Goal: Information Seeking & Learning: Learn about a topic

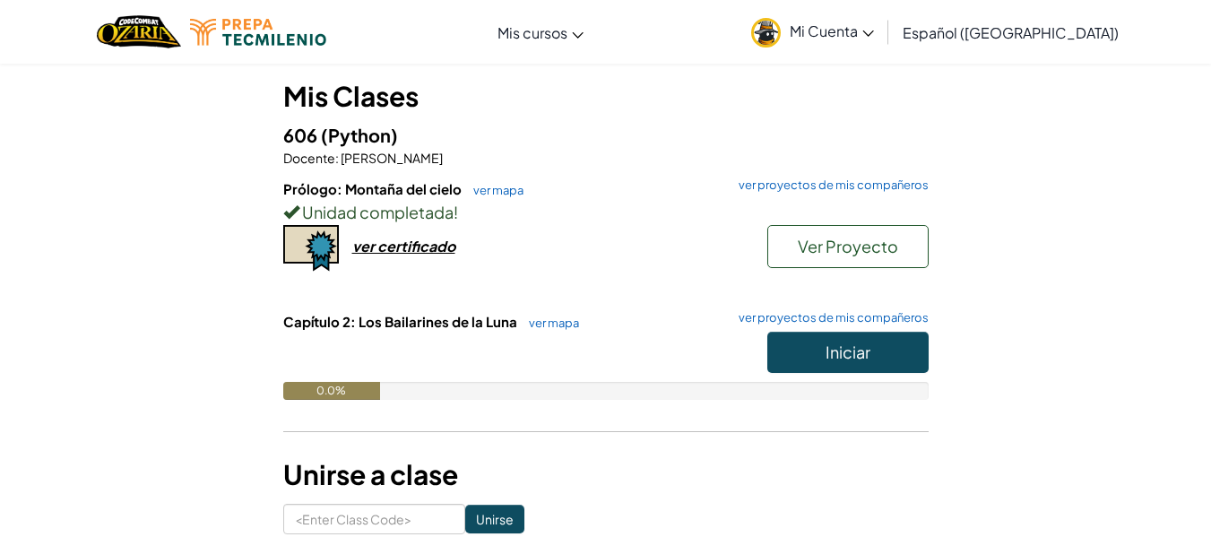
scroll to position [155, 0]
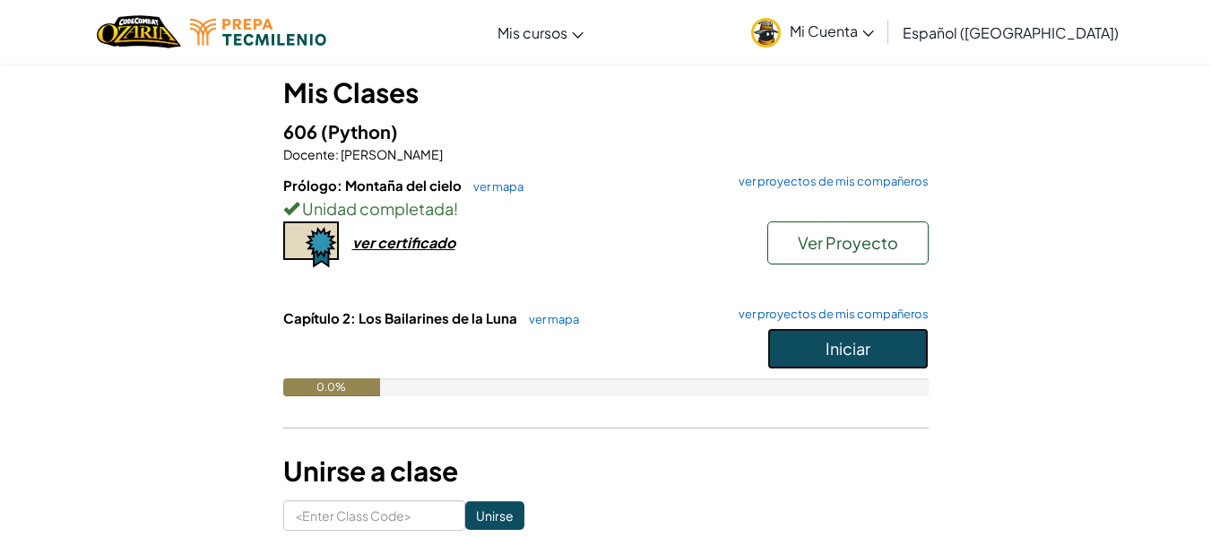
click at [818, 362] on button "Iniciar" at bounding box center [847, 348] width 161 height 41
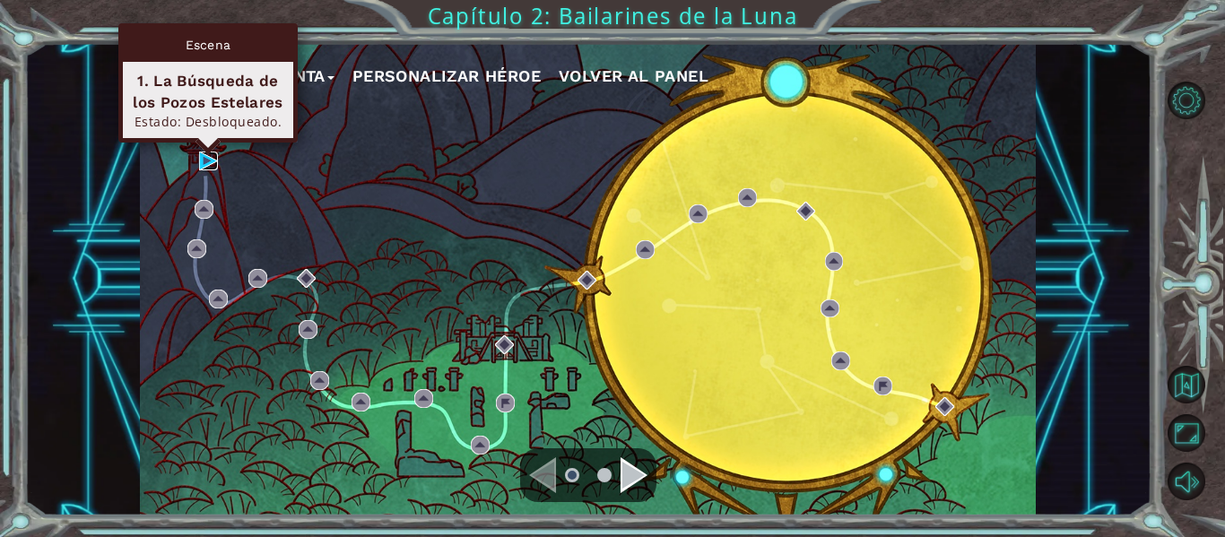
click at [200, 158] on img at bounding box center [208, 161] width 19 height 19
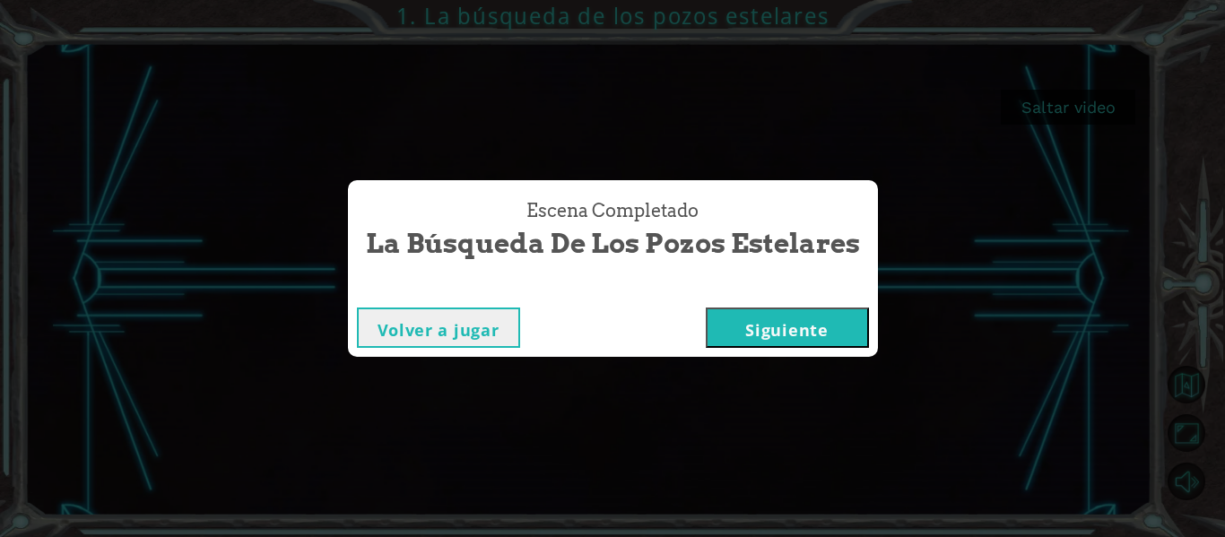
click at [766, 315] on button "Siguiente" at bounding box center [787, 327] width 163 height 40
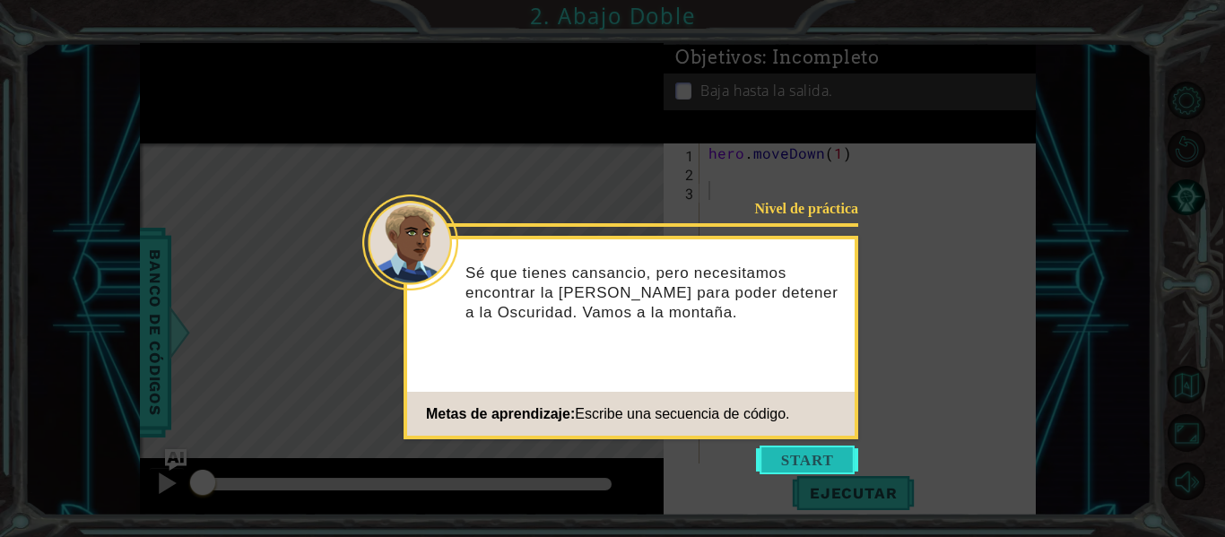
click at [777, 461] on button "Start" at bounding box center [807, 460] width 102 height 29
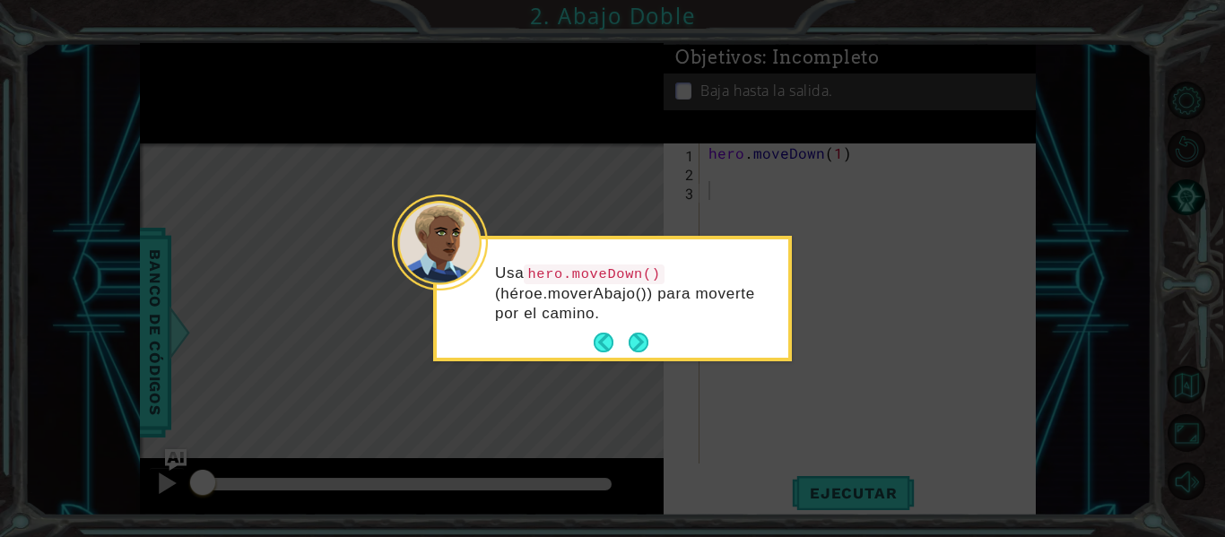
click at [638, 325] on div "Usa hero.moveDown() (héroe.moverAbajo()) para moverte por el camino." at bounding box center [612, 302] width 351 height 111
click at [632, 348] on button "Next" at bounding box center [638, 343] width 20 height 20
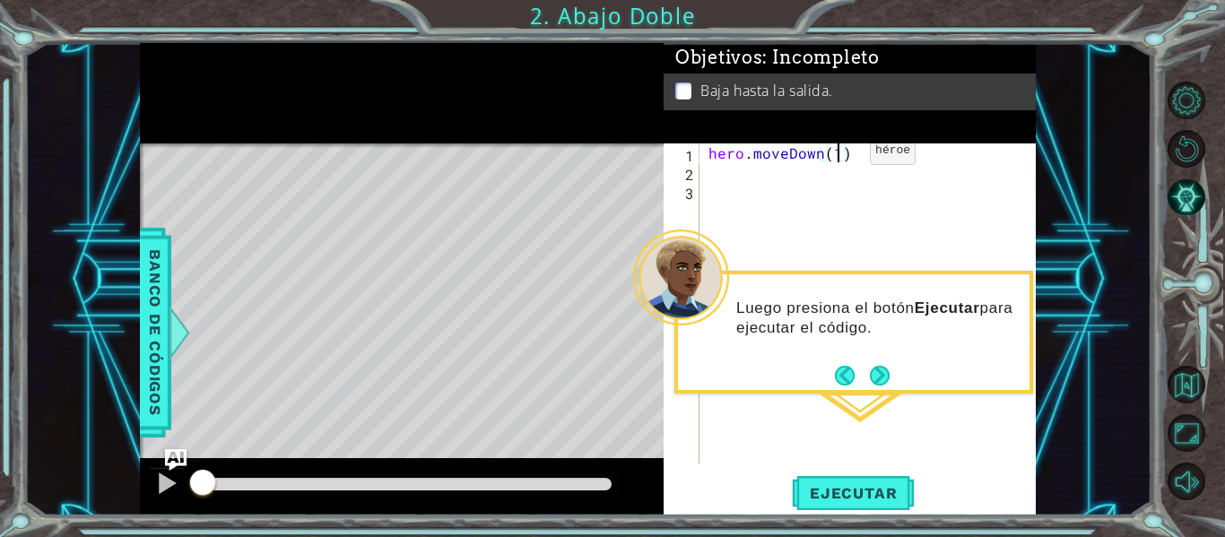
click at [839, 155] on div "hero . moveDown ( 1 )" at bounding box center [873, 322] width 336 height 358
type textarea "hero.moveDown(2)"
click at [844, 497] on span "Ejecutar" at bounding box center [853, 493] width 123 height 18
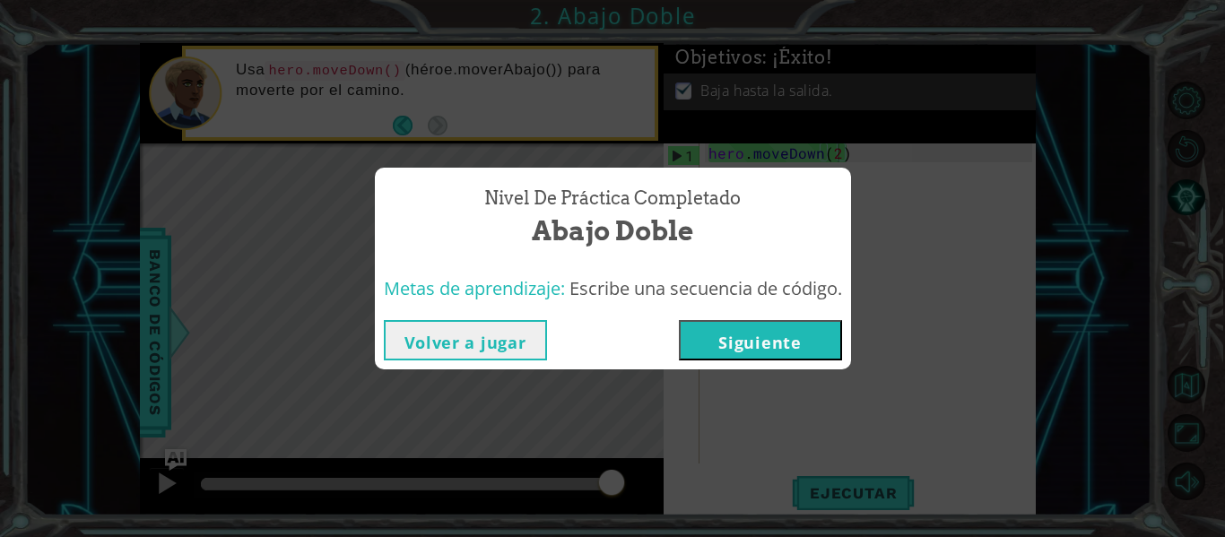
click at [764, 340] on button "Siguiente" at bounding box center [760, 340] width 163 height 40
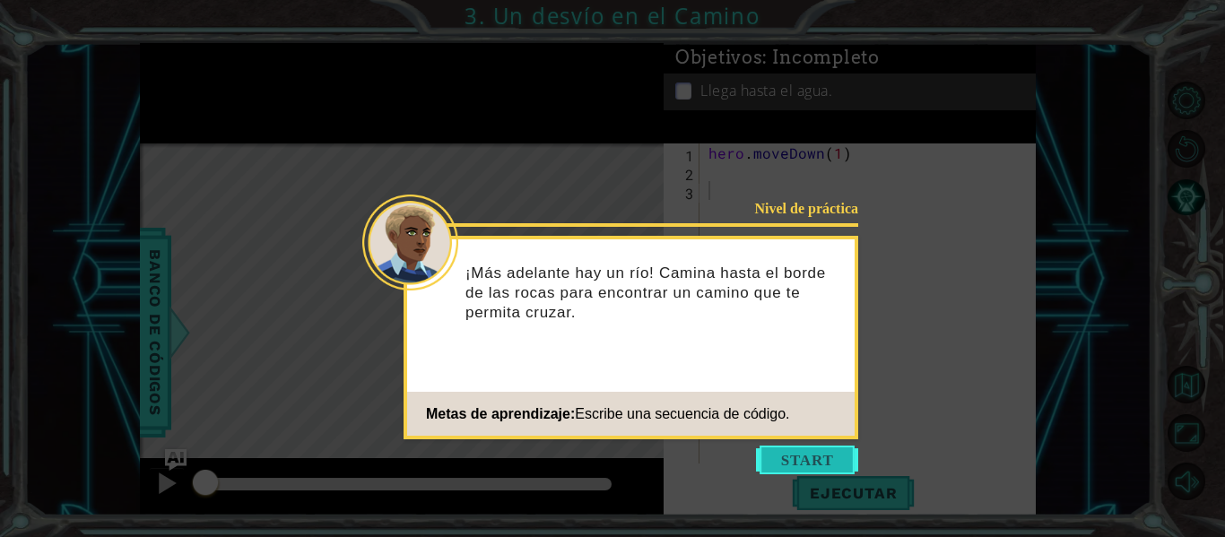
click at [788, 457] on button "Start" at bounding box center [807, 460] width 102 height 29
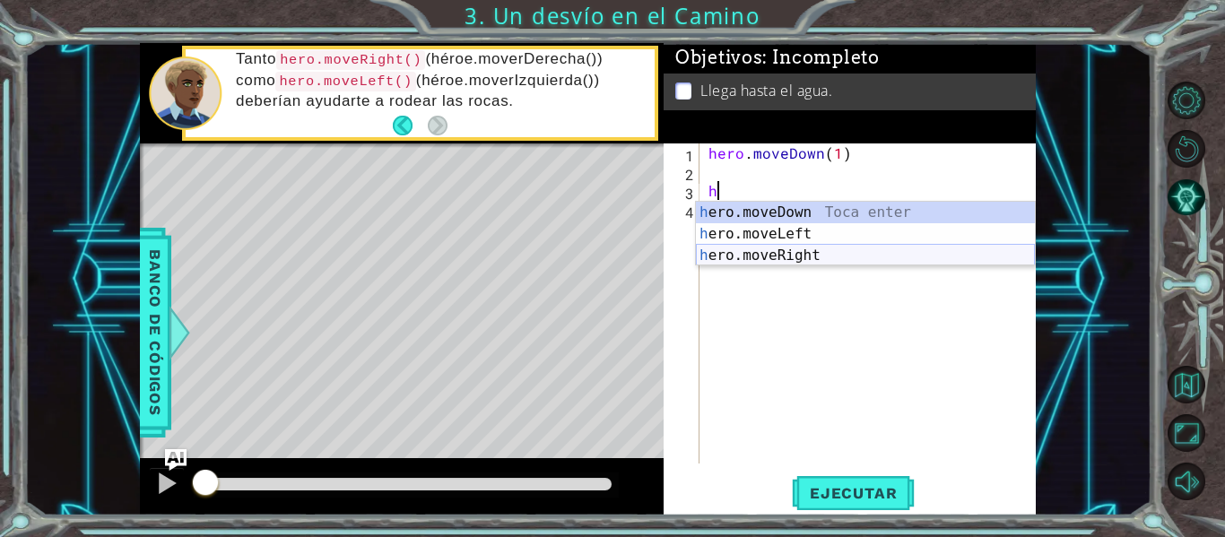
click at [774, 256] on div "h ero.moveDown Toca enter h ero.moveLeft Toca enter h ero.moveRight Toca enter" at bounding box center [865, 256] width 339 height 108
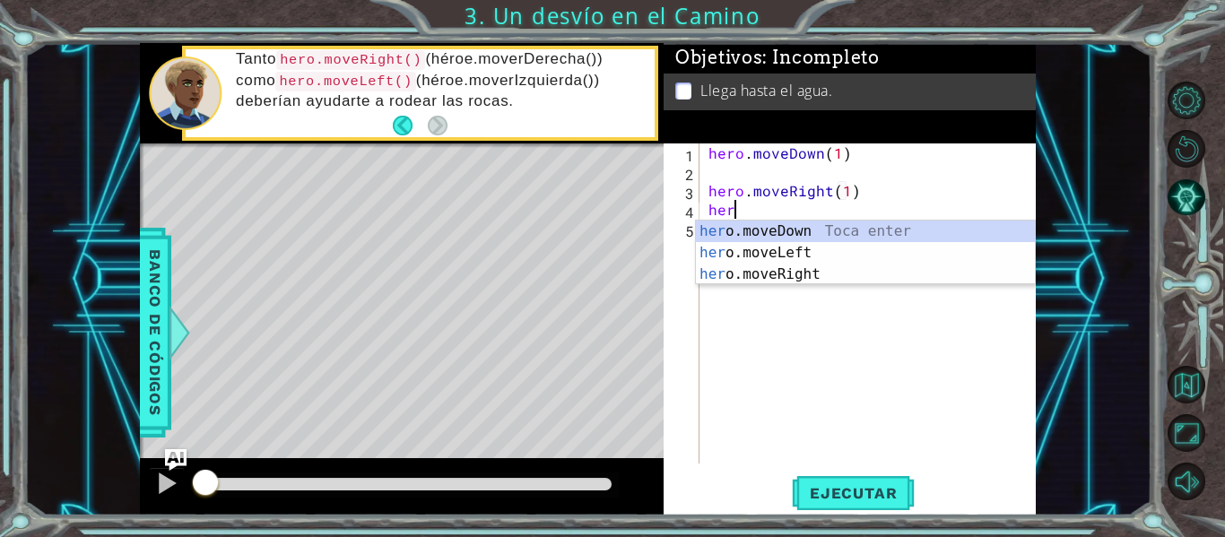
scroll to position [0, 10]
click at [785, 238] on div "her o.moveDown Toca enter her o.moveLeft [PERSON_NAME] enter her o.moveRight To…" at bounding box center [865, 275] width 339 height 108
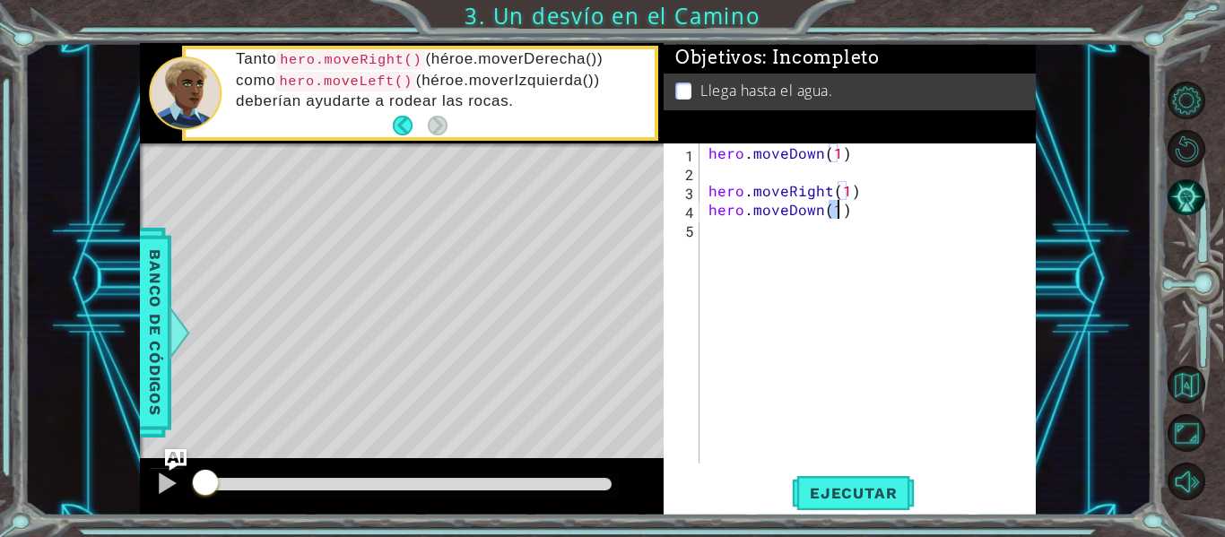
scroll to position [0, 8]
type textarea "hero.moveDown(1)"
click at [815, 498] on span "Ejecutar" at bounding box center [853, 493] width 123 height 18
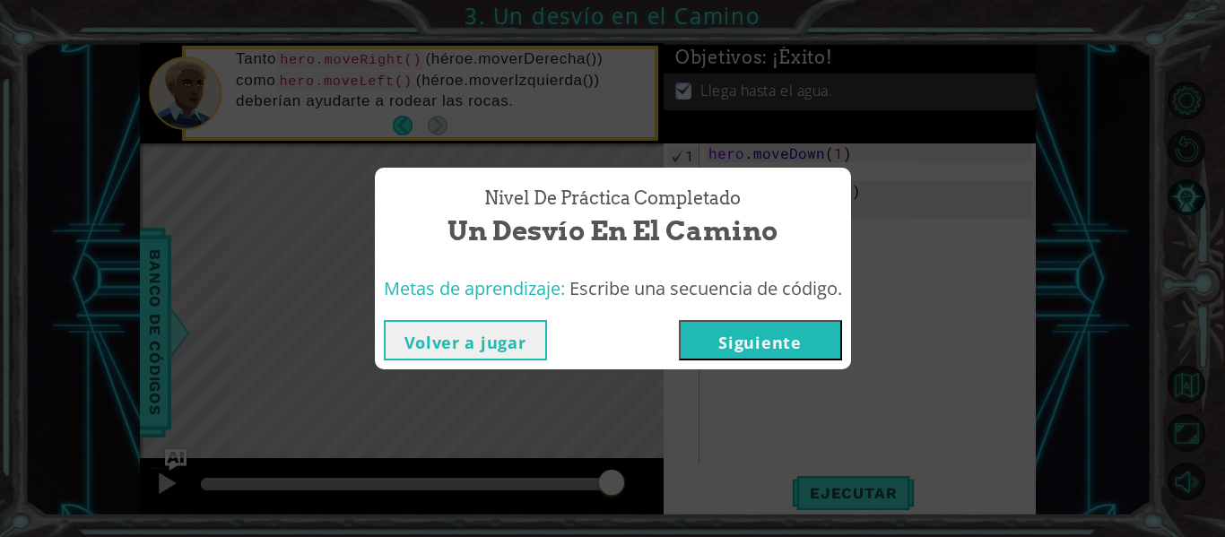
click at [759, 335] on button "Siguiente" at bounding box center [760, 340] width 163 height 40
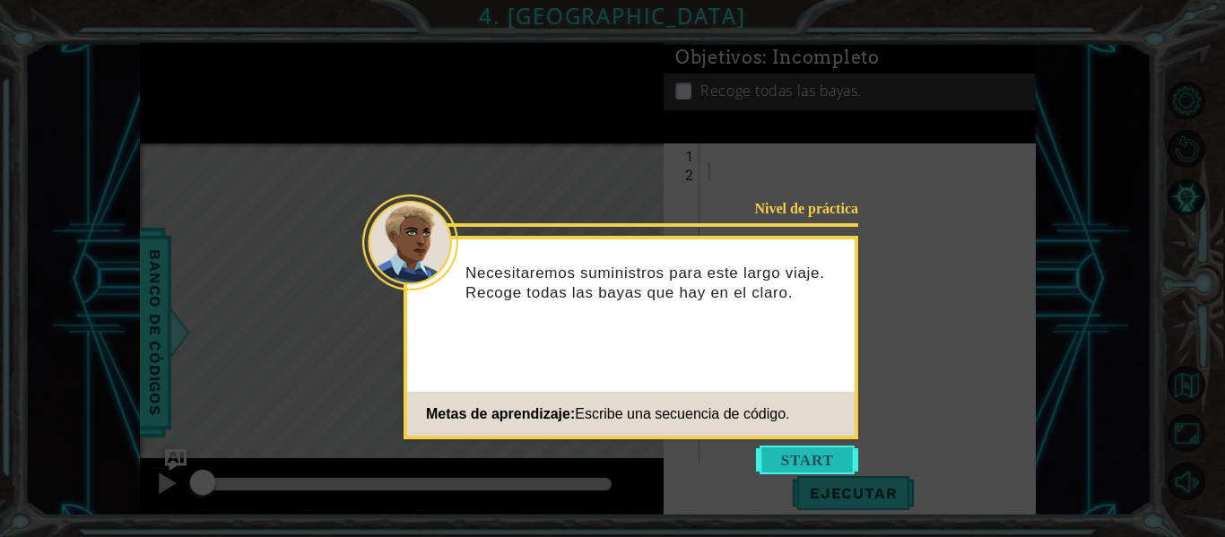
click at [762, 455] on button "Start" at bounding box center [807, 460] width 102 height 29
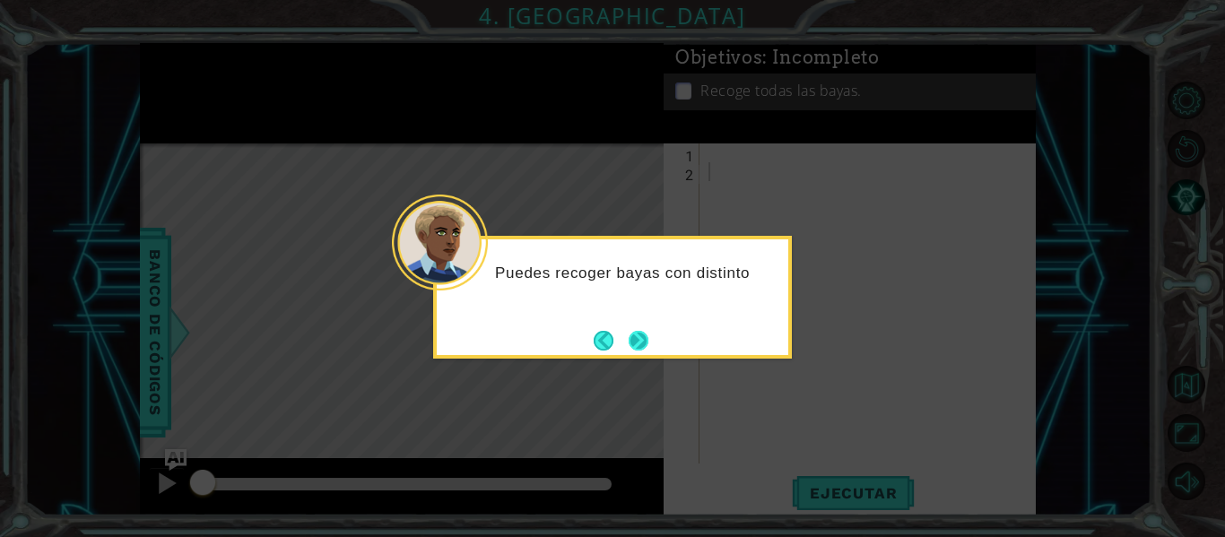
click at [636, 336] on button "Next" at bounding box center [638, 340] width 30 height 30
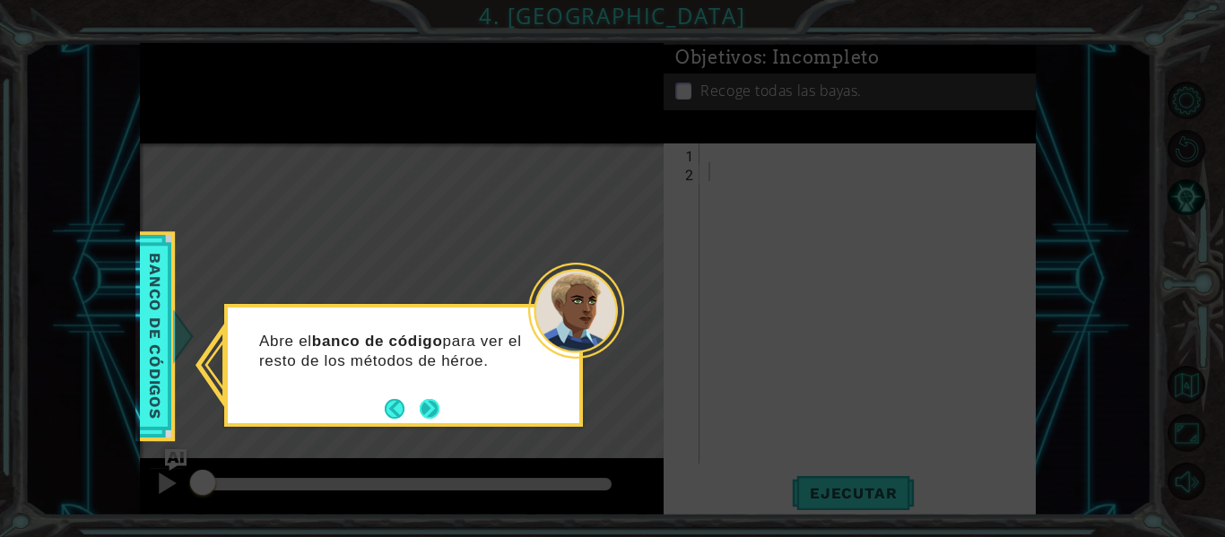
click at [429, 417] on button "Next" at bounding box center [430, 408] width 21 height 21
click at [428, 413] on button "Next" at bounding box center [430, 409] width 20 height 20
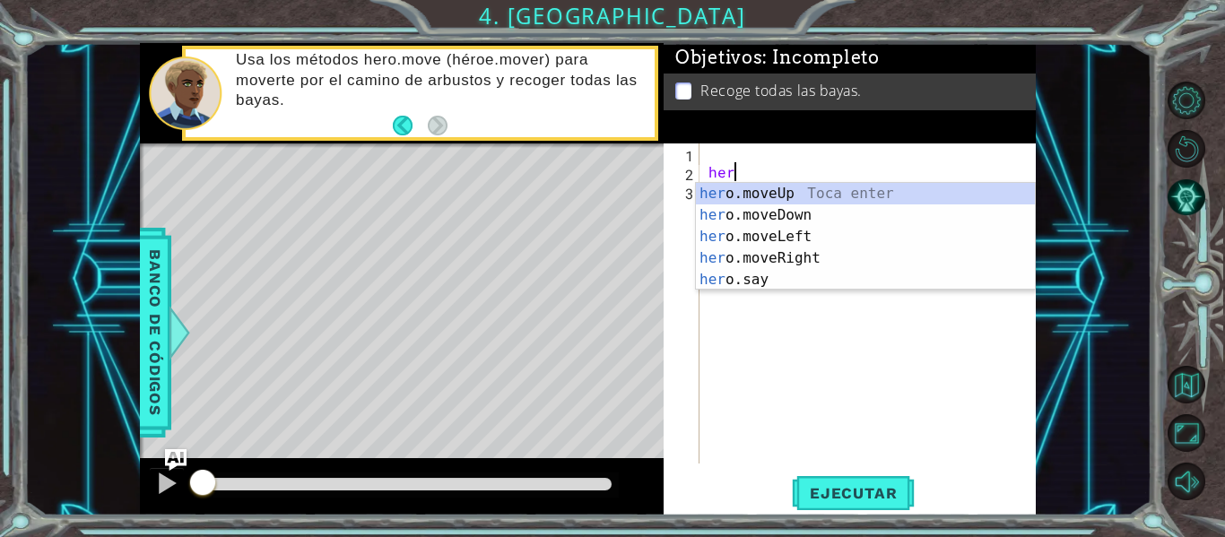
scroll to position [0, 1]
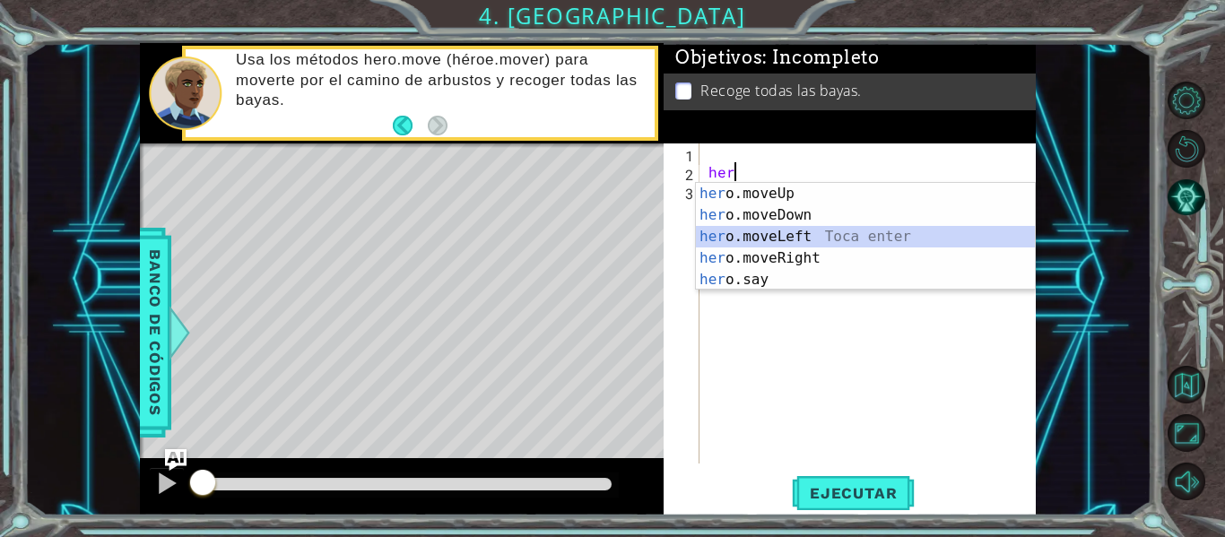
click at [732, 238] on div "her o.moveUp Toca enter her o.moveDown Toca enter her o.moveLeft [PERSON_NAME] …" at bounding box center [865, 258] width 339 height 151
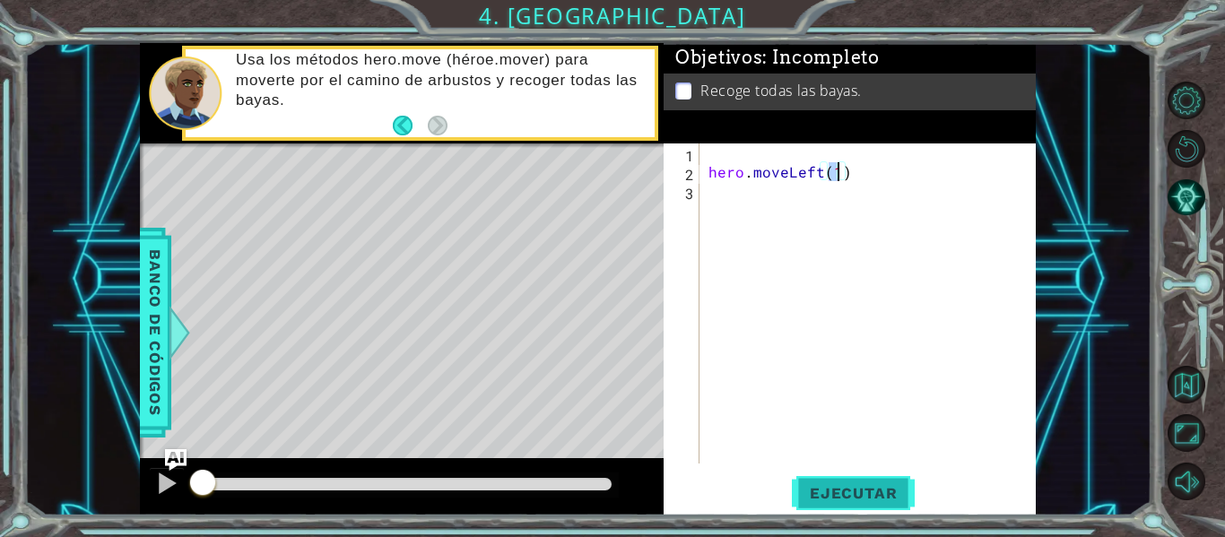
click at [828, 492] on span "Ejecutar" at bounding box center [853, 493] width 123 height 18
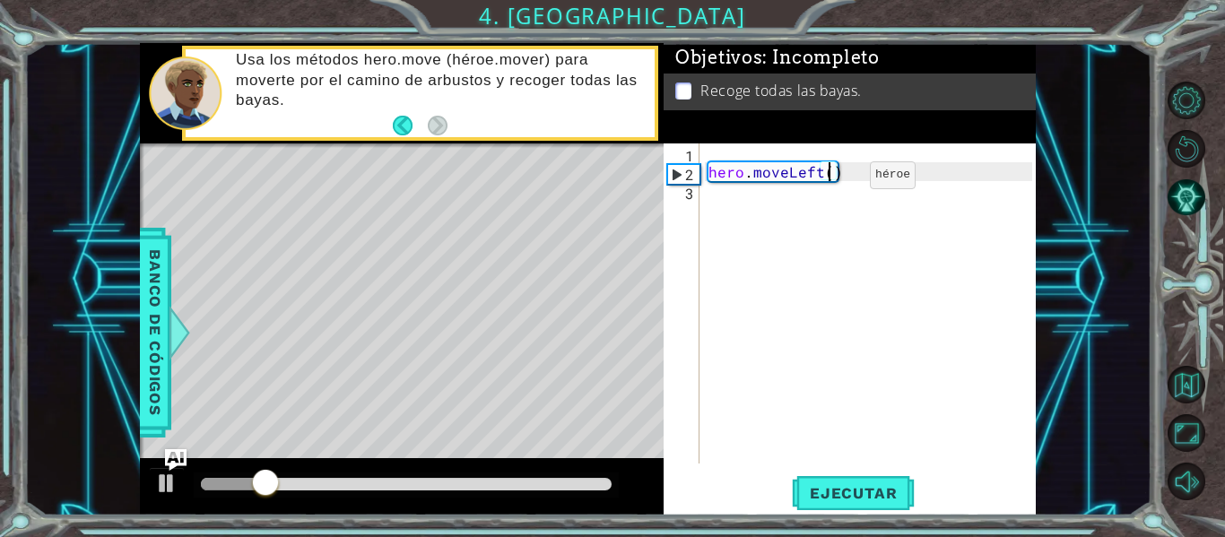
type textarea "hero.moveLeft(2)"
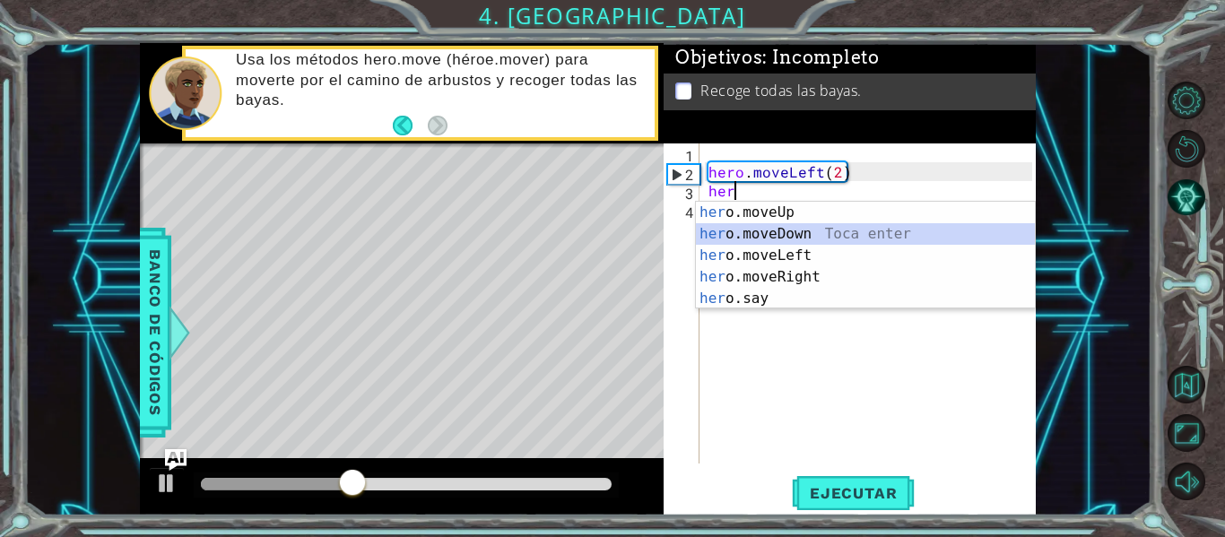
click at [778, 230] on div "her o.moveUp Toca enter her o.moveDown Toca enter her o.moveLeft [PERSON_NAME] …" at bounding box center [865, 277] width 339 height 151
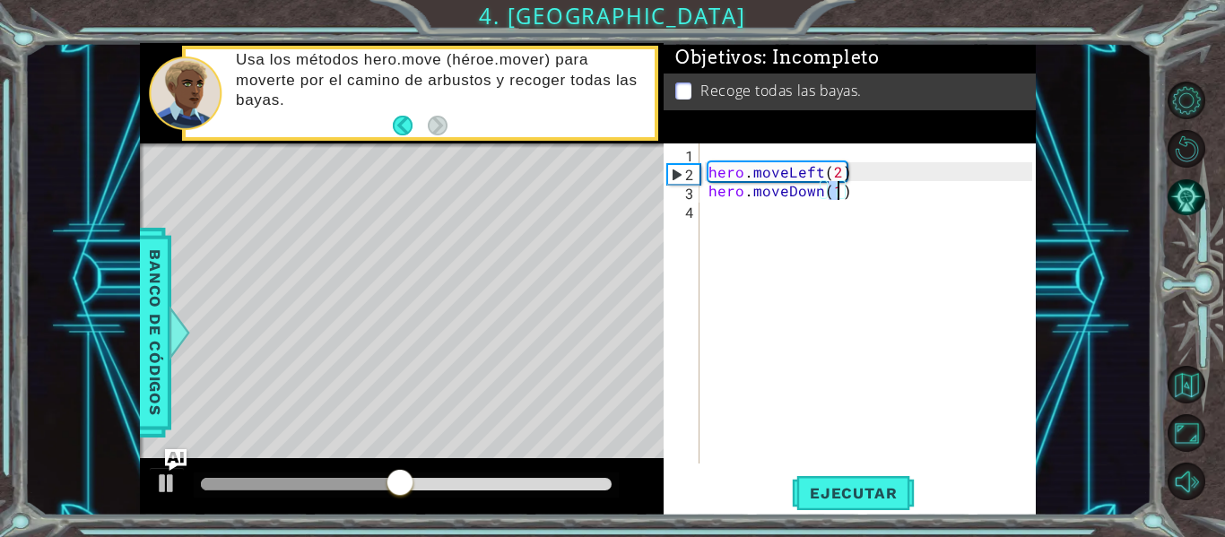
type textarea "hero.moveDown(2)"
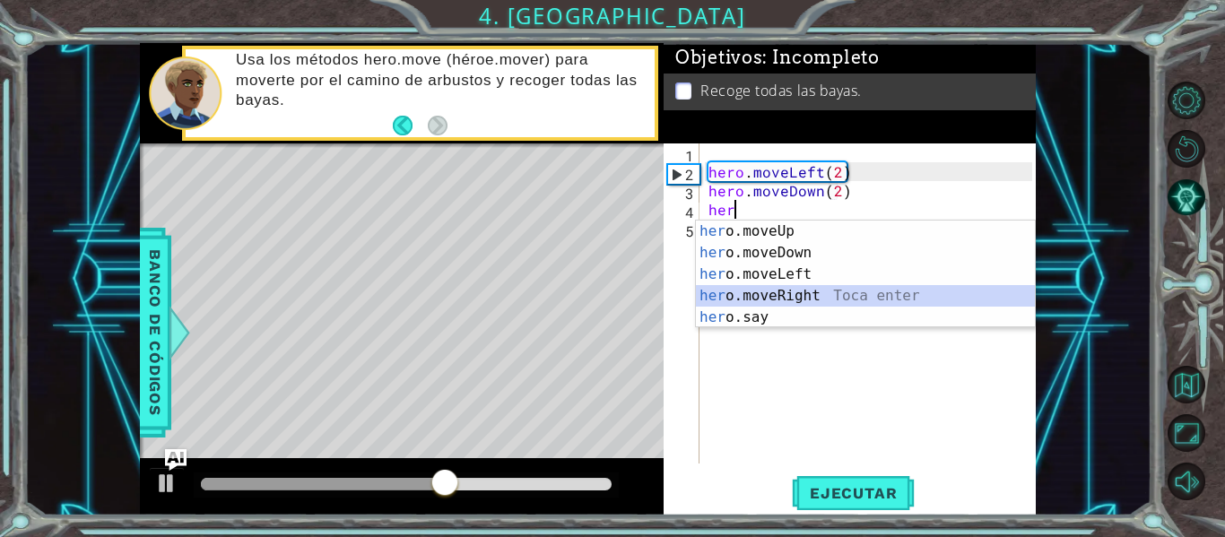
click at [785, 288] on div "her o.moveUp Toca enter her o.moveDown Toca enter her o.moveLeft [PERSON_NAME] …" at bounding box center [865, 296] width 339 height 151
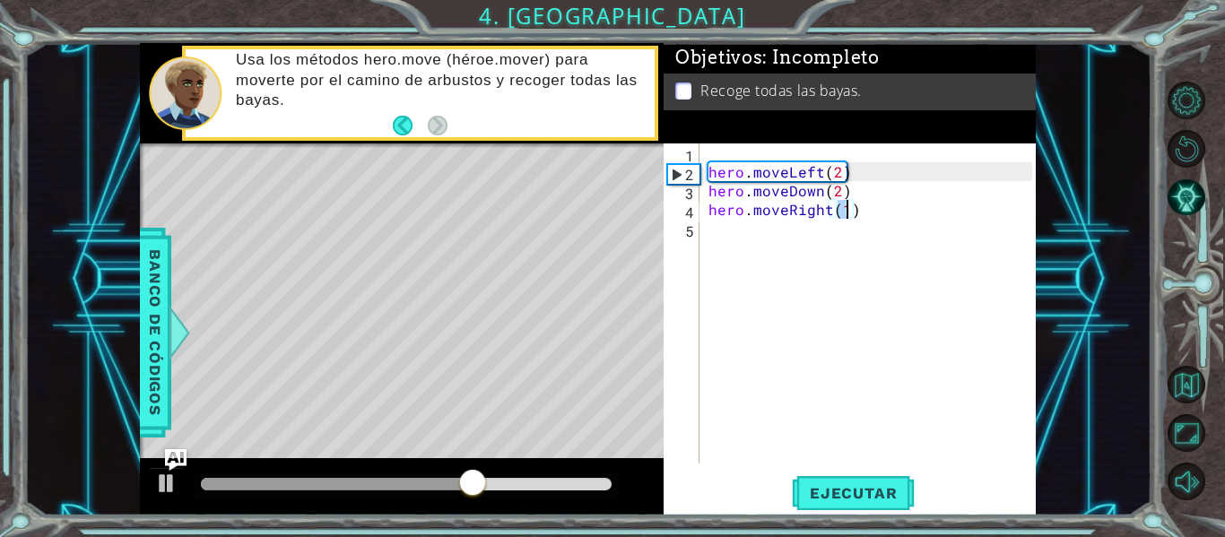
type textarea "hero.moveRight(2)"
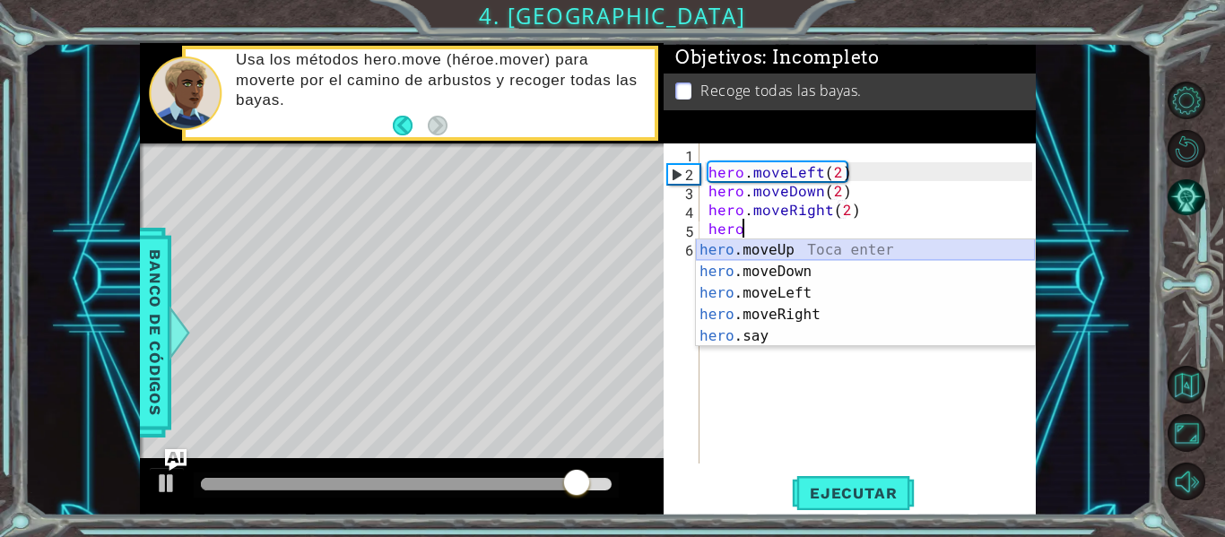
click at [790, 255] on div "hero .moveUp Toca enter hero .moveDown Toca enter hero .moveLeft Toca enter her…" at bounding box center [865, 314] width 339 height 151
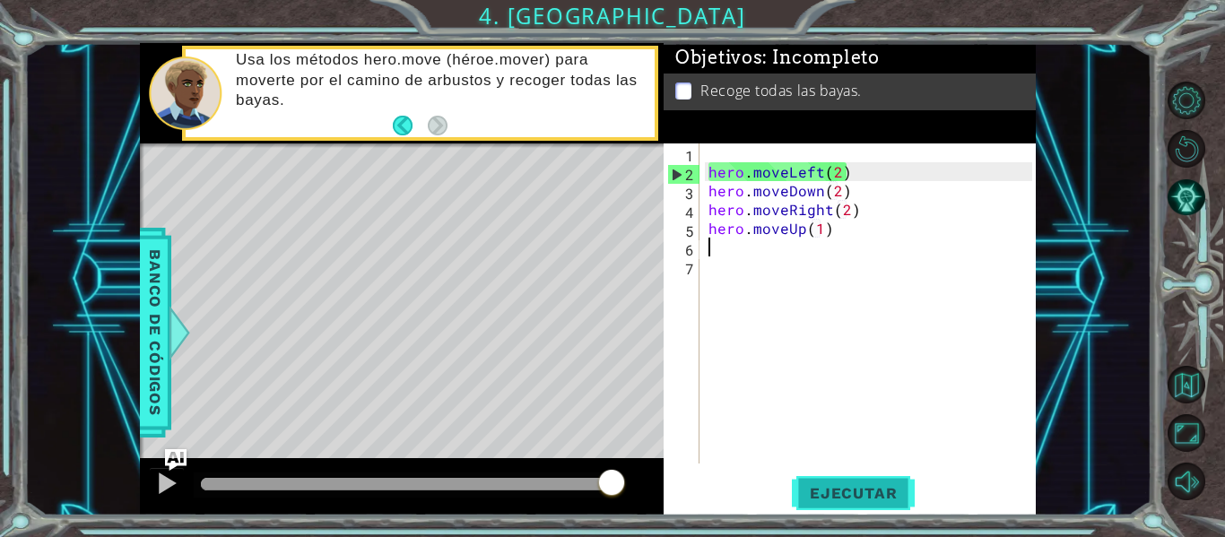
type textarea "hero.moveUp(1)"
click at [813, 495] on span "Ejecutar" at bounding box center [853, 493] width 123 height 18
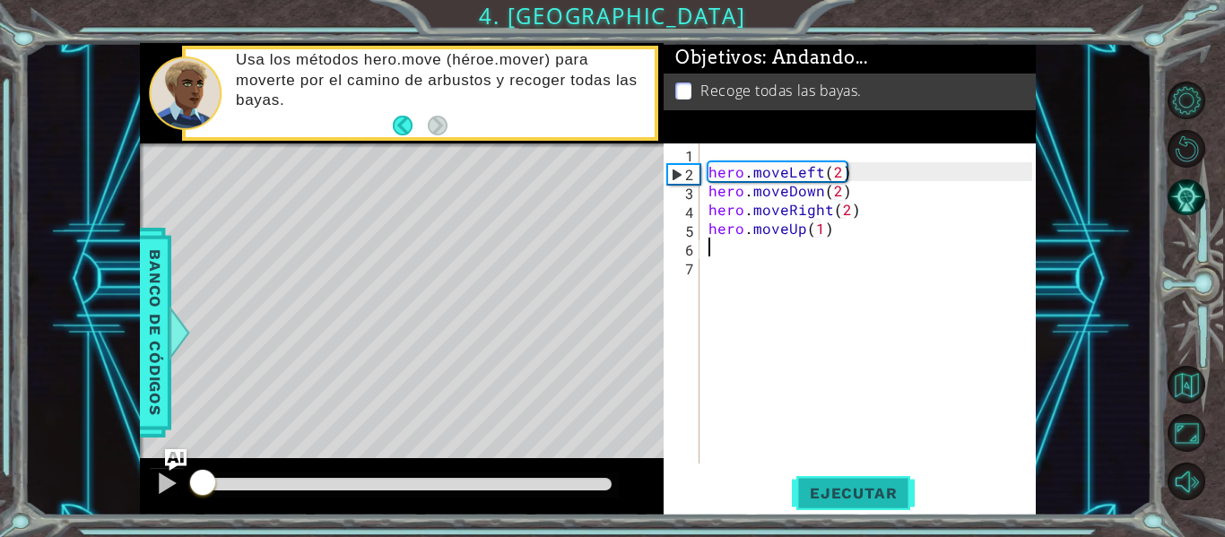
scroll to position [0, 0]
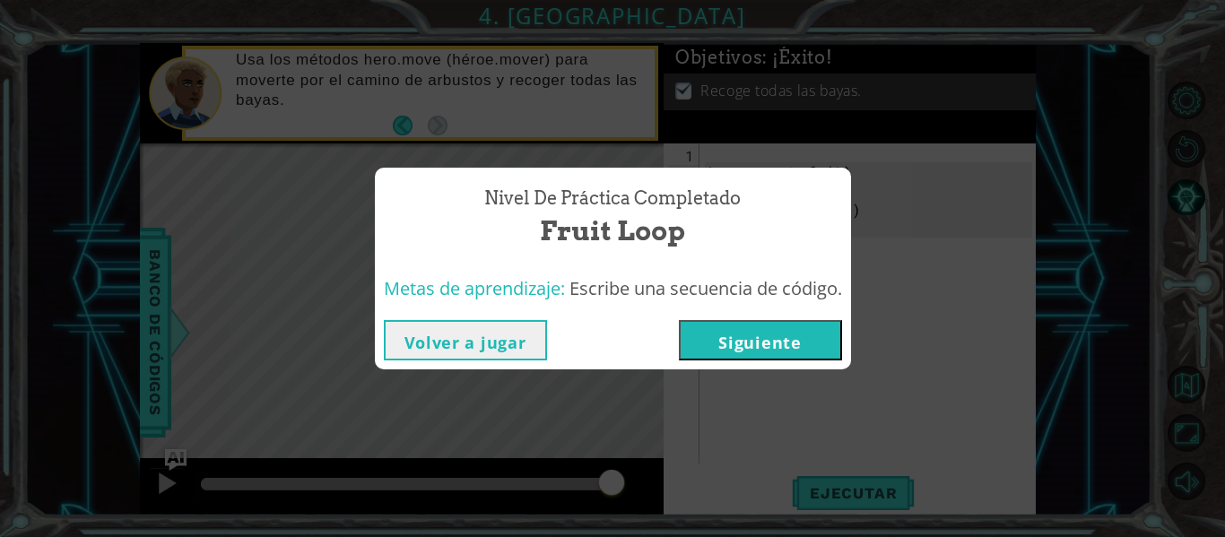
click at [727, 350] on button "Siguiente" at bounding box center [760, 340] width 163 height 40
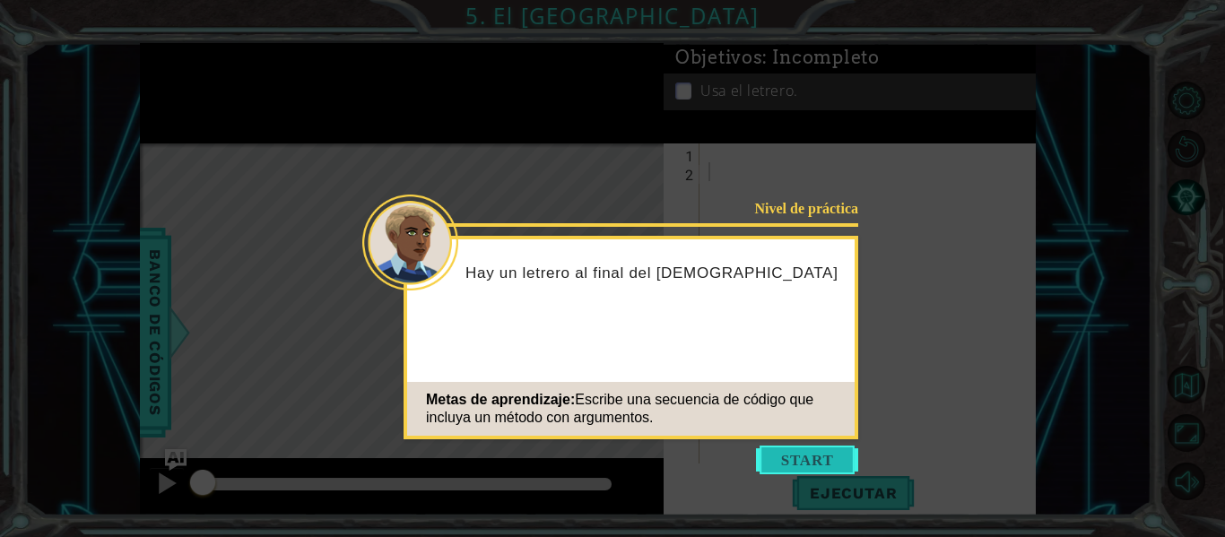
click at [810, 460] on button "Start" at bounding box center [807, 460] width 102 height 29
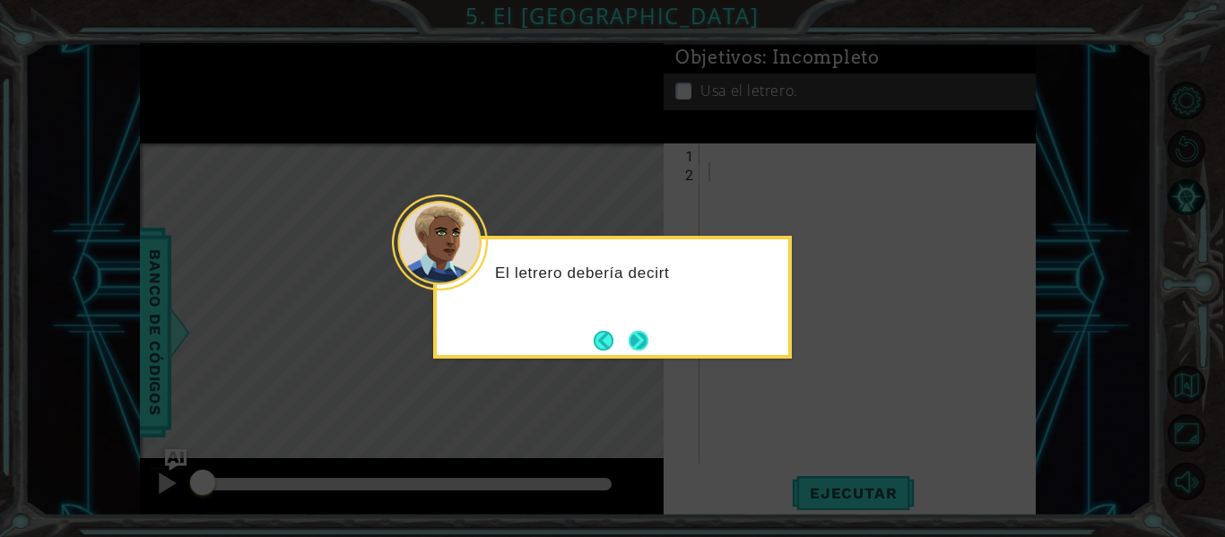
click at [639, 340] on button "Next" at bounding box center [638, 341] width 20 height 20
click at [639, 340] on button "Next" at bounding box center [638, 340] width 24 height 24
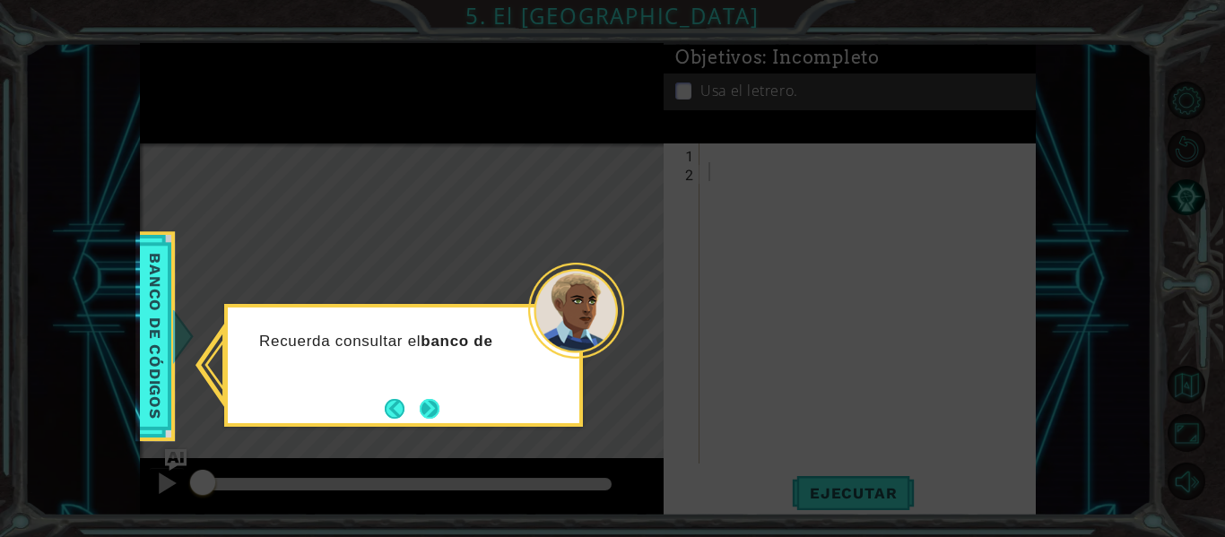
click at [434, 400] on button "Next" at bounding box center [429, 408] width 21 height 21
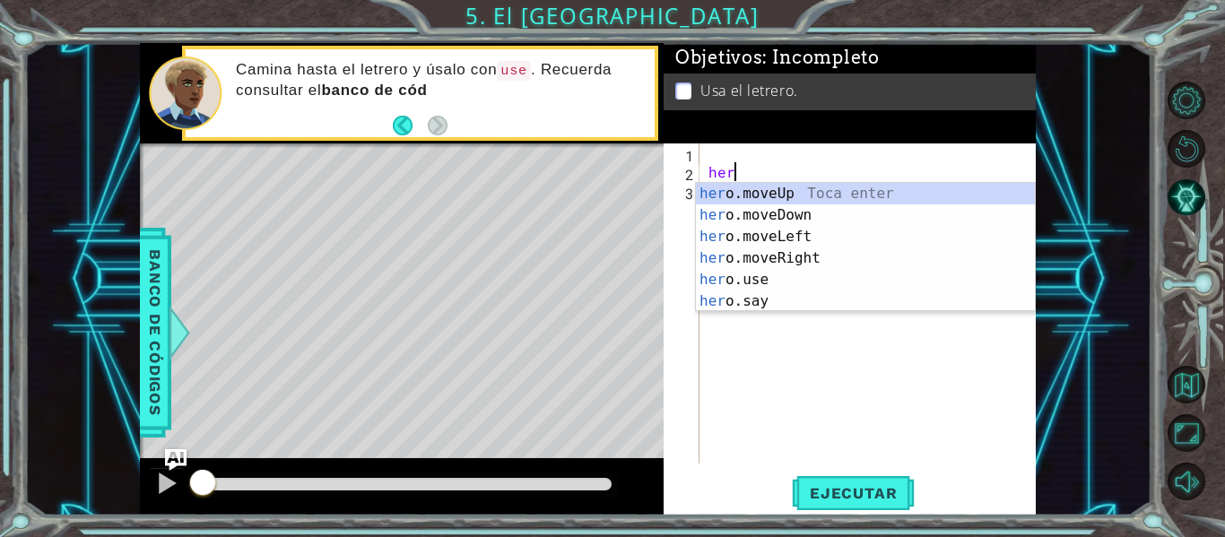
scroll to position [0, 1]
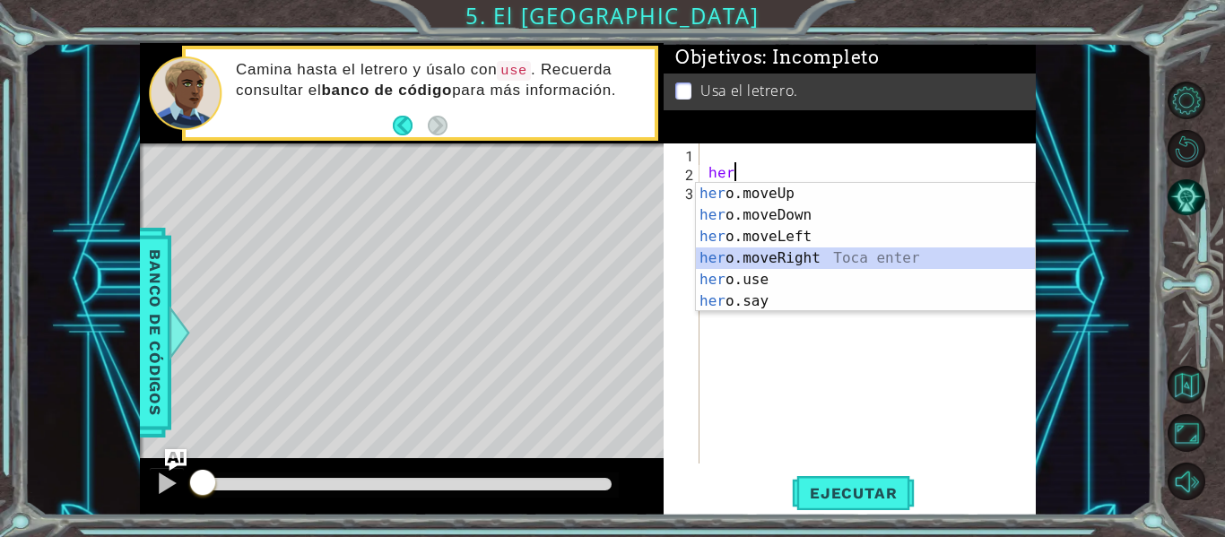
click at [775, 251] on div "her o.moveUp Toca enter her o.moveDown Toca enter her o.moveLeft [PERSON_NAME] …" at bounding box center [865, 269] width 339 height 172
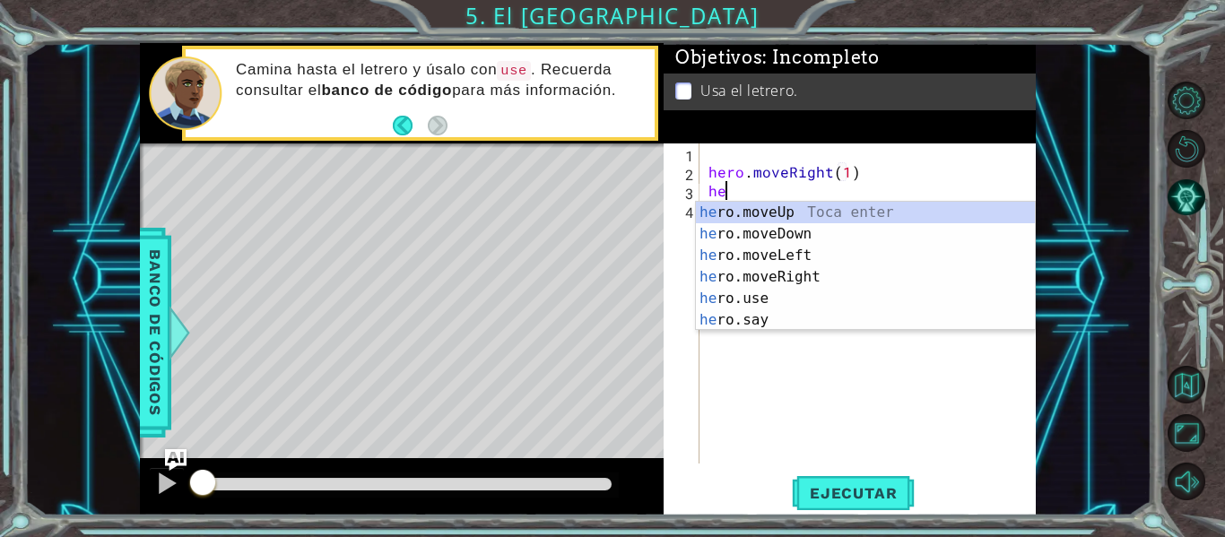
scroll to position [0, 10]
click at [766, 213] on div "her o.moveUp Toca enter her o.moveDown Toca enter her o.moveLeft [PERSON_NAME] …" at bounding box center [865, 288] width 339 height 172
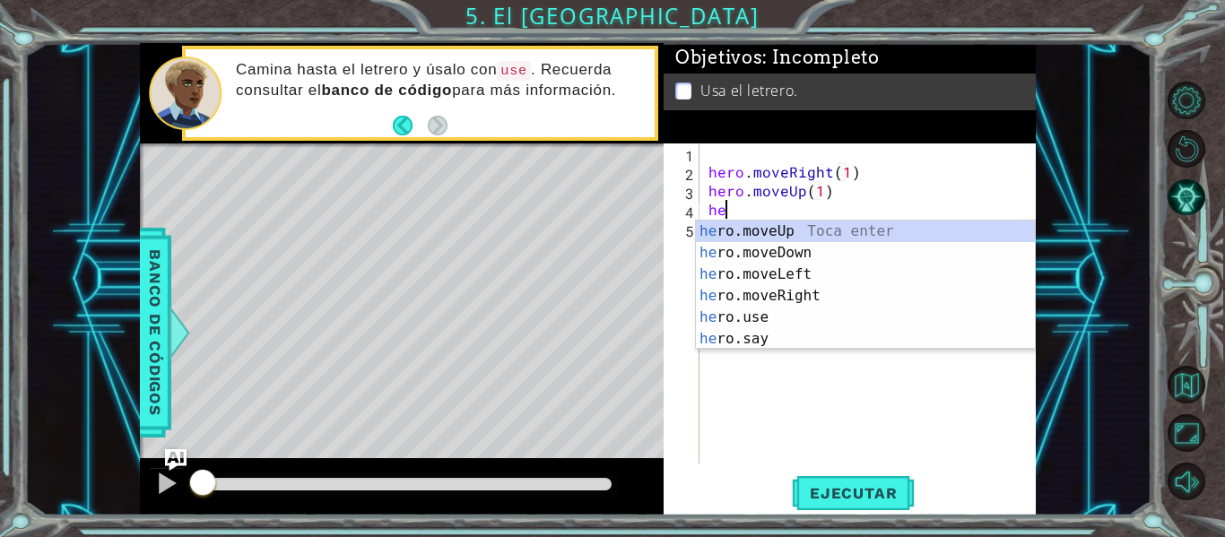
scroll to position [0, 8]
click at [770, 270] on div "her o.moveUp Toca enter her o.moveDown Toca enter her o.moveLeft [PERSON_NAME] …" at bounding box center [865, 307] width 339 height 172
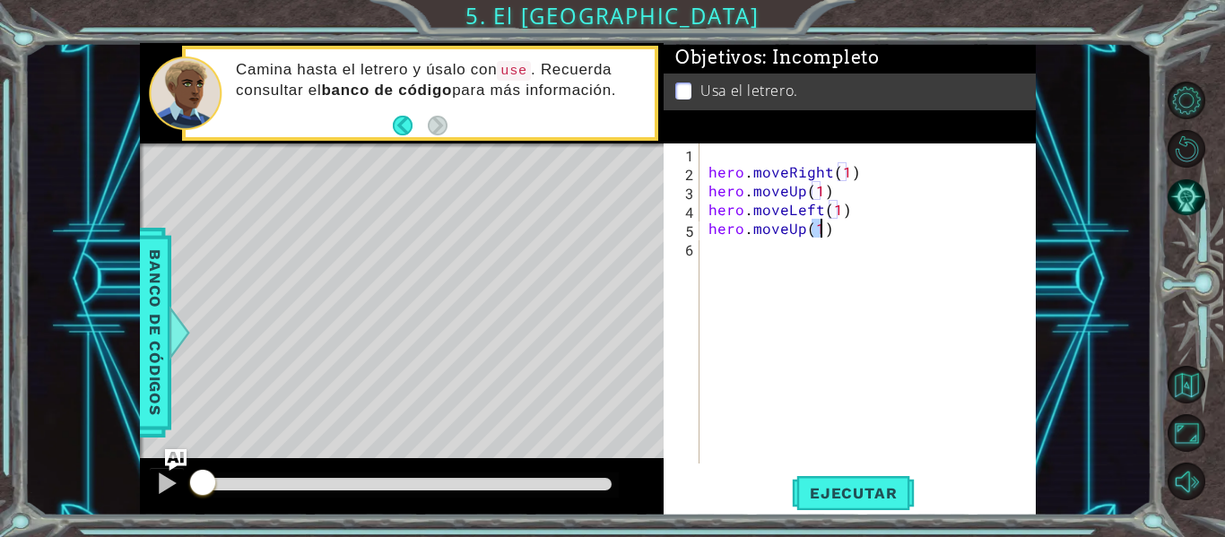
scroll to position [0, 6]
type textarea "hero.moveUp(1)"
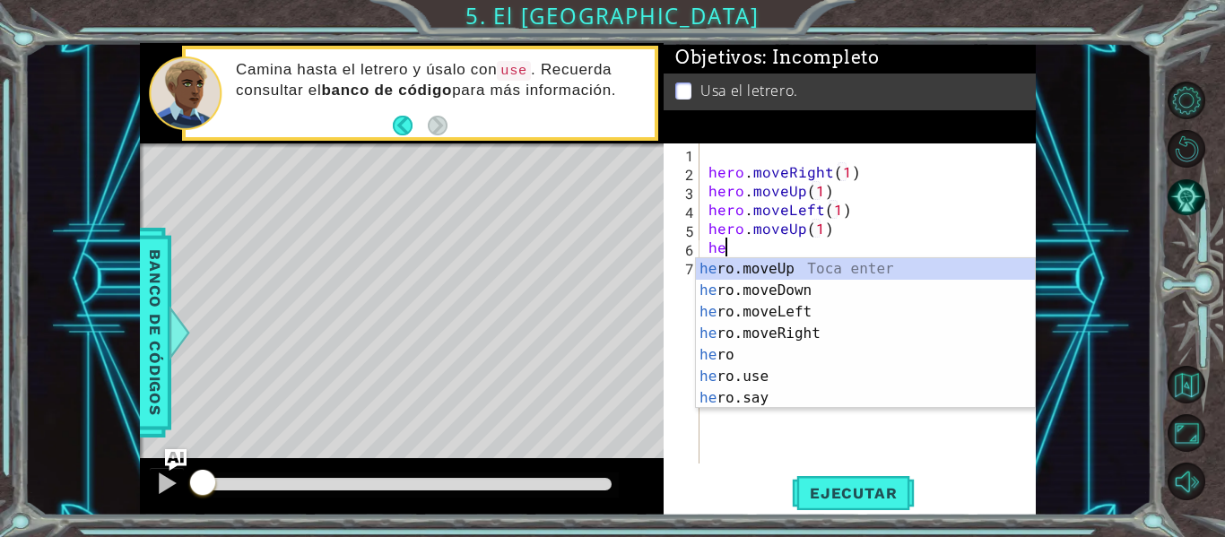
scroll to position [0, 1]
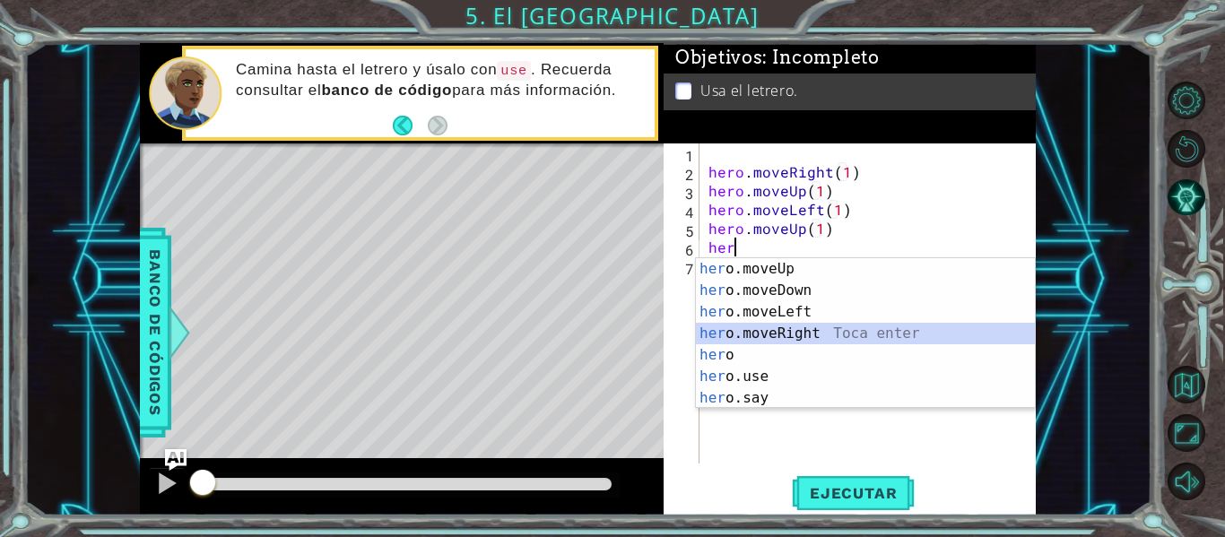
click at [755, 326] on div "her o.moveUp Toca enter her o.moveDown Toca enter her o.moveLeft [PERSON_NAME] …" at bounding box center [865, 355] width 339 height 194
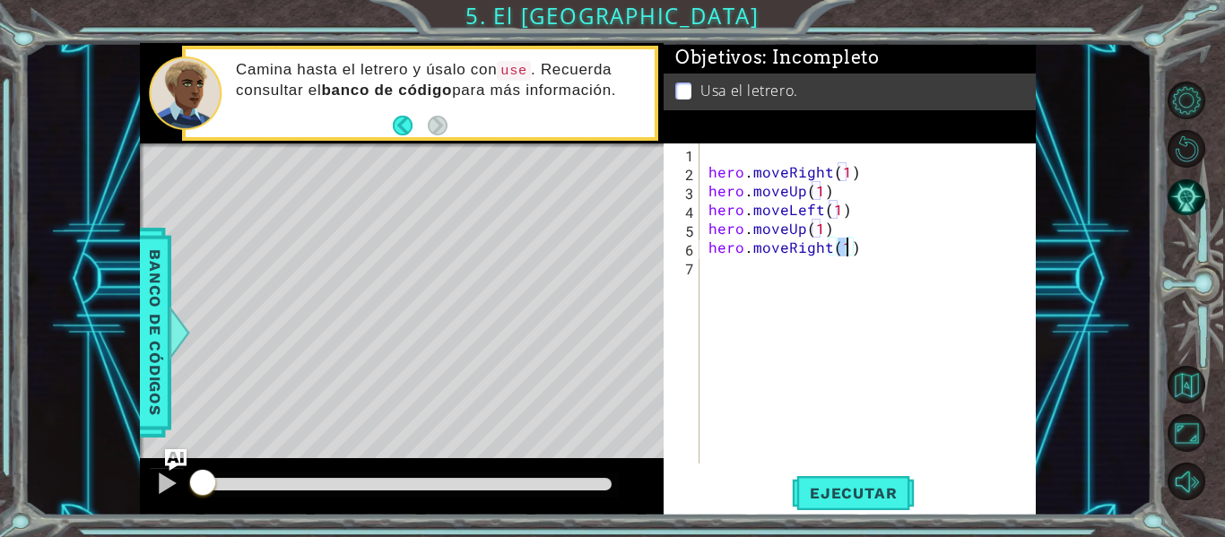
type textarea "hero.moveRight(2)"
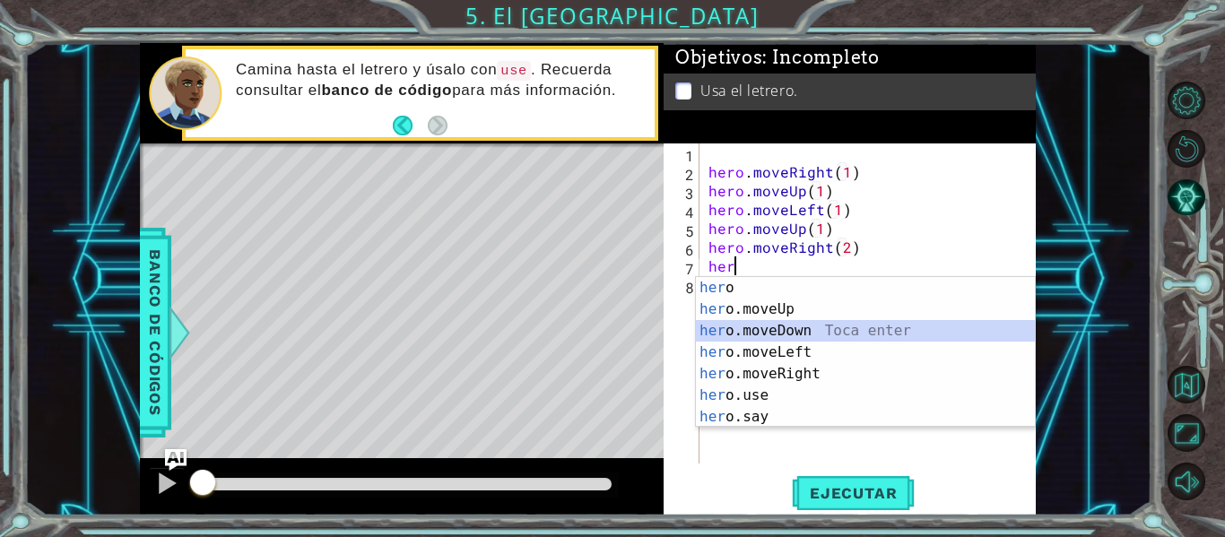
click at [752, 337] on div "her o Toca enter her o.moveUp Toca enter her o.moveDown Toca enter her o.moveLe…" at bounding box center [865, 374] width 339 height 194
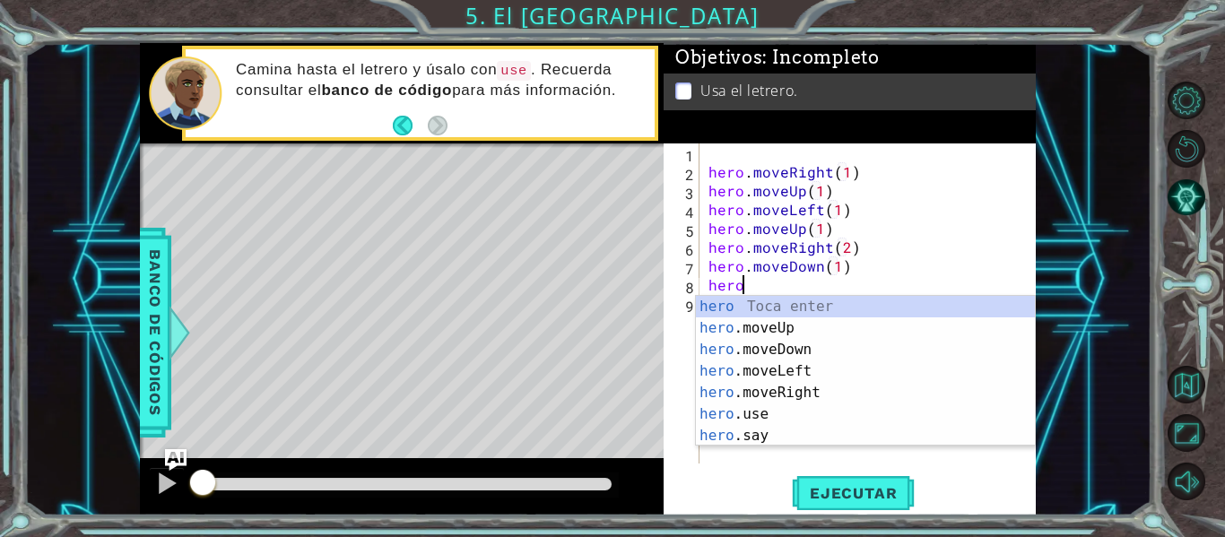
scroll to position [0, 10]
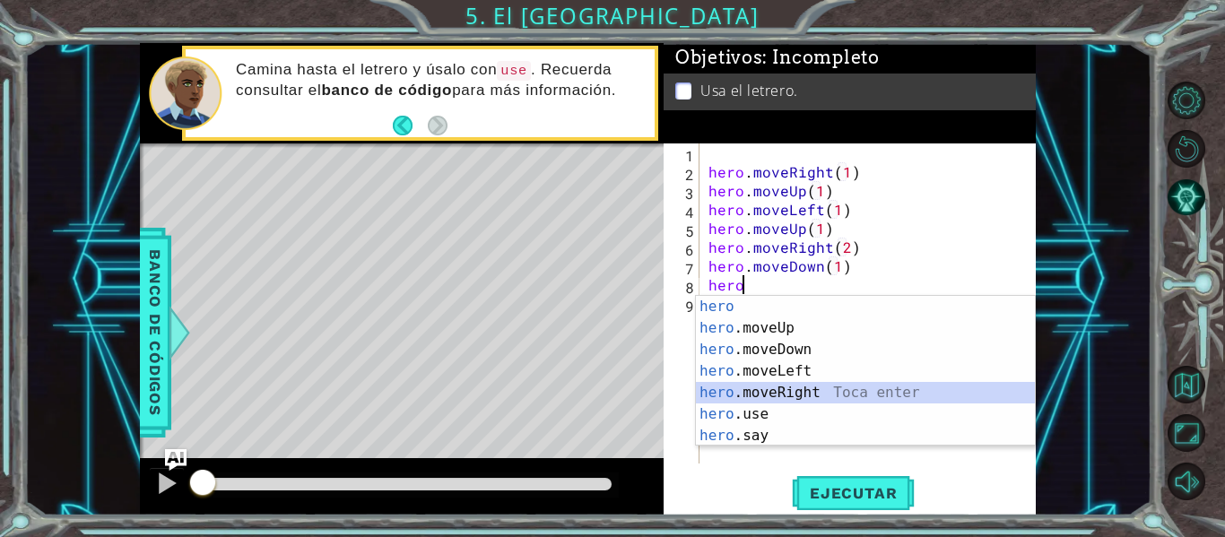
click at [757, 395] on div "hero Toca enter hero .moveUp Toca enter hero .moveDown Toca enter hero .moveLef…" at bounding box center [865, 393] width 339 height 194
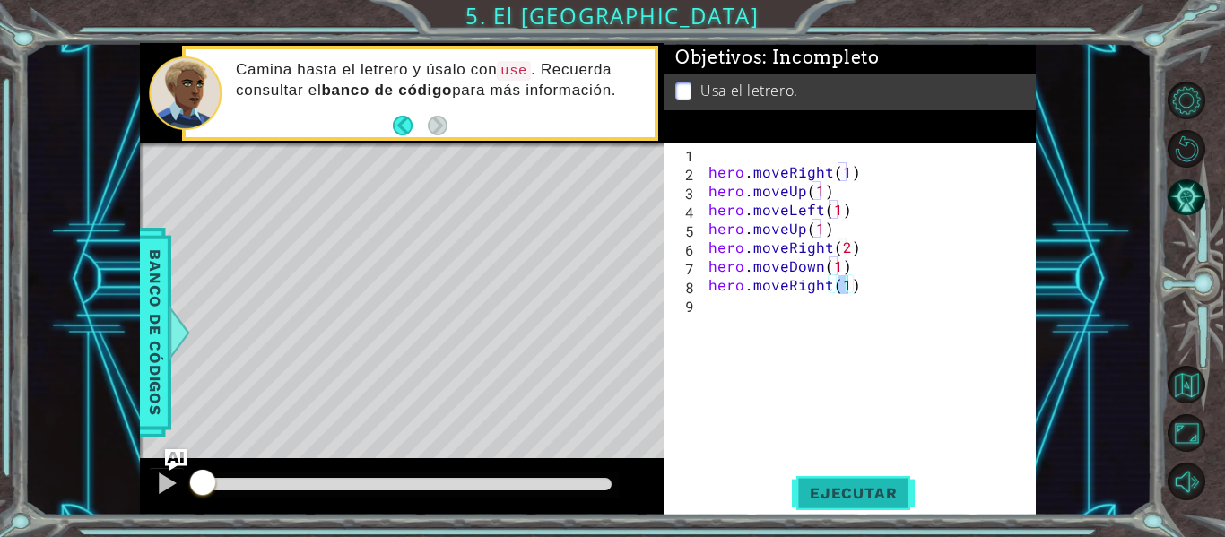
click at [839, 496] on span "Ejecutar" at bounding box center [853, 493] width 123 height 18
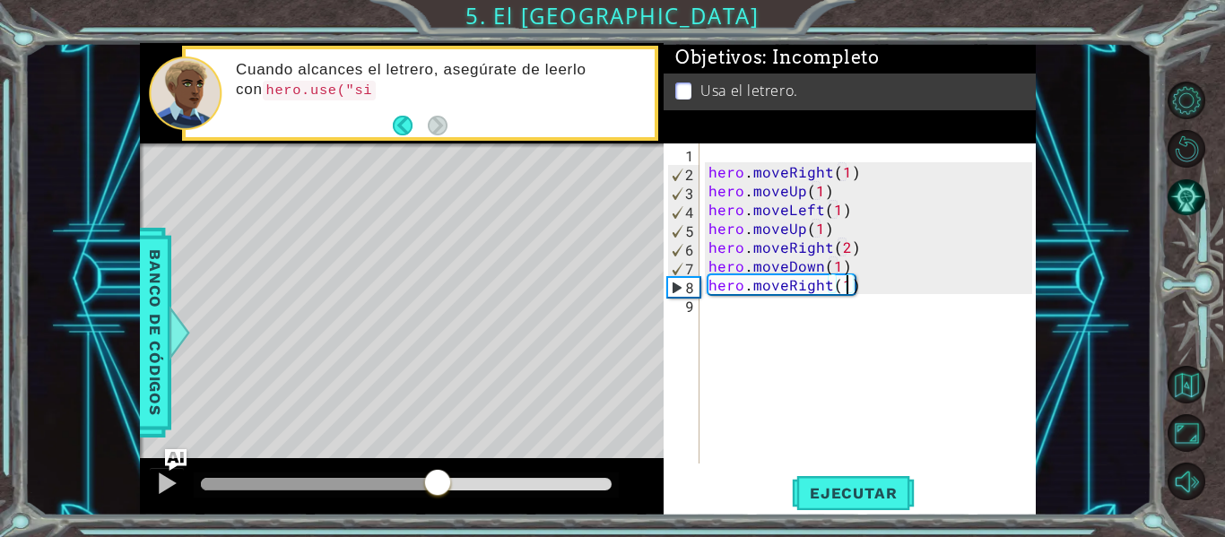
drag, startPoint x: 335, startPoint y: 485, endPoint x: 473, endPoint y: 486, distance: 138.1
click at [473, 486] on div at bounding box center [406, 484] width 411 height 13
drag, startPoint x: 516, startPoint y: 497, endPoint x: 568, endPoint y: 488, distance: 52.8
click at [568, 488] on div at bounding box center [406, 484] width 425 height 25
click at [568, 488] on div at bounding box center [406, 484] width 411 height 13
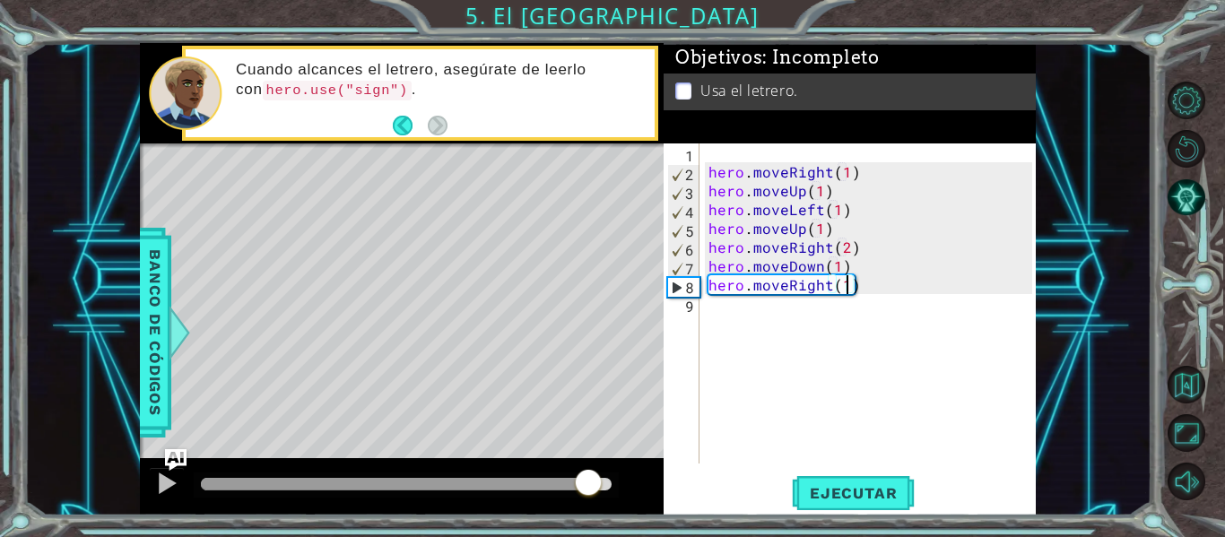
click at [588, 481] on div at bounding box center [406, 484] width 411 height 13
click at [607, 479] on div at bounding box center [603, 484] width 32 height 32
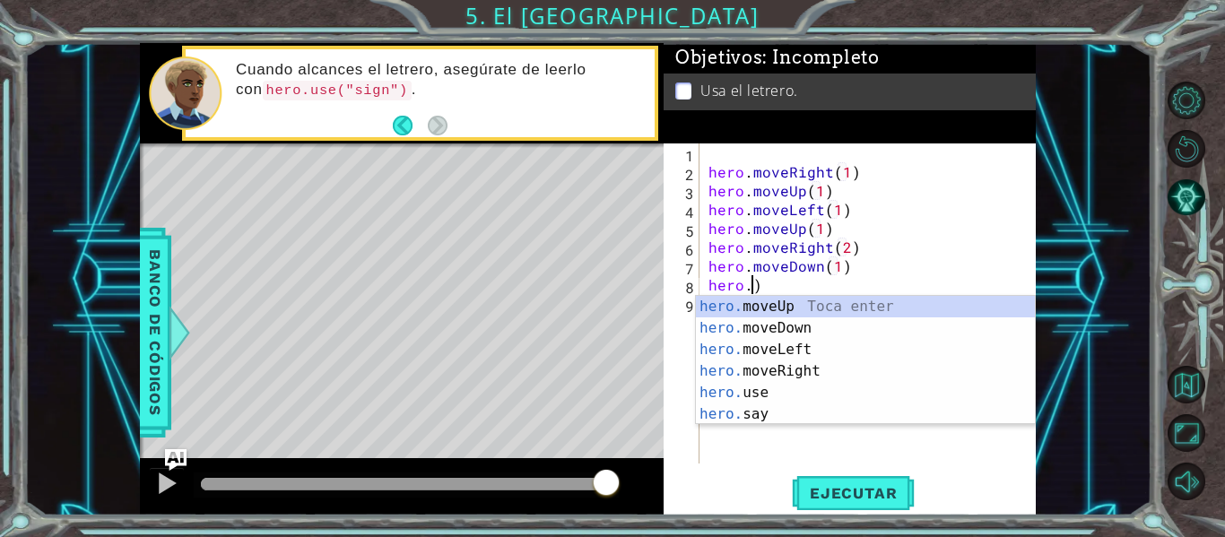
scroll to position [0, 0]
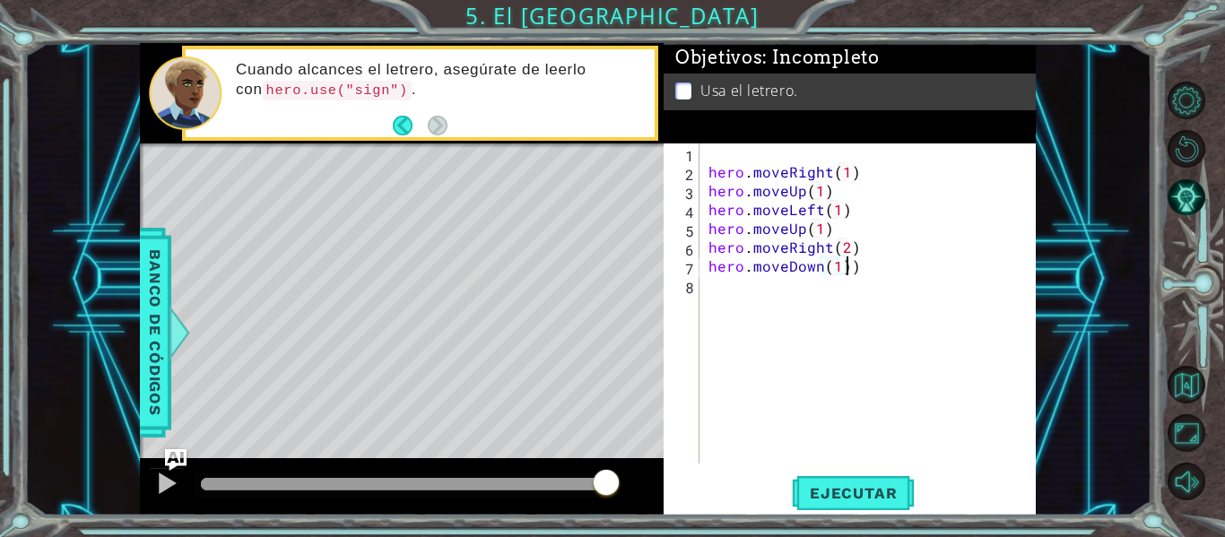
click at [861, 264] on div "hero . moveRight ( 1 ) hero . moveUp ( 1 ) hero . moveLeft ( 1 ) hero . moveUp …" at bounding box center [873, 322] width 336 height 358
type textarea "hero.moveDown(1)"
click at [844, 481] on button "Ejecutar" at bounding box center [853, 493] width 123 height 37
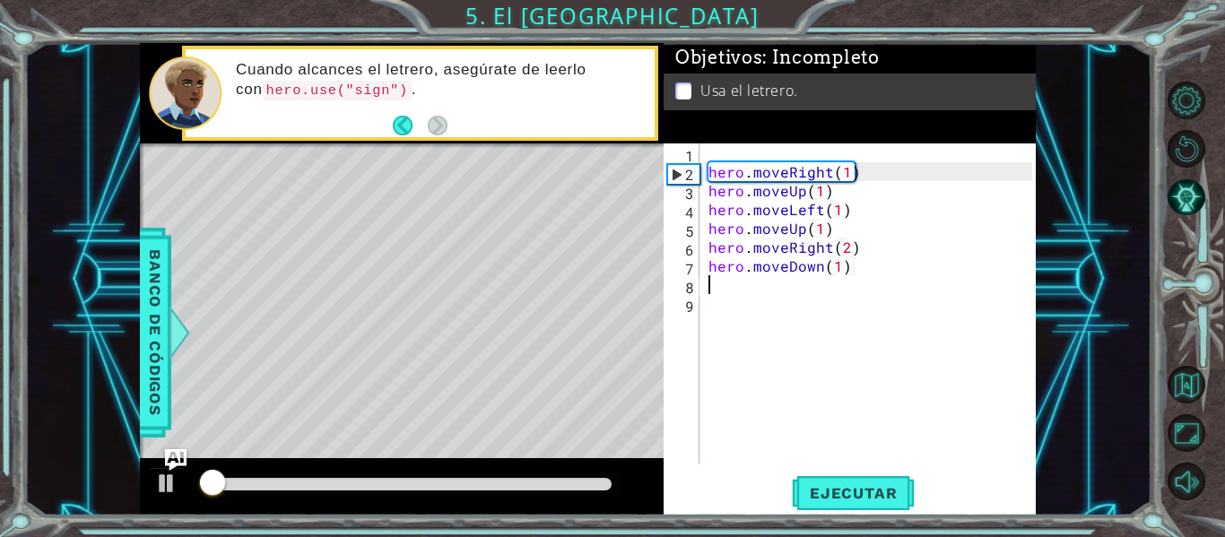
click at [535, 479] on div at bounding box center [406, 484] width 411 height 13
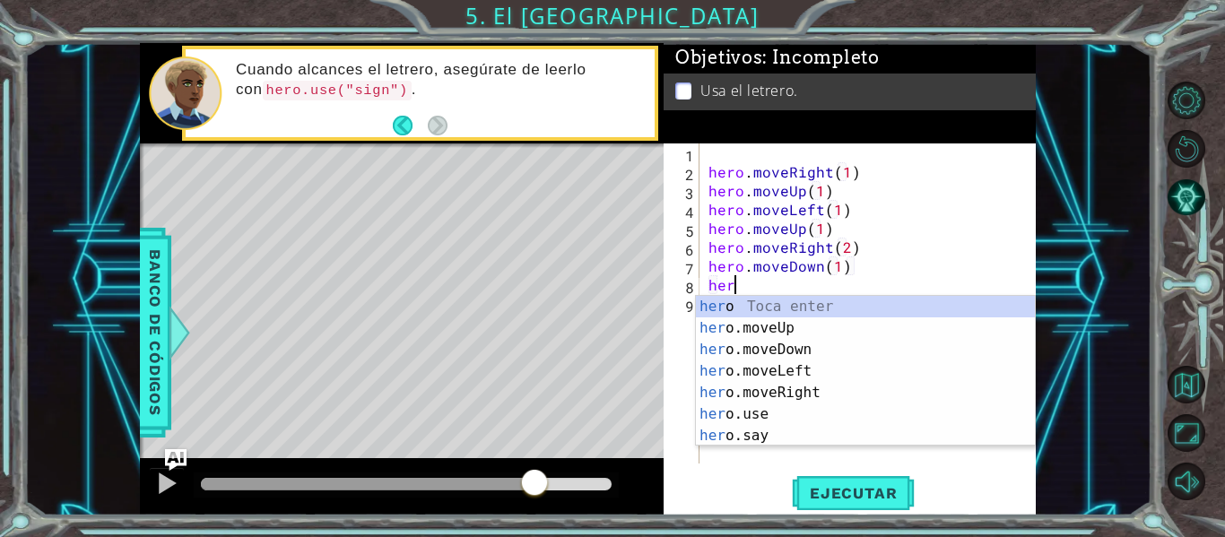
scroll to position [0, 1]
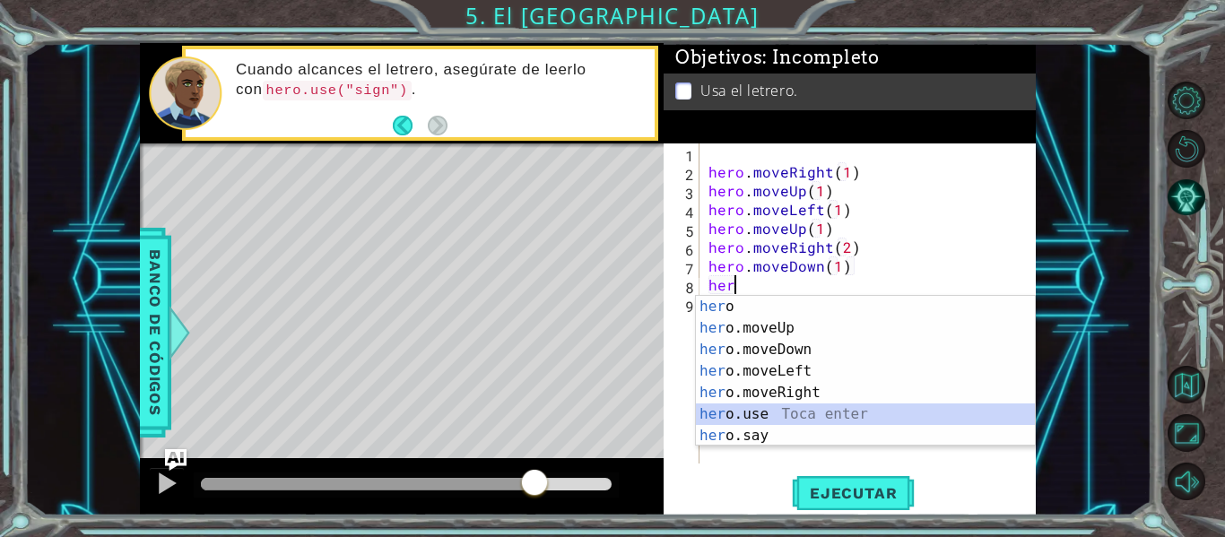
click at [779, 411] on div "her o Toca enter her o.moveUp Toca enter her o.moveDown Toca enter her o.moveLe…" at bounding box center [865, 393] width 339 height 194
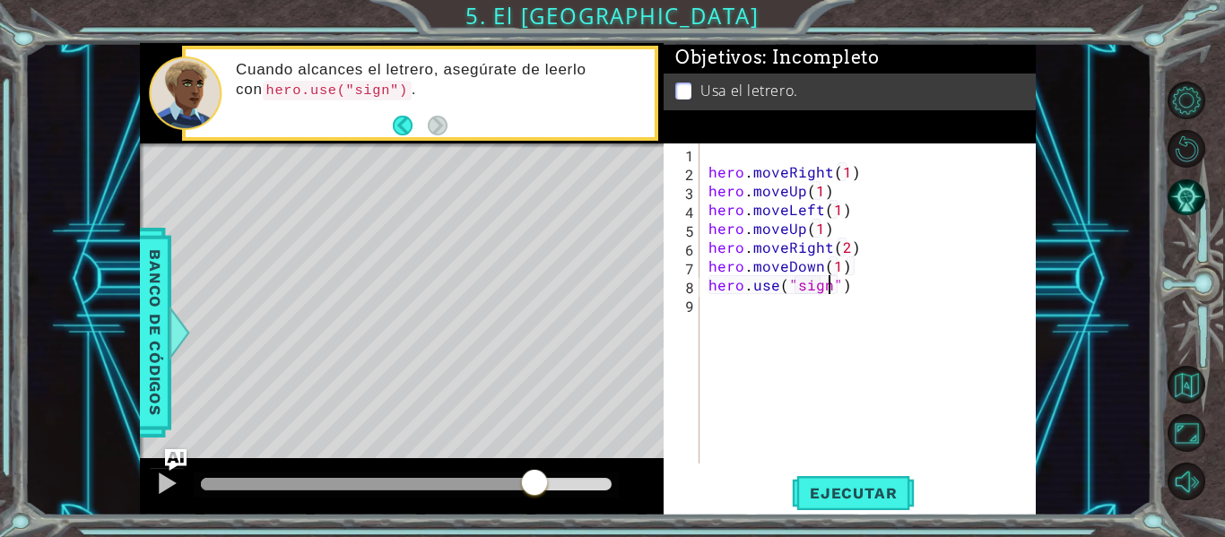
scroll to position [0, 8]
type textarea "hero.use("sign")"
click at [826, 491] on span "Ejecutar" at bounding box center [853, 493] width 123 height 18
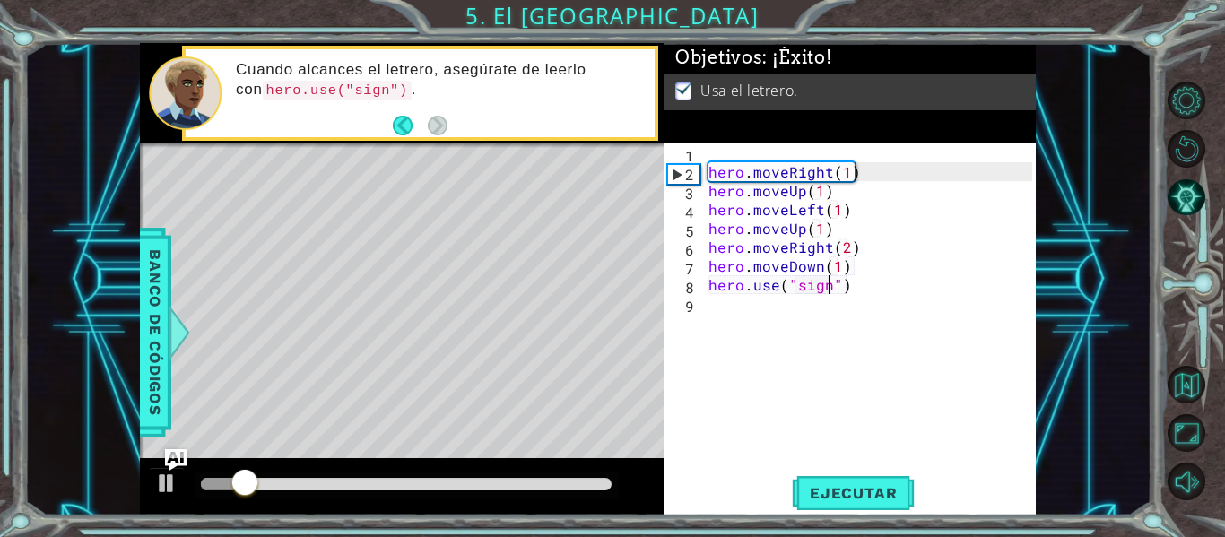
click at [563, 485] on div at bounding box center [406, 484] width 411 height 13
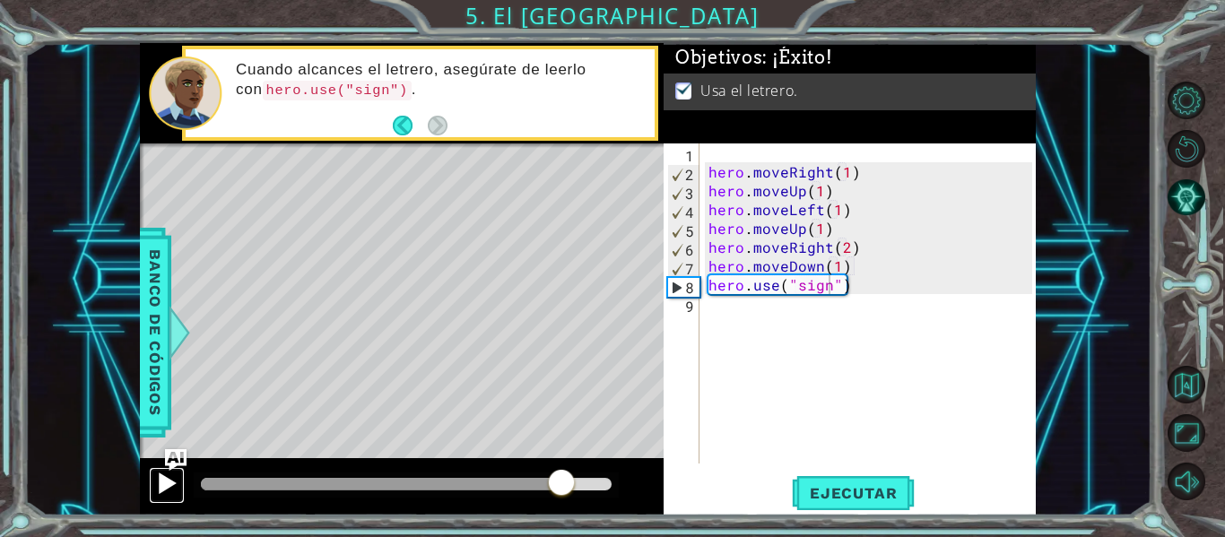
click at [162, 472] on div at bounding box center [166, 483] width 23 height 23
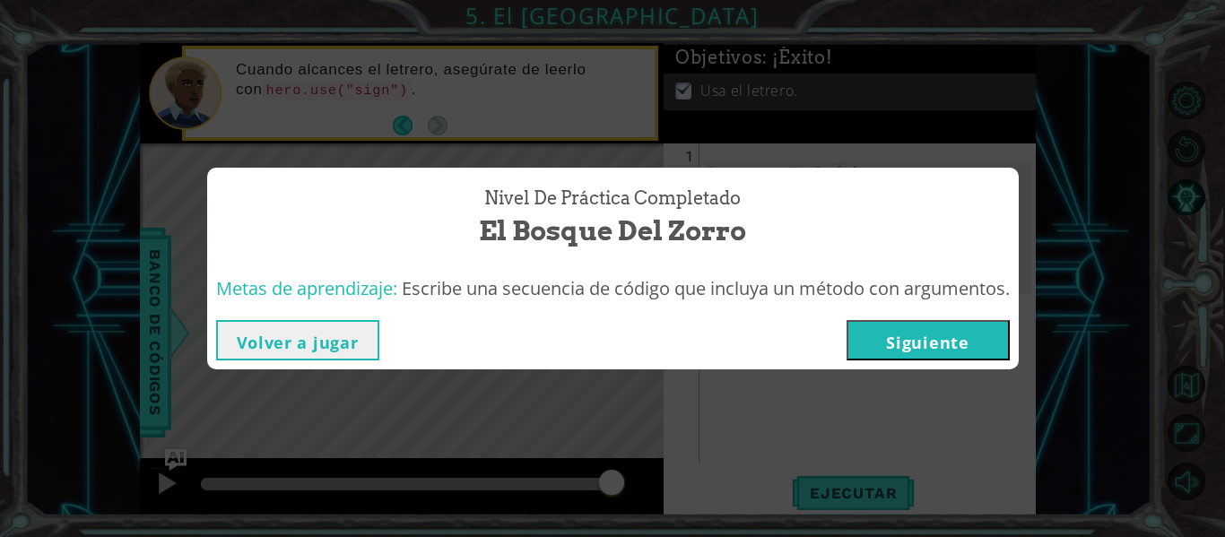
click at [885, 334] on button "Siguiente" at bounding box center [927, 340] width 163 height 40
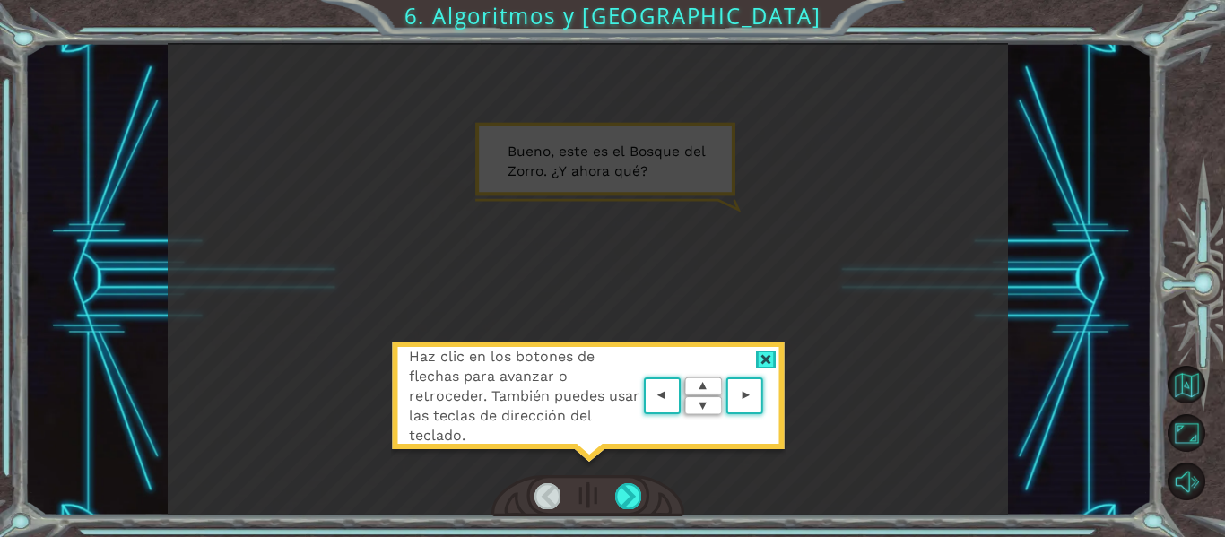
click at [697, 425] on div "Haz clic en los botones de flechas para avanzar o retroceder. También puedes us…" at bounding box center [588, 405] width 394 height 126
click at [629, 480] on div at bounding box center [588, 496] width 194 height 42
click at [620, 499] on div at bounding box center [628, 495] width 26 height 25
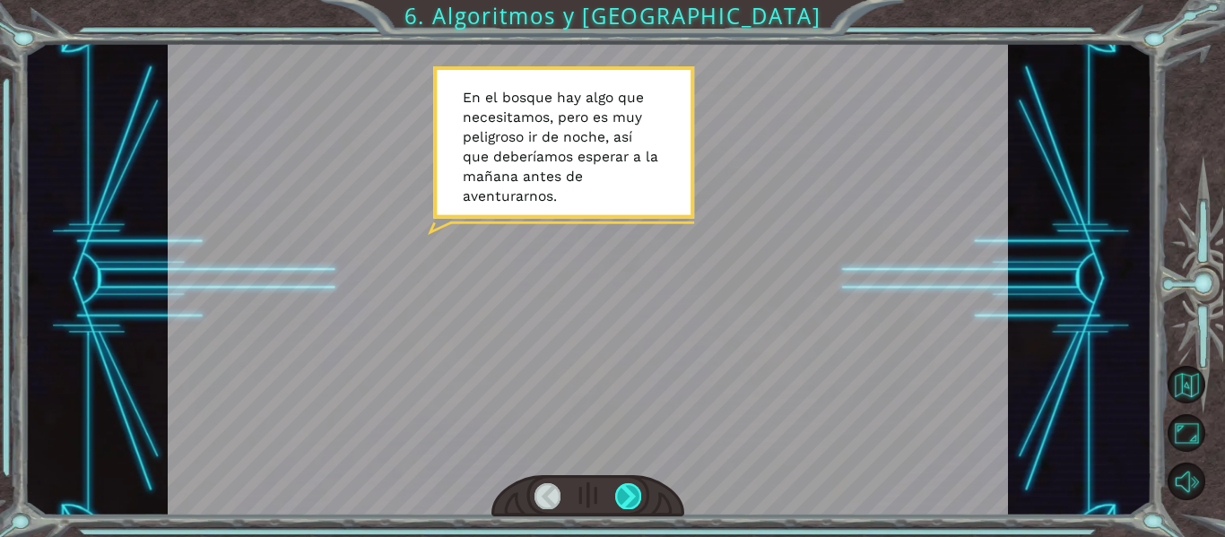
click at [620, 499] on div at bounding box center [628, 495] width 26 height 25
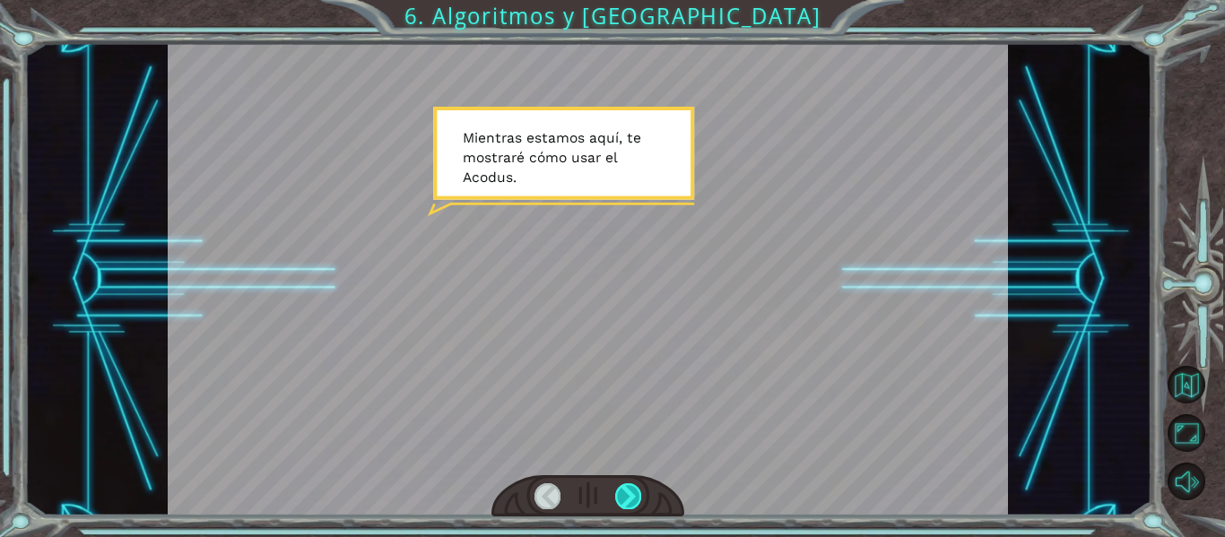
click at [620, 499] on div at bounding box center [628, 495] width 26 height 25
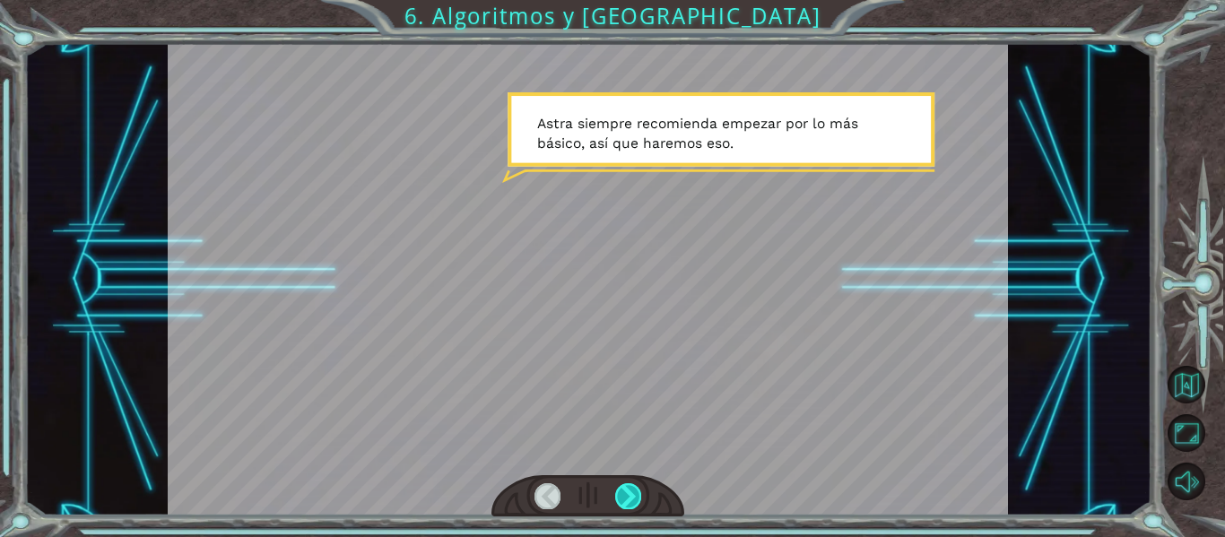
click at [620, 499] on div at bounding box center [628, 495] width 26 height 25
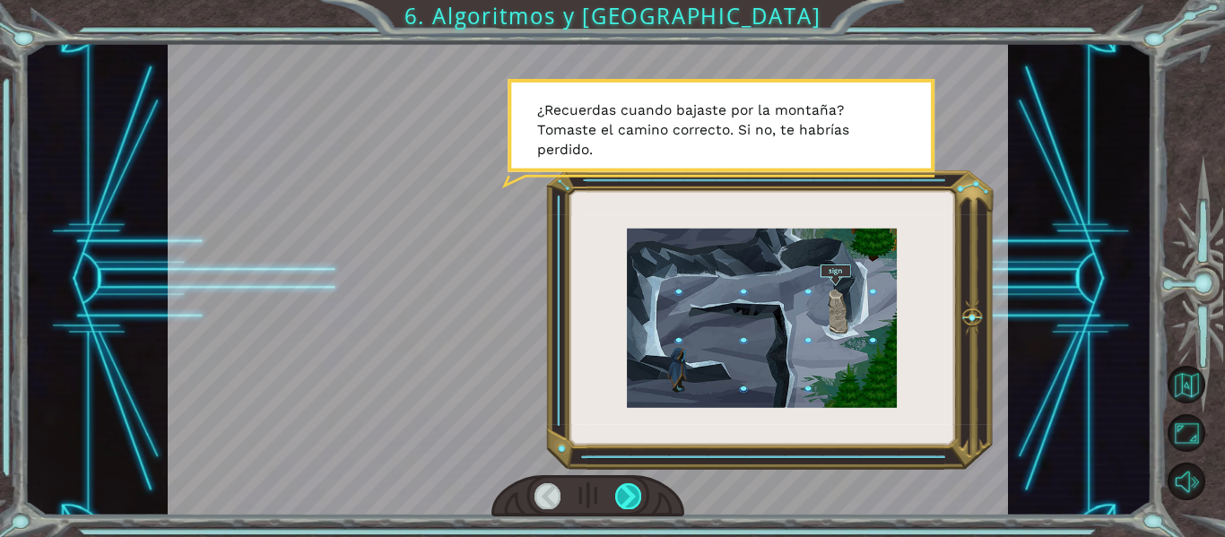
click at [620, 499] on div at bounding box center [628, 495] width 26 height 25
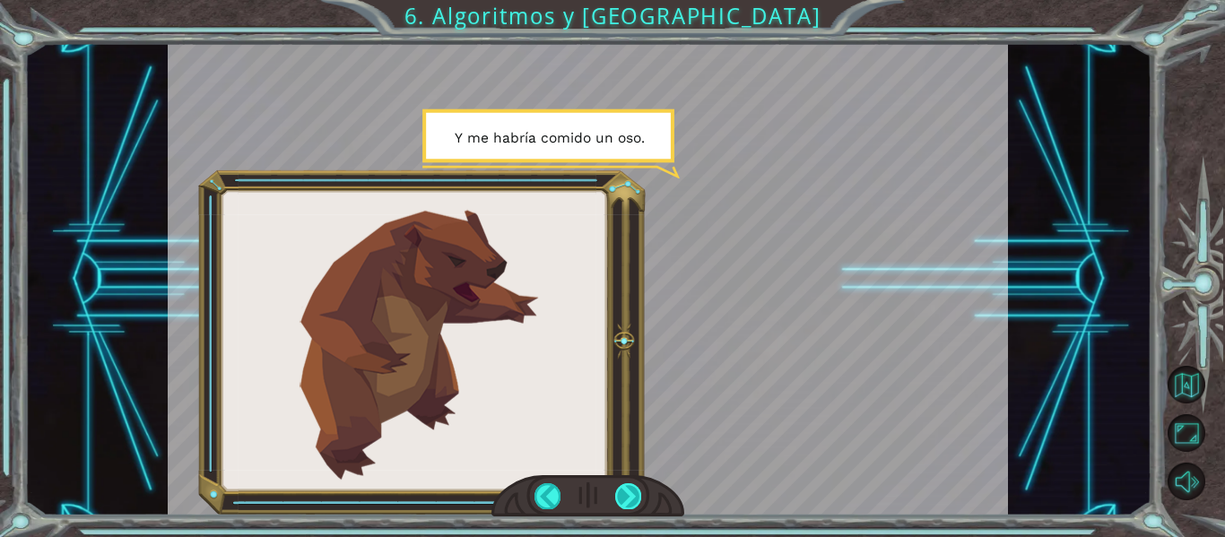
click at [620, 499] on div at bounding box center [628, 495] width 26 height 25
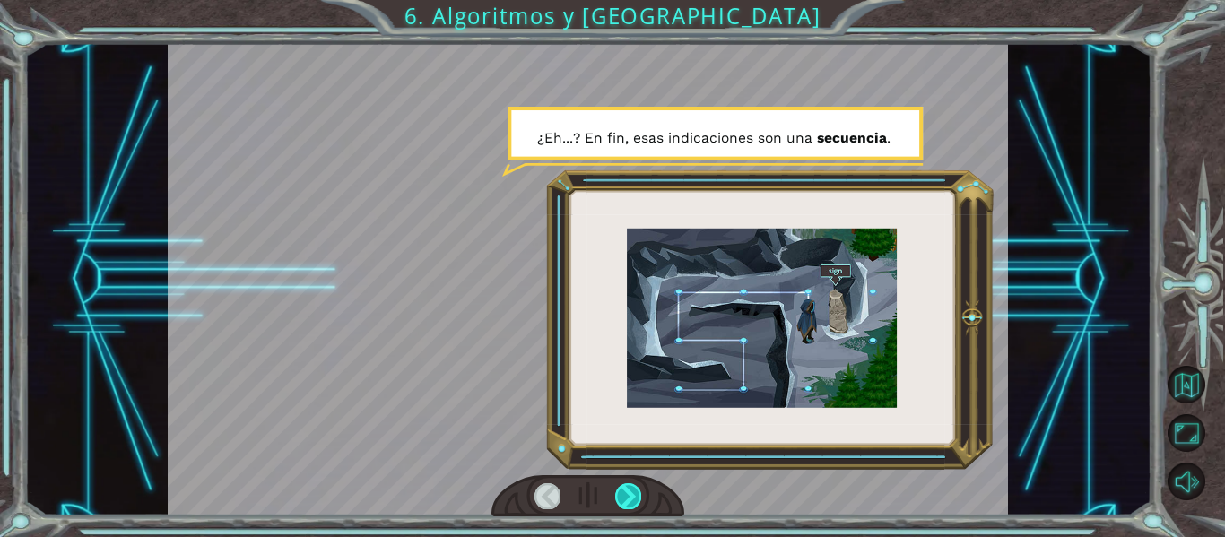
click at [620, 499] on div at bounding box center [628, 495] width 26 height 25
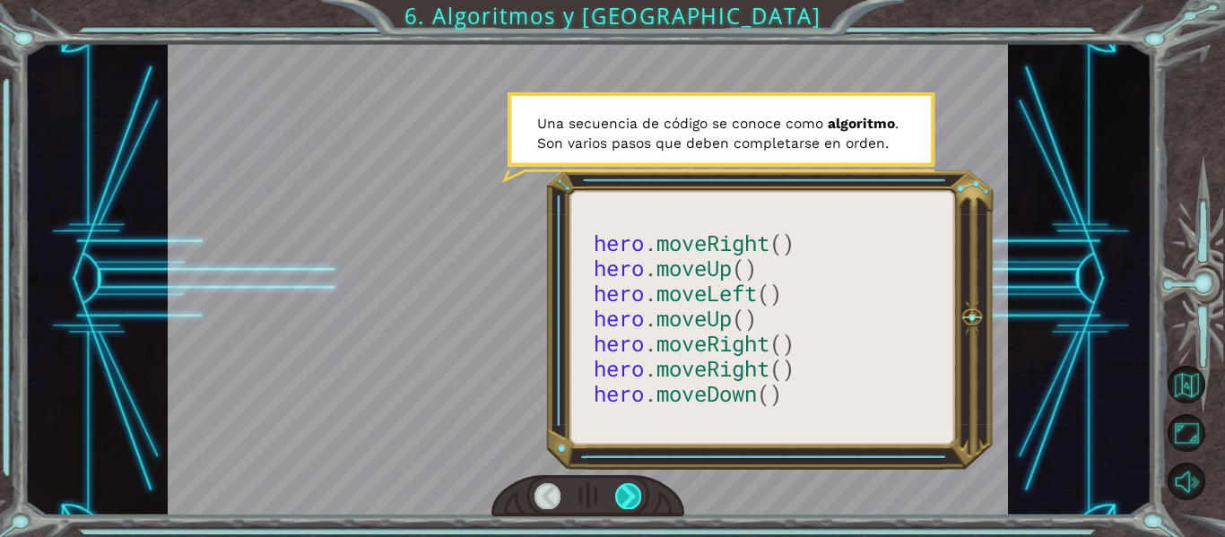
click at [630, 490] on div at bounding box center [628, 495] width 26 height 25
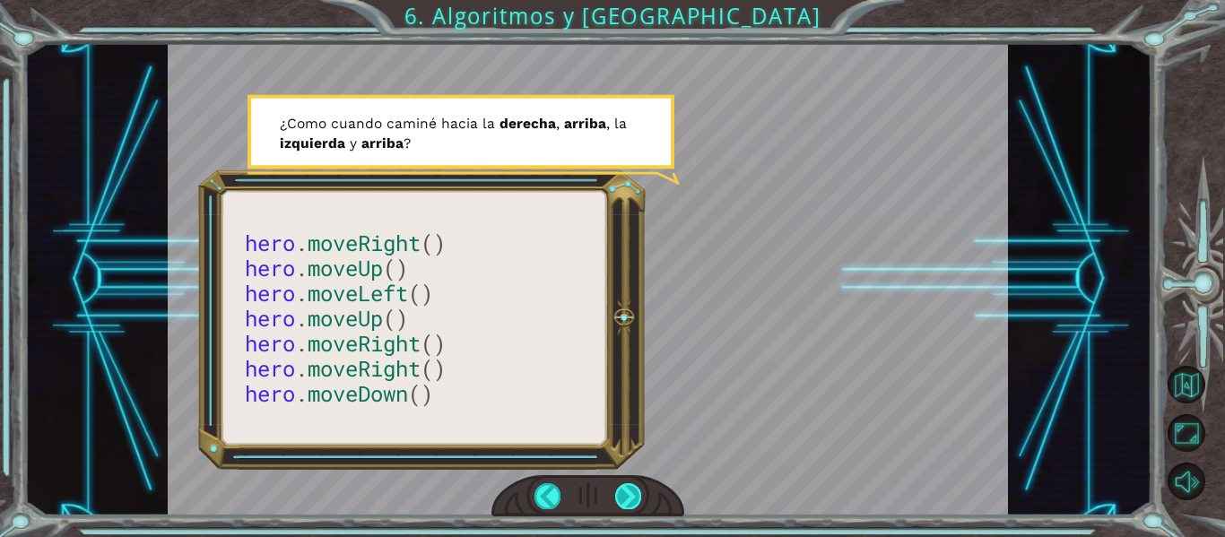
click at [630, 490] on div at bounding box center [628, 495] width 26 height 25
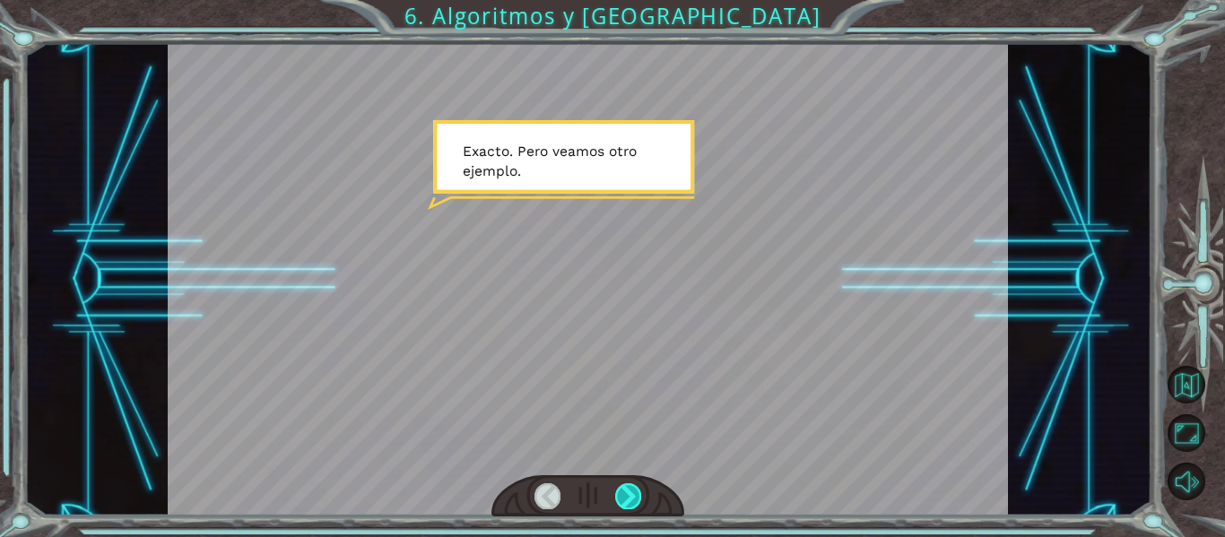
click at [630, 490] on div at bounding box center [628, 495] width 26 height 25
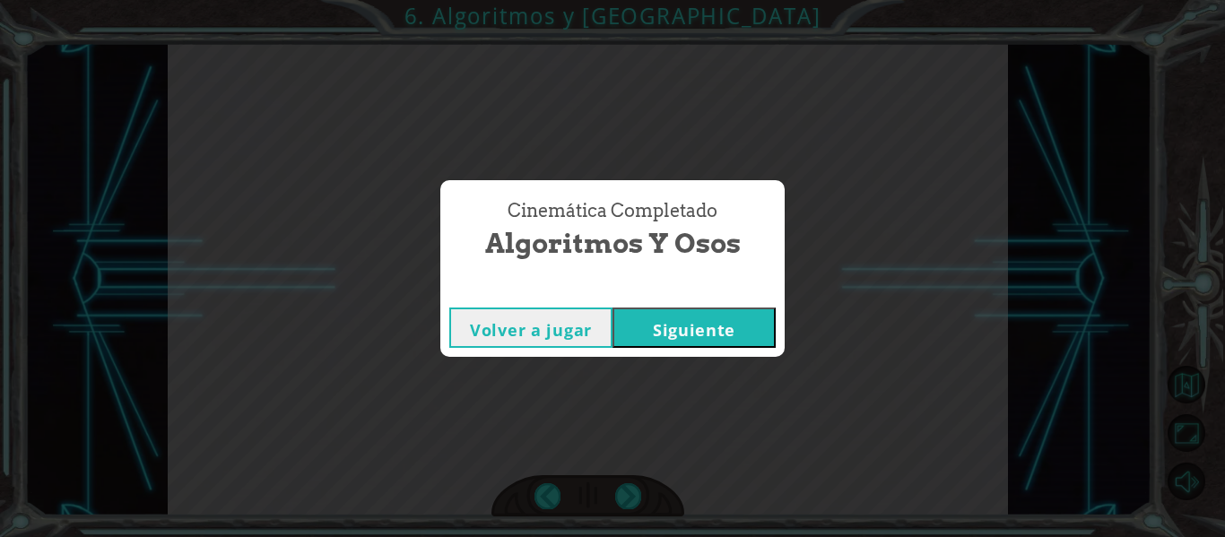
click at [647, 334] on button "Siguiente" at bounding box center [693, 327] width 163 height 40
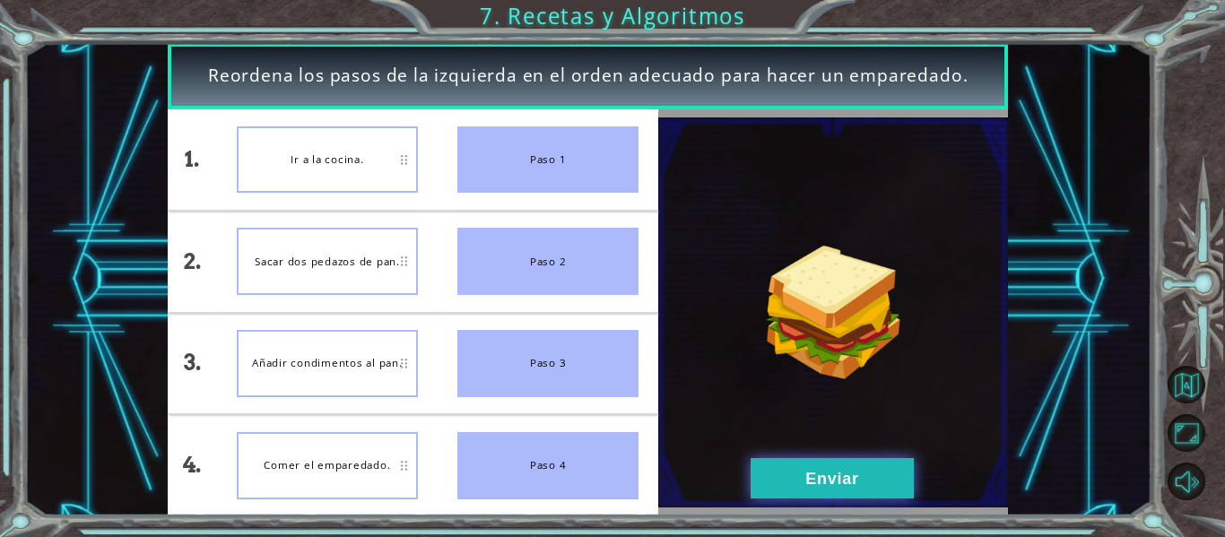
click at [781, 486] on button "Enviar" at bounding box center [831, 478] width 163 height 40
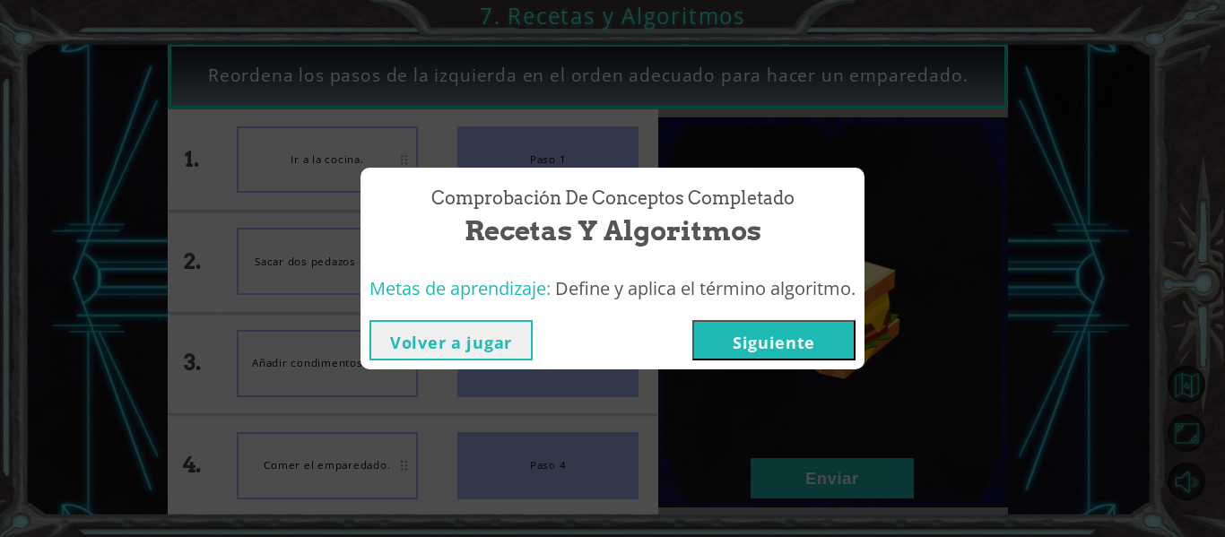
click at [749, 335] on button "Siguiente" at bounding box center [773, 340] width 163 height 40
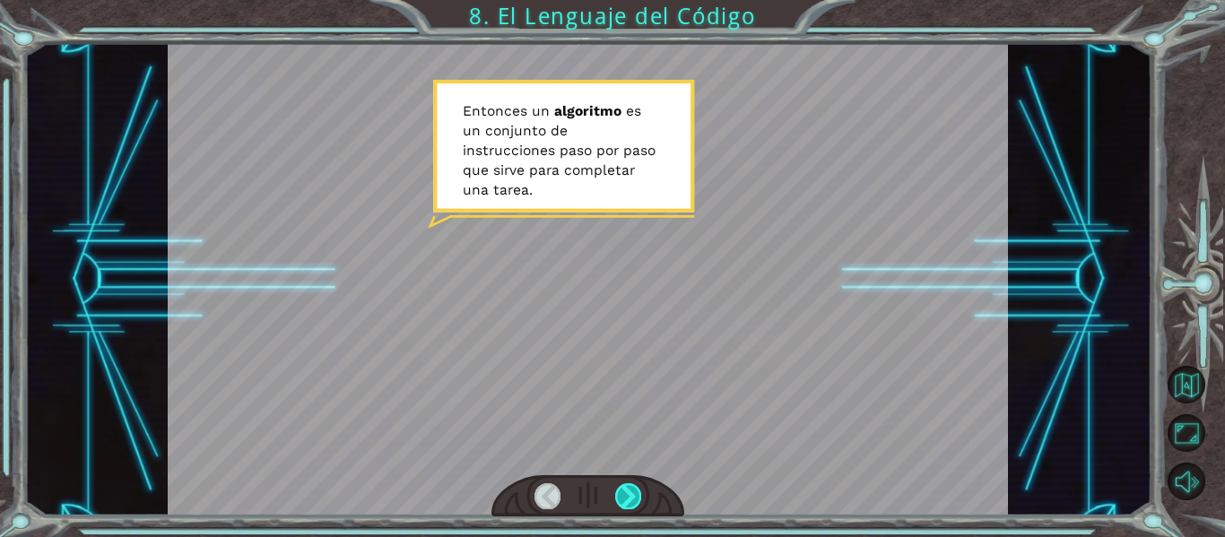
click at [619, 489] on div at bounding box center [628, 495] width 26 height 25
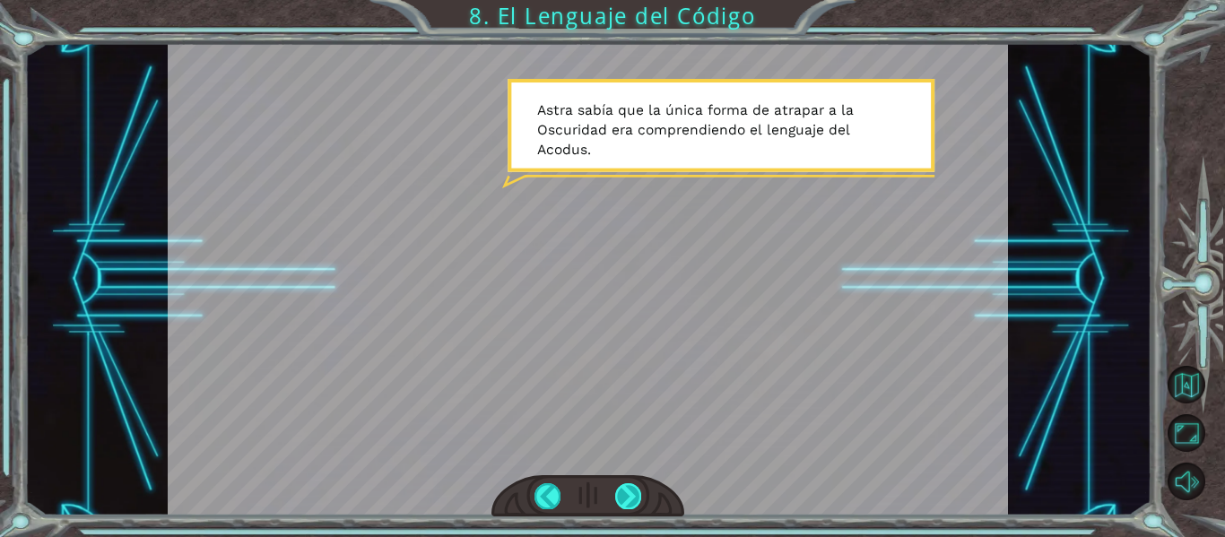
click at [622, 484] on div at bounding box center [628, 495] width 26 height 25
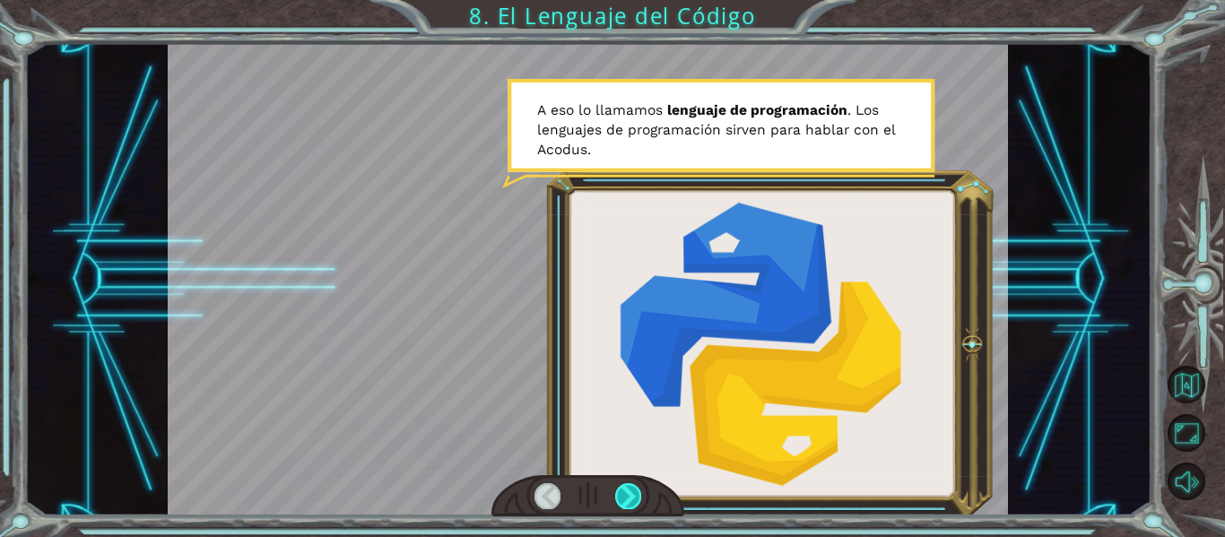
click at [622, 484] on div at bounding box center [628, 495] width 26 height 25
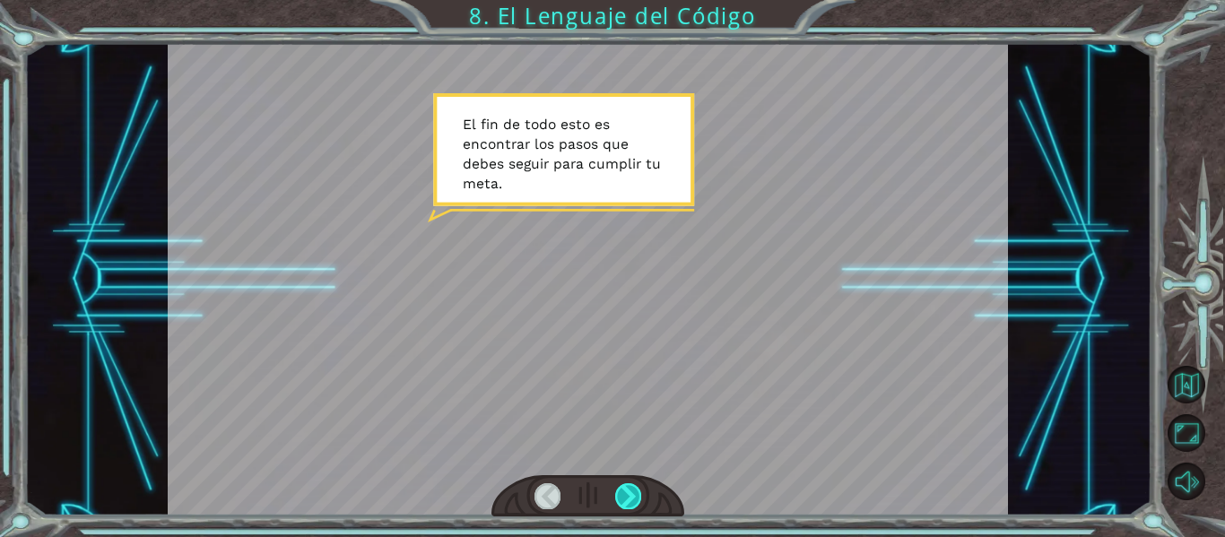
click at [622, 484] on div at bounding box center [628, 495] width 26 height 25
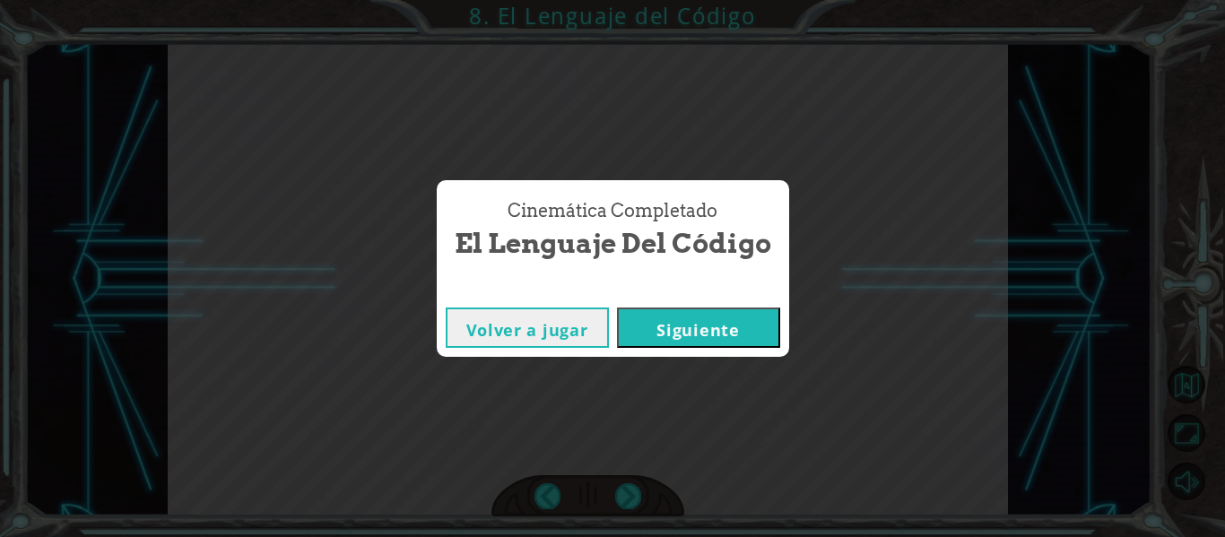
click at [669, 323] on button "Siguiente" at bounding box center [698, 327] width 163 height 40
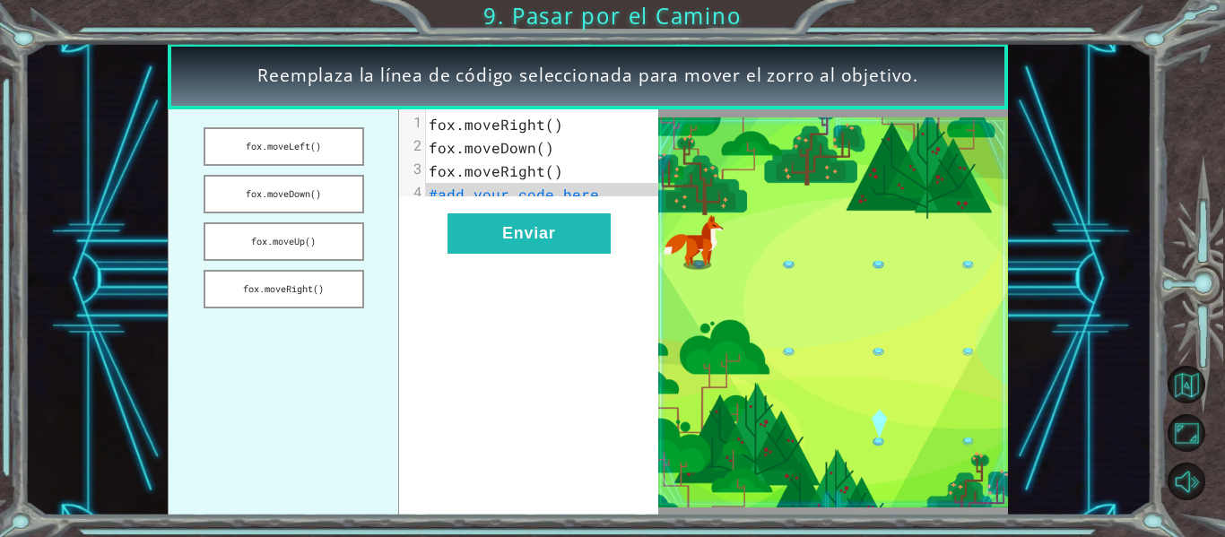
drag, startPoint x: 312, startPoint y: 285, endPoint x: 303, endPoint y: 327, distance: 43.1
click at [303, 327] on ul "fox.moveLeft() fox.moveDown() fox.moveUp() fox.moveRight()" at bounding box center [283, 312] width 231 height 406
click at [303, 286] on button "fox.moveRight()" at bounding box center [284, 289] width 160 height 39
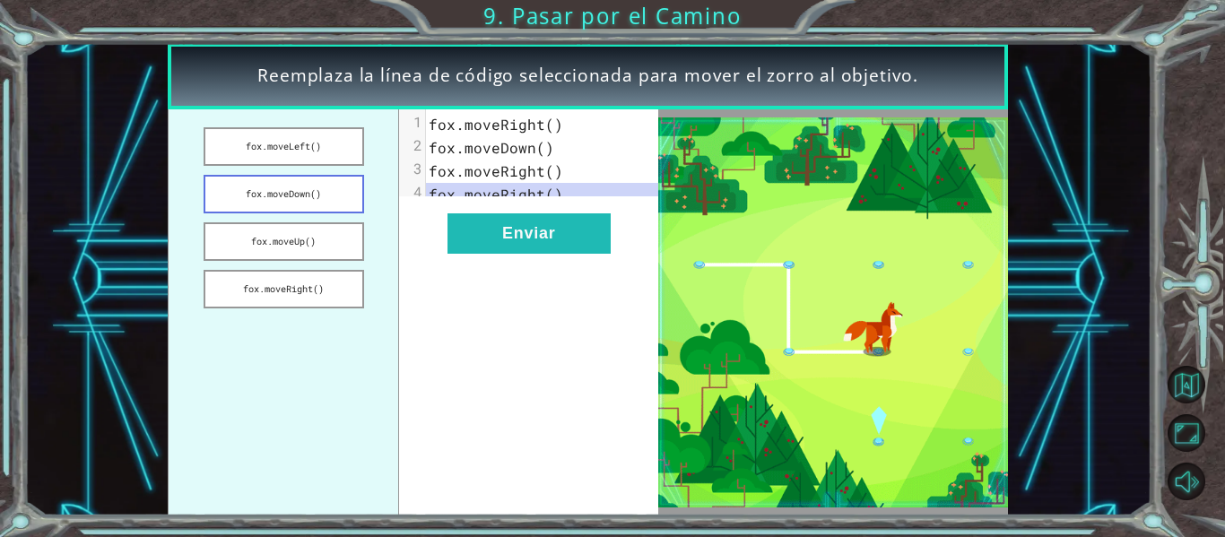
click at [320, 188] on button "fox.moveDown()" at bounding box center [284, 194] width 160 height 39
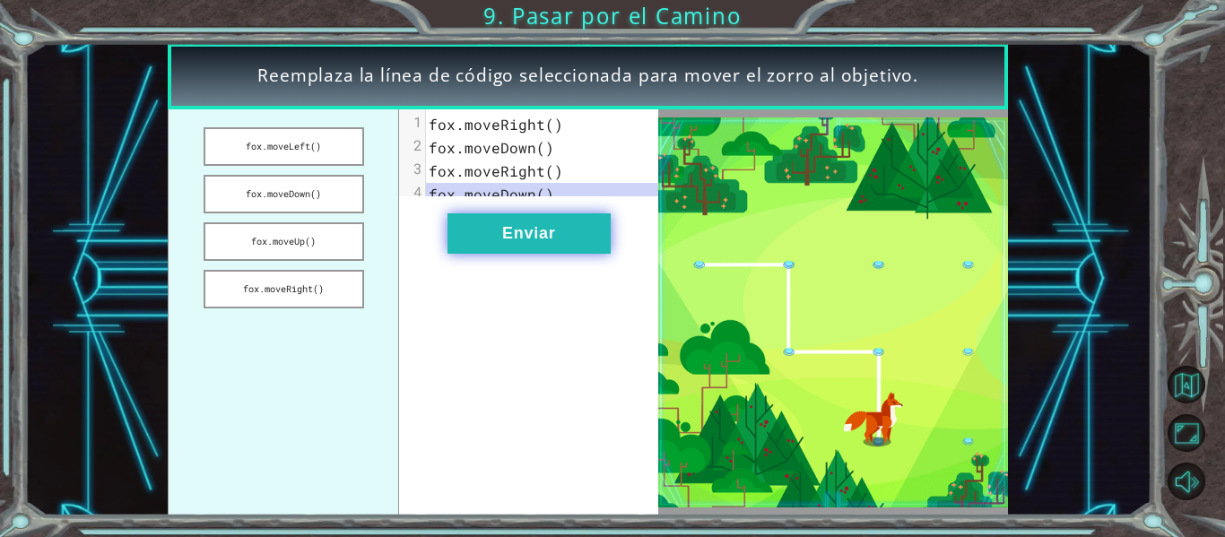
click at [504, 254] on button "Enviar" at bounding box center [528, 233] width 163 height 40
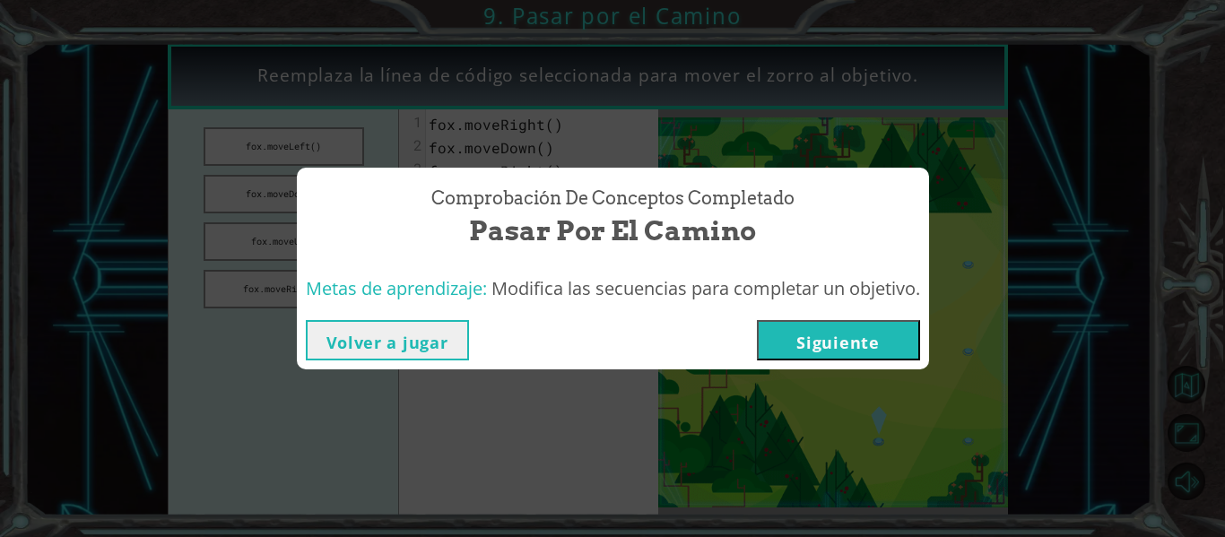
click at [791, 361] on div "Volver a jugar [GEOGRAPHIC_DATA]" at bounding box center [613, 340] width 632 height 58
click at [790, 328] on button "Siguiente" at bounding box center [838, 340] width 163 height 40
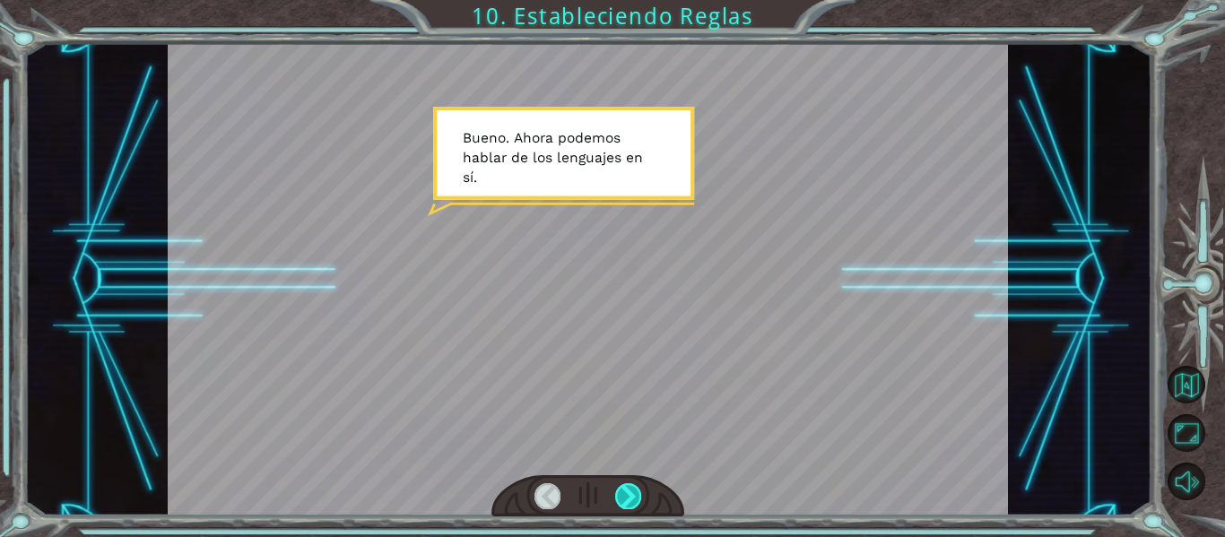
click at [630, 501] on div at bounding box center [628, 495] width 26 height 25
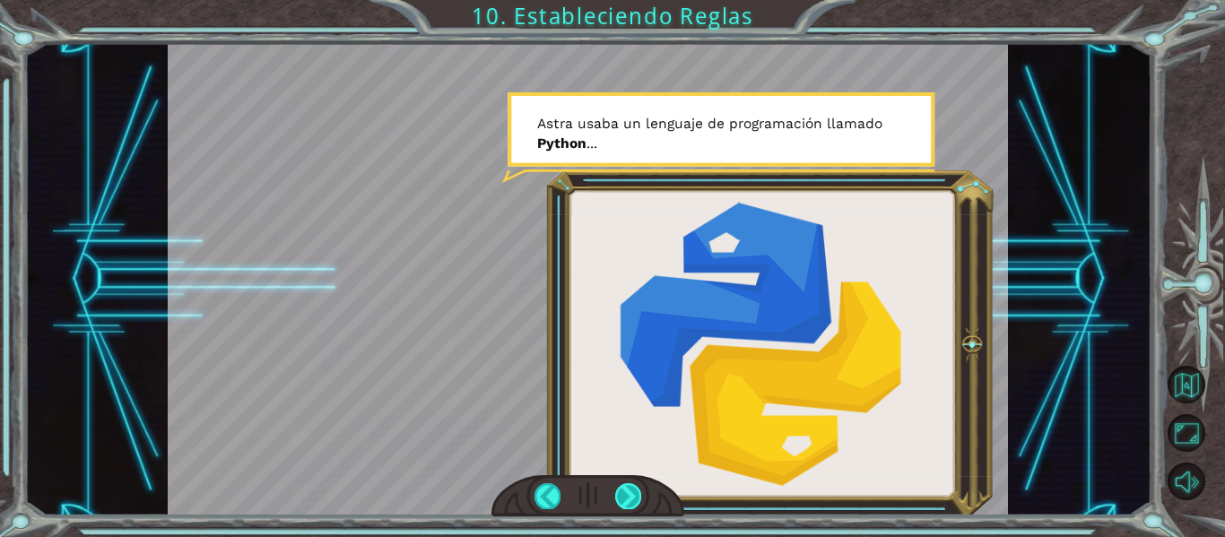
click at [630, 501] on div at bounding box center [628, 495] width 26 height 25
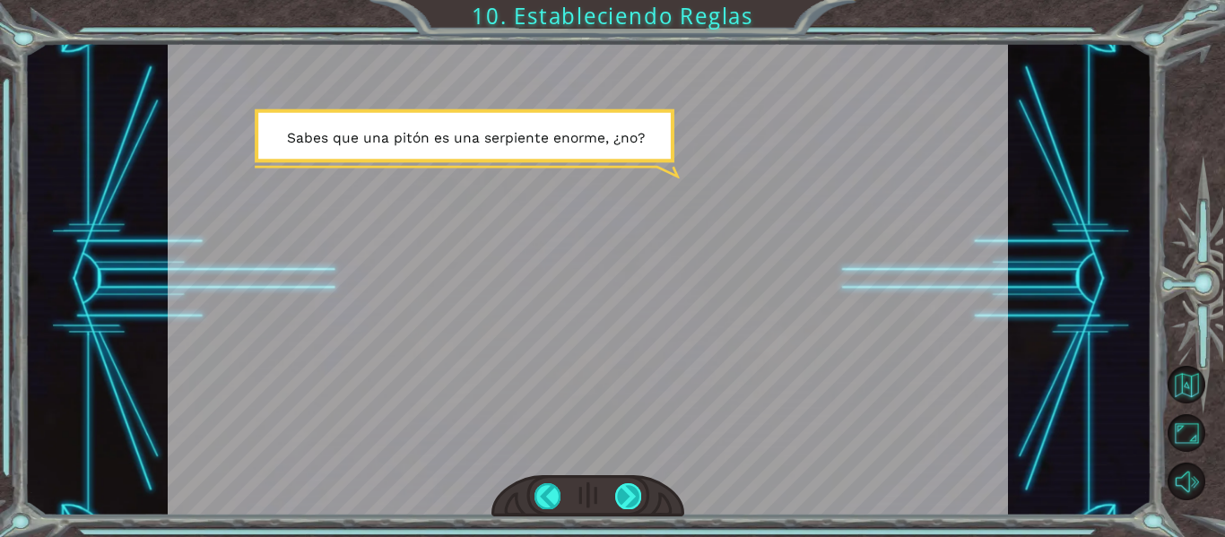
click at [630, 501] on div at bounding box center [628, 495] width 26 height 25
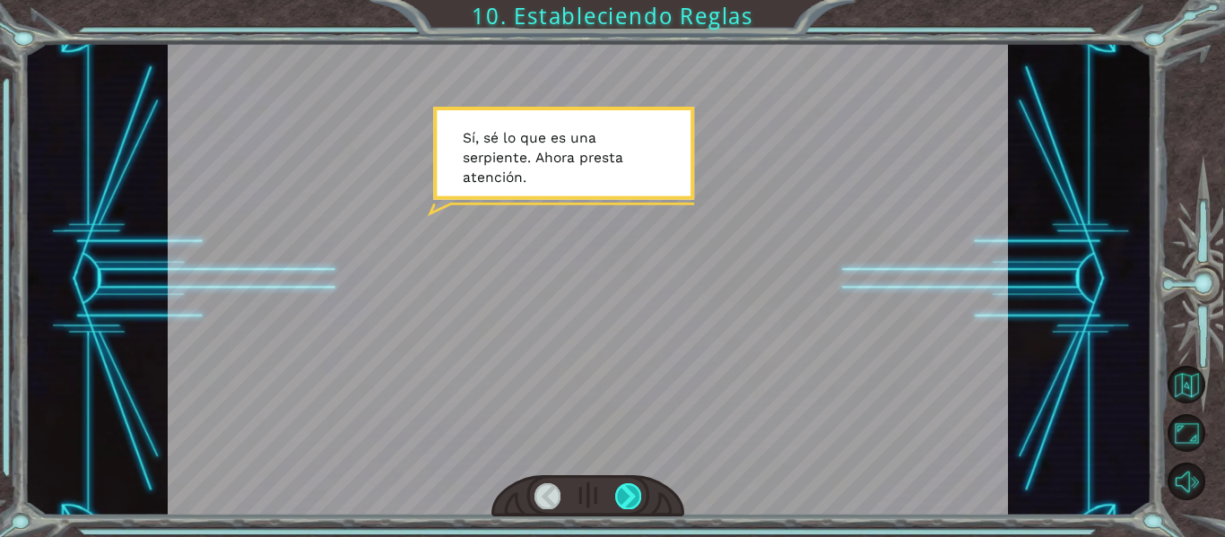
click at [630, 501] on div at bounding box center [628, 495] width 26 height 25
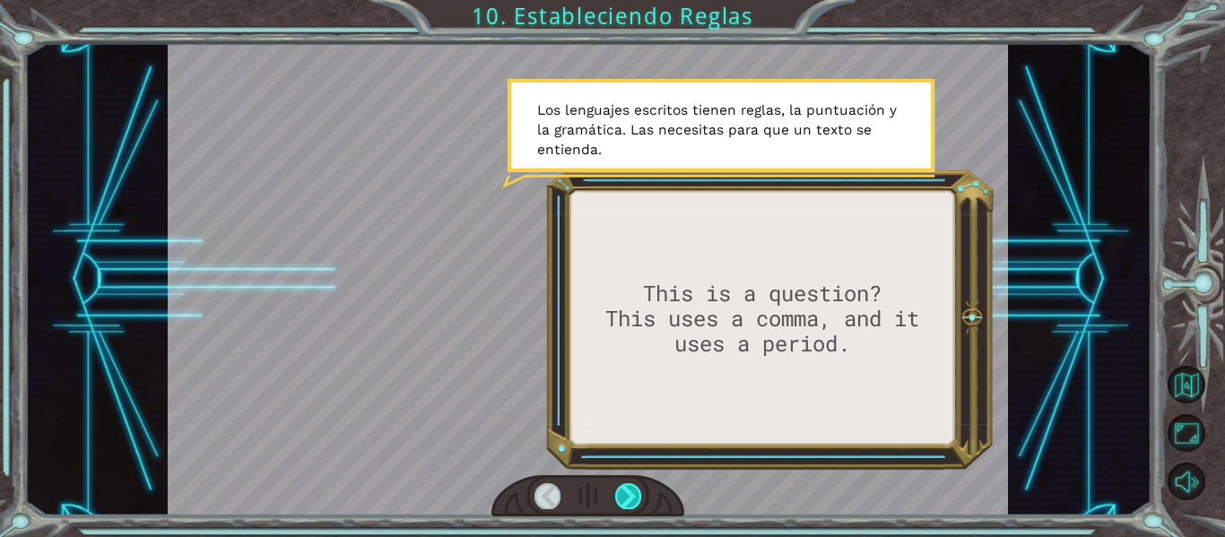
click at [630, 501] on div at bounding box center [628, 495] width 26 height 25
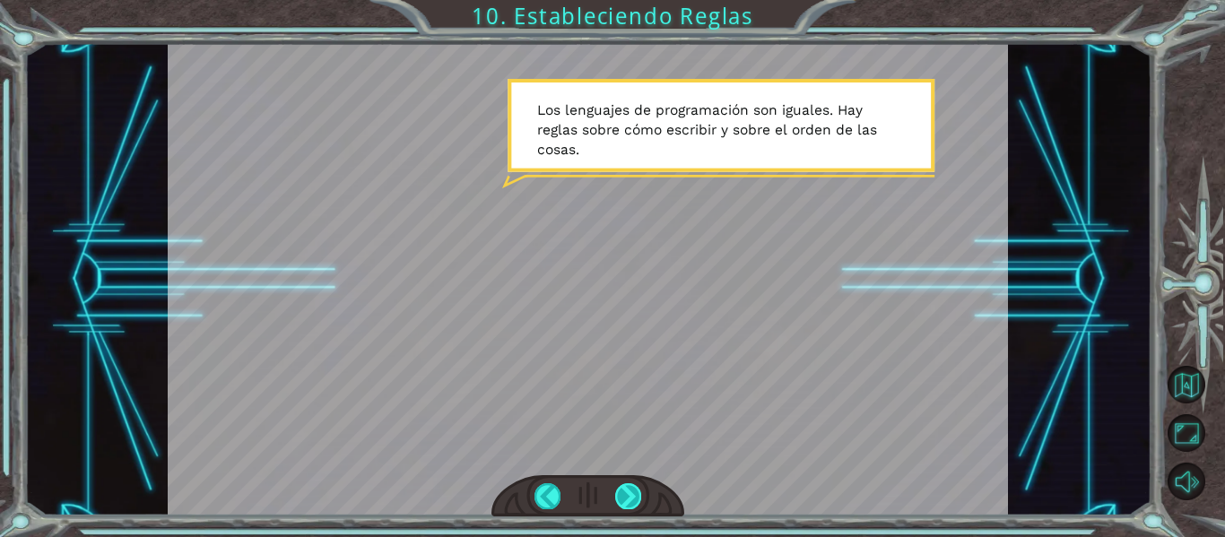
click at [630, 501] on div at bounding box center [628, 495] width 26 height 25
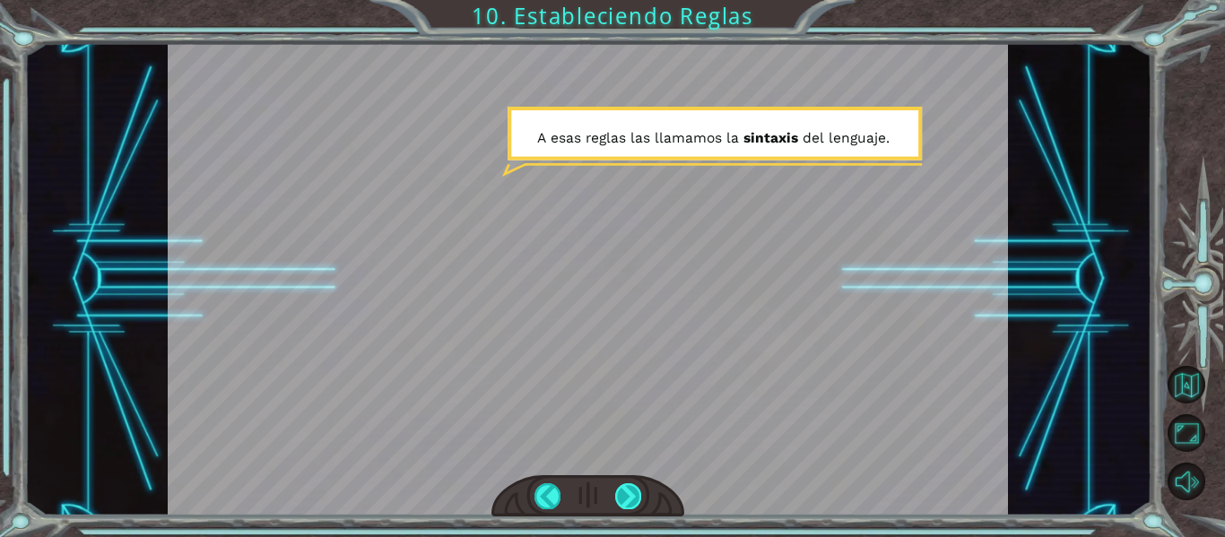
click at [630, 501] on div at bounding box center [628, 495] width 26 height 25
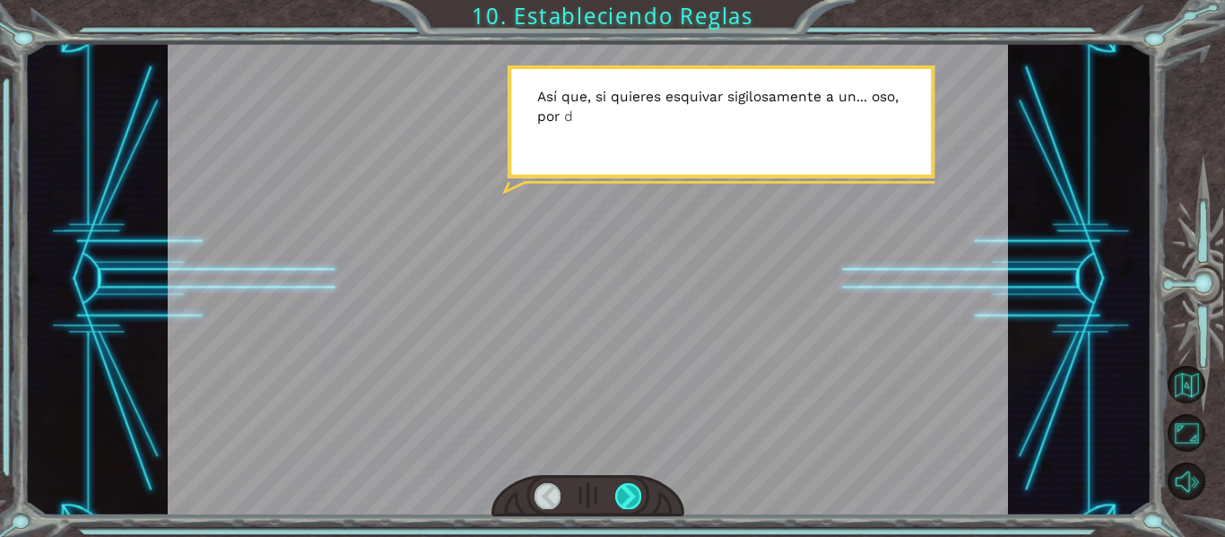
click at [630, 501] on div at bounding box center [628, 495] width 26 height 25
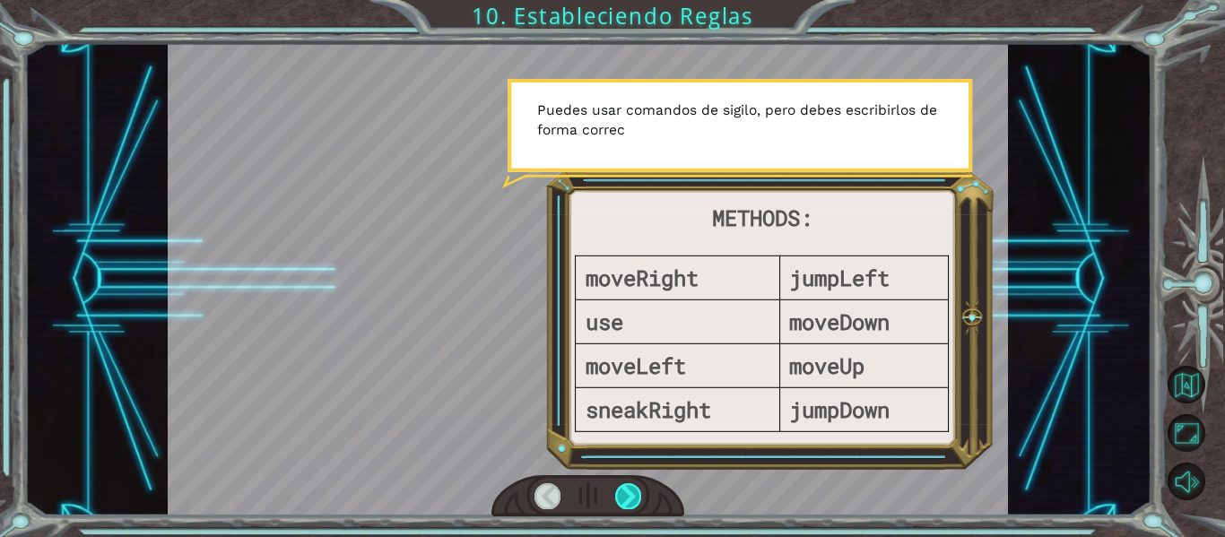
click at [630, 501] on div at bounding box center [628, 495] width 26 height 25
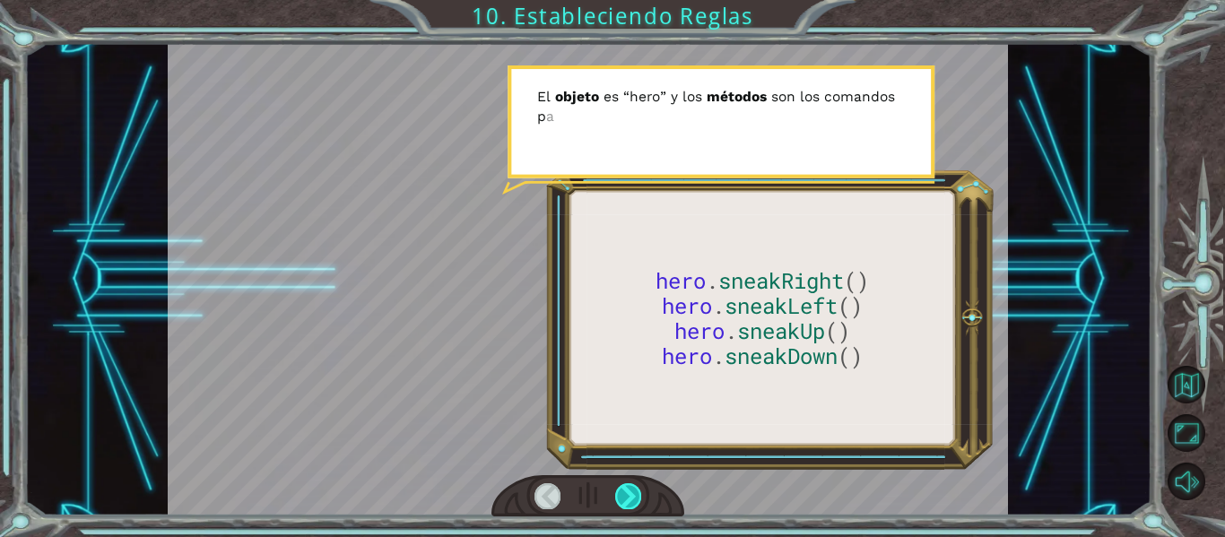
click at [630, 501] on div at bounding box center [628, 495] width 26 height 25
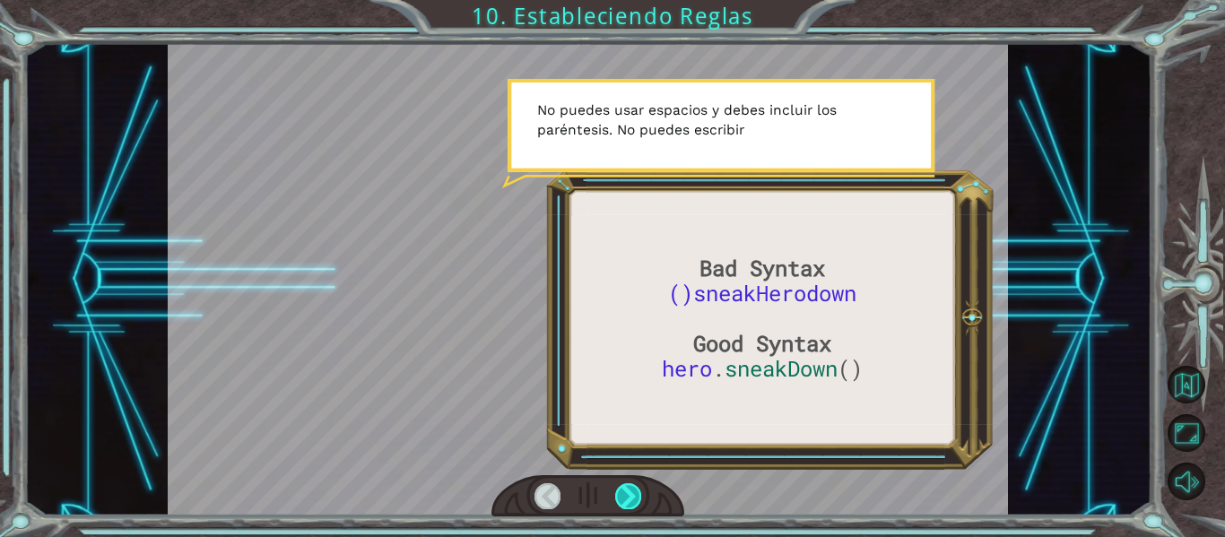
click at [630, 501] on div at bounding box center [628, 495] width 26 height 25
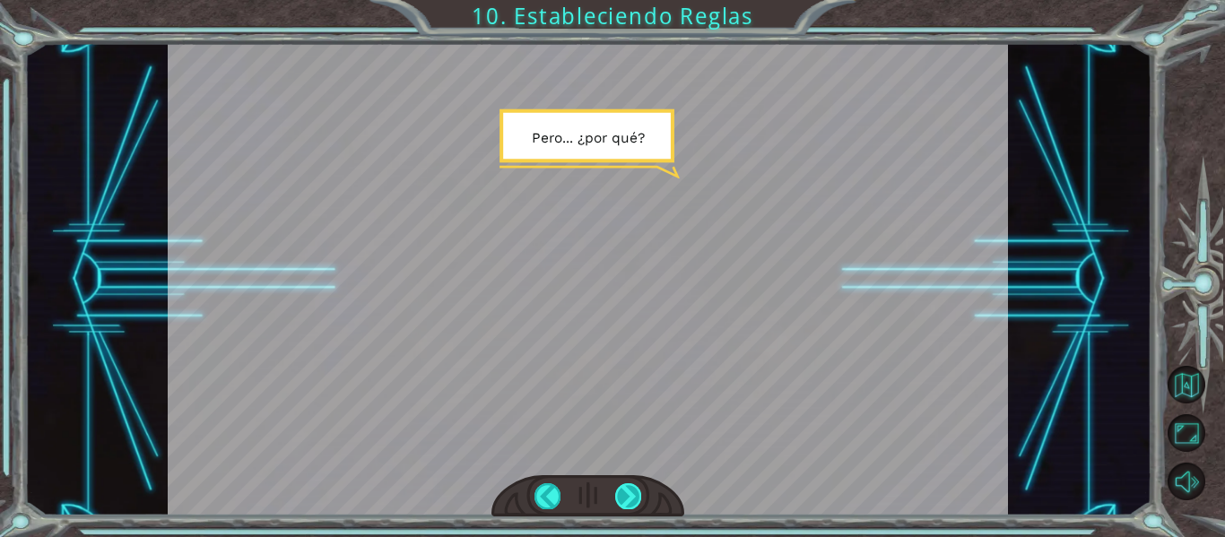
click at [630, 501] on div at bounding box center [628, 495] width 26 height 25
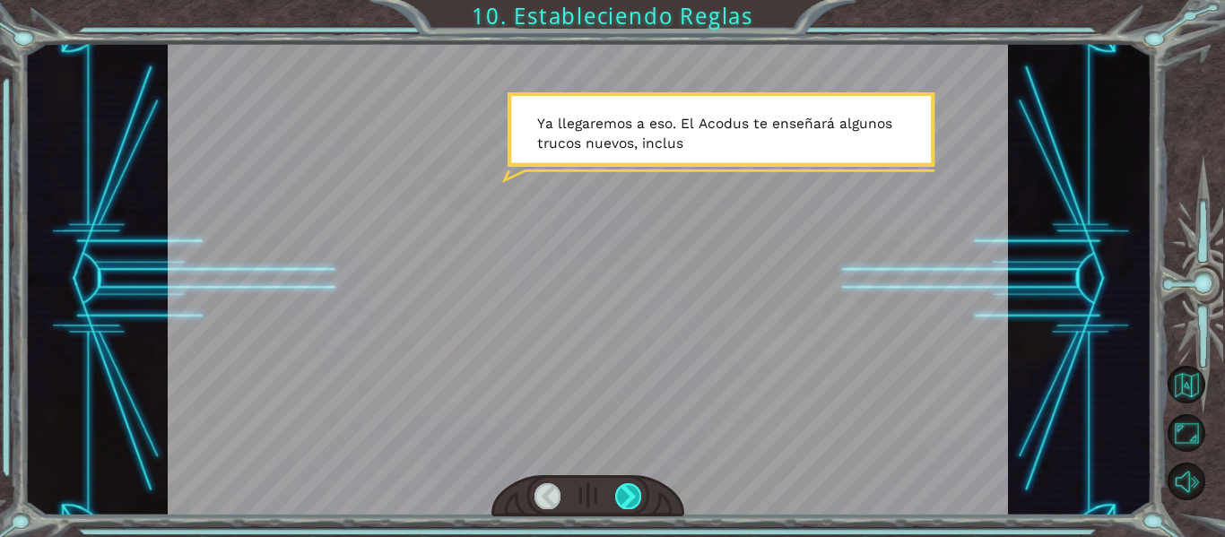
click at [630, 501] on div at bounding box center [628, 495] width 26 height 25
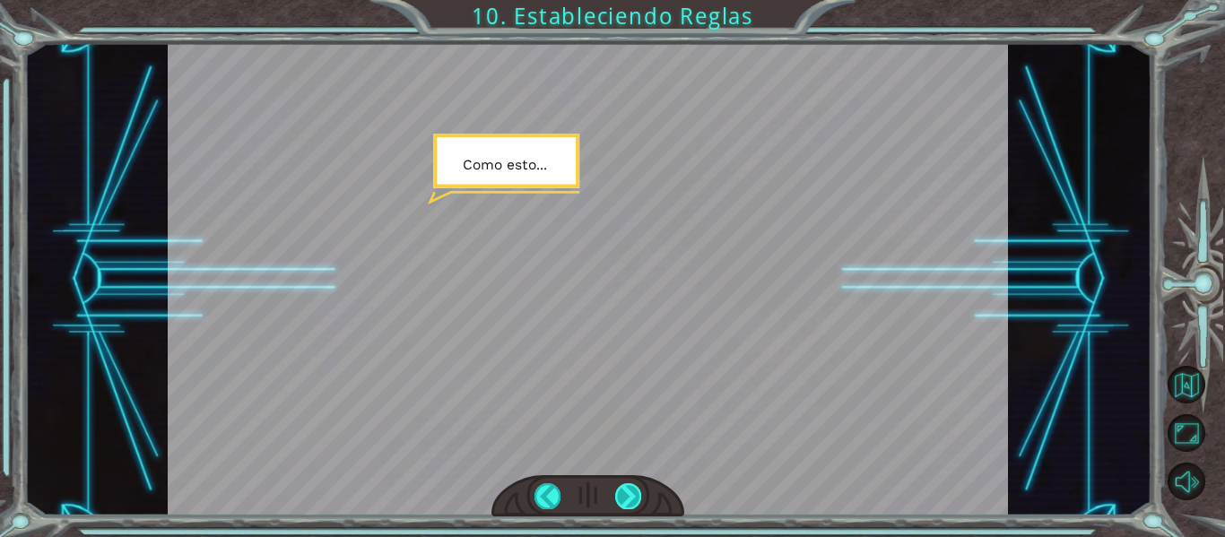
click at [630, 501] on div at bounding box center [628, 495] width 26 height 25
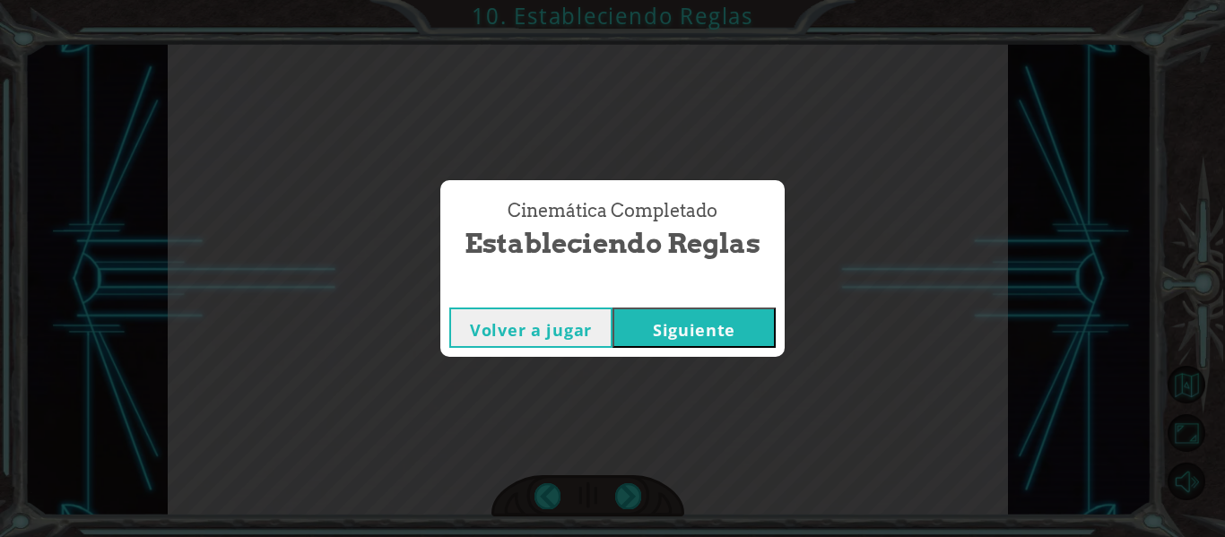
click at [639, 335] on button "Siguiente" at bounding box center [693, 327] width 163 height 40
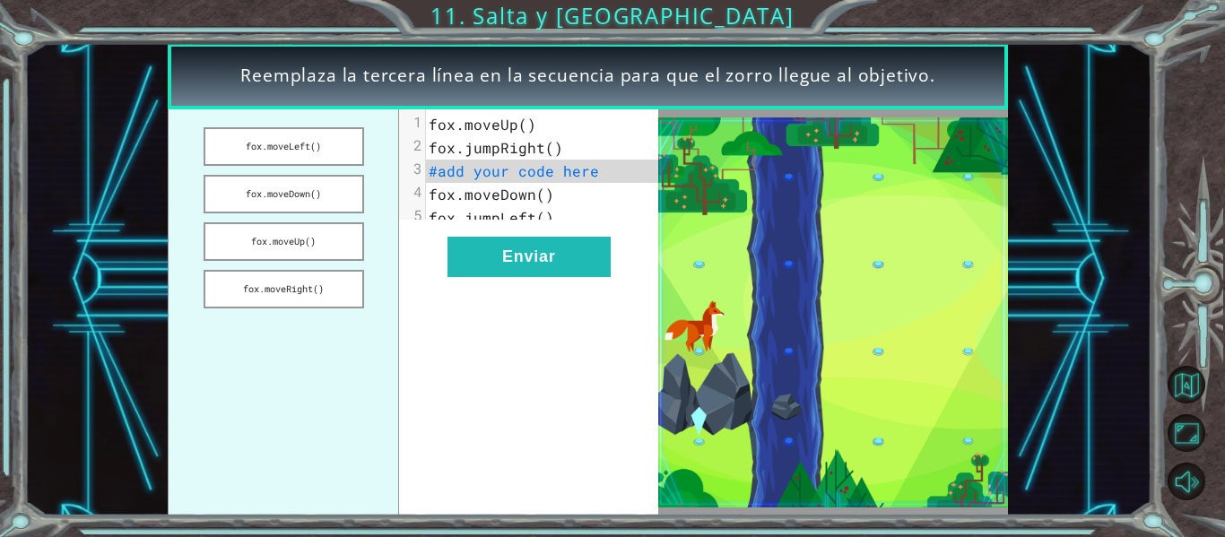
click at [524, 180] on pre "#add your code here" at bounding box center [549, 171] width 246 height 23
click at [326, 144] on button "fox.moveLeft()" at bounding box center [284, 146] width 160 height 39
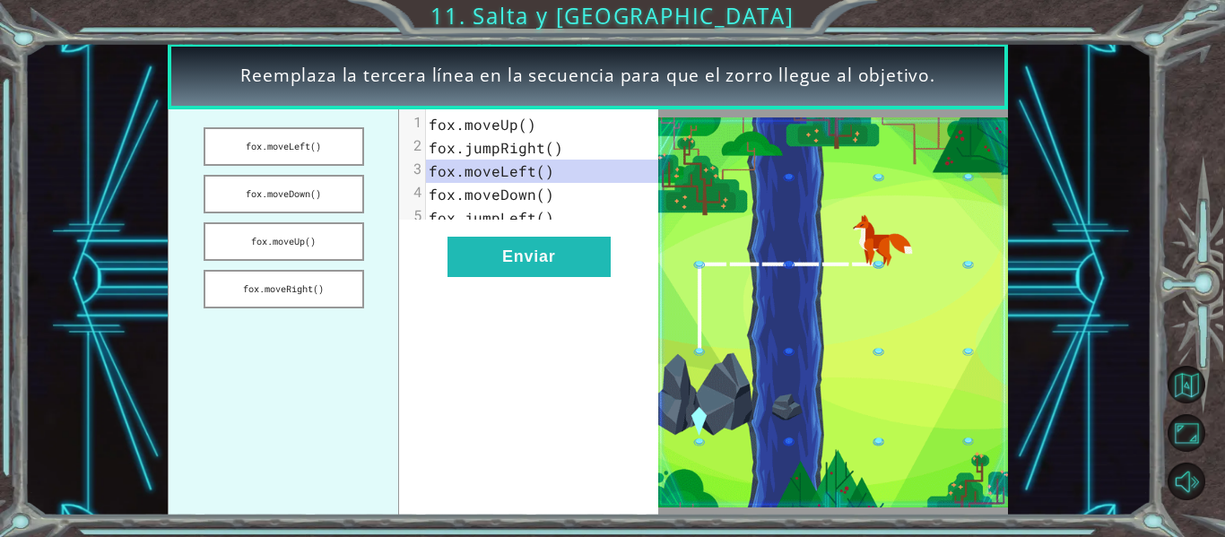
click at [462, 142] on span "fox.jumpRight()" at bounding box center [496, 147] width 134 height 19
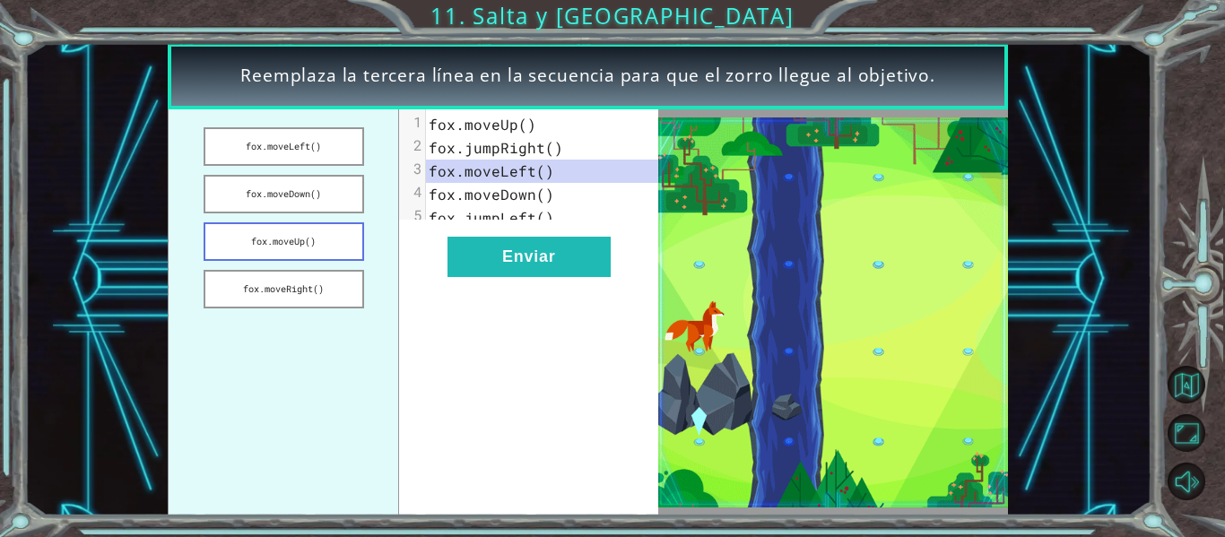
click at [277, 239] on button "fox.moveUp()" at bounding box center [284, 241] width 160 height 39
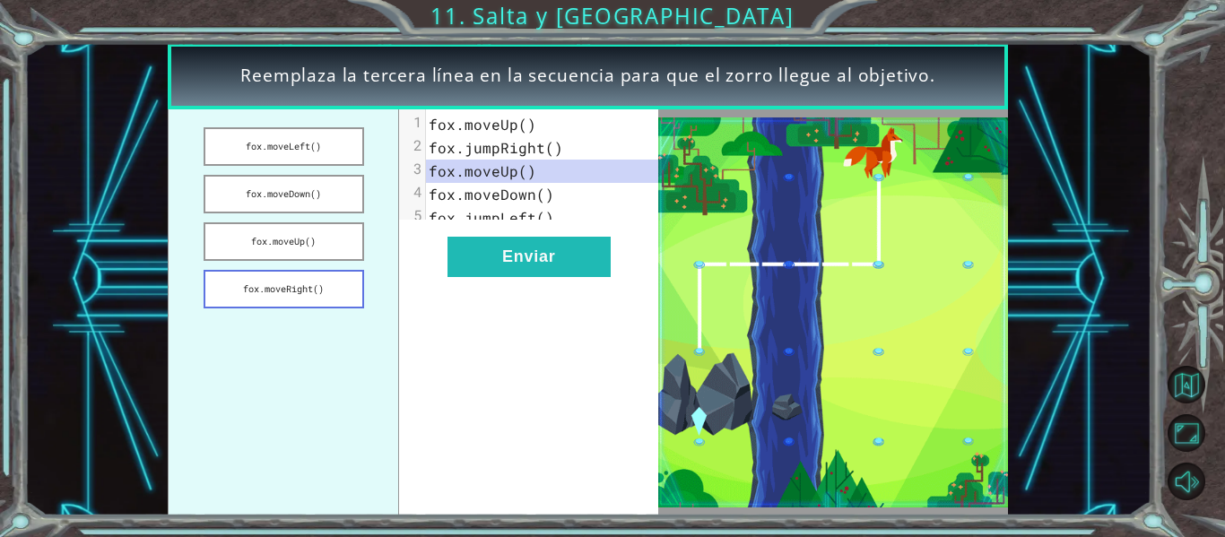
click at [268, 286] on button "fox.moveRight()" at bounding box center [284, 289] width 160 height 39
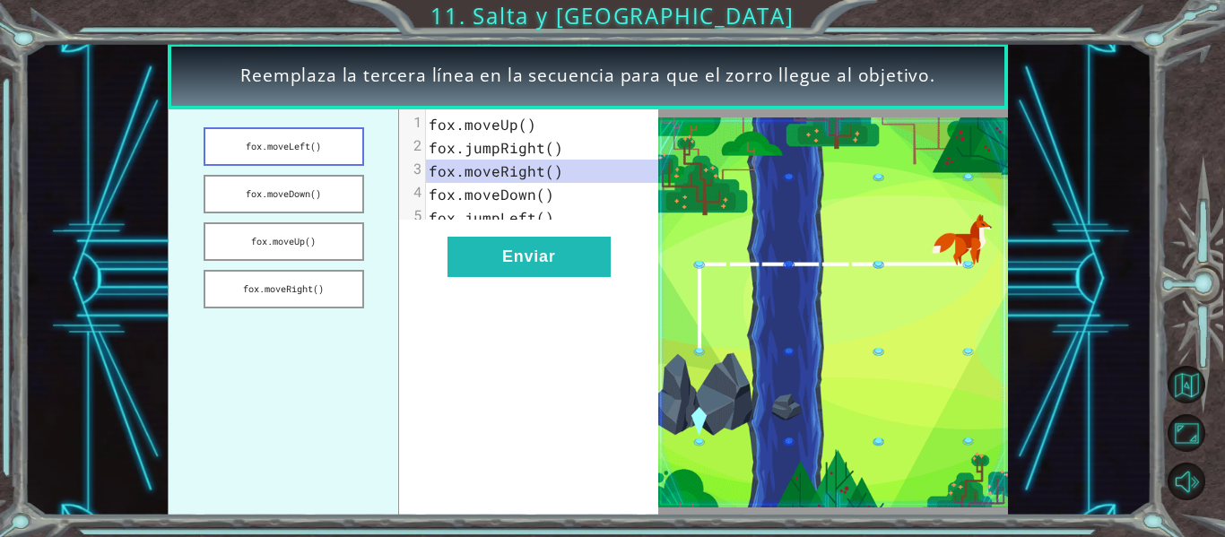
click at [281, 154] on button "fox.moveLeft()" at bounding box center [284, 146] width 160 height 39
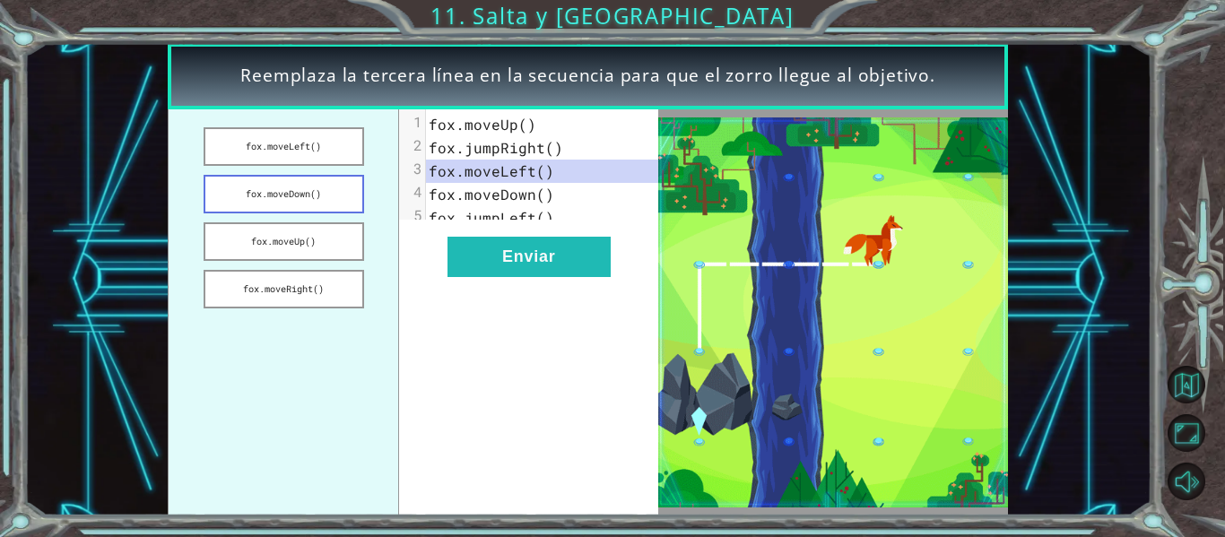
click at [270, 197] on button "fox.moveDown()" at bounding box center [284, 194] width 160 height 39
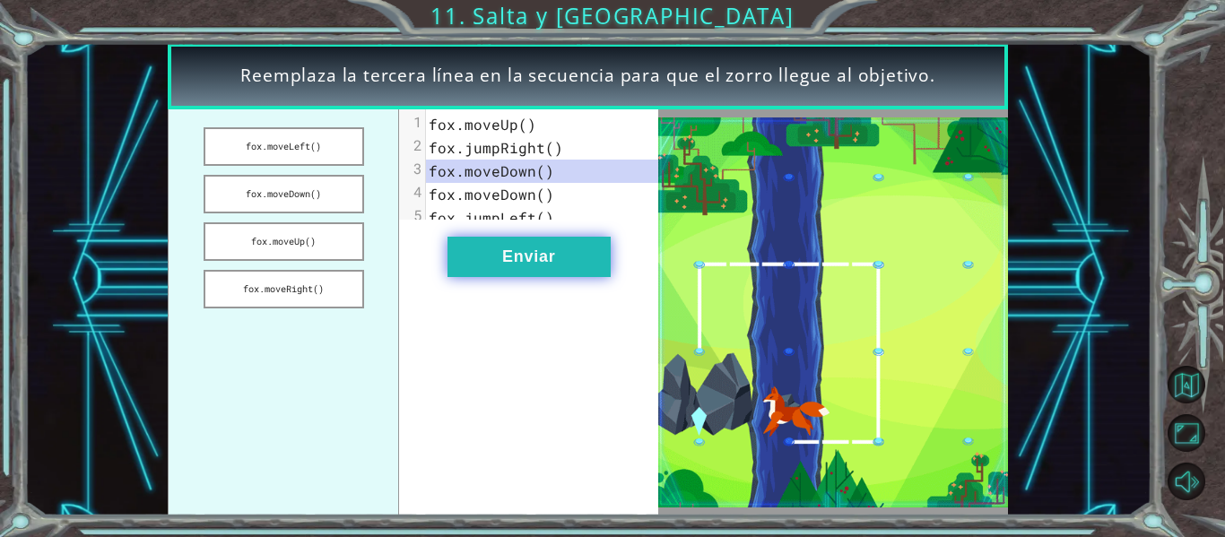
click at [489, 277] on button "Enviar" at bounding box center [528, 257] width 163 height 40
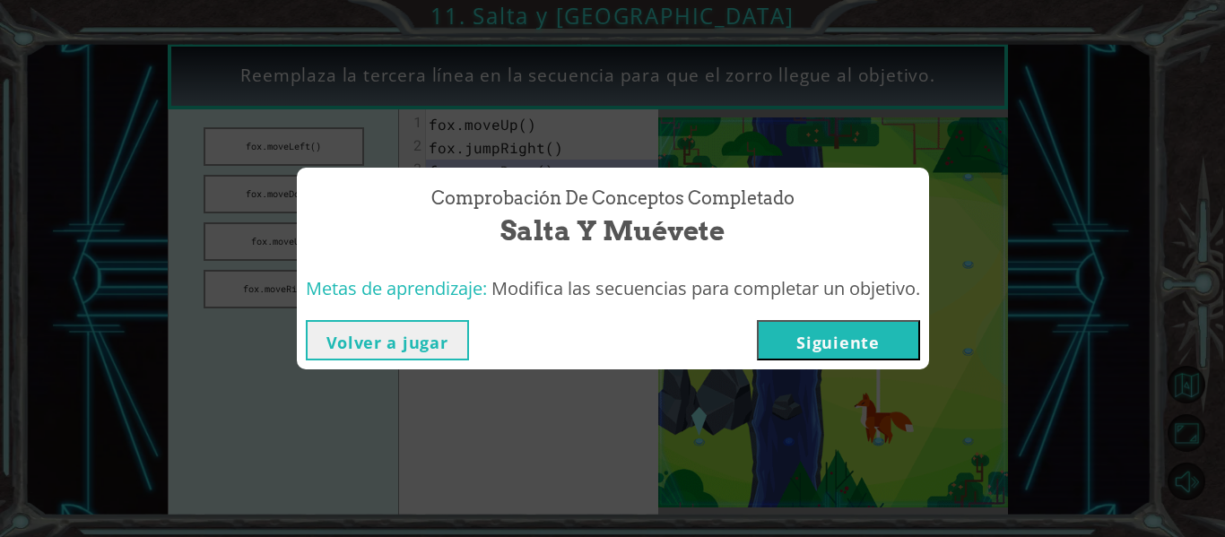
click at [794, 351] on button "Siguiente" at bounding box center [838, 340] width 163 height 40
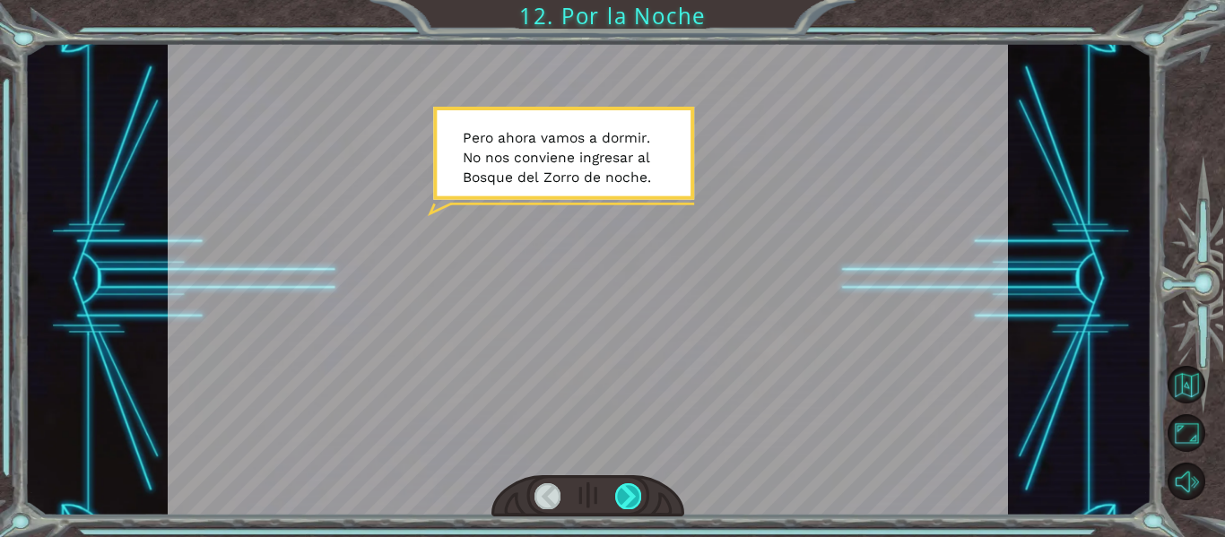
click at [623, 489] on div at bounding box center [628, 495] width 26 height 25
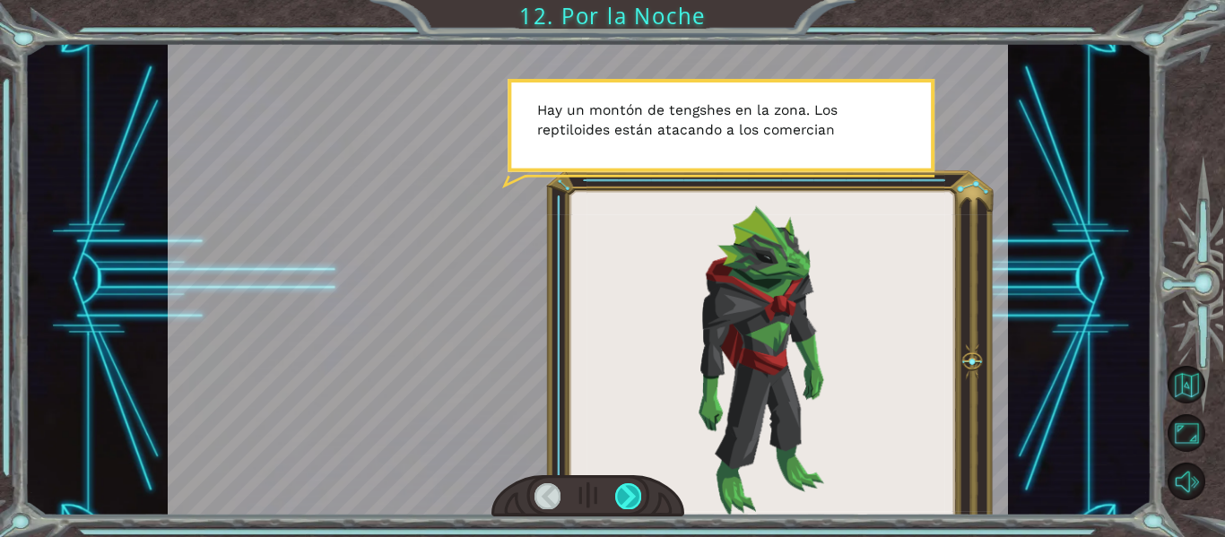
click at [623, 489] on div at bounding box center [628, 495] width 26 height 25
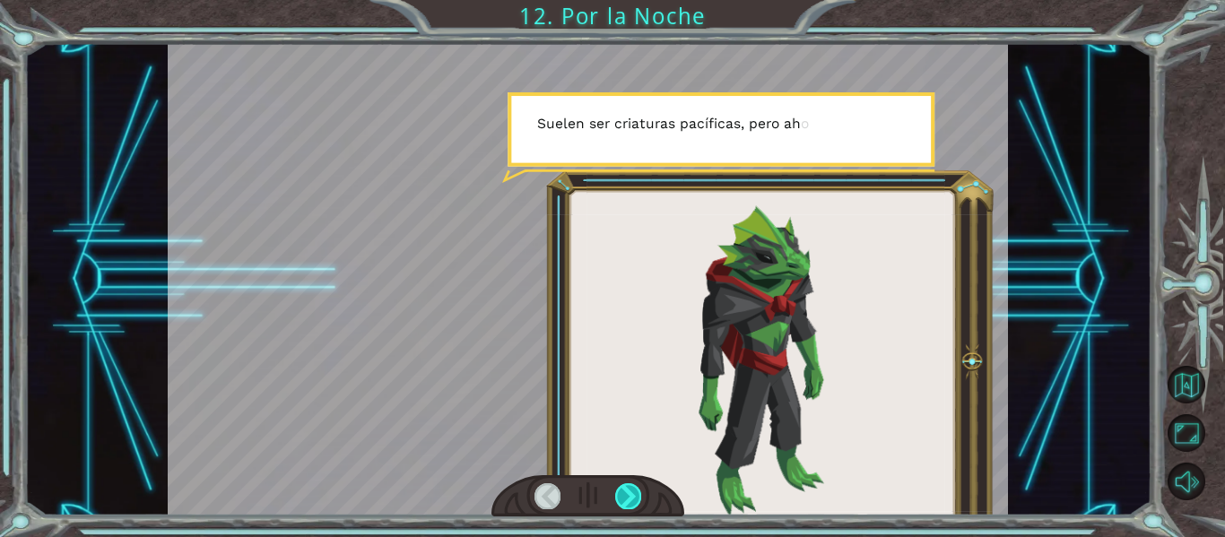
click at [623, 489] on div at bounding box center [628, 495] width 26 height 25
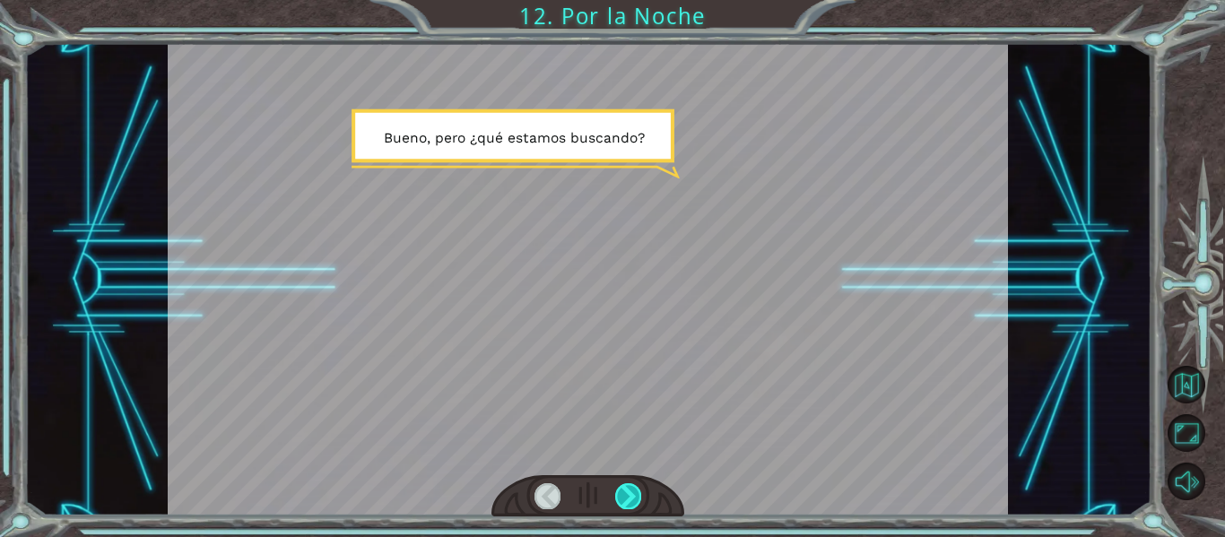
click at [623, 489] on div at bounding box center [628, 495] width 26 height 25
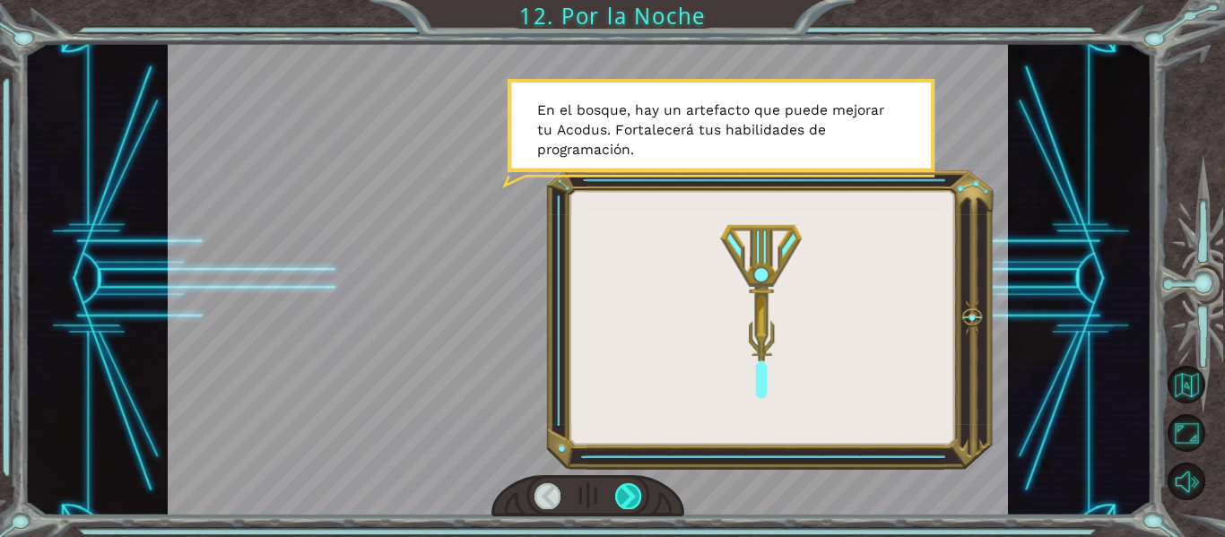
click at [623, 489] on div at bounding box center [628, 495] width 26 height 25
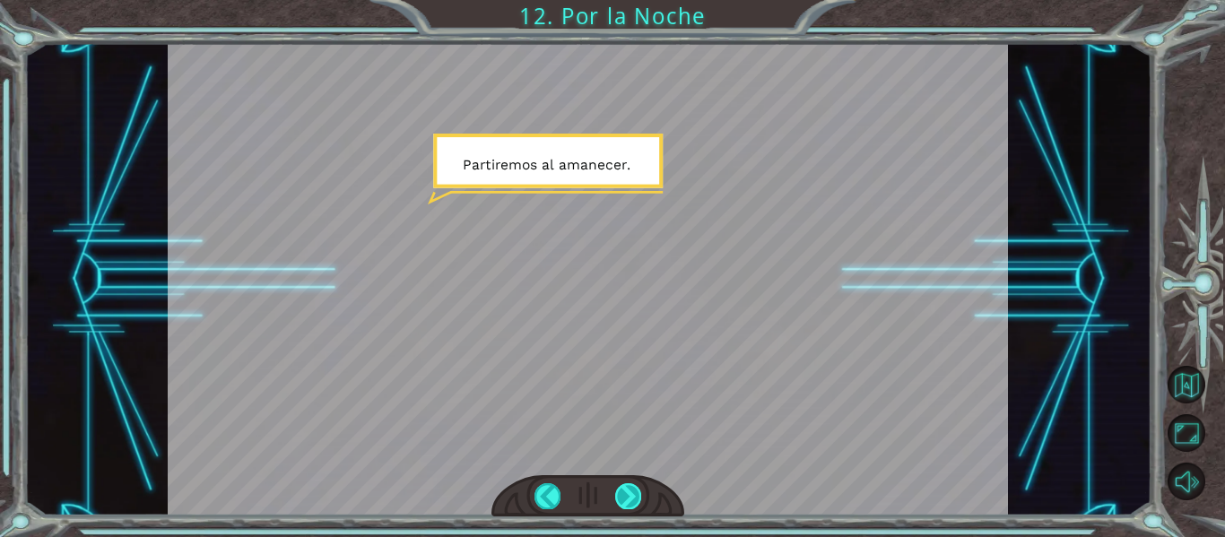
click at [623, 489] on div at bounding box center [628, 495] width 26 height 25
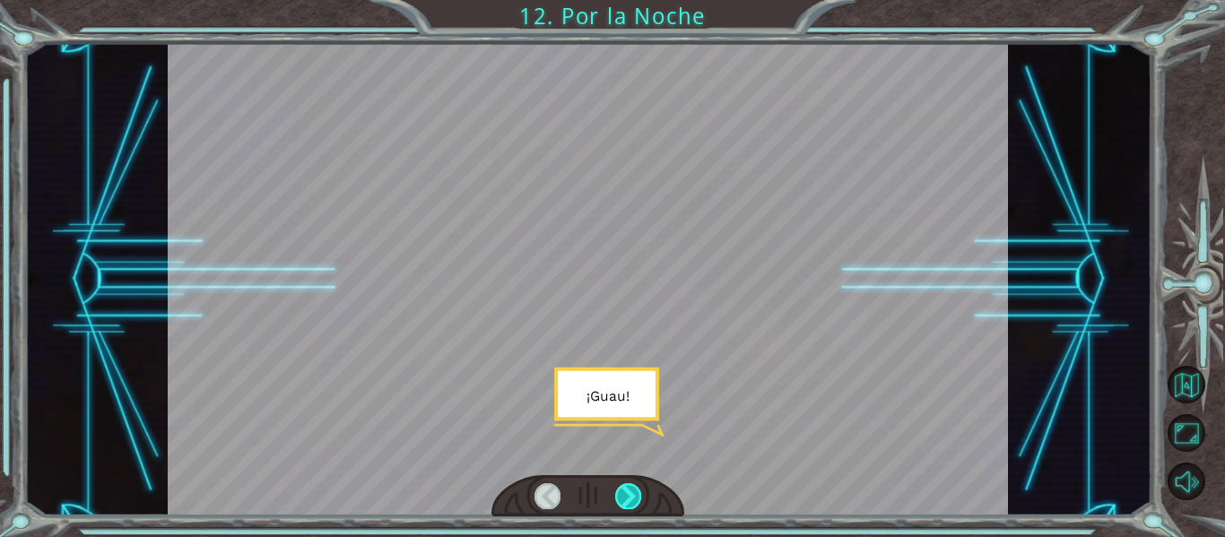
click at [623, 489] on div at bounding box center [628, 495] width 26 height 25
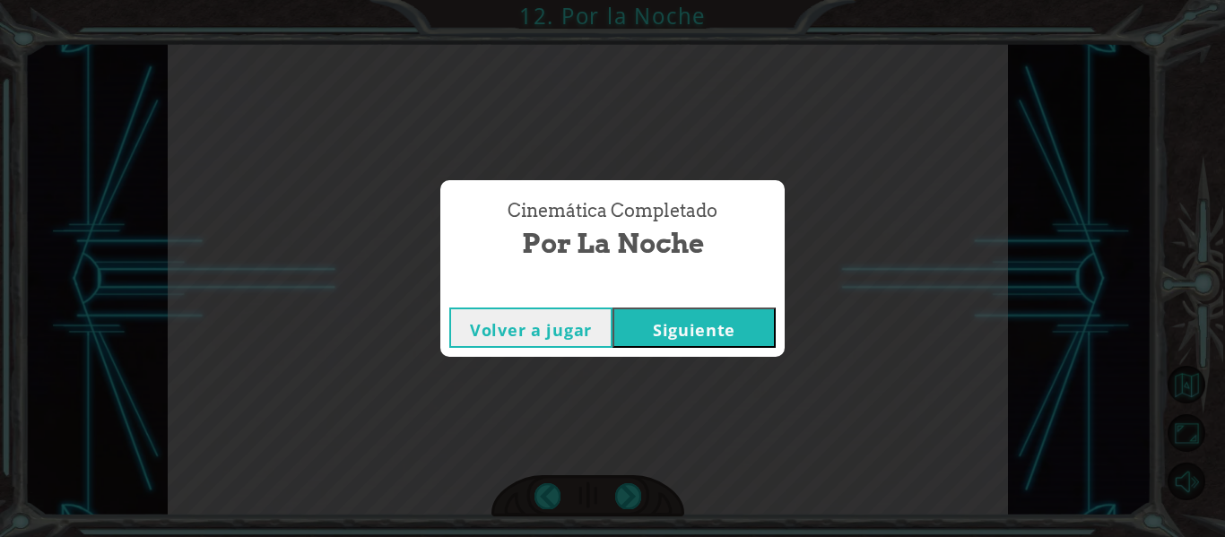
click at [656, 346] on button "Siguiente" at bounding box center [693, 327] width 163 height 40
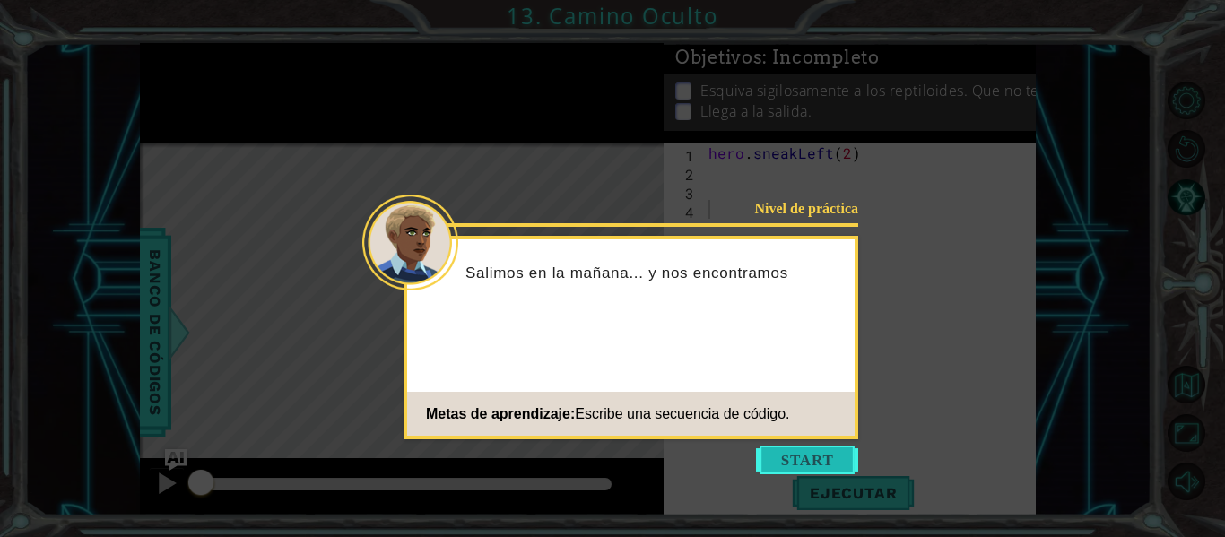
click at [779, 455] on button "Start" at bounding box center [807, 460] width 102 height 29
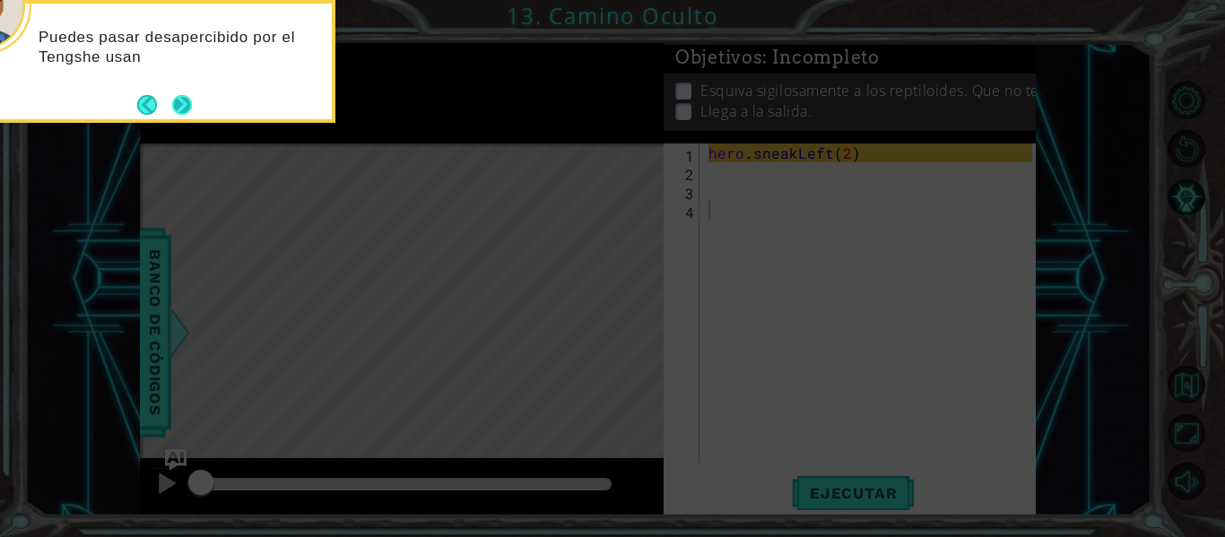
click at [183, 97] on button "Next" at bounding box center [182, 105] width 20 height 20
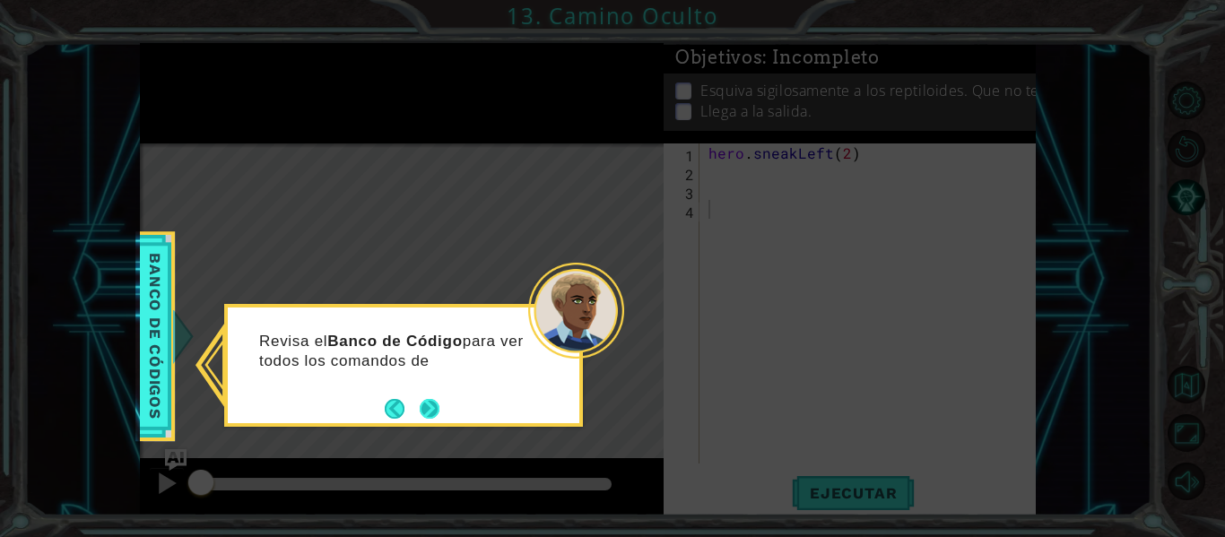
click at [429, 419] on button "Next" at bounding box center [430, 409] width 20 height 20
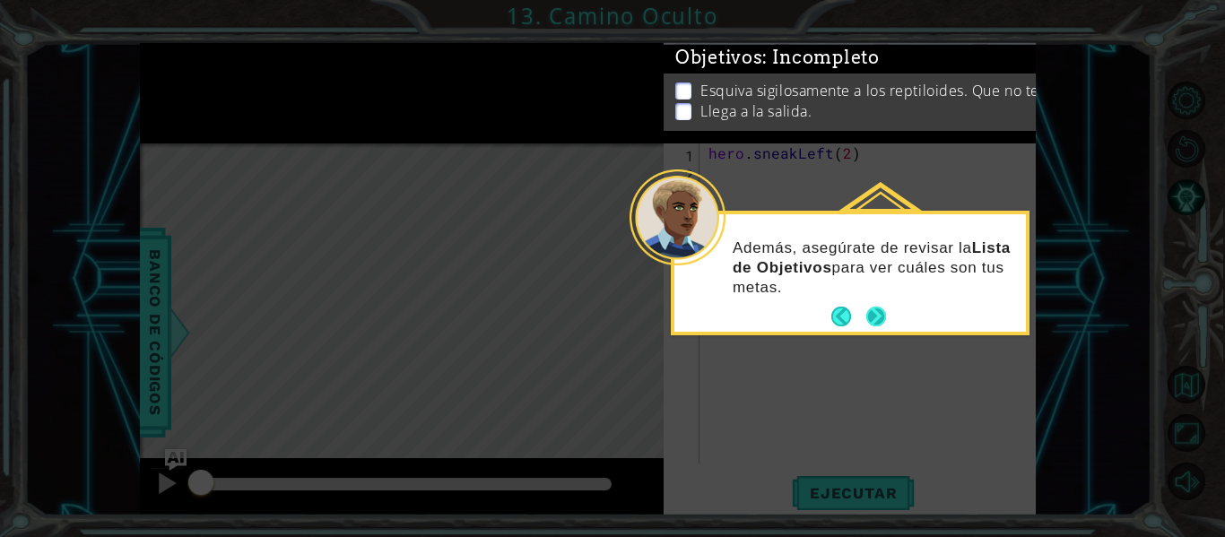
click at [874, 312] on button "Next" at bounding box center [875, 317] width 22 height 22
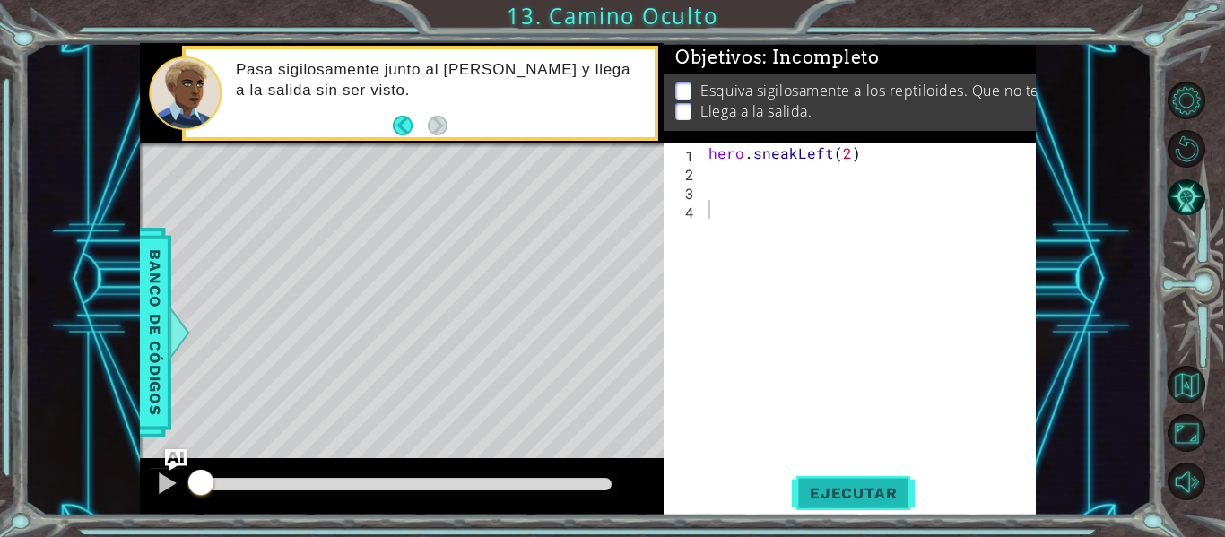
click at [806, 475] on button "Ejecutar" at bounding box center [853, 493] width 123 height 37
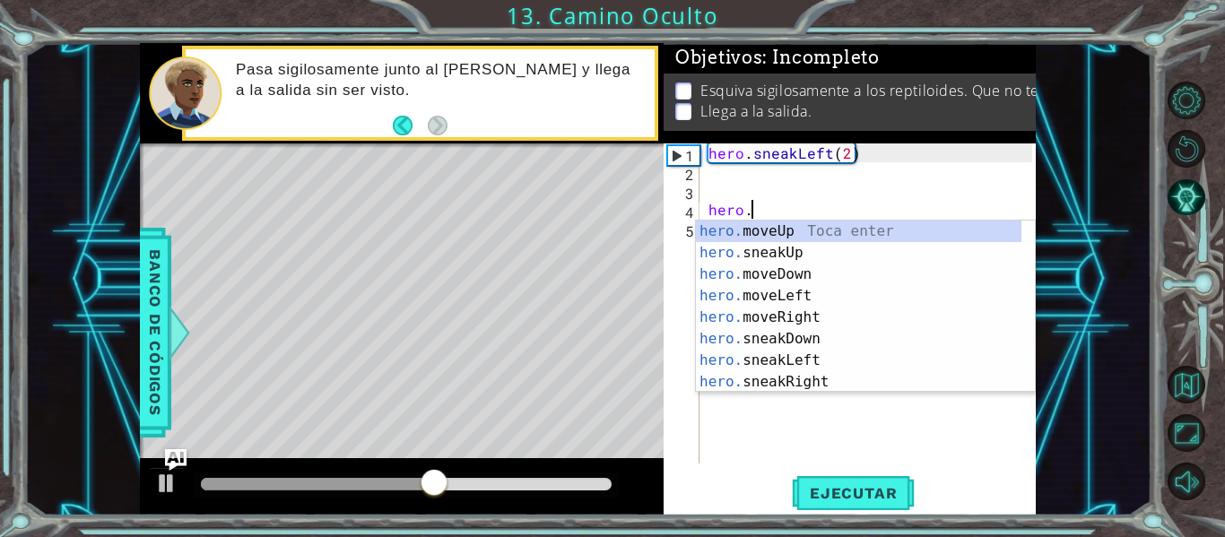
scroll to position [0, 3]
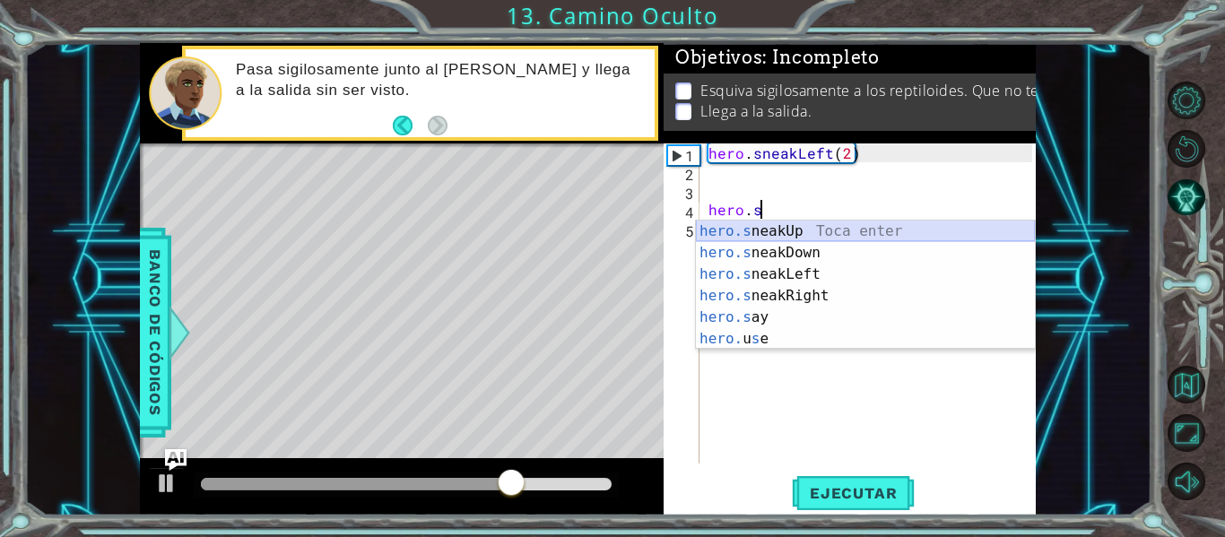
click at [793, 230] on div "hero.s neakUp Toca enter hero.s neakDown Toca enter hero.s neakLeft Toca enter …" at bounding box center [865, 307] width 339 height 172
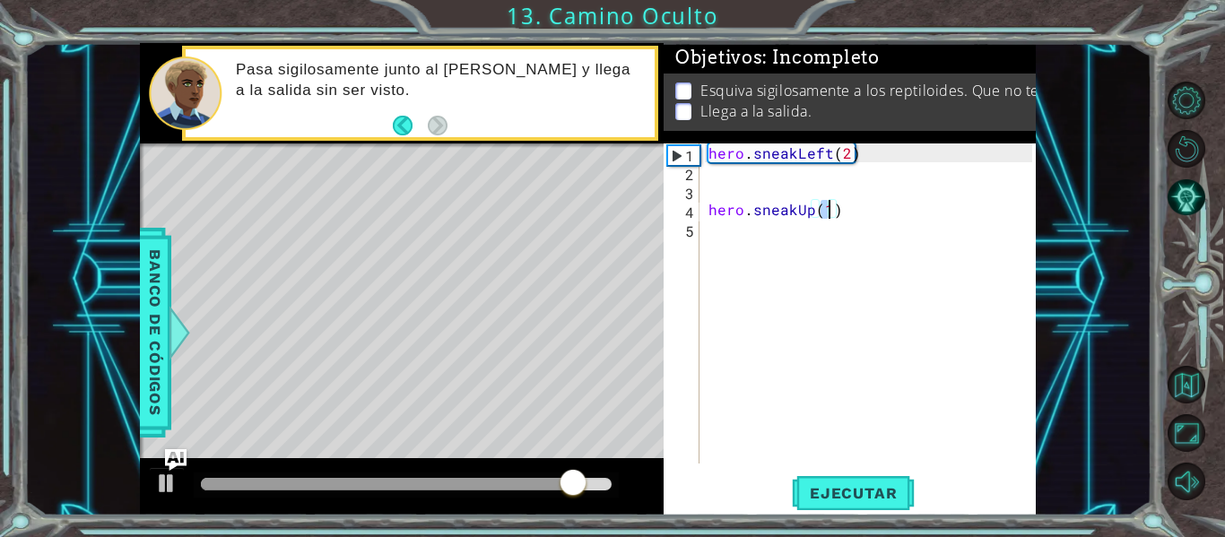
type textarea "hero.sneakUp(2)"
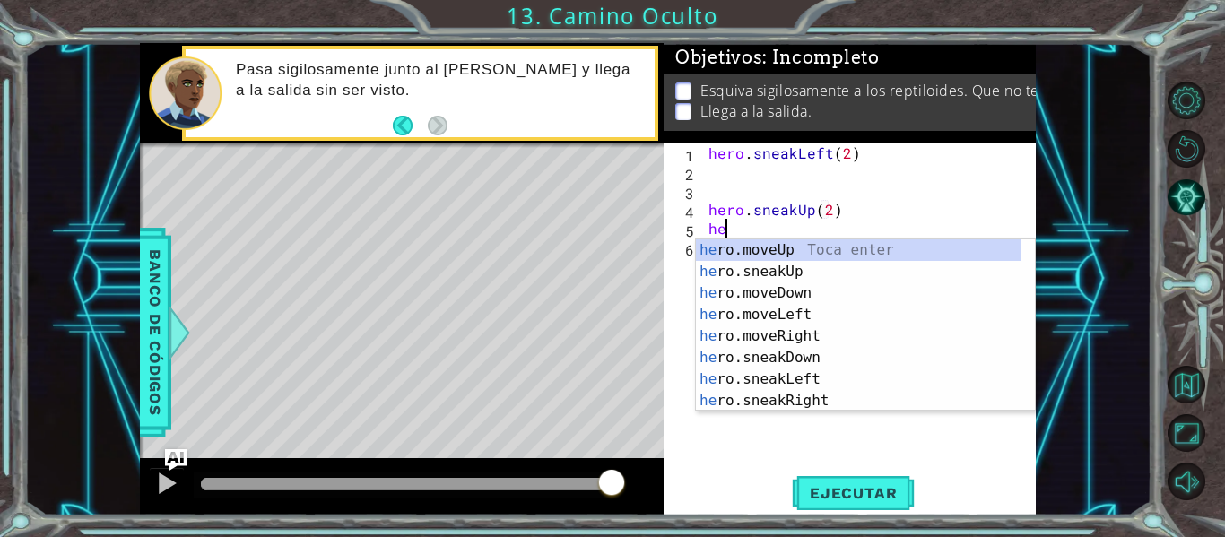
scroll to position [0, 1]
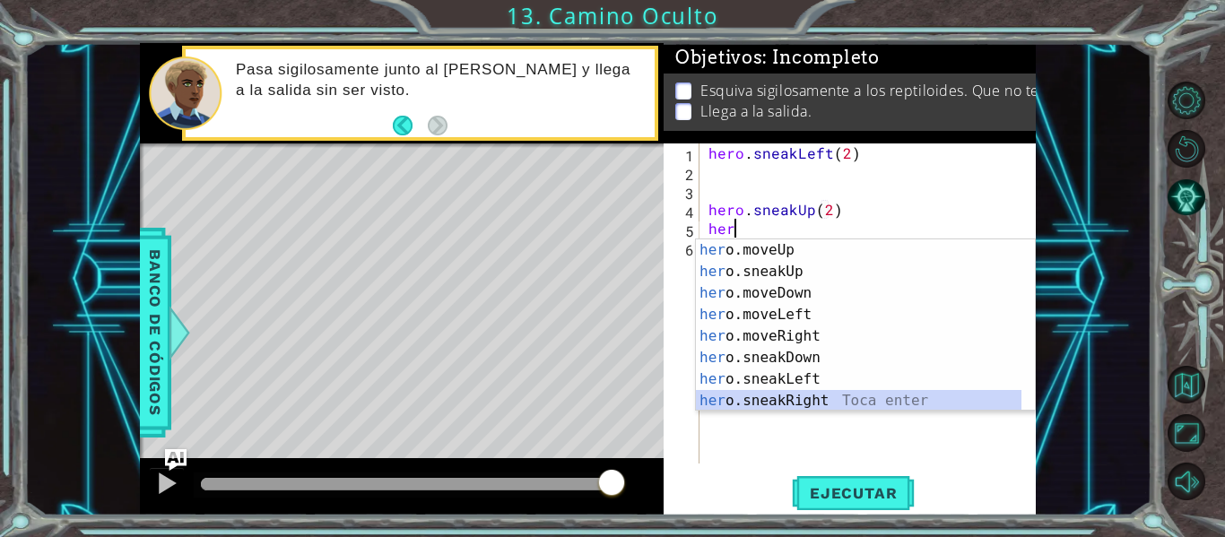
click at [771, 399] on div "her o.moveUp Toca enter her o.sneakUp Toca enter her o.moveDown Toca enter her …" at bounding box center [858, 346] width 325 height 215
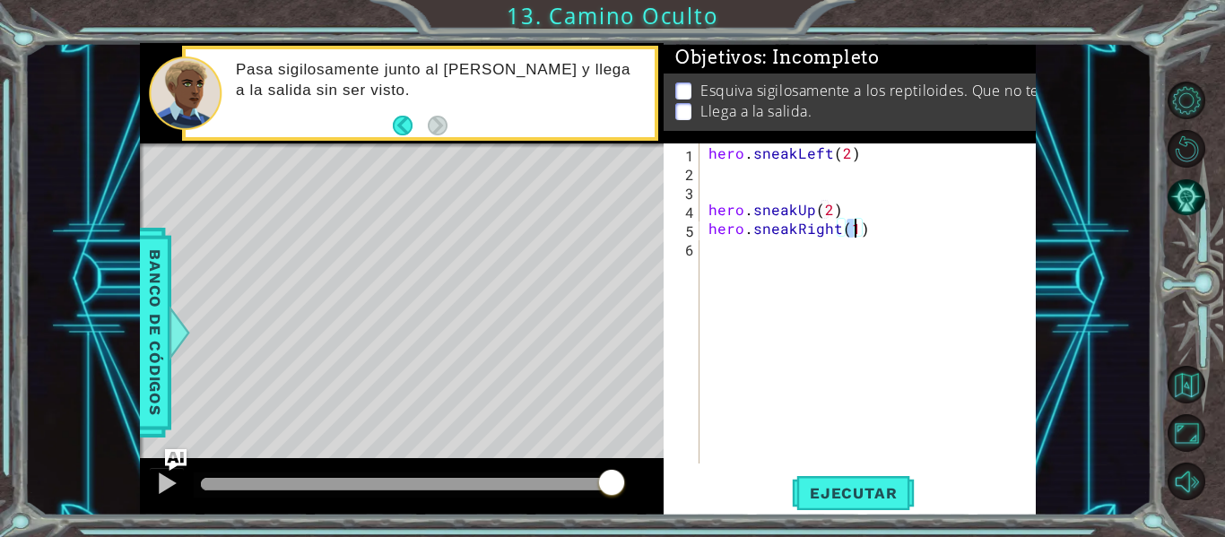
scroll to position [0, 9]
type textarea "hero.sneakRight(2)"
click at [837, 498] on span "Ejecutar" at bounding box center [853, 493] width 123 height 18
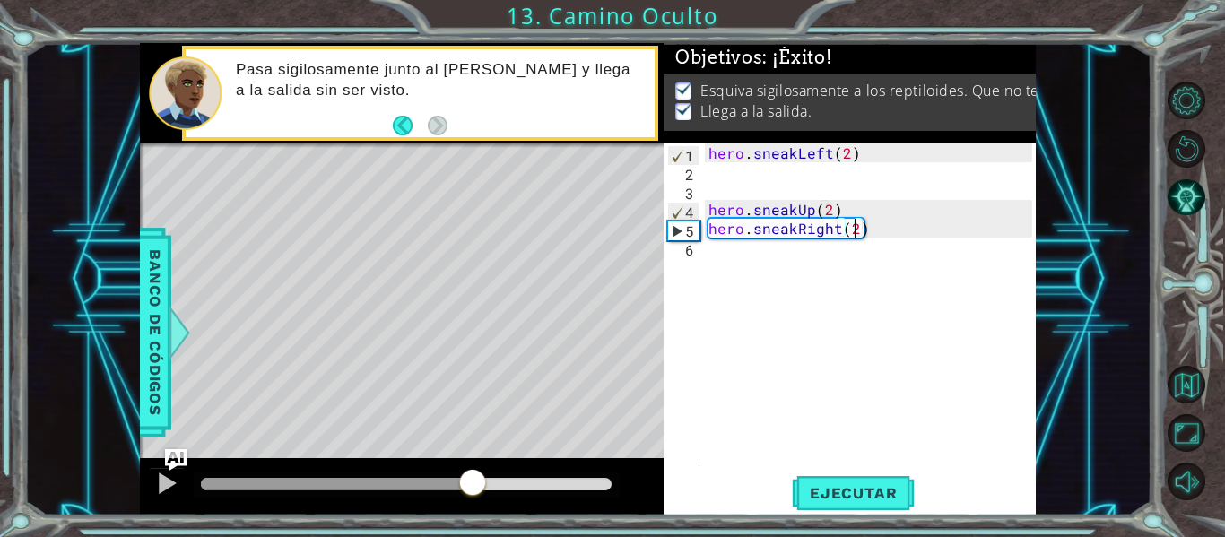
click at [473, 482] on div at bounding box center [406, 484] width 411 height 13
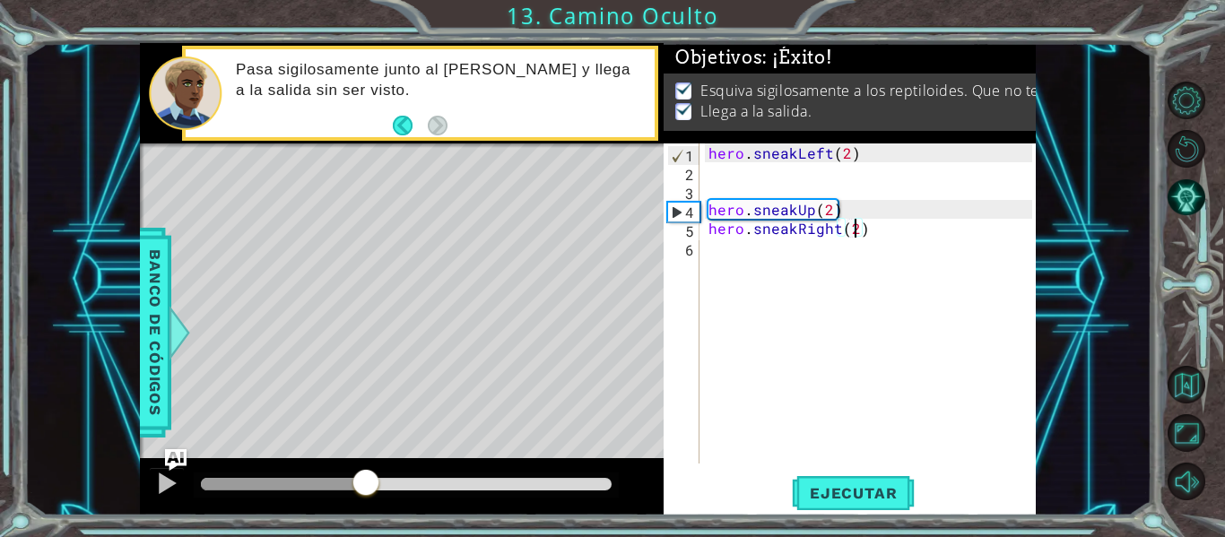
click at [364, 481] on div at bounding box center [283, 484] width 165 height 13
click at [180, 479] on button at bounding box center [167, 485] width 36 height 37
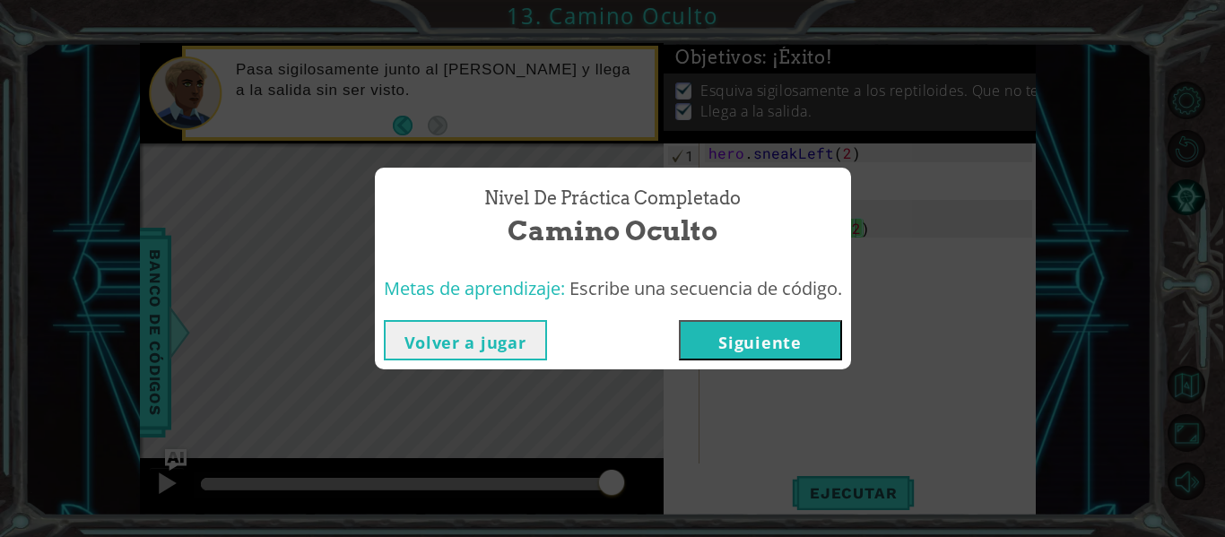
click at [727, 335] on button "Siguiente" at bounding box center [760, 340] width 163 height 40
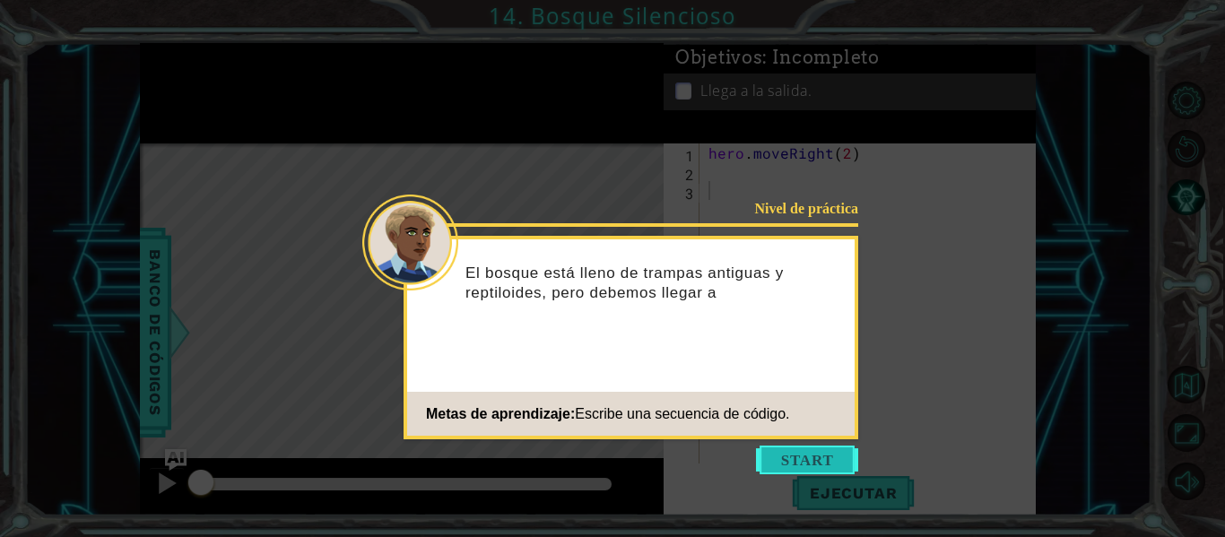
click at [808, 465] on button "Start" at bounding box center [807, 460] width 102 height 29
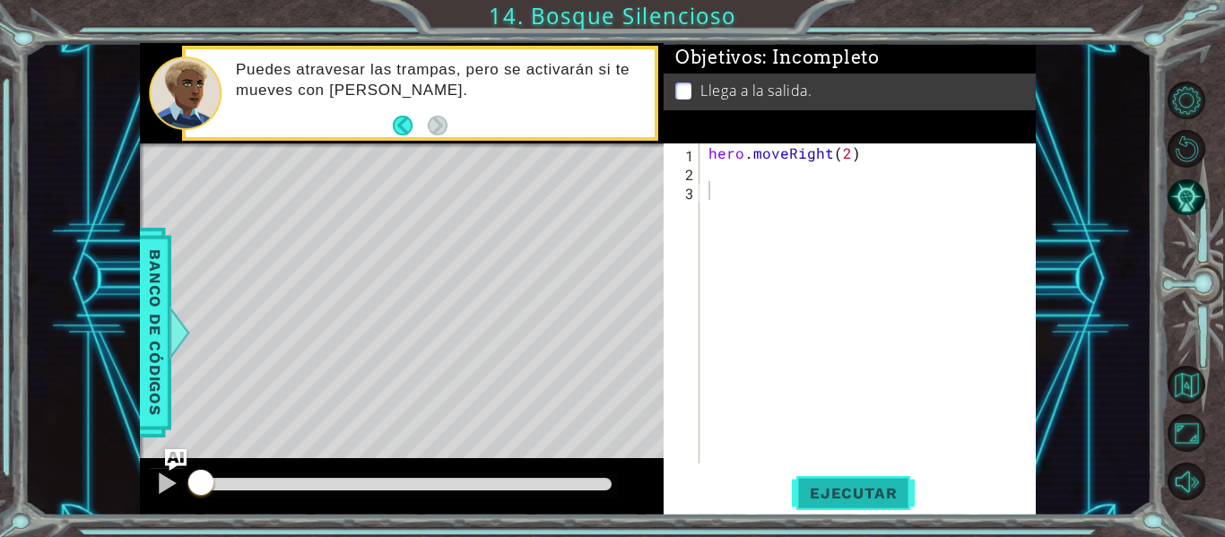
click at [827, 501] on span "Ejecutar" at bounding box center [853, 493] width 123 height 18
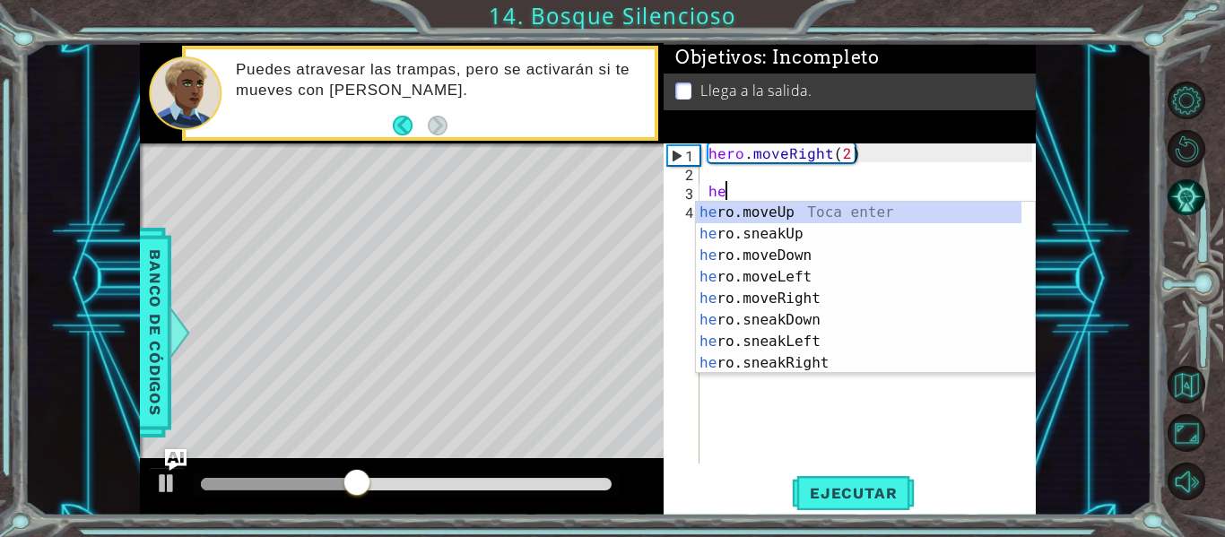
scroll to position [0, 1]
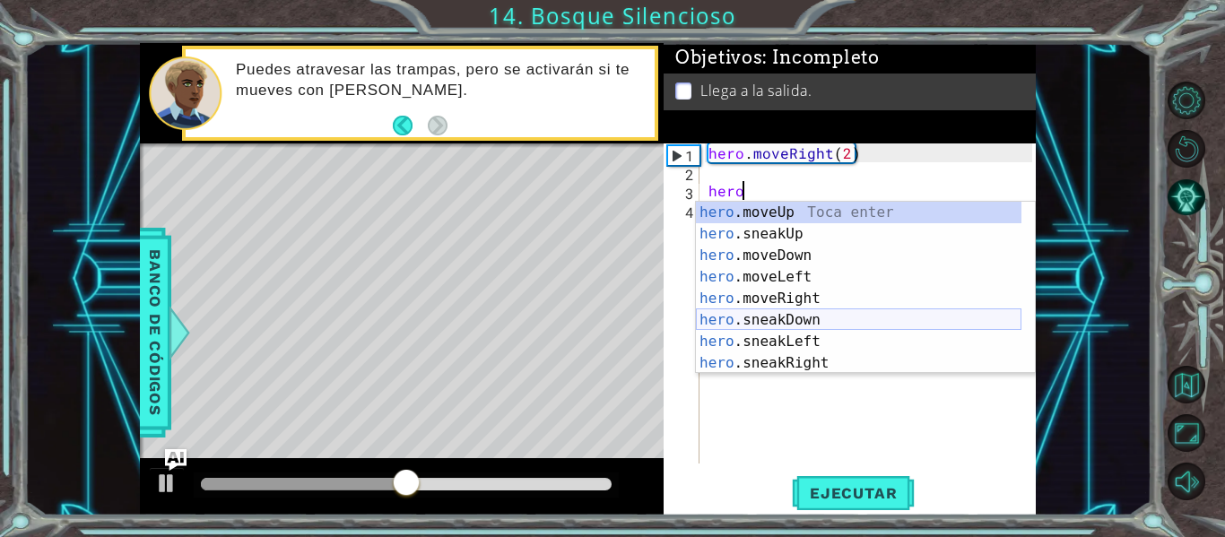
click at [787, 315] on div "hero .moveUp Toca enter hero .sneakUp Toca enter hero .moveDown Toca enter hero…" at bounding box center [858, 309] width 325 height 215
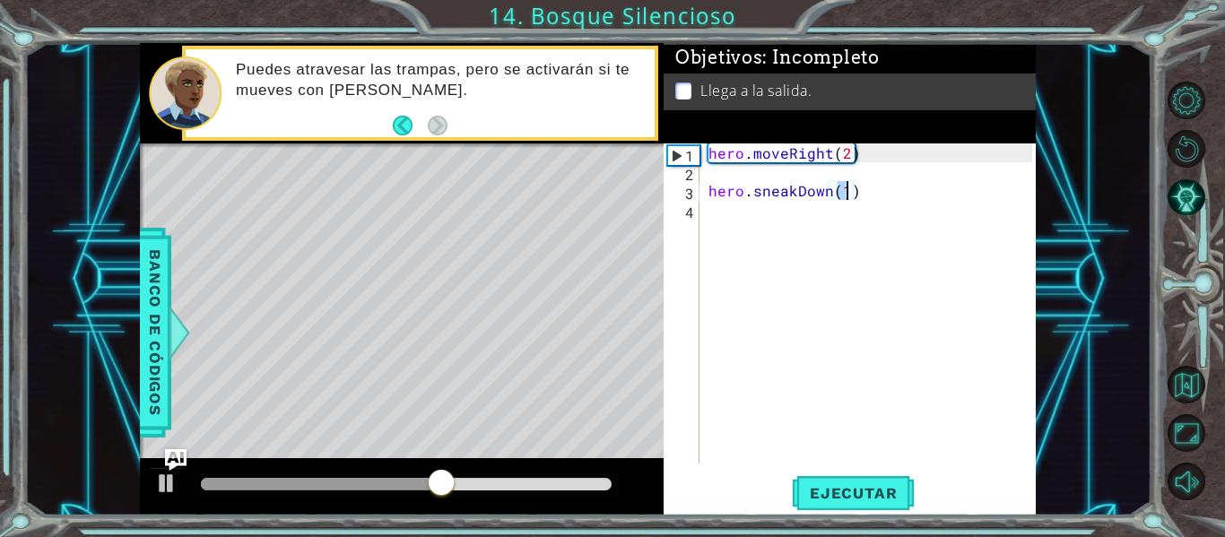
type textarea "hero.sneakDown(2)"
type textarea "hero.sneakDown(1)"
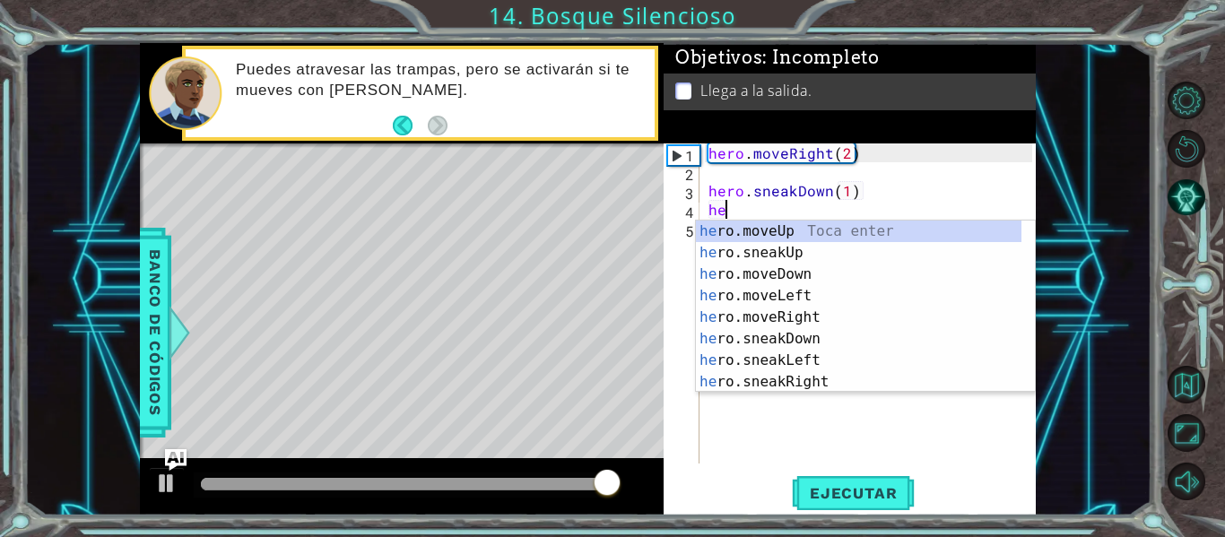
scroll to position [0, 1]
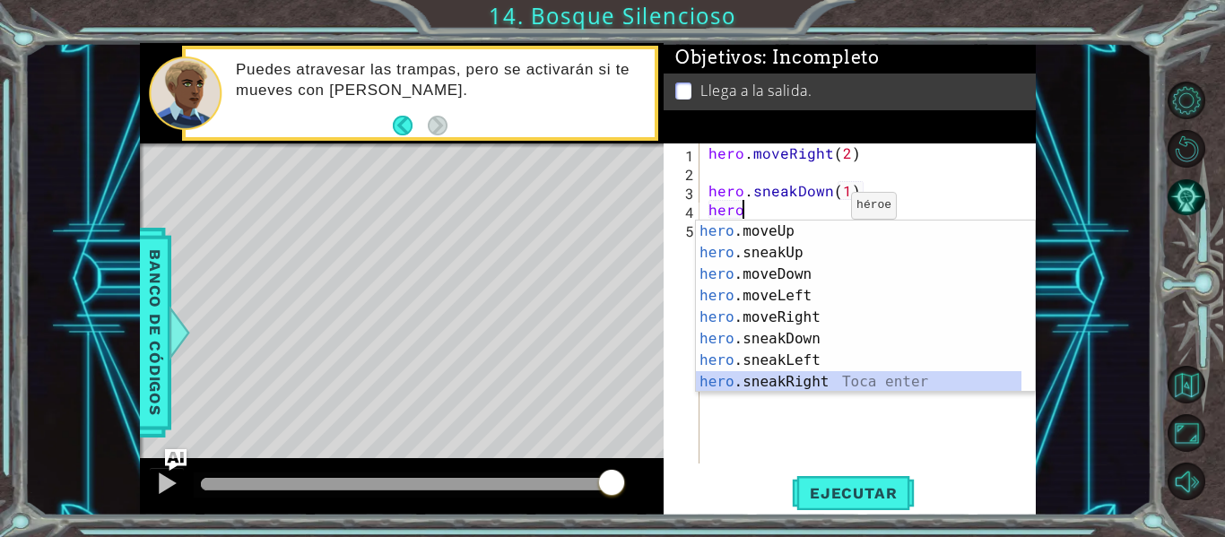
click at [783, 384] on div "hero .moveUp Toca enter hero .sneakUp Toca enter hero .moveDown Toca enter hero…" at bounding box center [858, 328] width 325 height 215
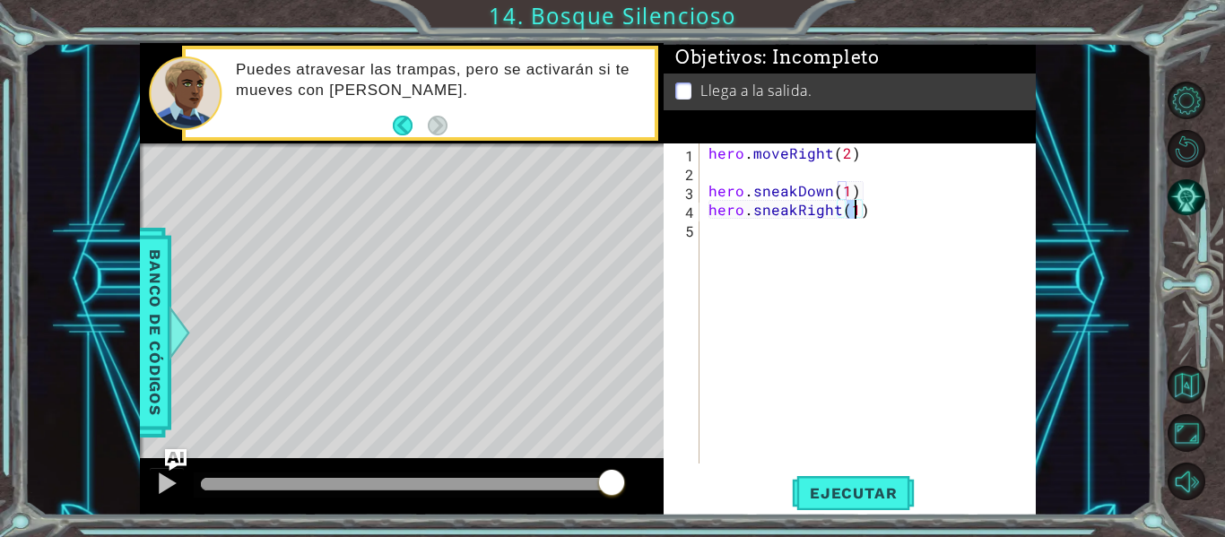
type textarea "hero.sneakRight(2)"
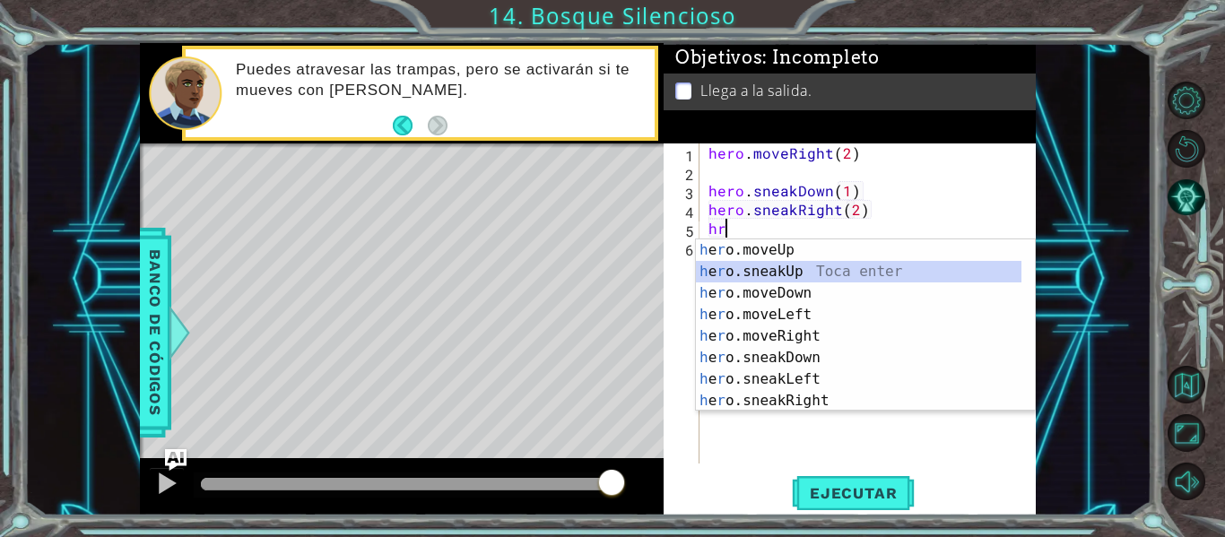
click at [784, 272] on div "h e r o.moveUp Toca enter h e r o.sneakUp Toca enter h e r o.moveDown Toca ente…" at bounding box center [858, 346] width 325 height 215
type textarea "hero.sneakUp(1)"
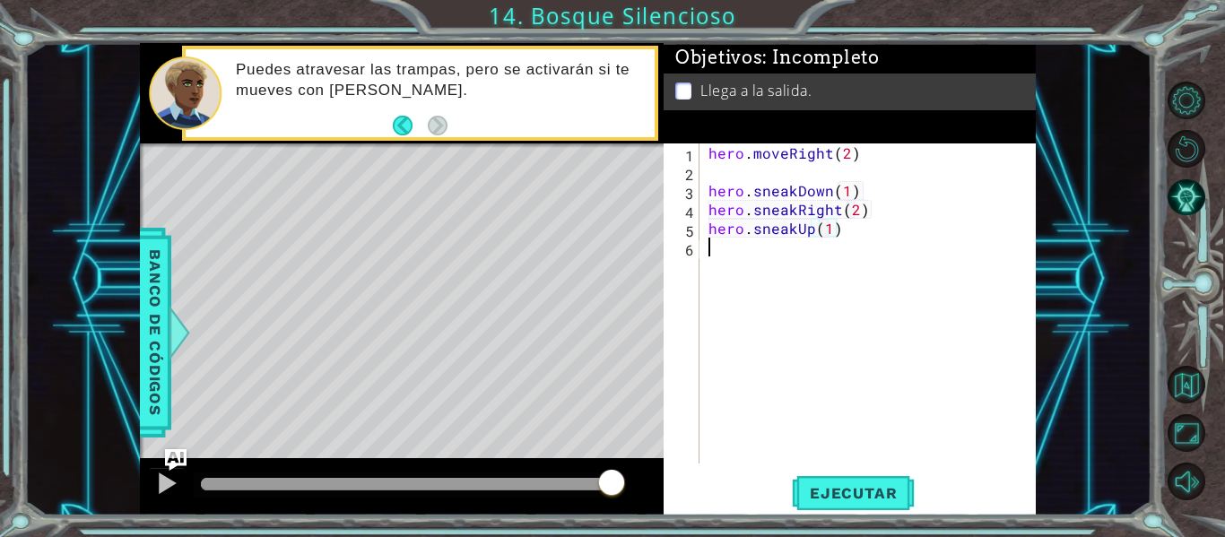
click at [853, 245] on div "hero . moveRight ( 2 ) hero . sneakDown ( 1 ) hero . sneakRight ( 2 ) hero . sn…" at bounding box center [873, 322] width 336 height 358
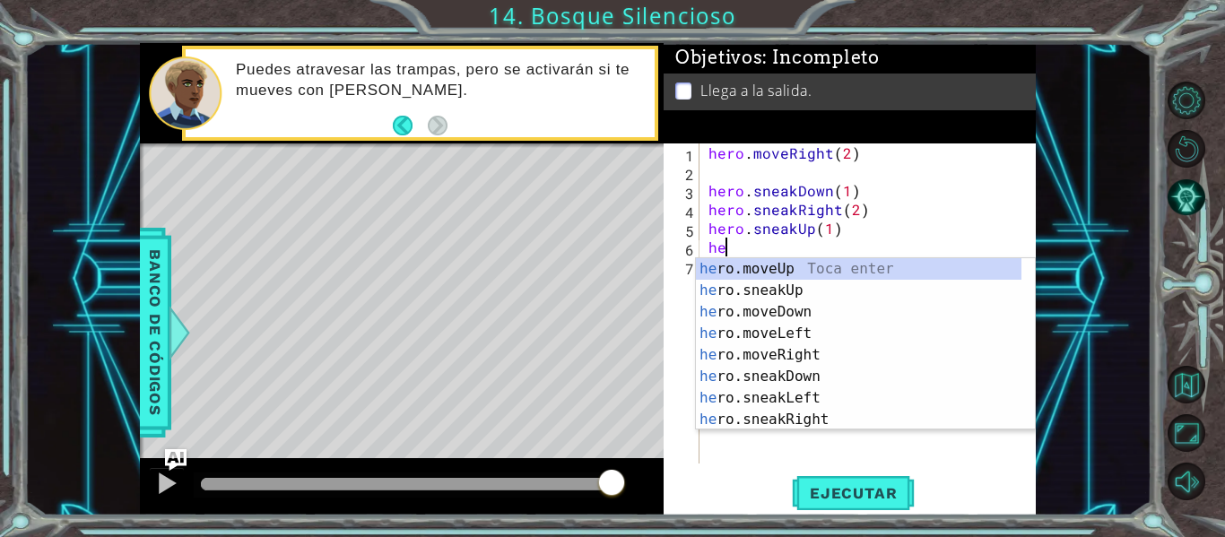
scroll to position [0, 1]
click at [760, 348] on div "her o.moveUp Toca enter her o.sneakUp Toca enter her o.moveDown Toca enter her …" at bounding box center [858, 365] width 325 height 215
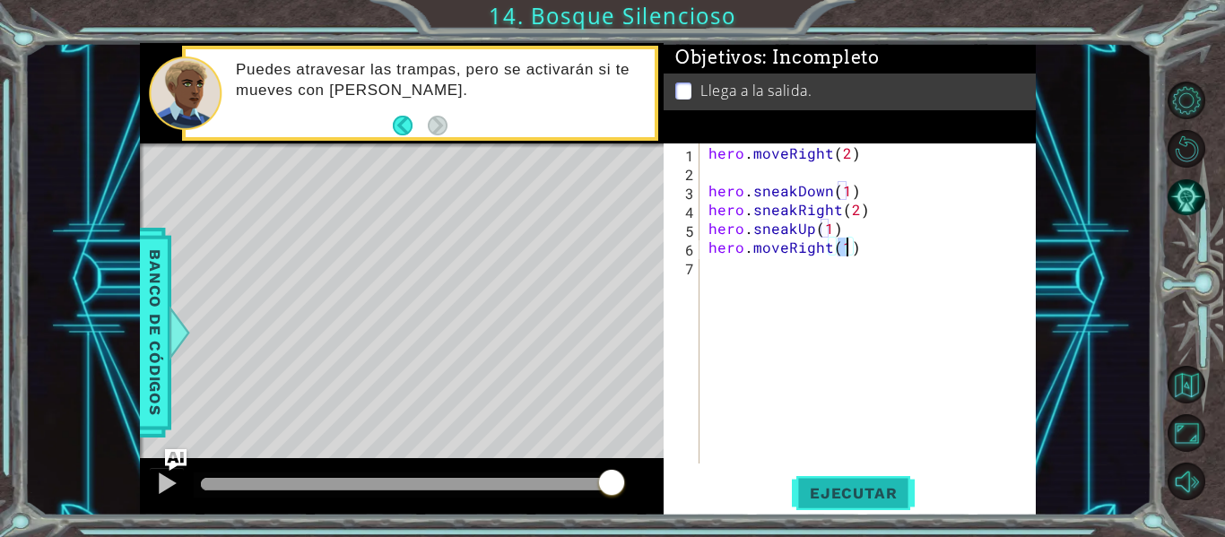
type textarea "hero.moveRight(1)"
click at [860, 492] on span "Ejecutar" at bounding box center [853, 493] width 123 height 18
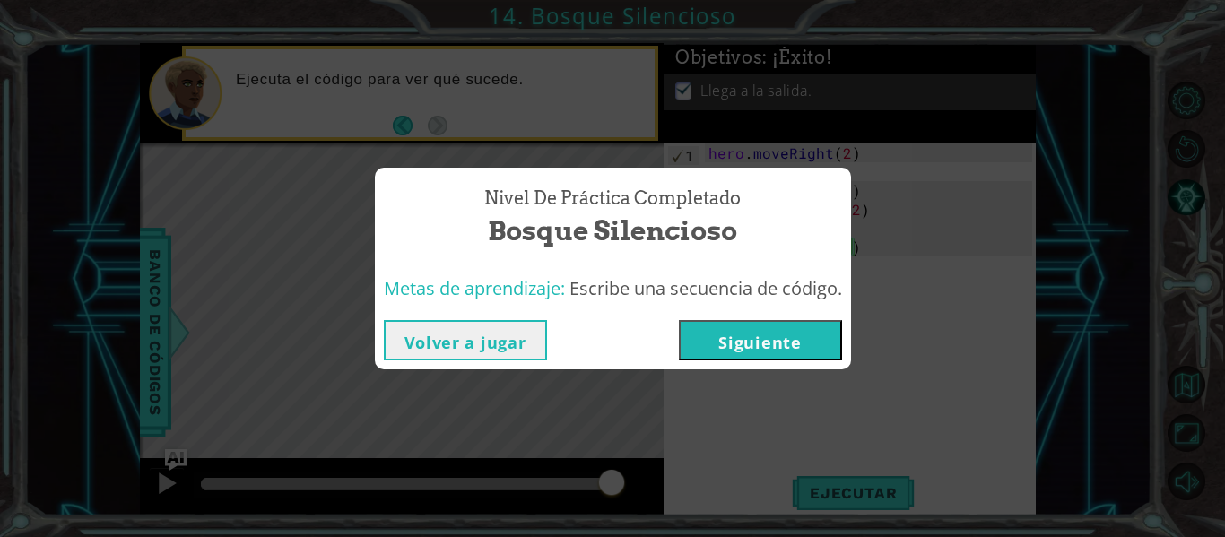
click at [744, 338] on button "Siguiente" at bounding box center [760, 340] width 163 height 40
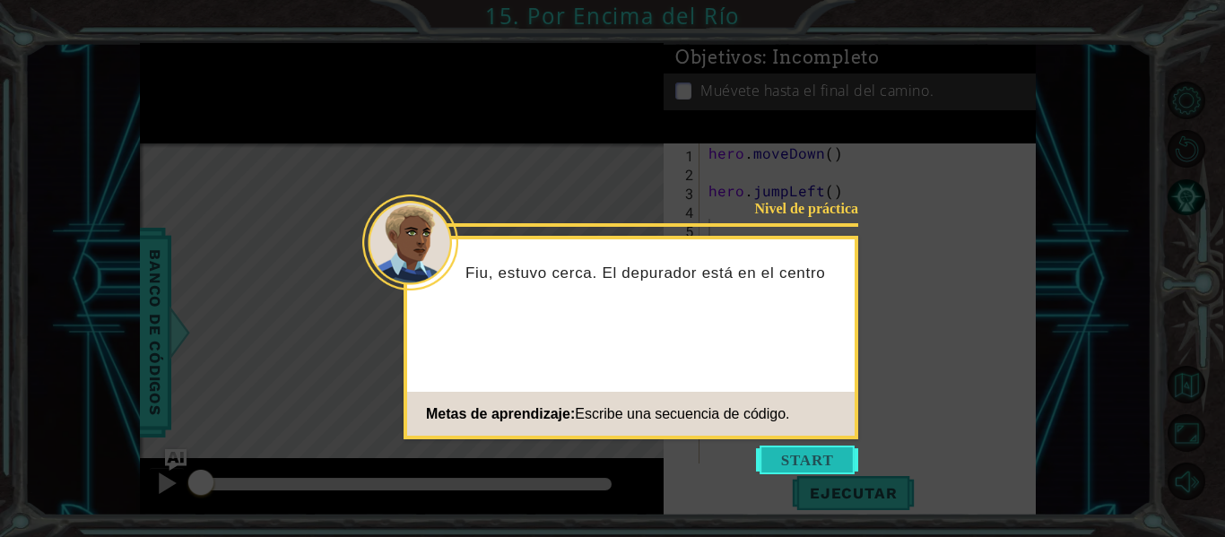
click at [791, 455] on button "Start" at bounding box center [807, 460] width 102 height 29
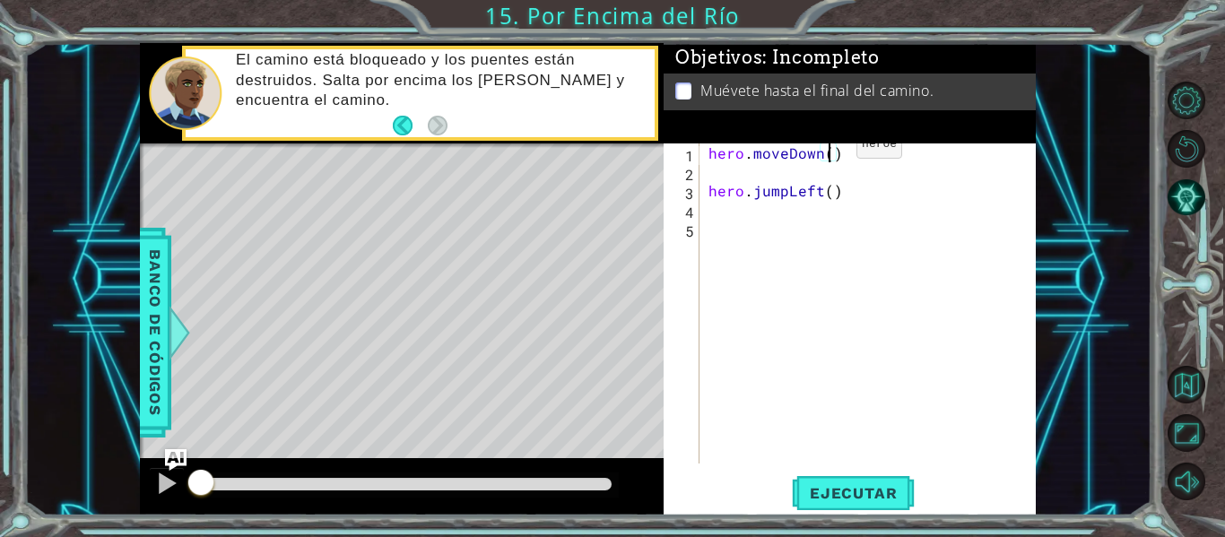
click at [826, 149] on div "hero . moveDown ( ) hero . jumpLeft ( )" at bounding box center [873, 322] width 336 height 358
click at [829, 195] on div "hero . moveDown ( 1 ) hero . jumpLeft ( )" at bounding box center [873, 322] width 336 height 358
type textarea "hero.jumpLeft(1)"
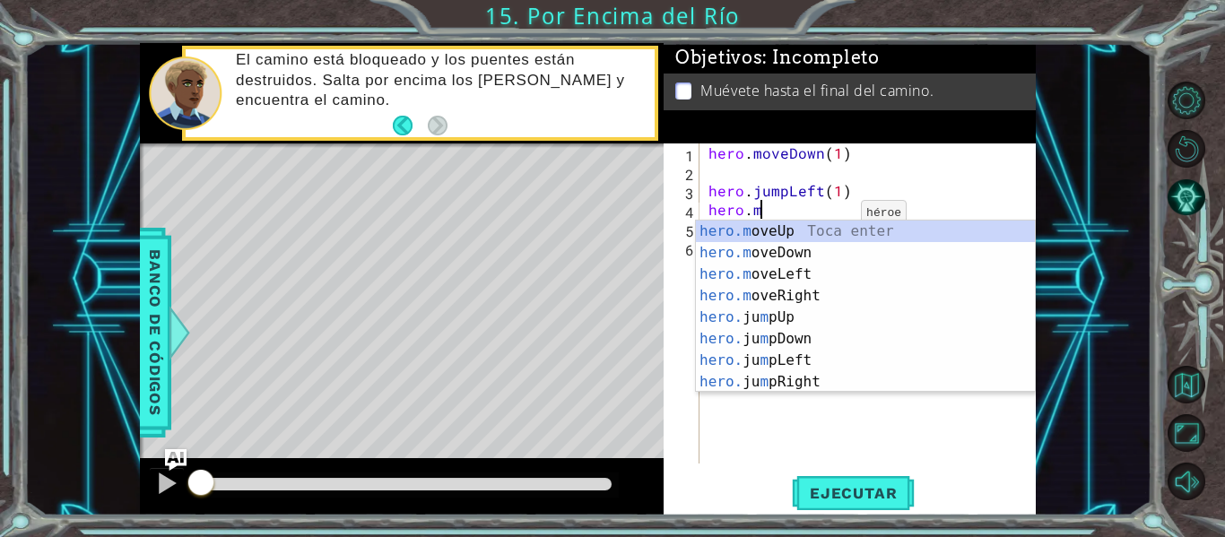
scroll to position [0, 3]
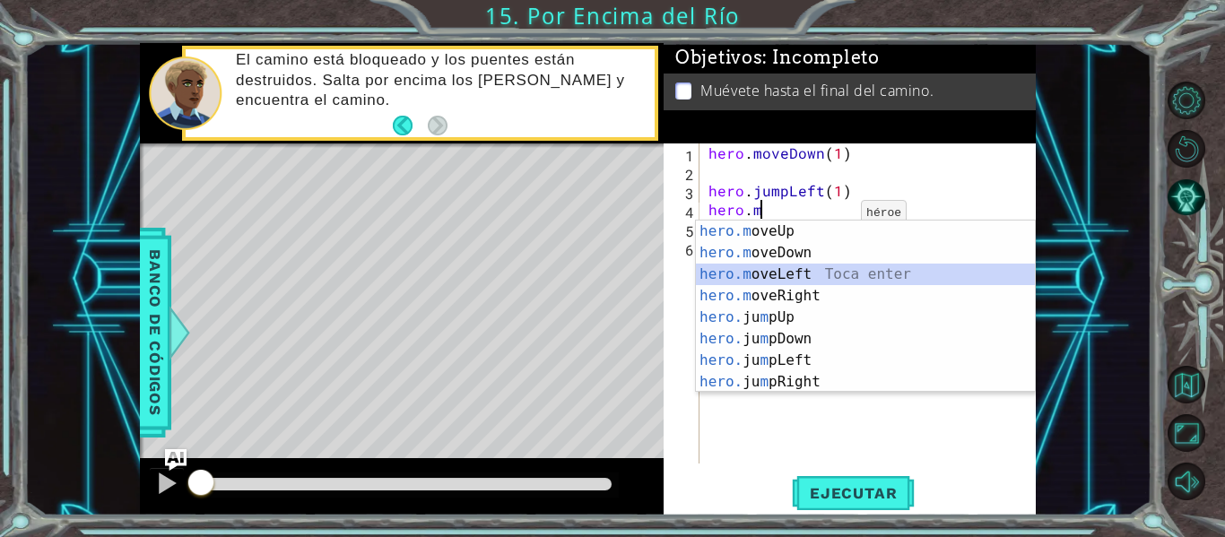
click at [766, 276] on div "hero.m oveUp Toca enter hero.m oveDown Toca enter hero.m oveLeft Toca enter her…" at bounding box center [865, 328] width 339 height 215
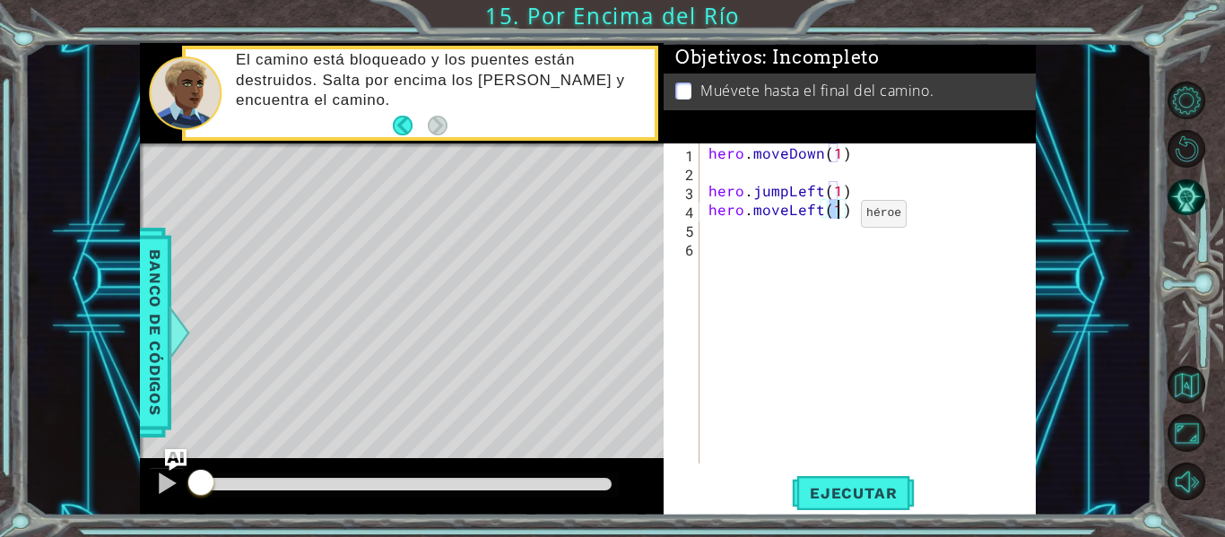
type textarea "hero.moveLeft(2)"
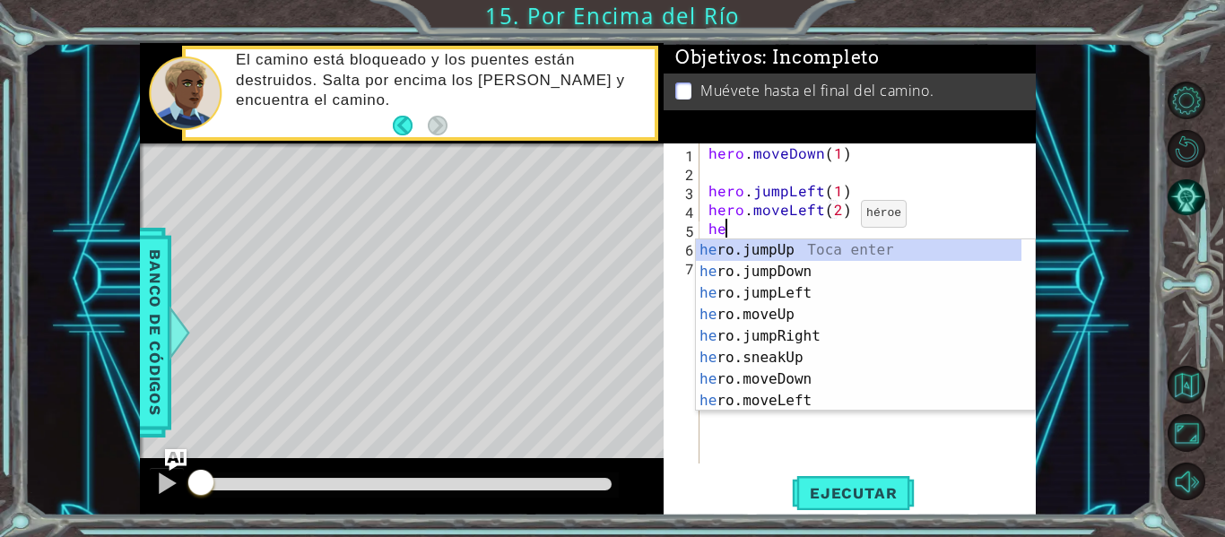
scroll to position [0, 1]
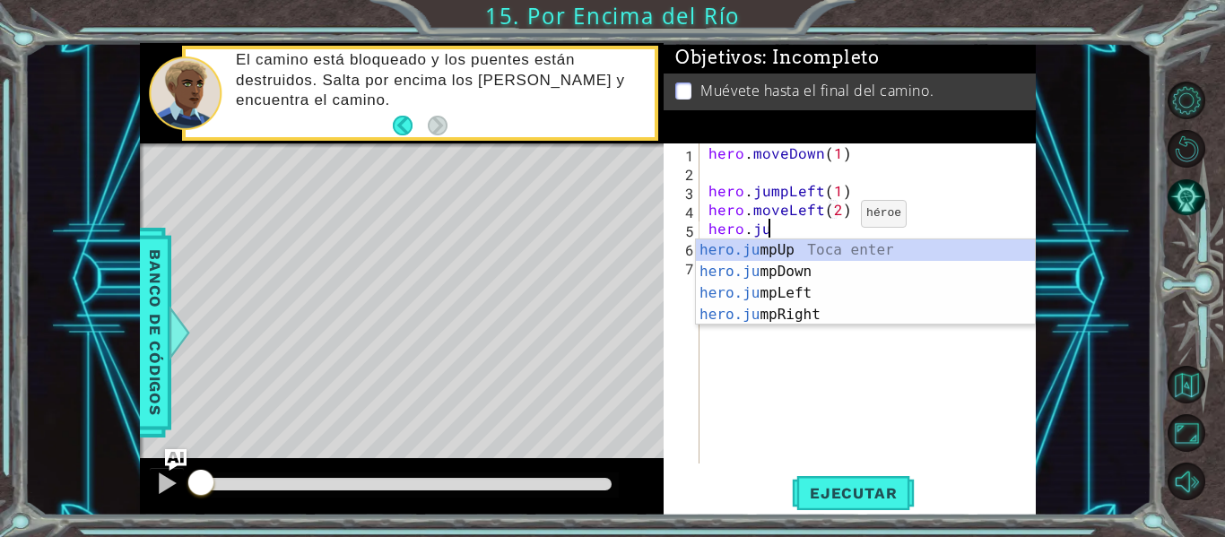
type textarea "hero.jum"
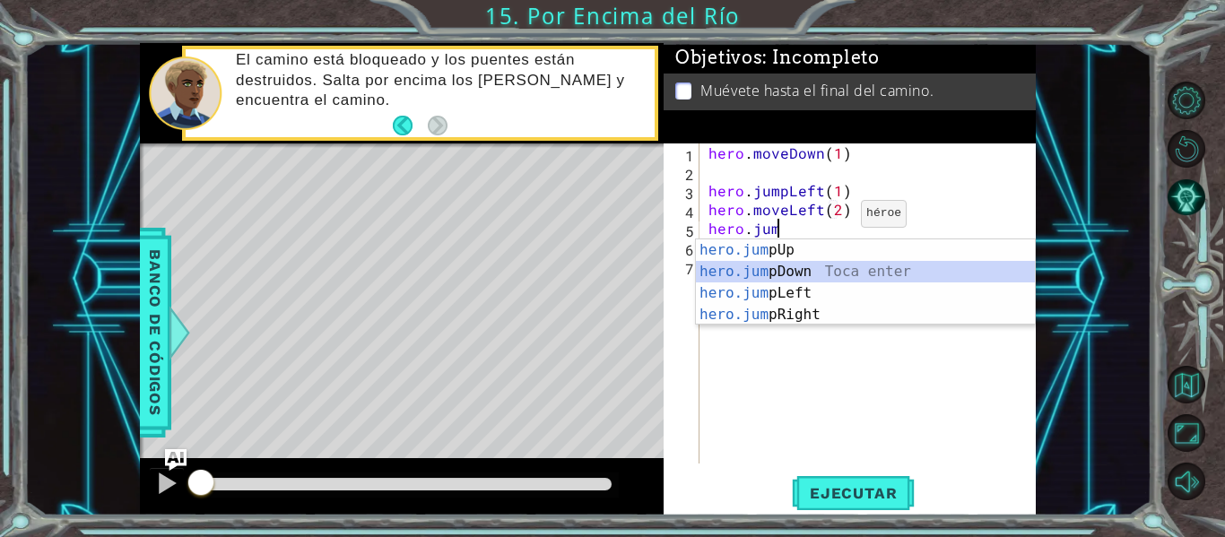
click at [766, 267] on div "hero.jum pUp Toca enter hero.jum pDown Toca enter hero.jum pLeft Toca enter her…" at bounding box center [865, 303] width 339 height 129
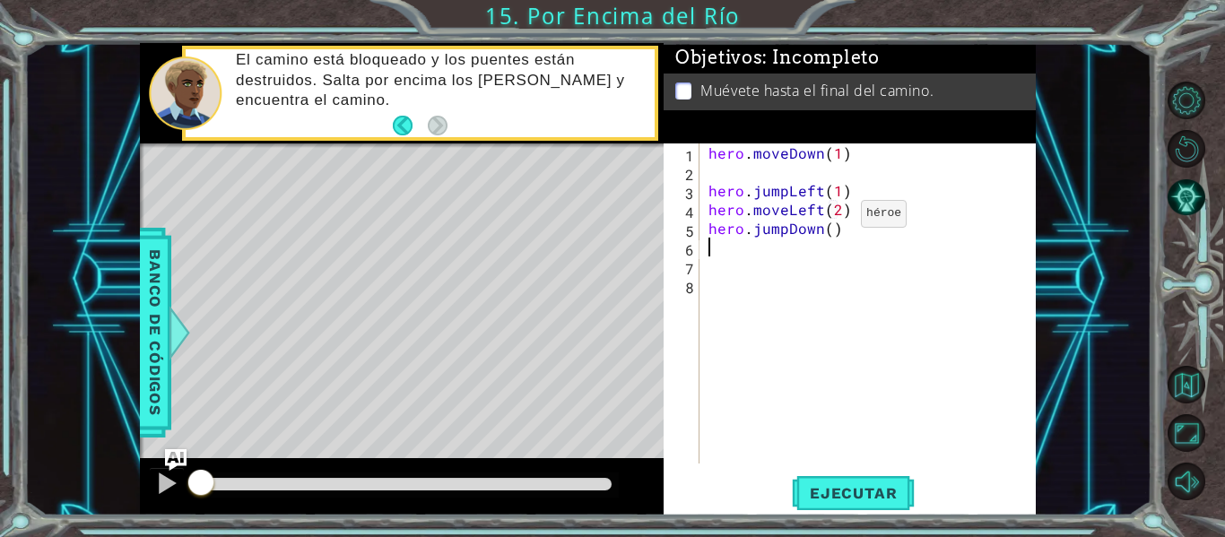
scroll to position [0, 0]
click at [828, 232] on div "hero . moveDown ( 1 ) hero . jumpLeft ( 1 ) hero . moveLeft ( 2 ) hero . jumpDo…" at bounding box center [873, 322] width 336 height 358
type textarea "hero.jumpDown(1)"
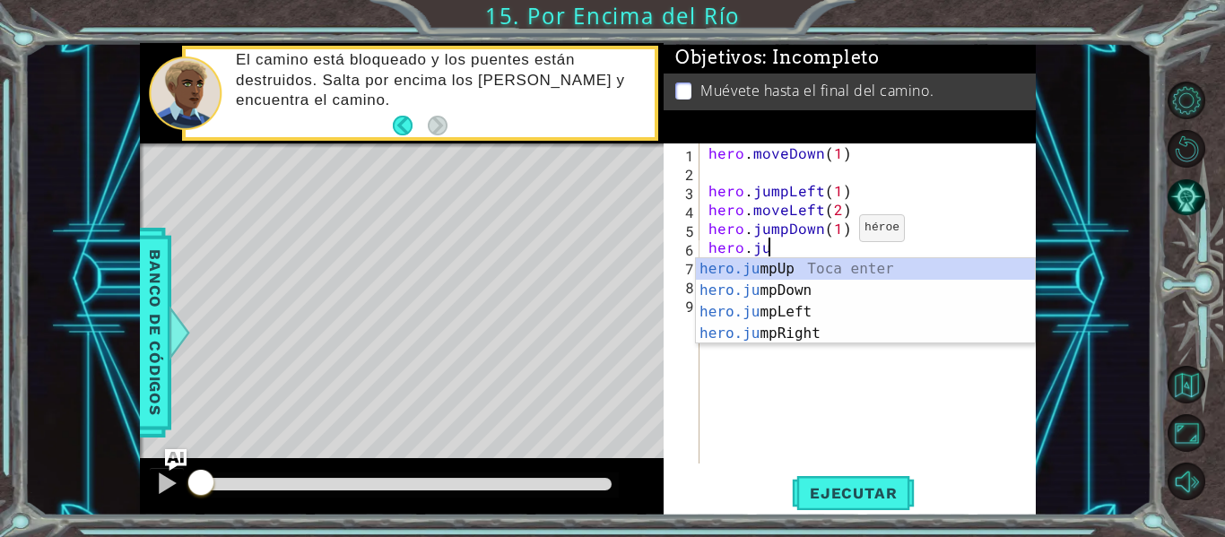
scroll to position [0, 4]
type textarea "hero.jump"
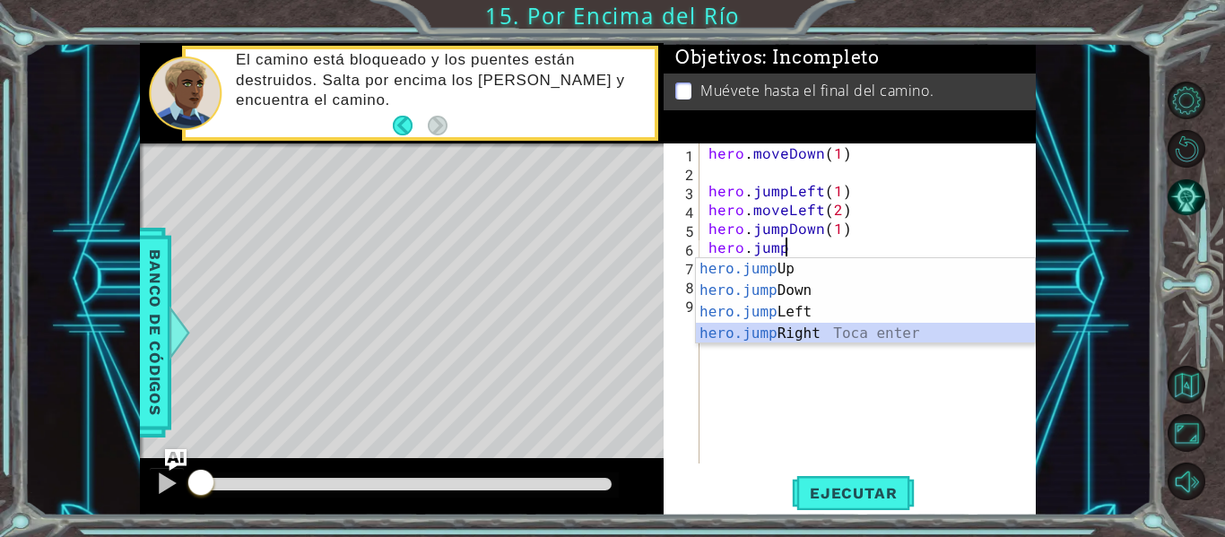
click at [788, 331] on div "hero.jump Up Toca enter hero.jump Down Toca enter hero.jump Left Toca enter her…" at bounding box center [865, 322] width 339 height 129
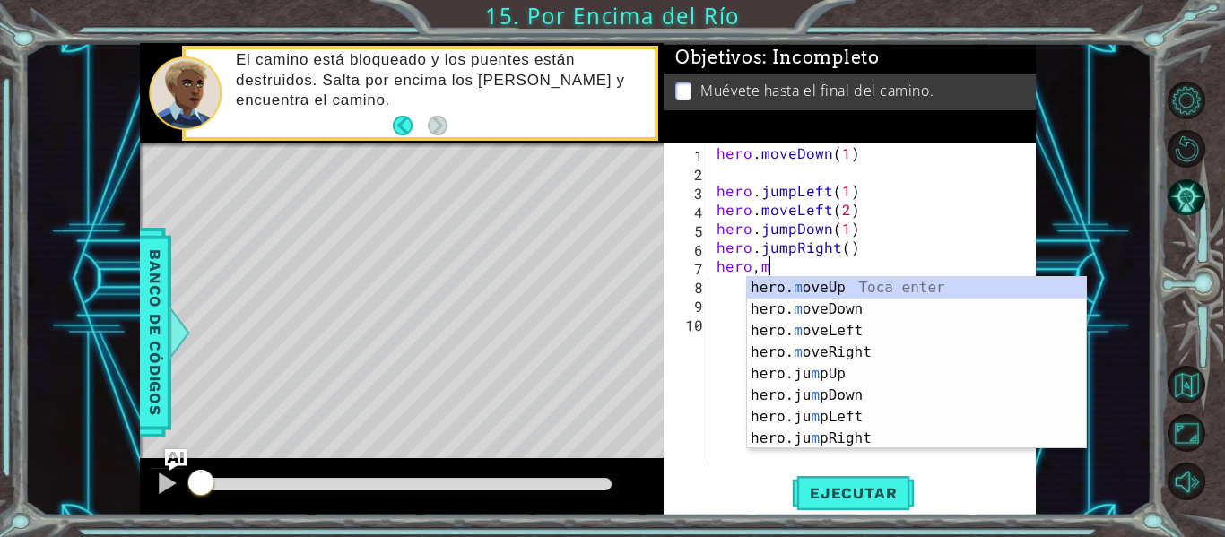
scroll to position [0, 3]
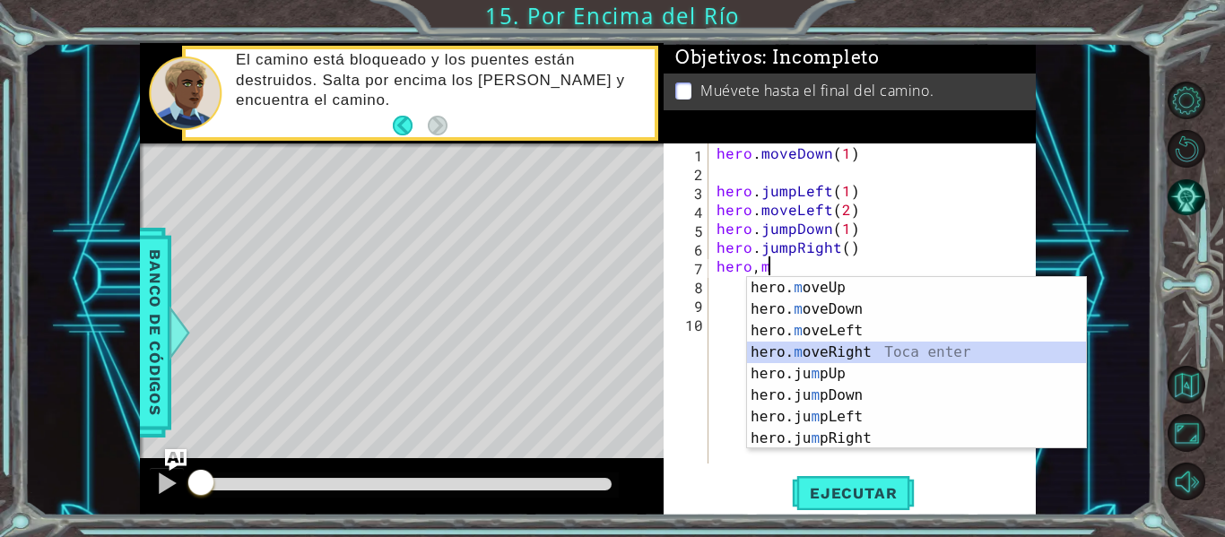
click at [836, 349] on div "hero. m oveUp Toca enter hero. m oveDown Toca enter hero. m oveLeft Toca enter …" at bounding box center [916, 384] width 339 height 215
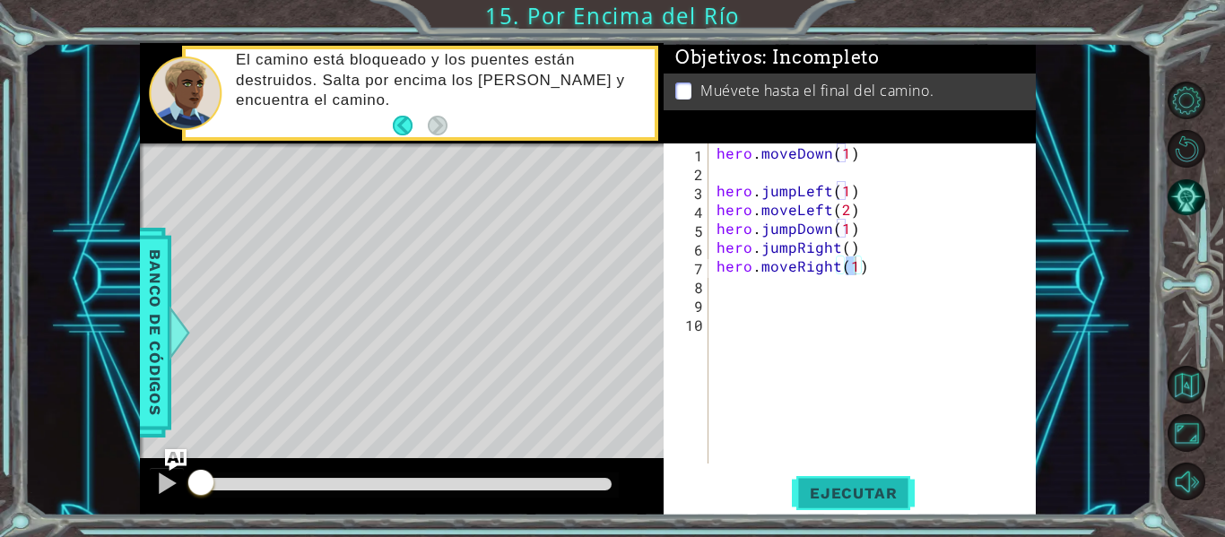
click at [861, 482] on button "Ejecutar" at bounding box center [853, 493] width 123 height 37
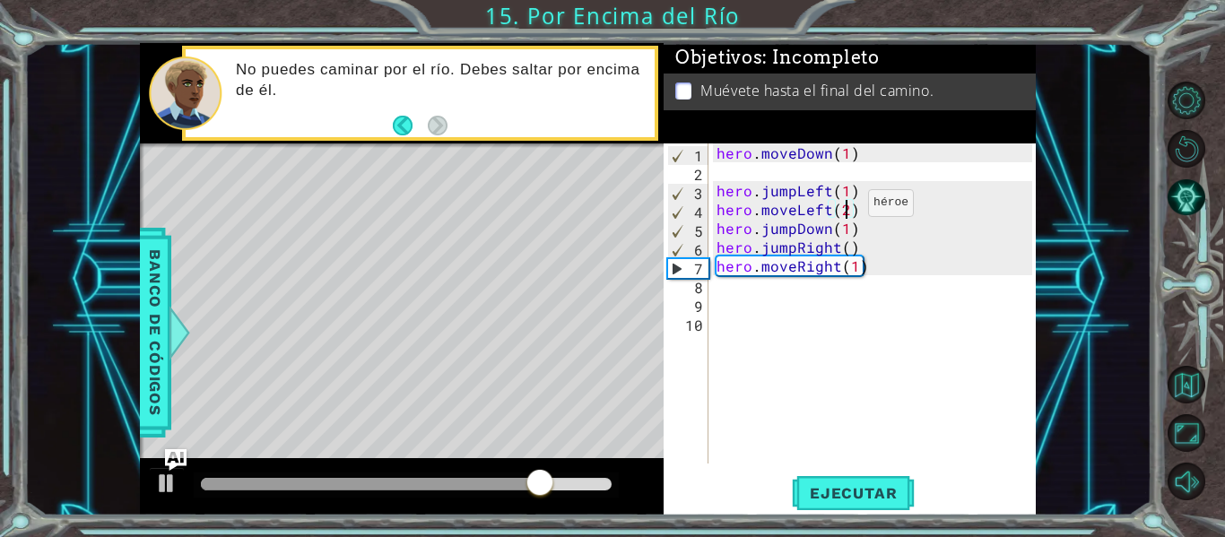
click at [845, 207] on div "hero . moveDown ( 1 ) hero . jumpLeft ( 1 ) hero . moveLeft ( 2 ) hero . jumpDo…" at bounding box center [877, 322] width 328 height 358
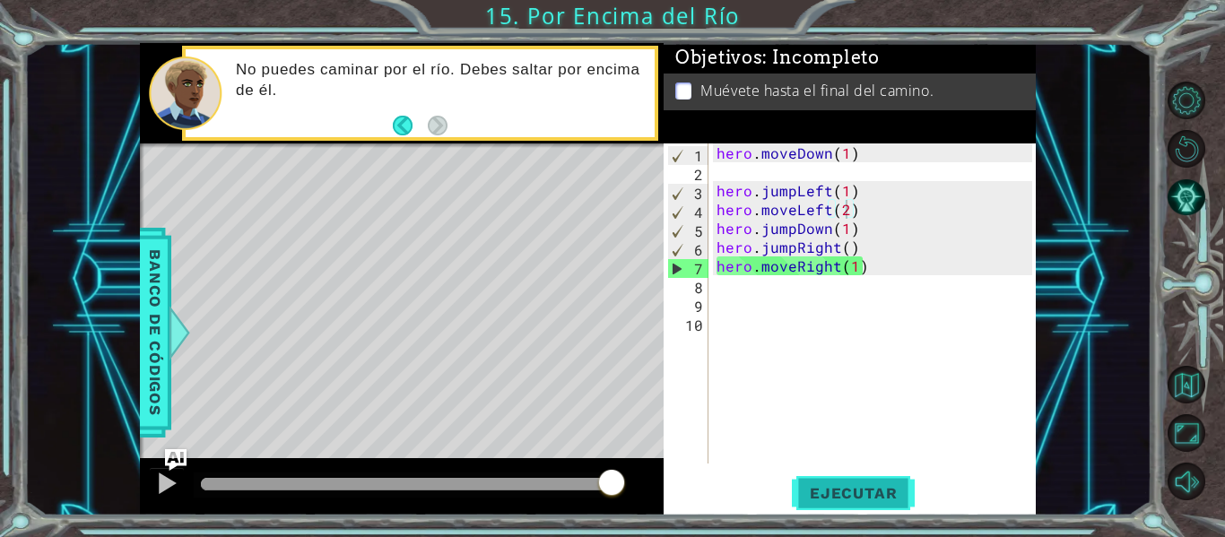
click at [860, 486] on span "Ejecutar" at bounding box center [853, 493] width 123 height 18
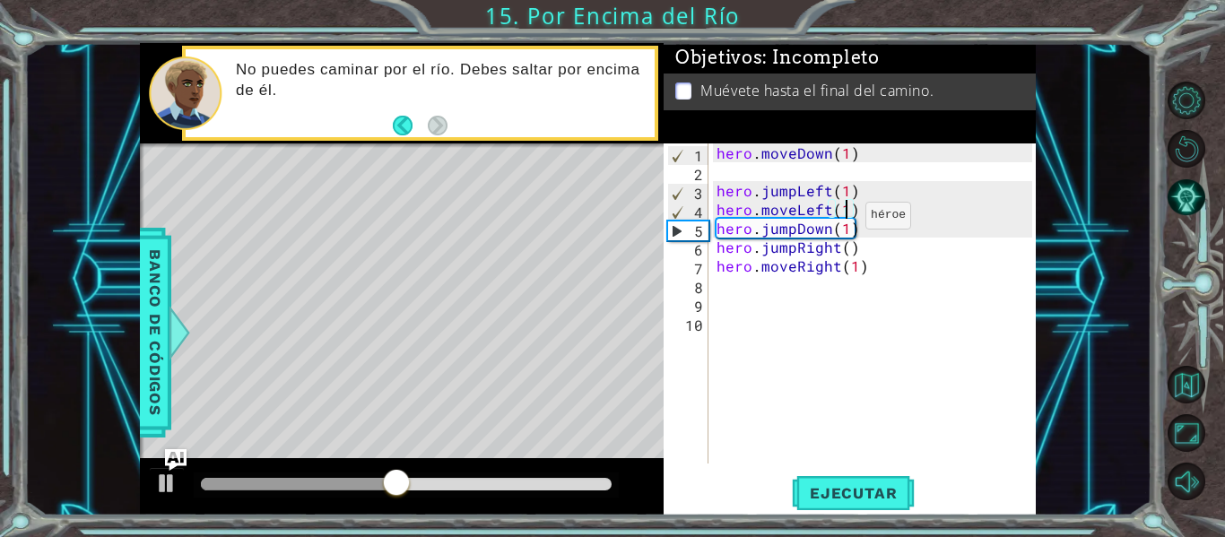
scroll to position [0, 8]
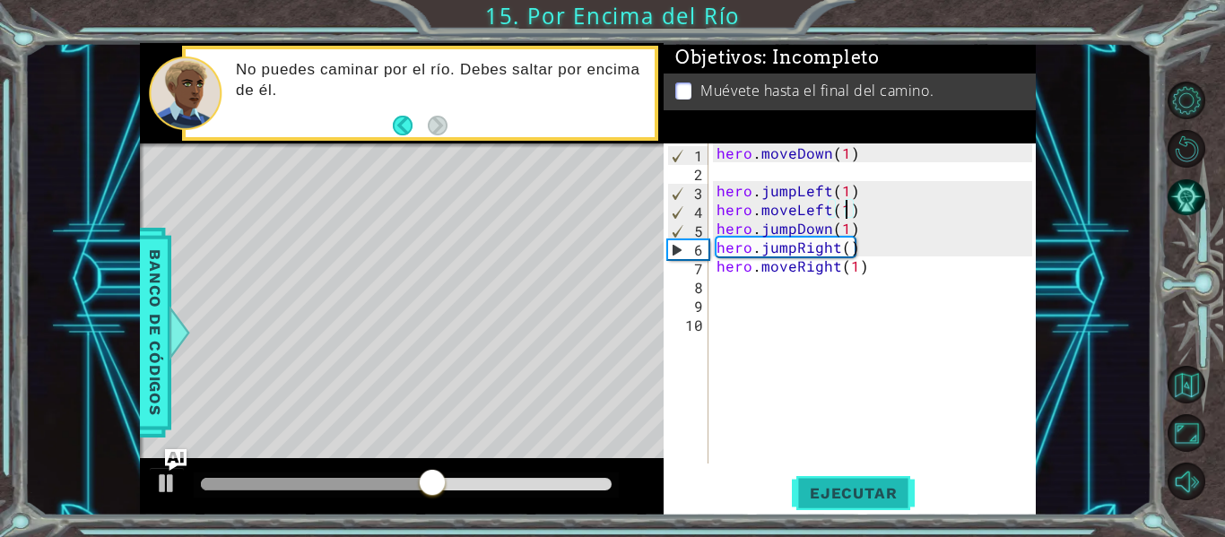
type textarea "hero.moveLeft(1)"
click at [840, 502] on span "Ejecutar" at bounding box center [853, 493] width 123 height 18
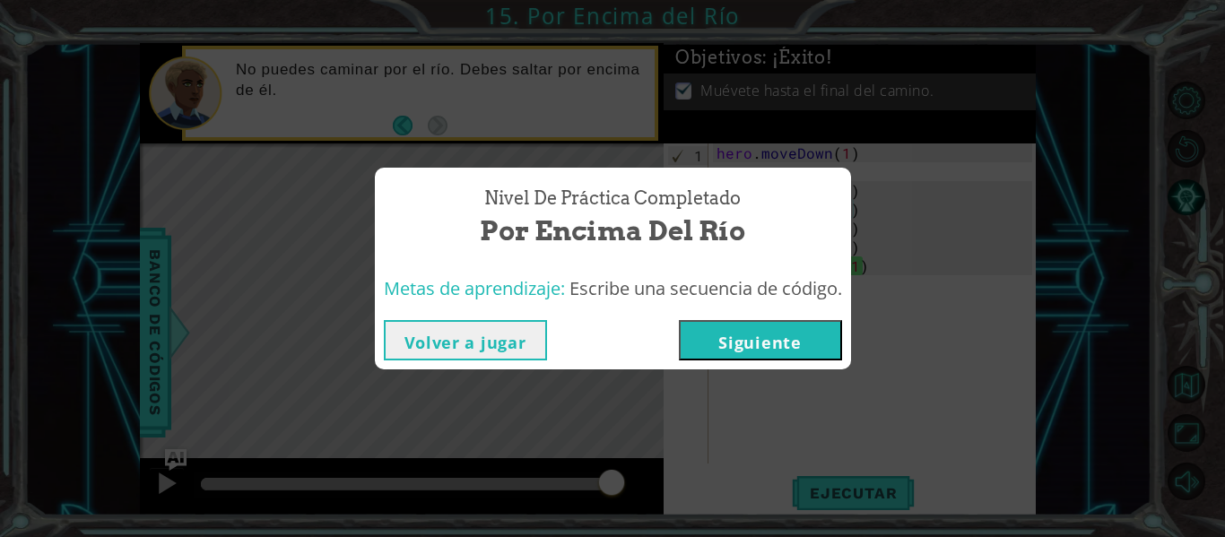
click at [746, 338] on button "Siguiente" at bounding box center [760, 340] width 163 height 40
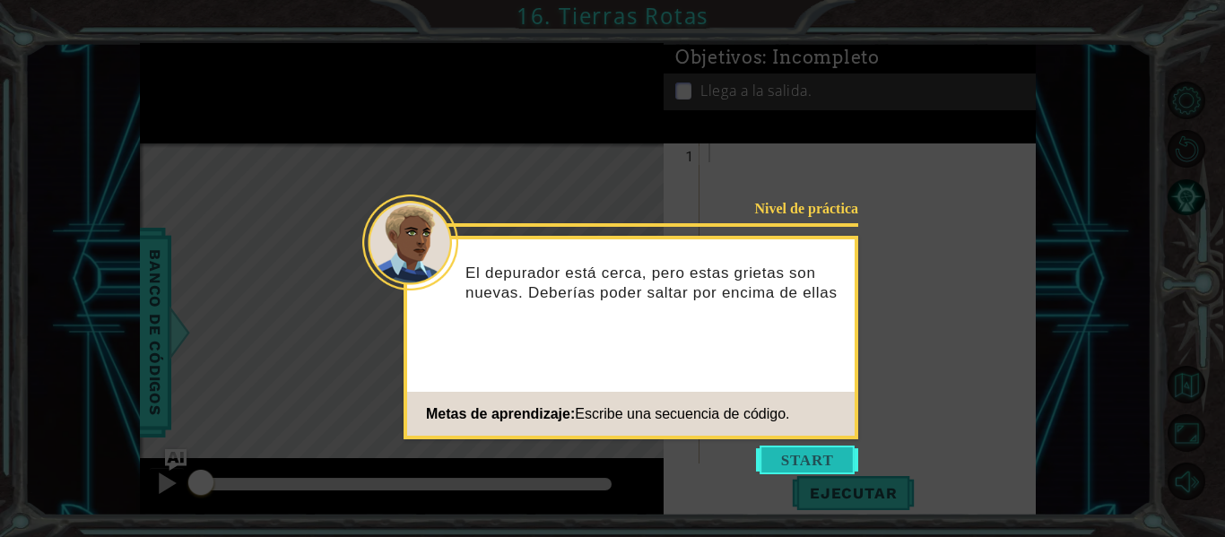
click at [817, 456] on button "Start" at bounding box center [807, 460] width 102 height 29
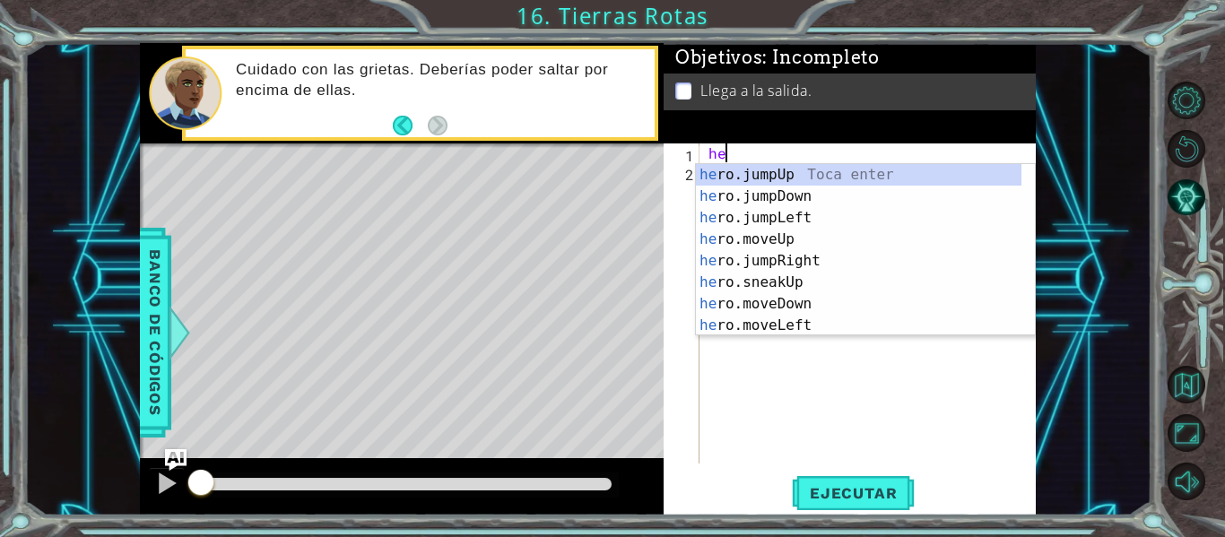
scroll to position [0, 1]
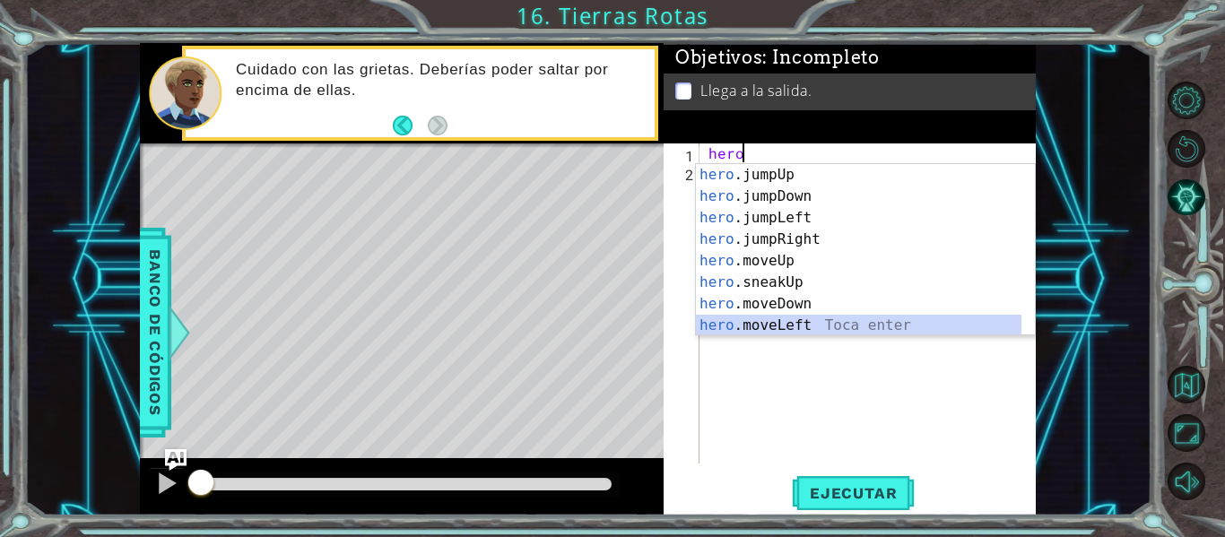
click at [756, 330] on div "hero .jumpUp Toca enter hero .jumpDown Toca enter hero .jumpLeft Toca enter her…" at bounding box center [858, 271] width 325 height 215
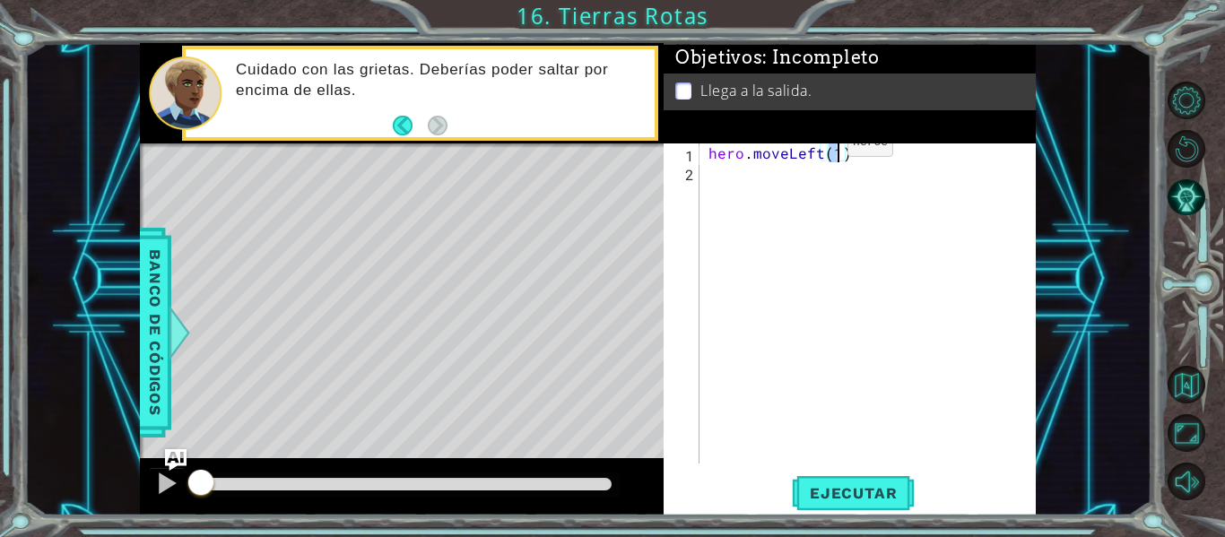
click at [817, 147] on div "hero . moveLeft ( 1 )" at bounding box center [873, 322] width 336 height 358
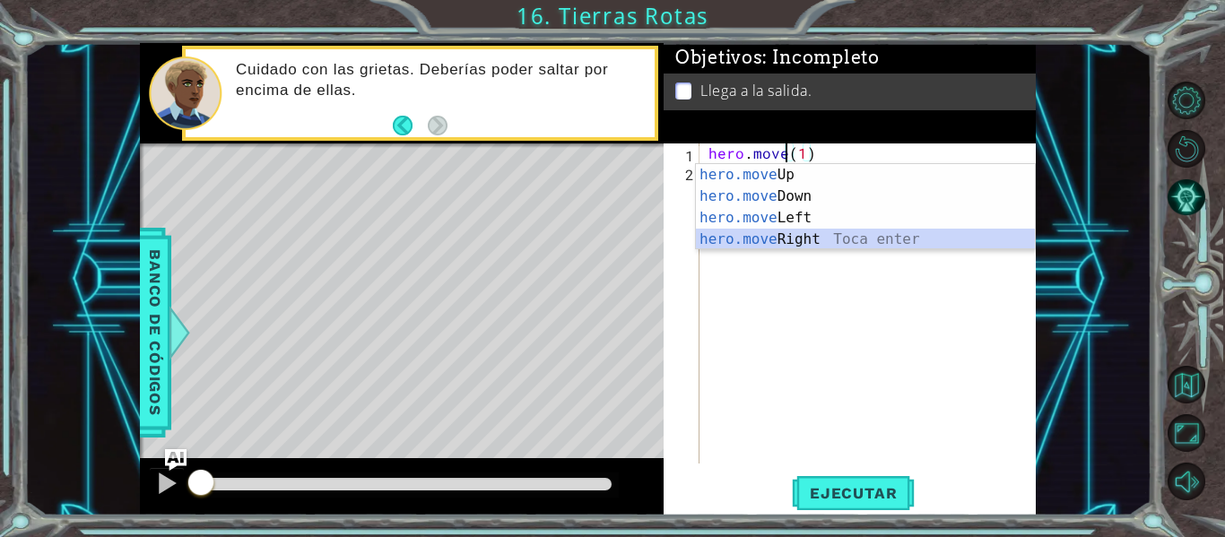
click at [767, 233] on div "hero.move Up Toca enter hero.move Down Toca enter hero.move Left Toca enter her…" at bounding box center [865, 228] width 339 height 129
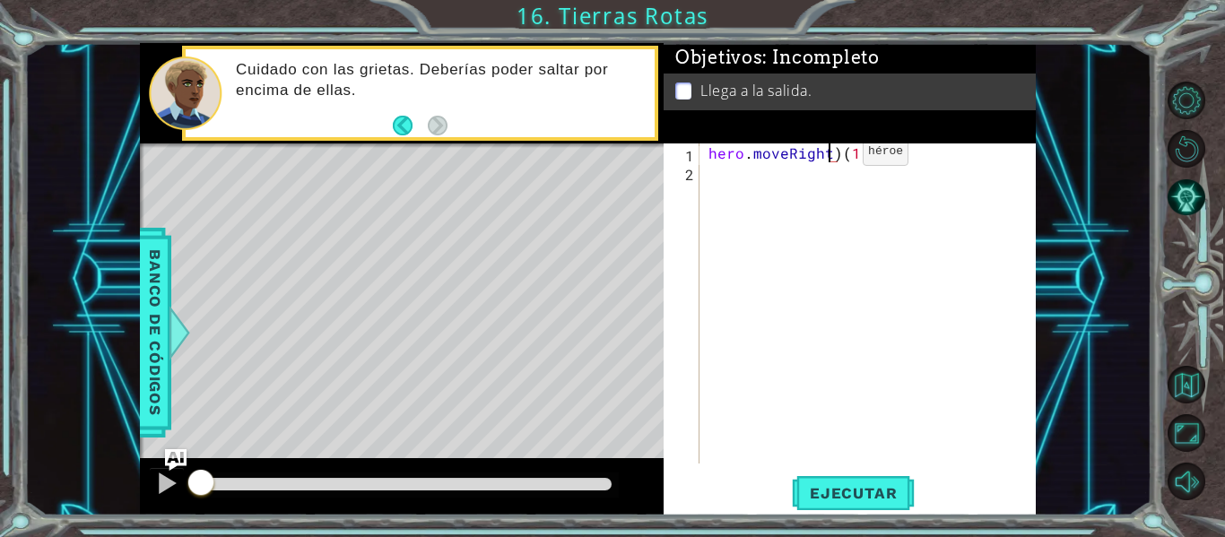
click at [832, 156] on div "hero . moveRight ) ( 1 )" at bounding box center [873, 322] width 336 height 358
click at [838, 157] on div "hero . moveRight ) ( 1 )" at bounding box center [873, 322] width 336 height 358
type textarea "hero.moveRight(1)"
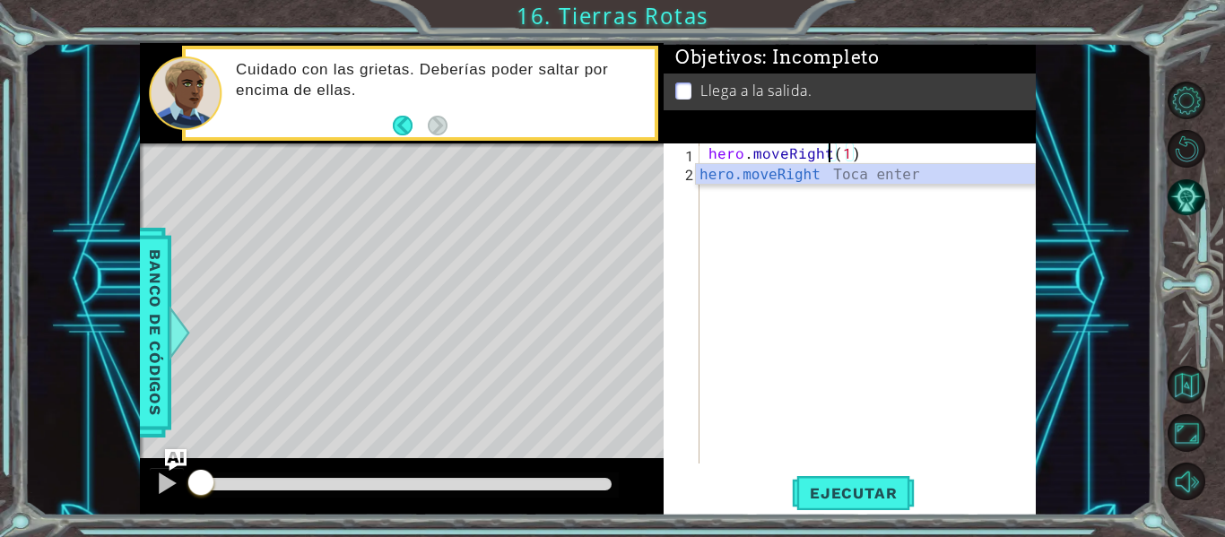
click at [859, 156] on div "hero . moveRight ( 1 )" at bounding box center [873, 322] width 336 height 358
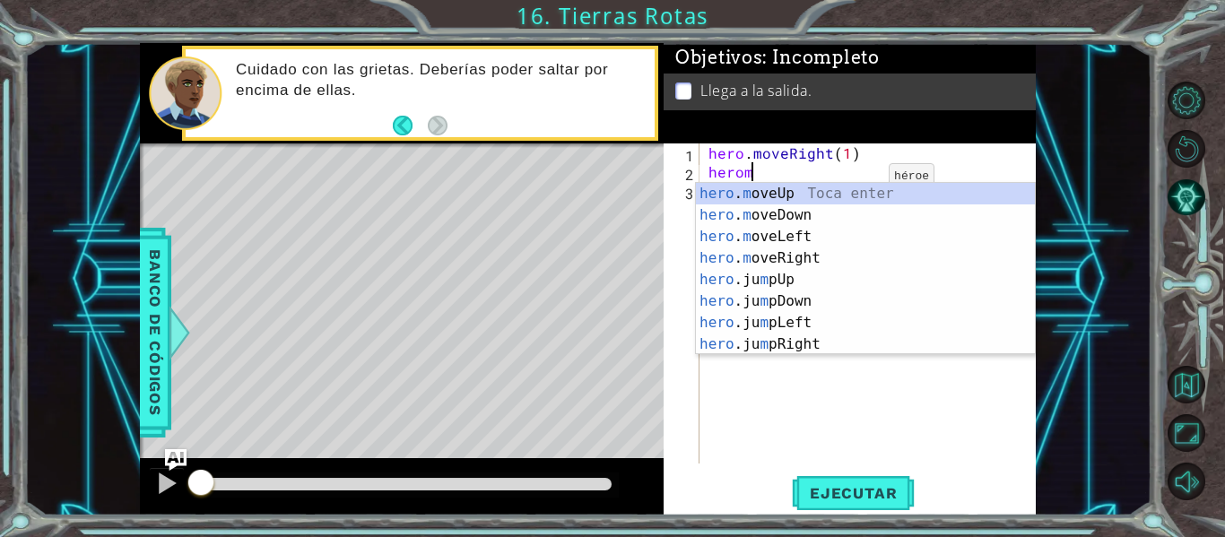
scroll to position [0, 3]
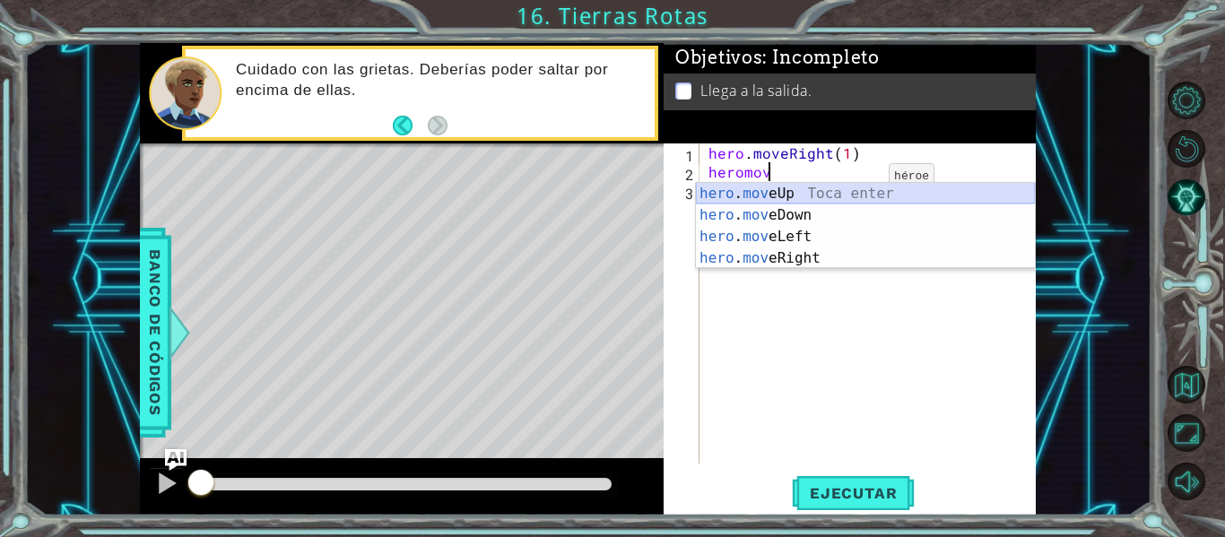
click at [746, 197] on div "hero . mov eUp Toca enter hero . mov eDown Toca enter hero . mov eLeft Toca ent…" at bounding box center [865, 247] width 339 height 129
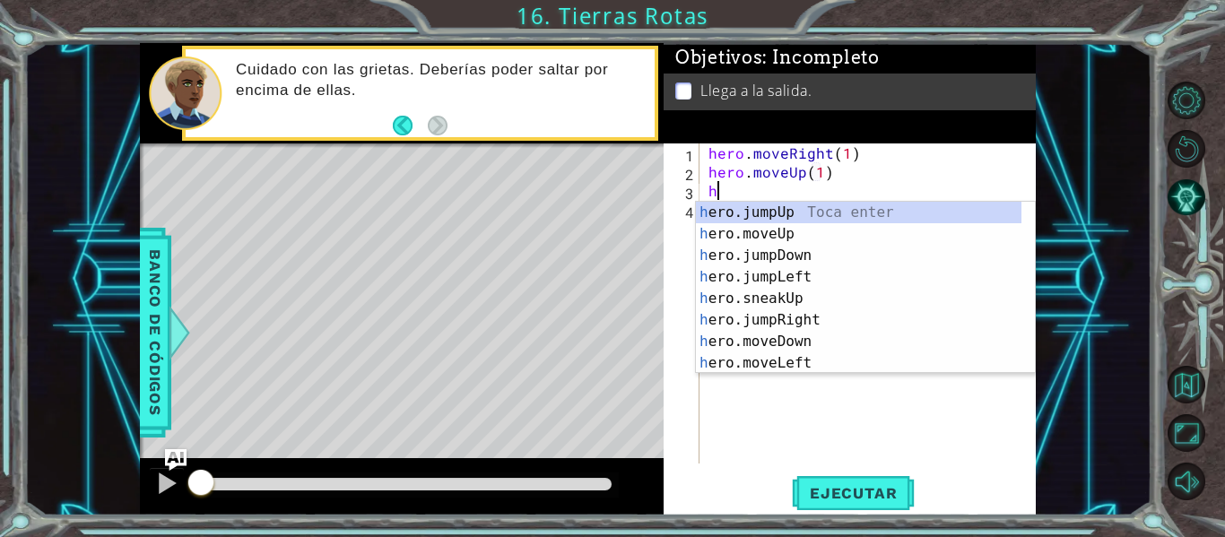
scroll to position [0, 8]
type textarea "hero.moveUp(1)her"
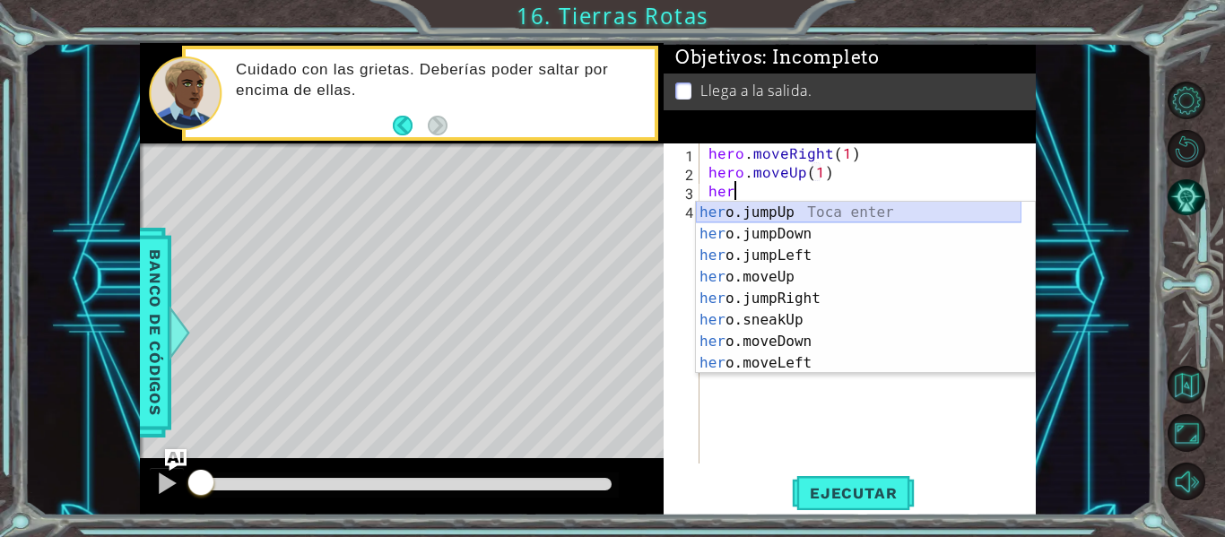
click at [770, 211] on div "her o.jumpUp Toca enter her o.jumpDown Toca enter her o.jumpLeft Toca enter her…" at bounding box center [858, 309] width 325 height 215
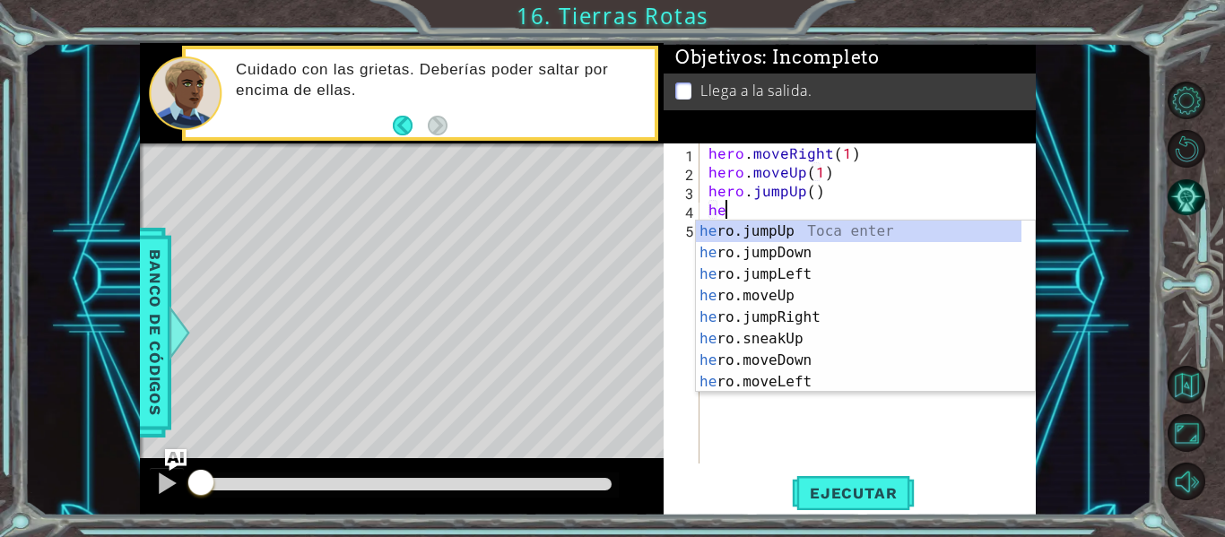
scroll to position [0, 1]
type textarea "hero"
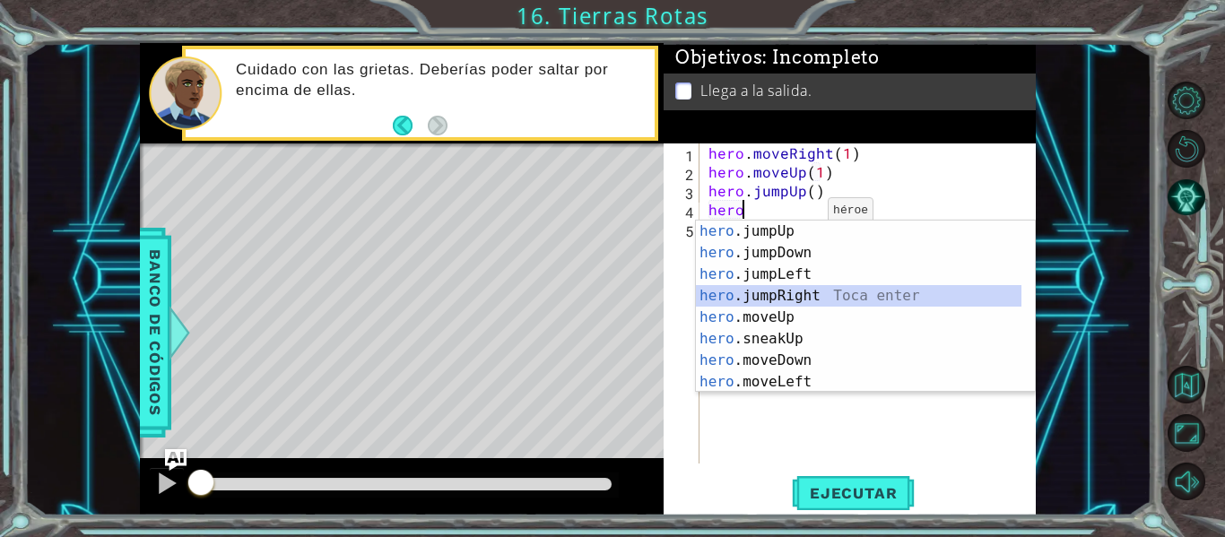
click at [762, 289] on div "hero .jumpUp Toca enter hero .jumpDown Toca enter hero .jumpLeft Toca enter her…" at bounding box center [858, 328] width 325 height 215
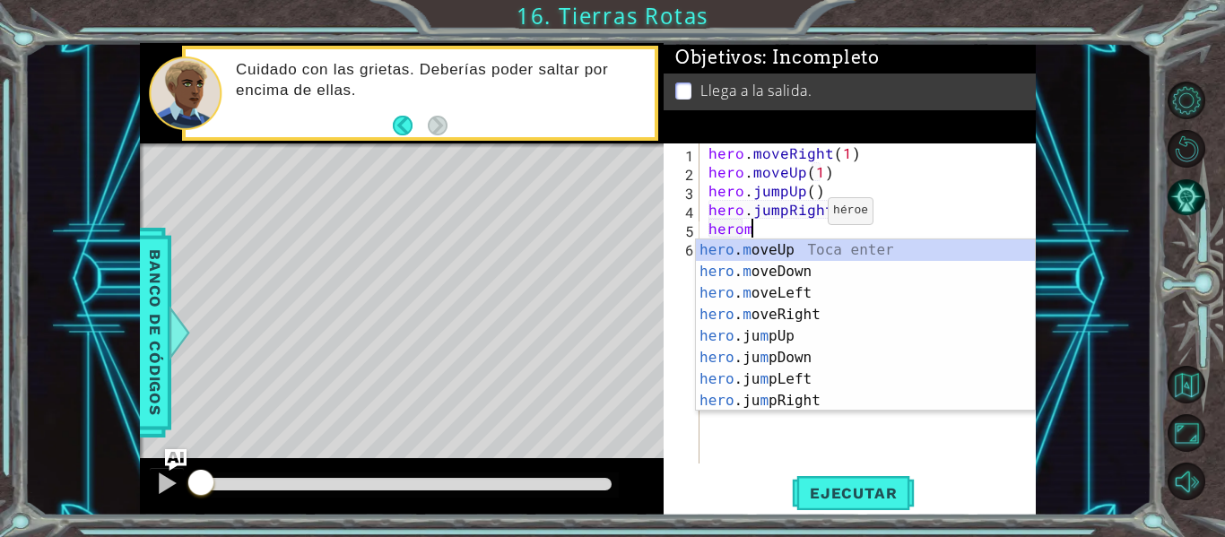
scroll to position [0, 3]
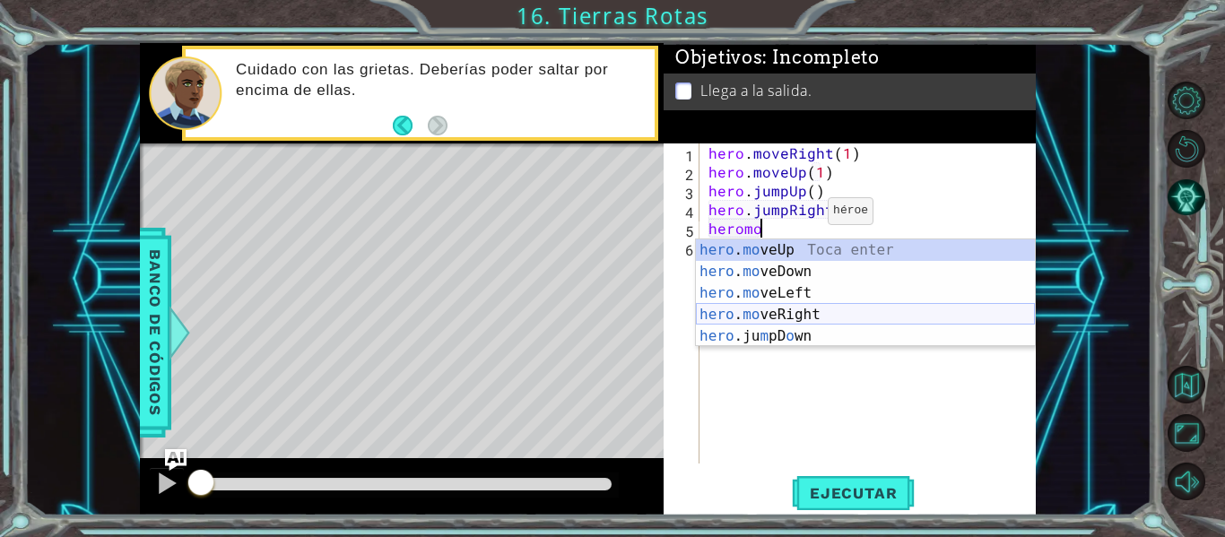
click at [796, 310] on div "hero . mo veUp Toca enter hero . mo veDown Toca enter hero . mo veLeft Toca ent…" at bounding box center [865, 314] width 339 height 151
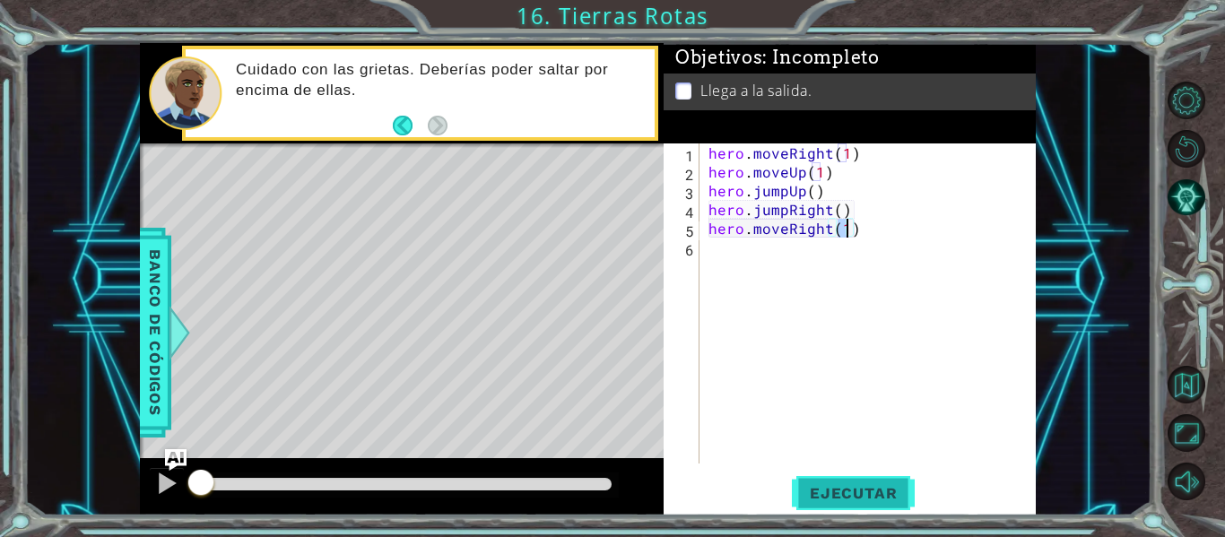
type textarea "hero.moveRight(1)"
click at [848, 491] on span "Ejecutar" at bounding box center [853, 493] width 123 height 18
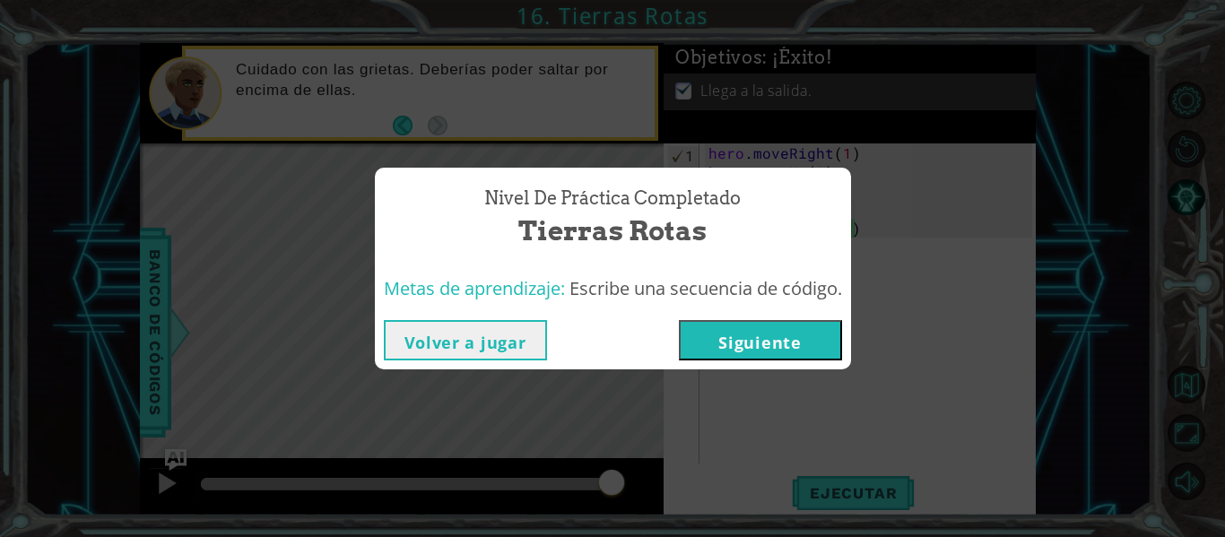
click at [747, 333] on button "Siguiente" at bounding box center [760, 340] width 163 height 40
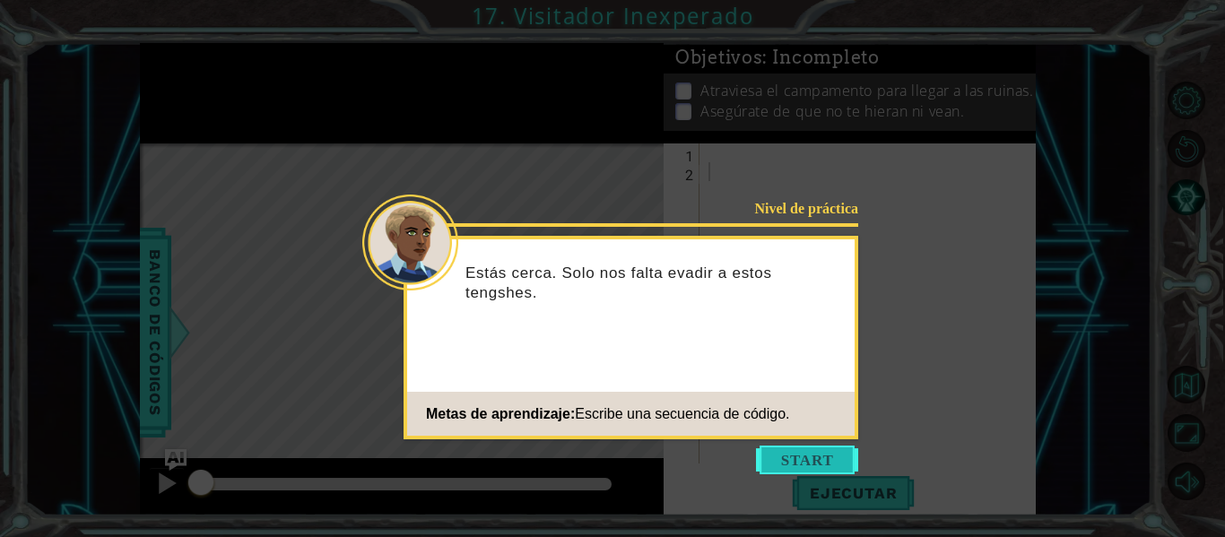
click at [785, 460] on button "Start" at bounding box center [807, 460] width 102 height 29
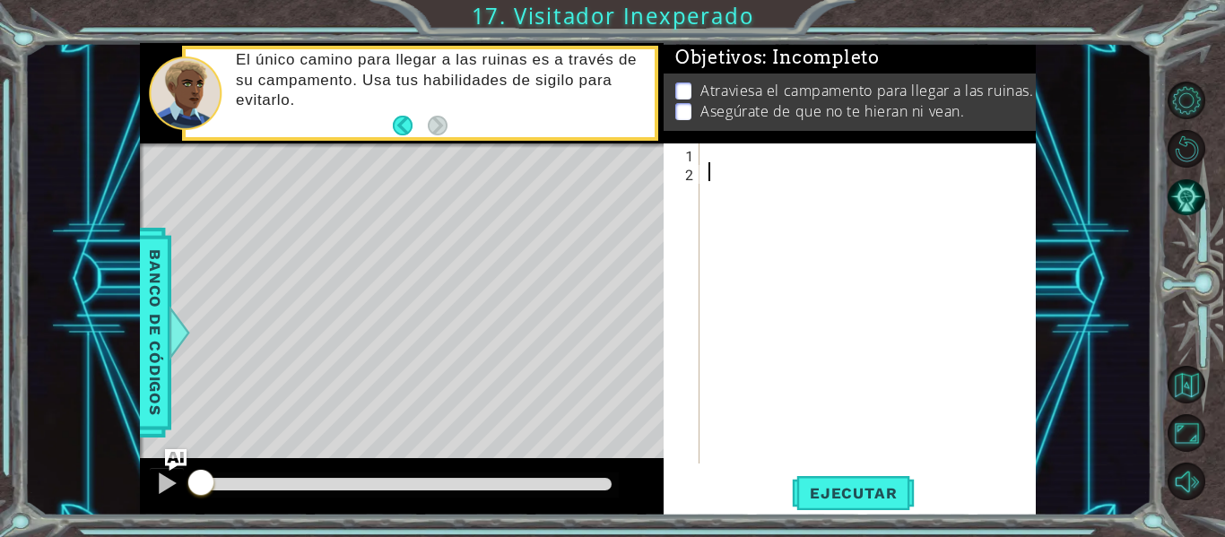
click at [745, 208] on body "1 ההההההההההההההההההההההההההההההההההההההההההההההההההההההההההההההההההההההההההההה…" at bounding box center [612, 268] width 1225 height 537
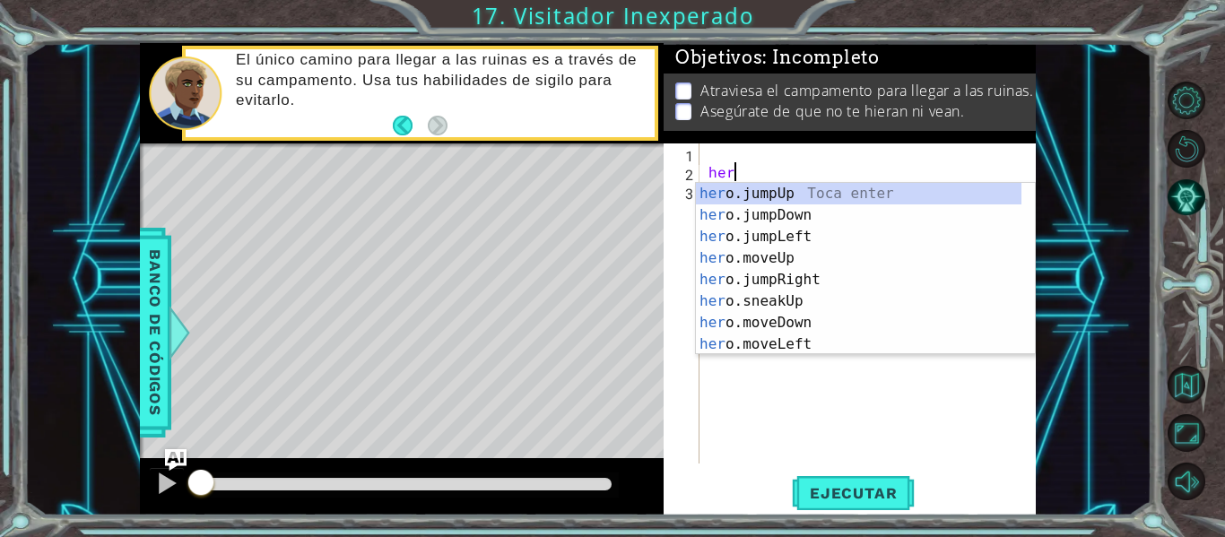
scroll to position [0, 1]
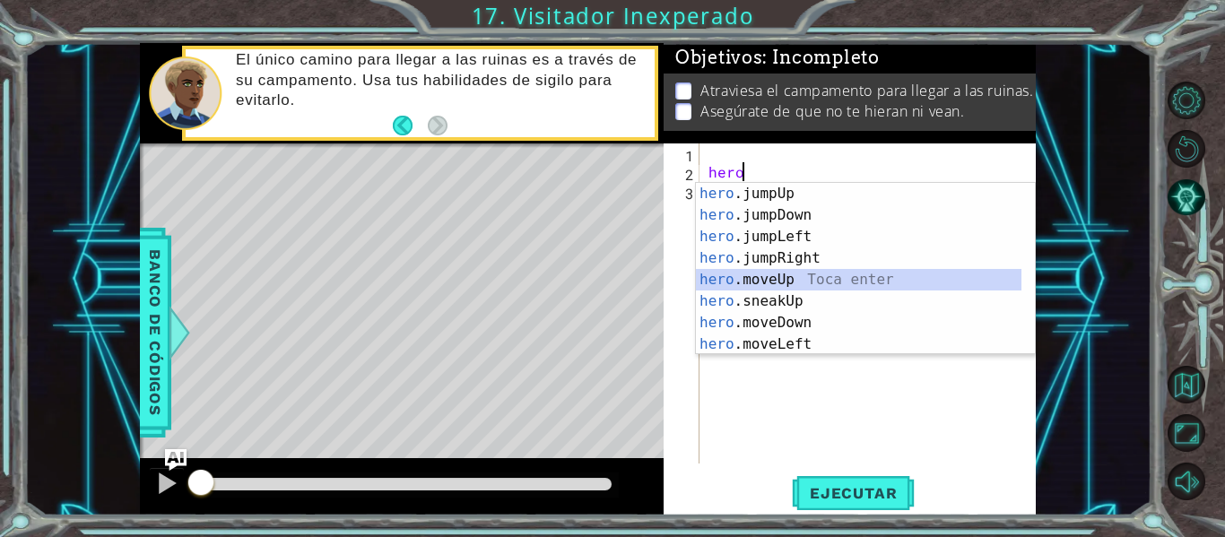
click at [755, 278] on div "hero .jumpUp Toca enter hero .jumpDown Toca enter hero .jumpLeft Toca enter her…" at bounding box center [858, 290] width 325 height 215
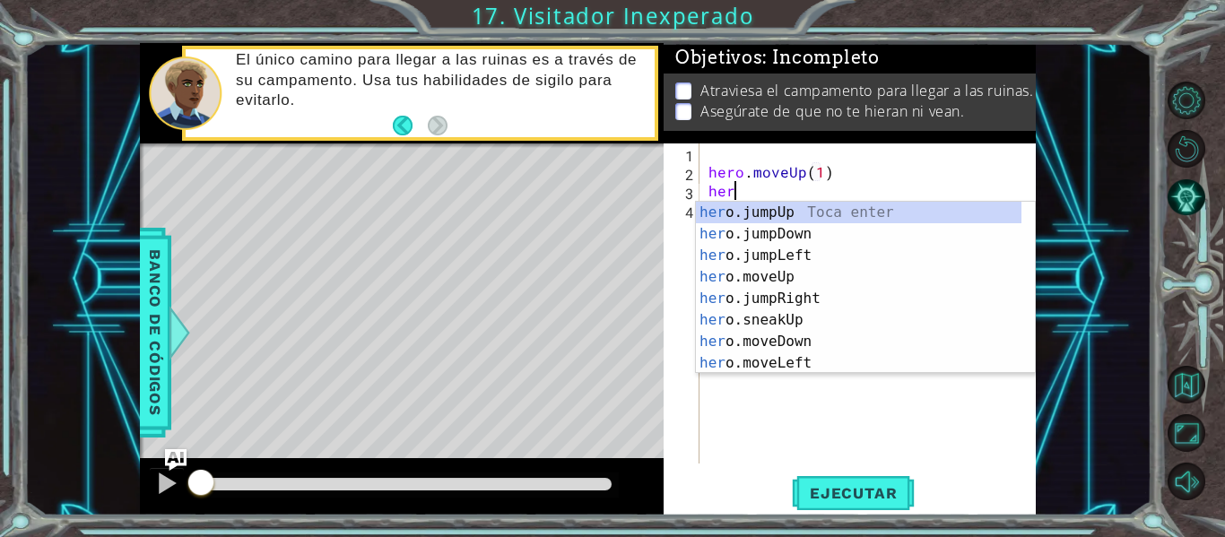
type textarea "hero.moveUp(1)hero"
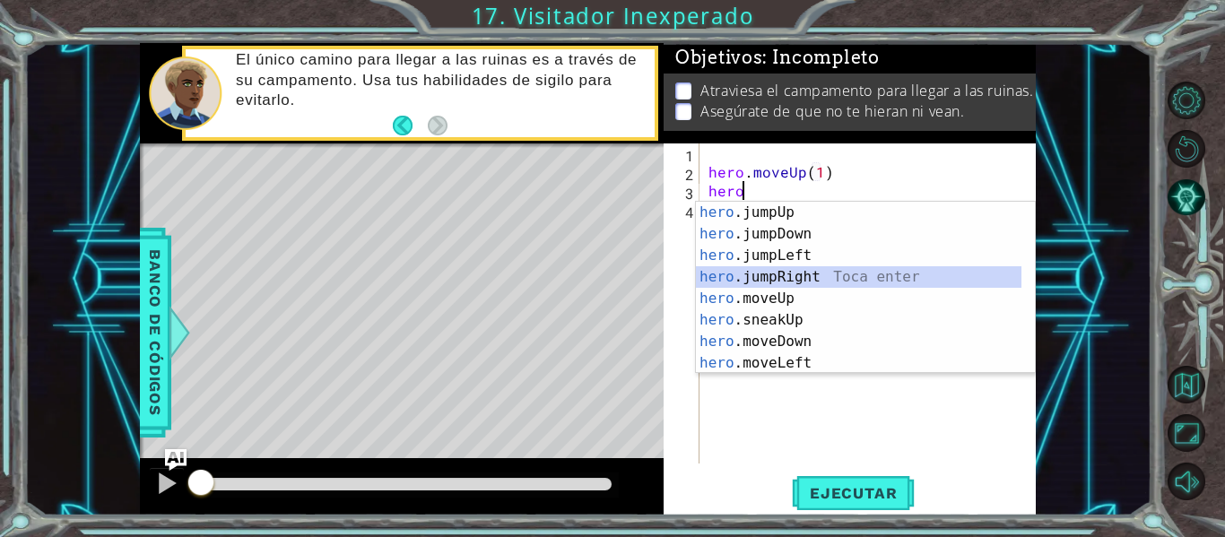
click at [738, 281] on div "hero .jumpUp Toca enter hero .jumpDown Toca enter hero .jumpLeft Toca enter her…" at bounding box center [858, 309] width 325 height 215
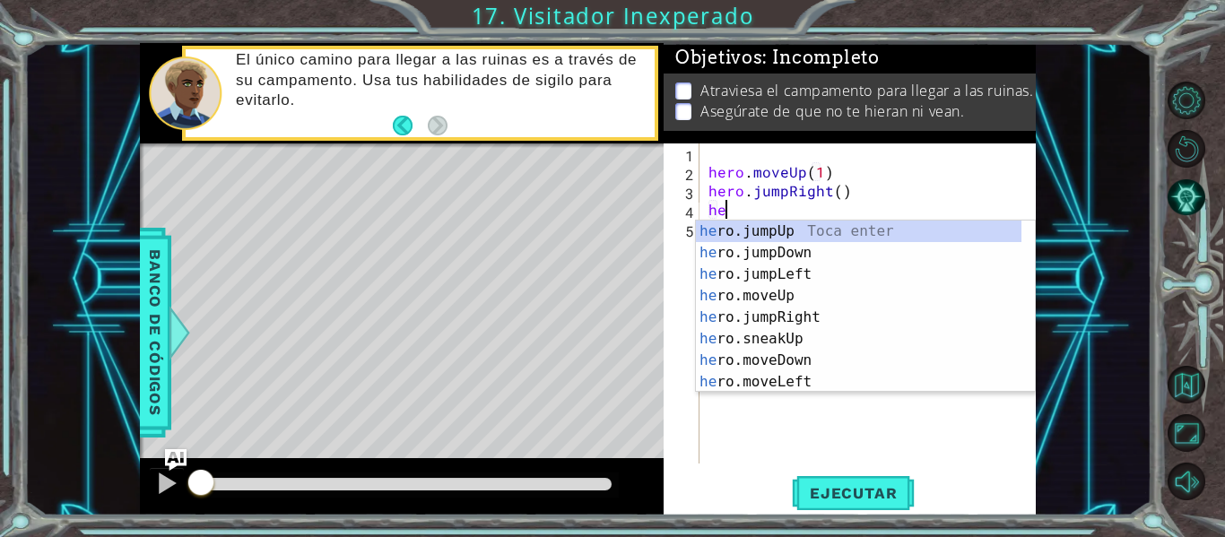
scroll to position [0, 1]
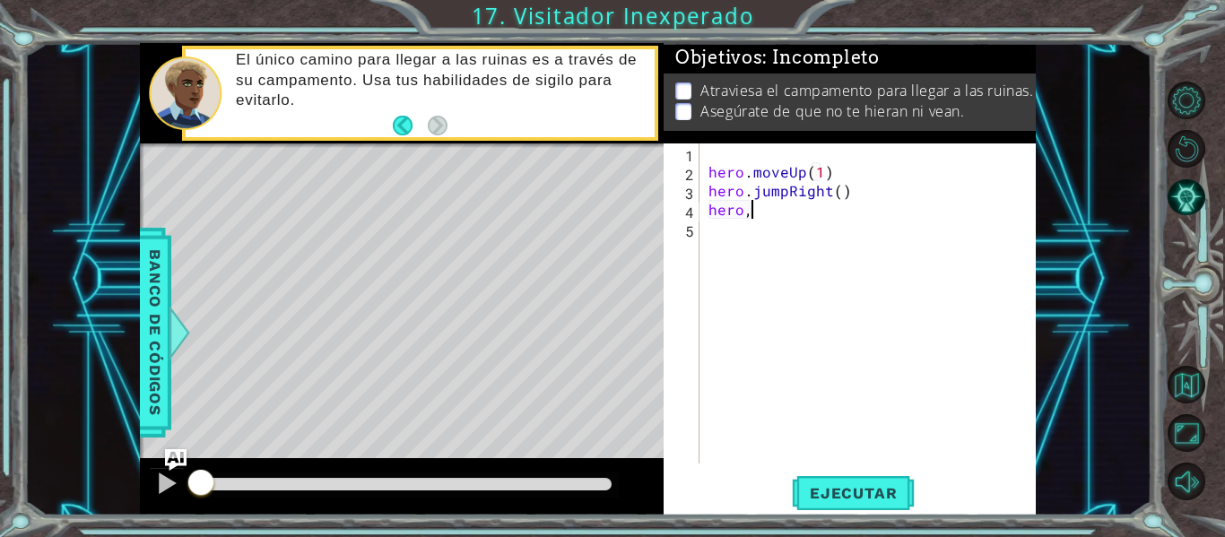
type textarea "hero,j"
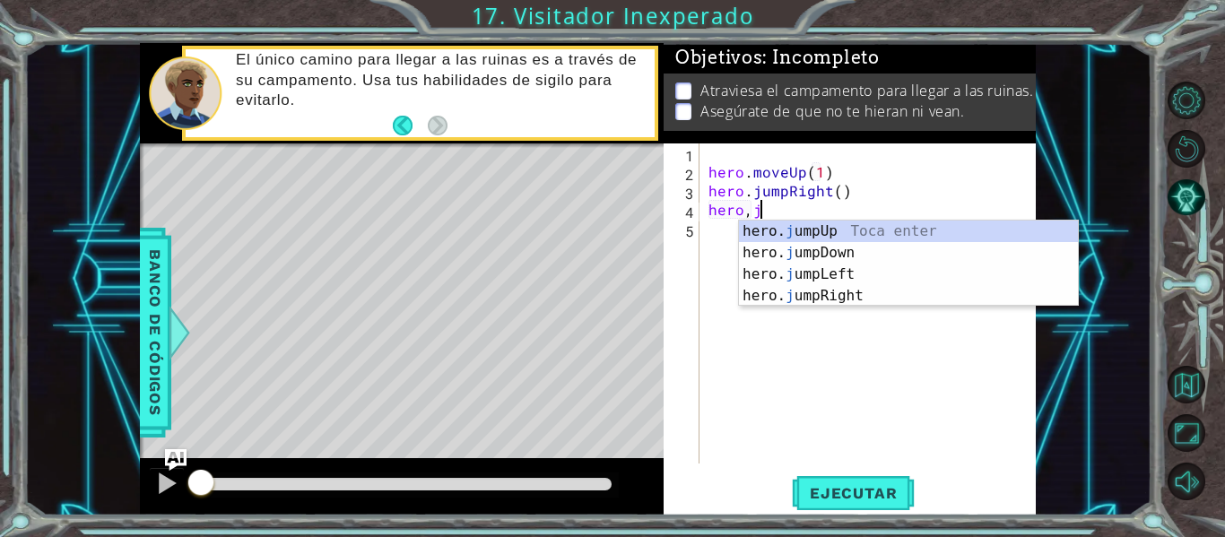
scroll to position [0, 3]
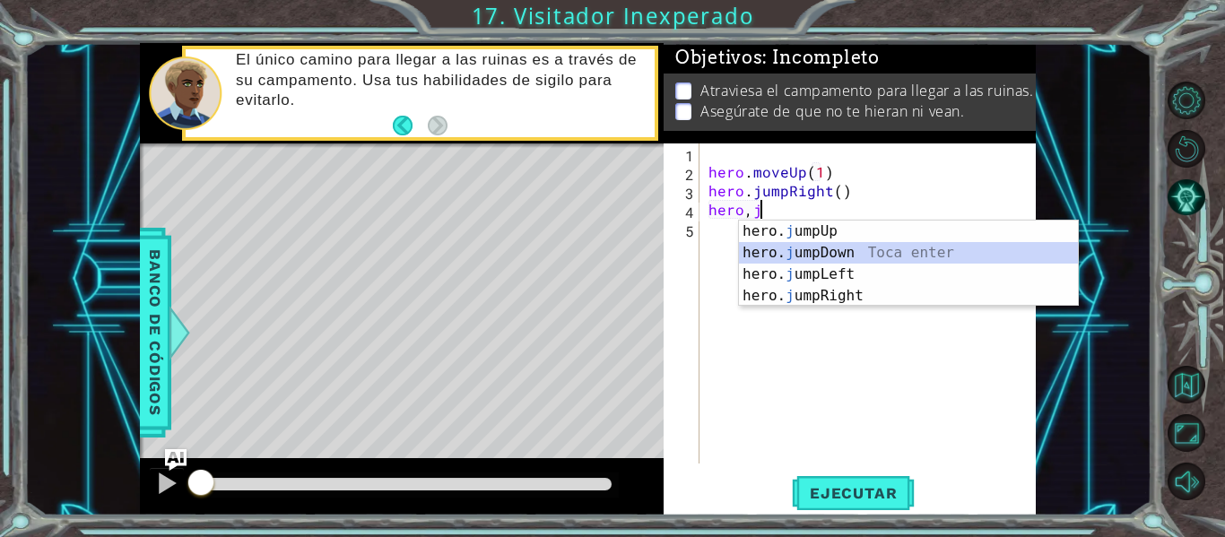
click at [797, 250] on div "hero. j umpUp Toca enter hero. j umpDown Toca enter hero. j umpLeft Toca enter …" at bounding box center [908, 285] width 339 height 129
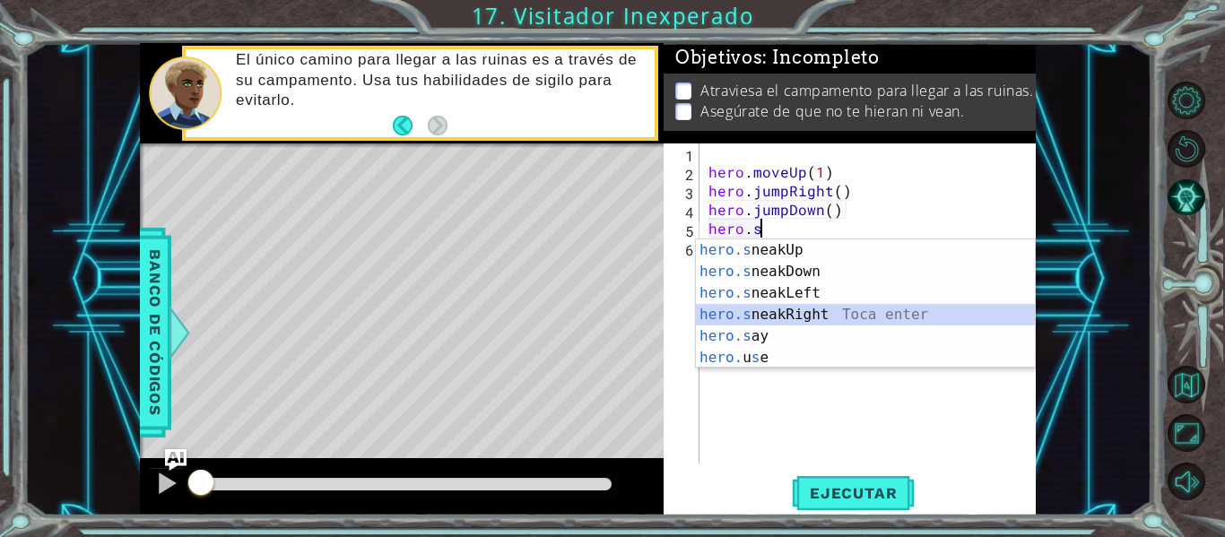
click at [793, 316] on div "hero.s neakUp Toca enter hero.s neakDown Toca enter hero.s neakLeft Toca enter …" at bounding box center [865, 325] width 339 height 172
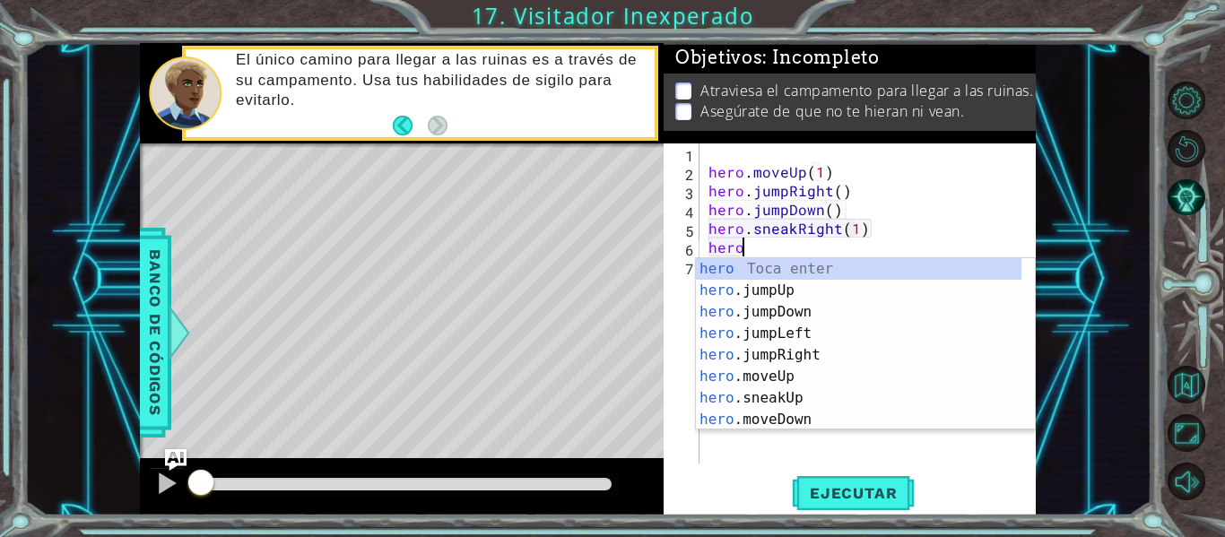
scroll to position [0, 12]
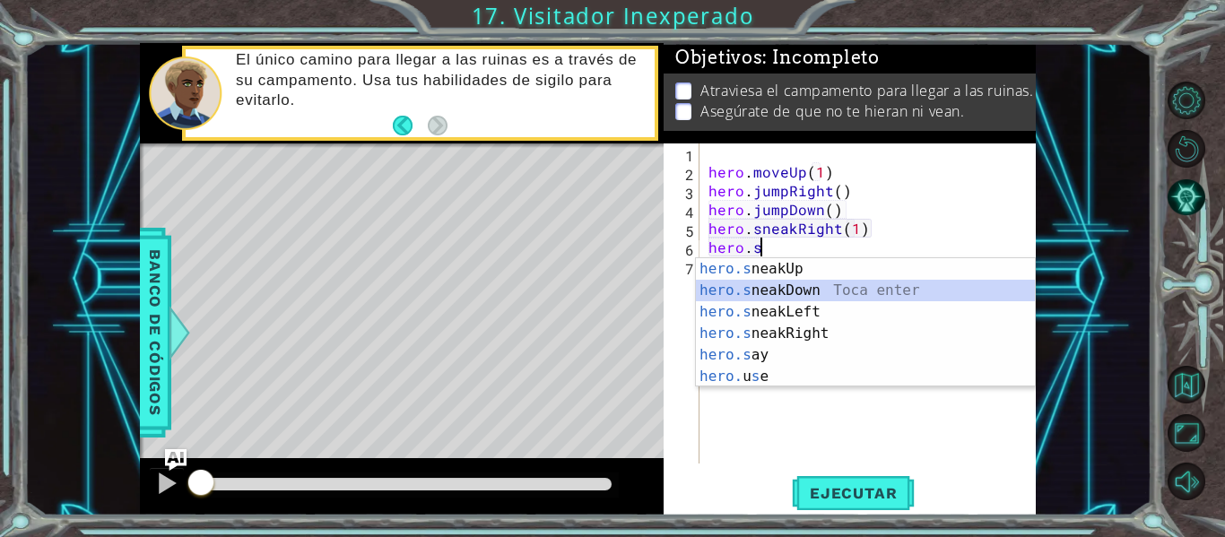
click at [797, 288] on div "hero.s neakUp Toca enter hero.s neakDown Toca enter hero.s neakLeft Toca enter …" at bounding box center [865, 344] width 339 height 172
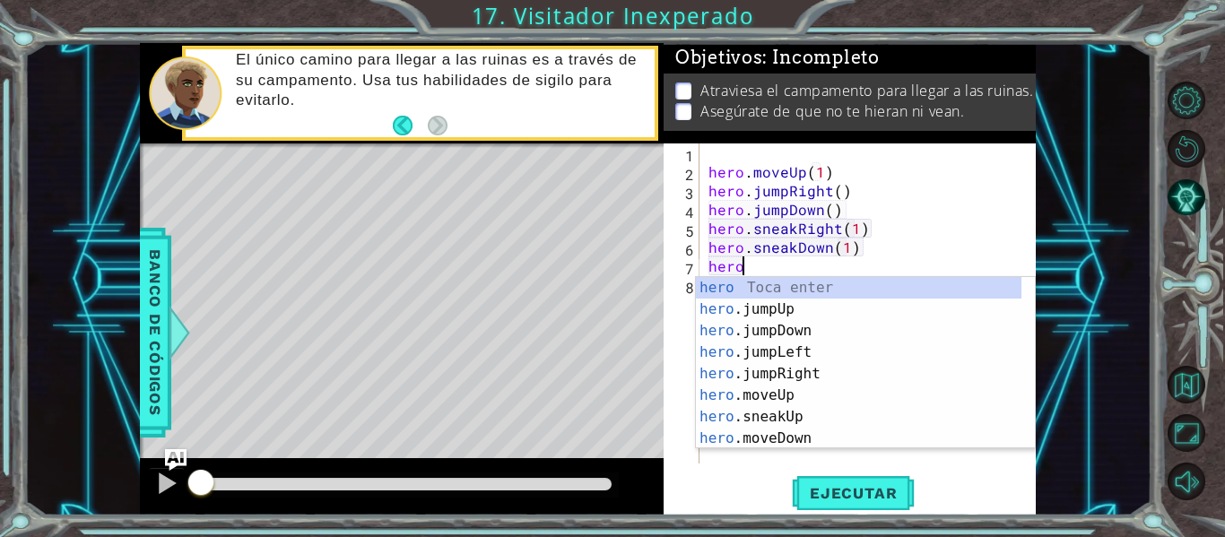
scroll to position [0, 11]
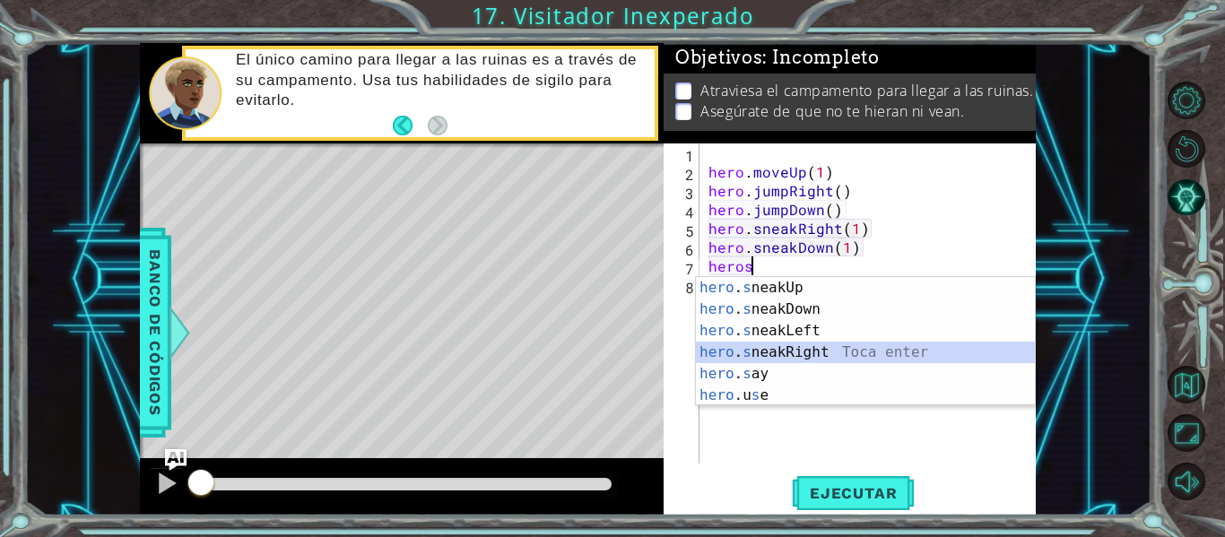
click at [784, 351] on div "hero . s neakUp Toca enter hero . s neakDown Toca enter hero . s neakLeft Toca …" at bounding box center [865, 363] width 339 height 172
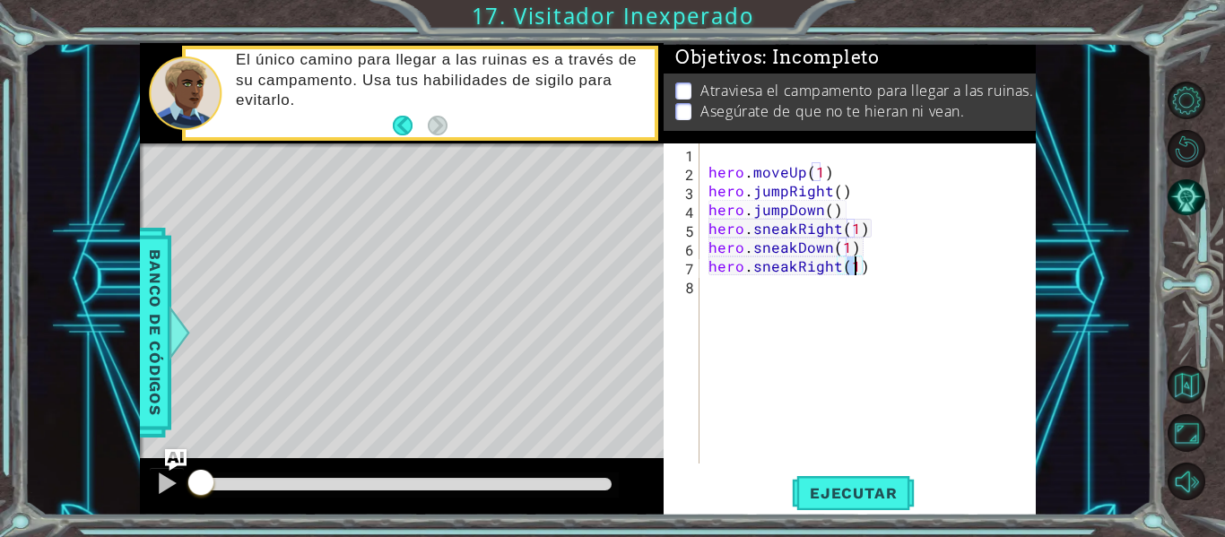
type textarea "hero.sneakRight(2)"
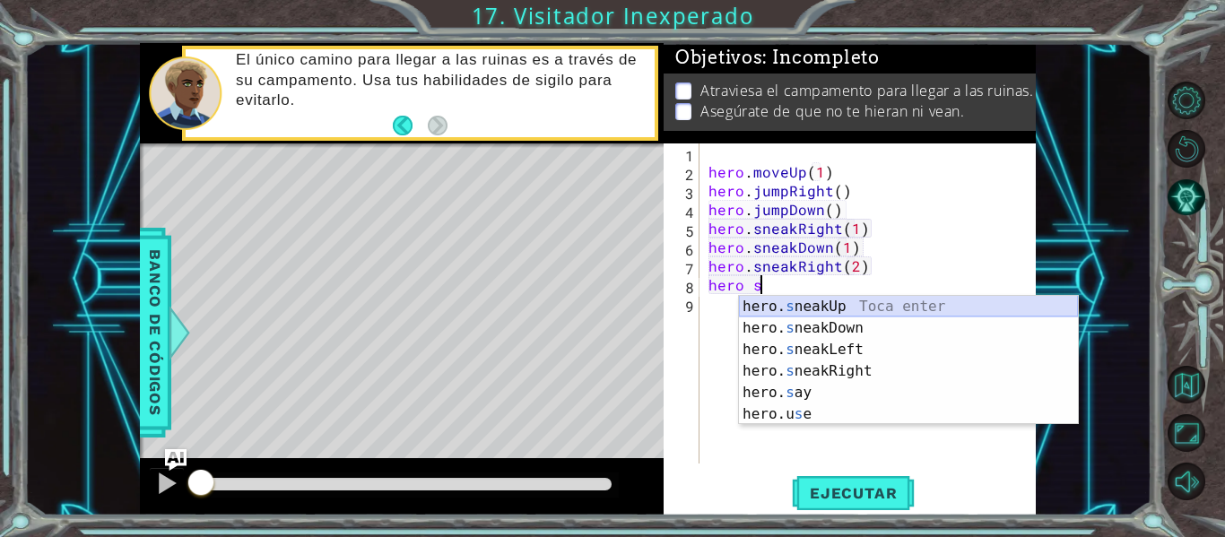
click at [791, 302] on div "hero. s neakUp Toca enter hero. s neakDown Toca enter hero. s neakLeft Toca ent…" at bounding box center [908, 382] width 339 height 172
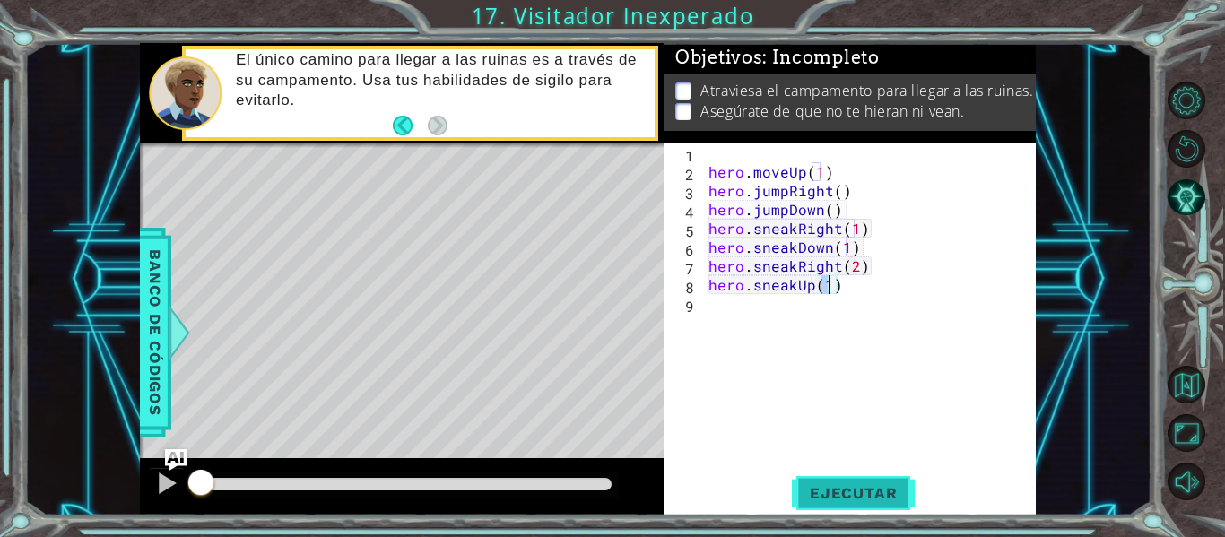
type textarea "hero.sneakUp(1)"
click at [839, 494] on span "Ejecutar" at bounding box center [853, 493] width 123 height 18
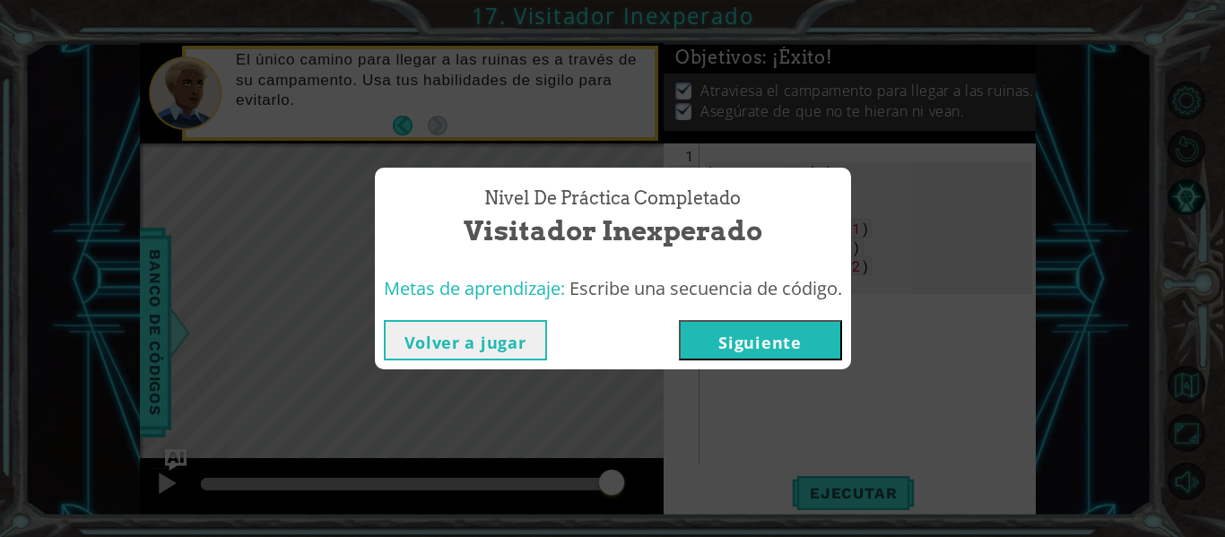
click at [766, 326] on button "Siguiente" at bounding box center [760, 340] width 163 height 40
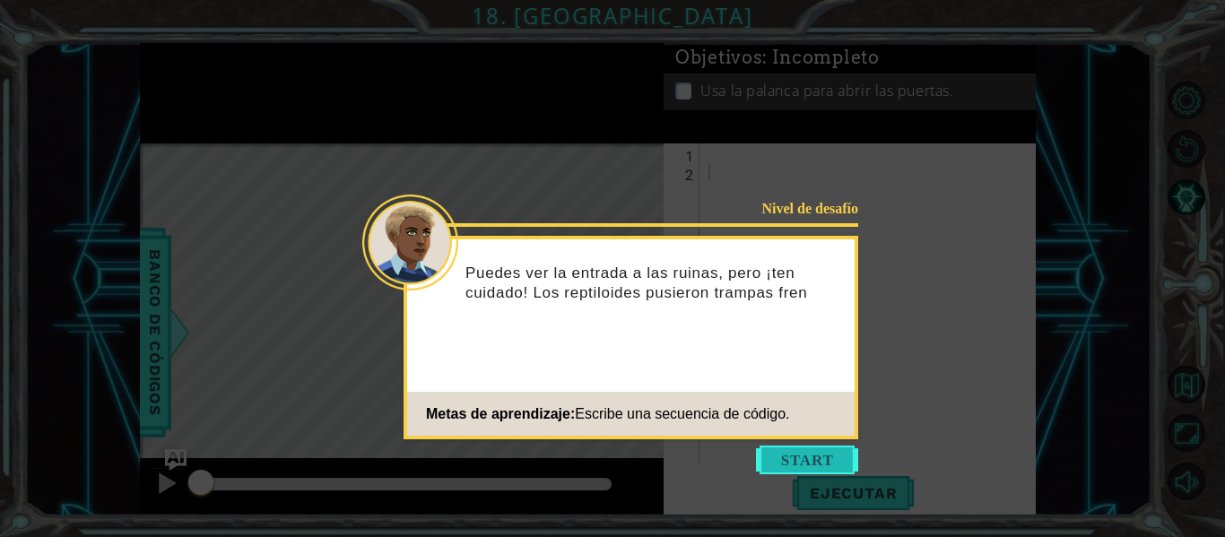
click at [783, 464] on button "Start" at bounding box center [807, 460] width 102 height 29
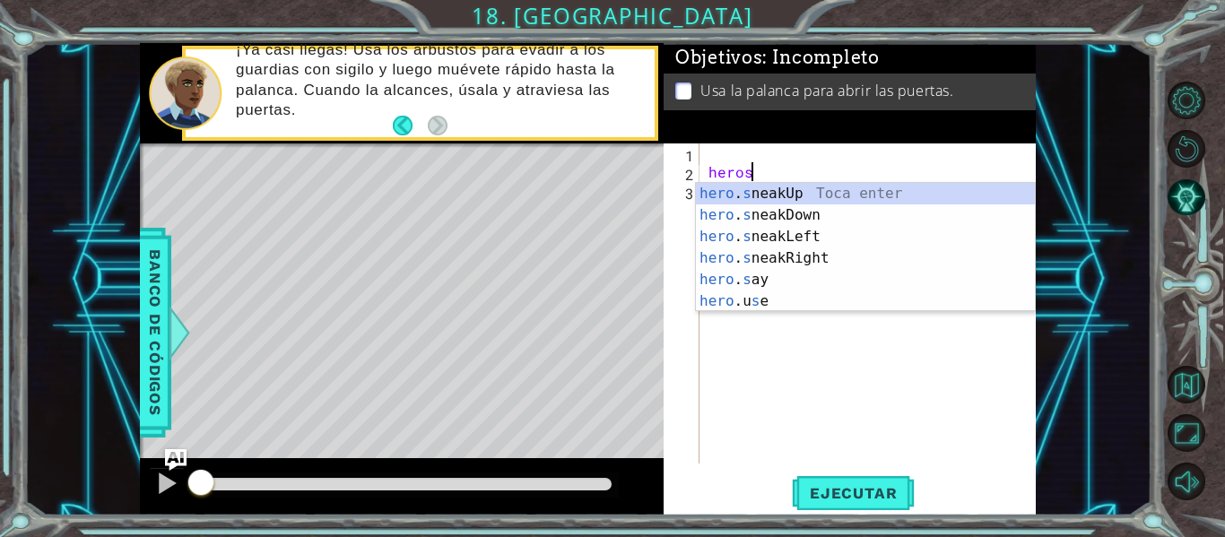
scroll to position [0, 2]
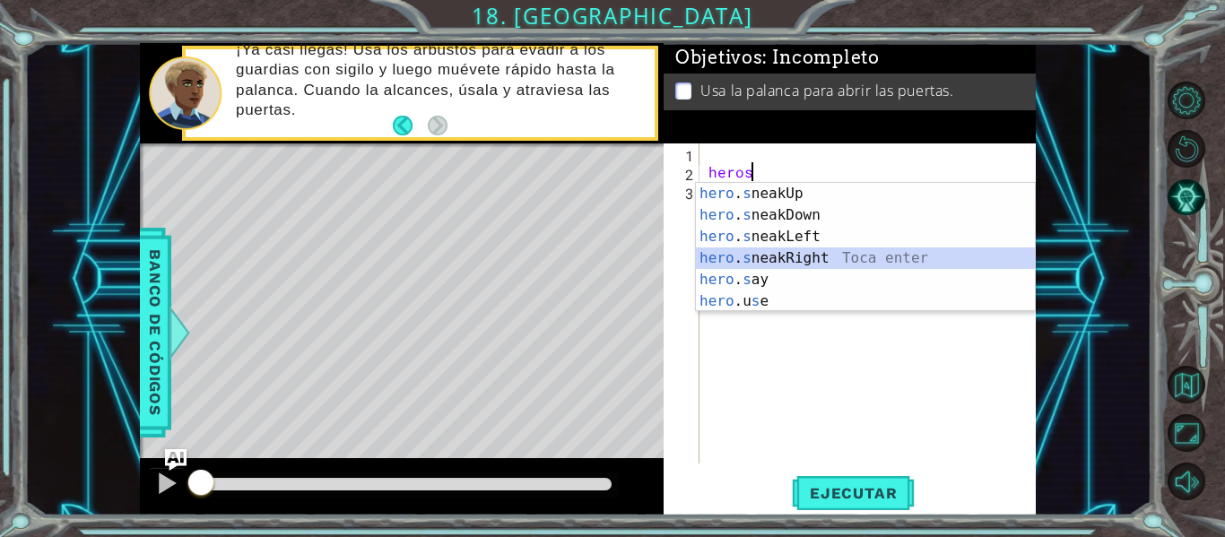
click at [751, 261] on div "hero . s neakUp Toca enter hero . s neakDown Toca enter hero . s neakLeft Toca …" at bounding box center [865, 269] width 339 height 172
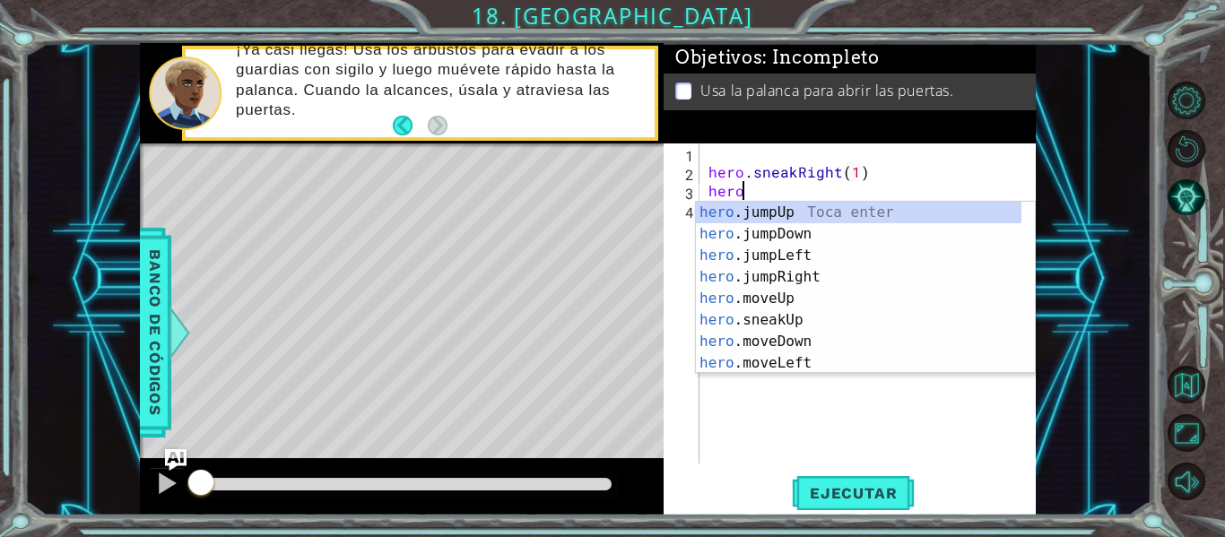
scroll to position [0, 12]
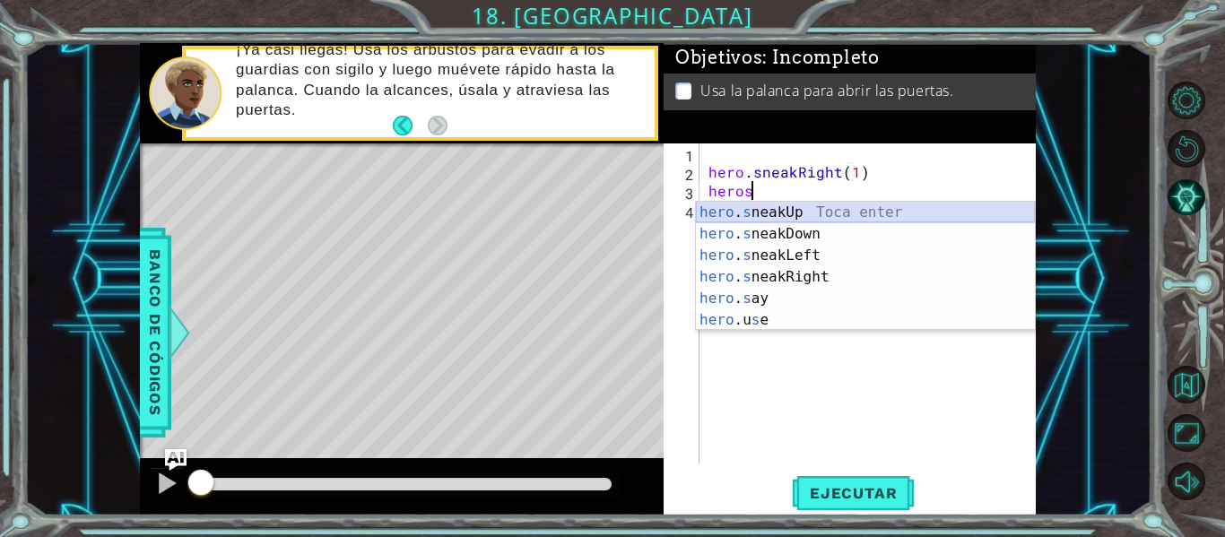
click at [751, 213] on div "hero . s neakUp Toca enter hero . s neakDown Toca enter hero . s neakLeft Toca …" at bounding box center [865, 288] width 339 height 172
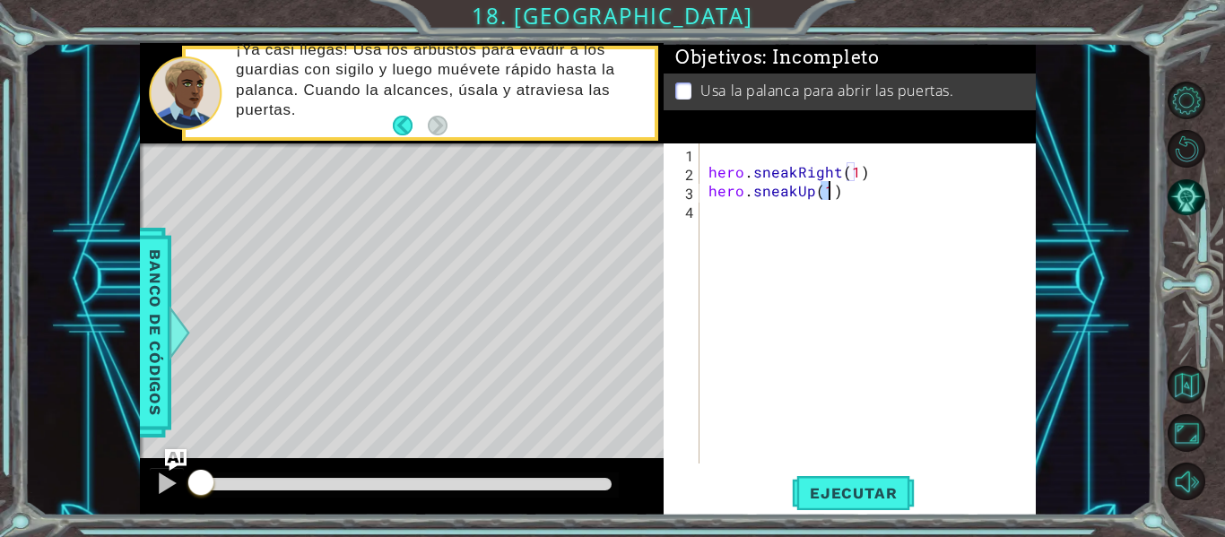
scroll to position [0, 7]
type textarea "hero.sneakUp(2)"
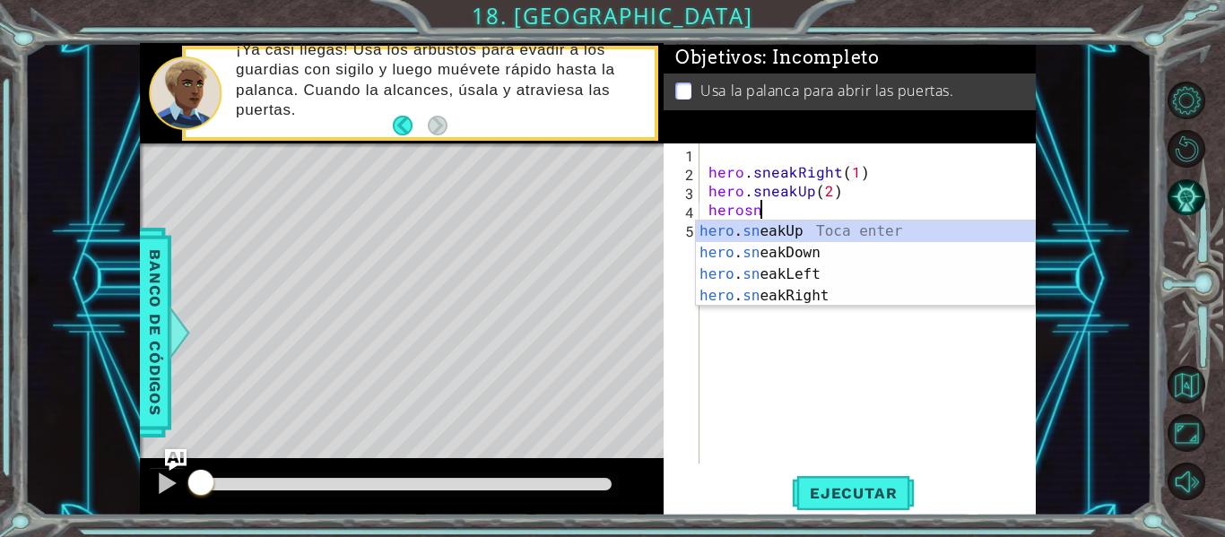
scroll to position [0, 3]
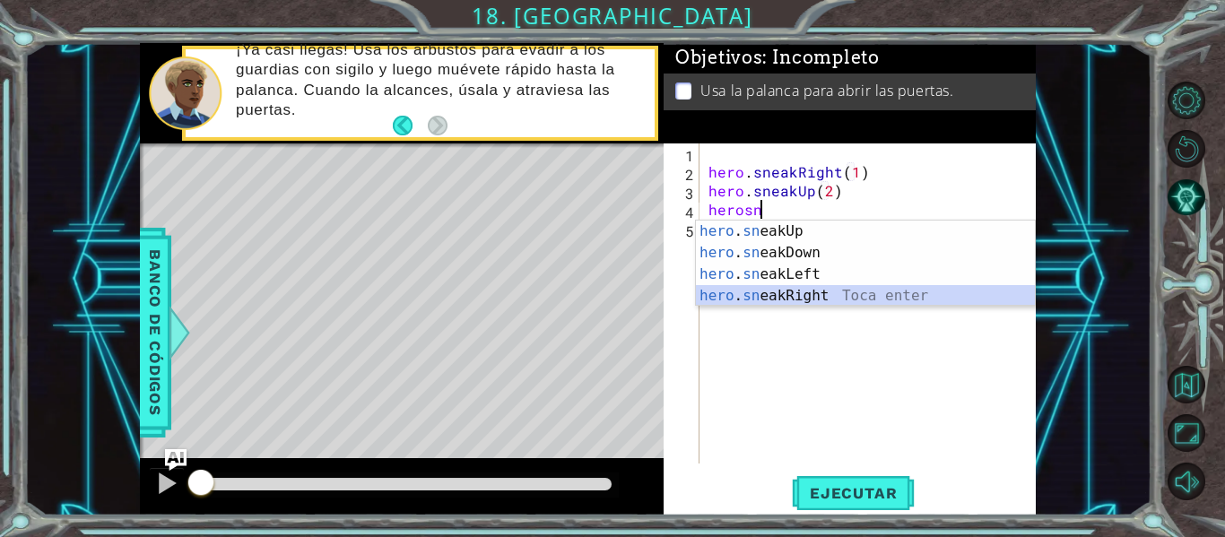
click at [781, 289] on div "hero . sn eakUp Toca enter hero . sn eakDown Toca enter hero . sn eakLeft Toca …" at bounding box center [865, 285] width 339 height 129
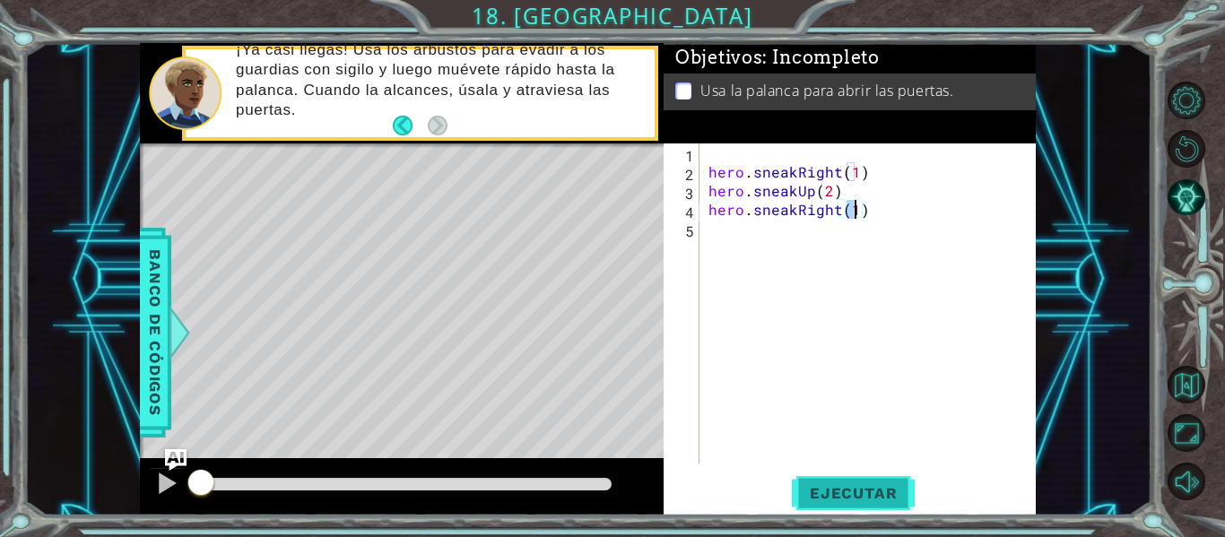
type textarea "hero.sneakRight(1)"
click at [833, 488] on span "Ejecutar" at bounding box center [853, 493] width 123 height 18
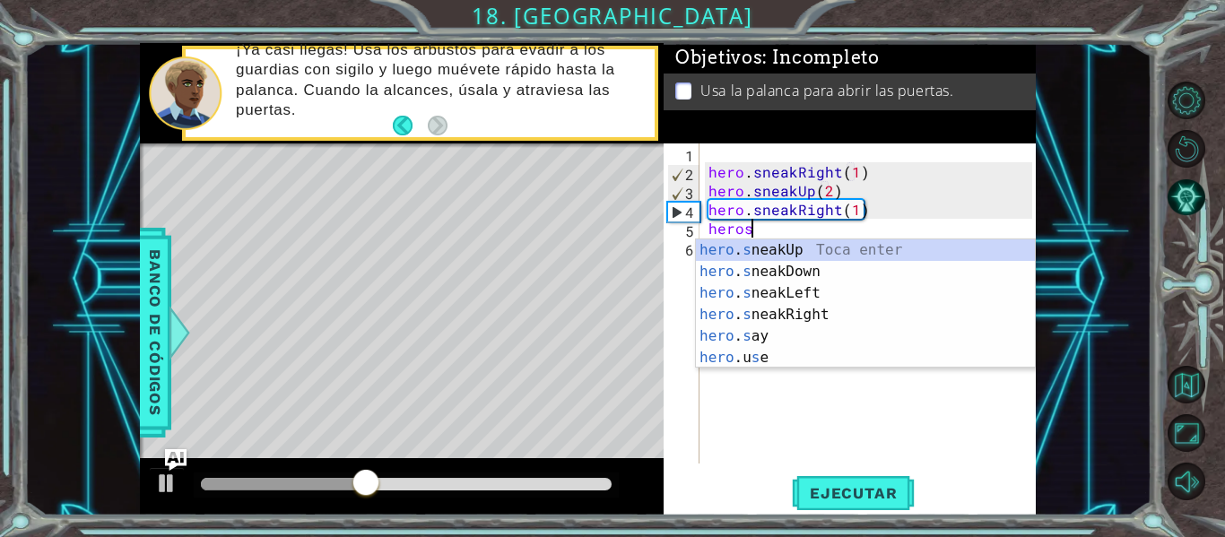
scroll to position [0, 2]
click at [772, 246] on div "hero . s neakUp Toca enter hero . s neakDown Toca enter hero . s neakLeft Toca …" at bounding box center [865, 325] width 339 height 172
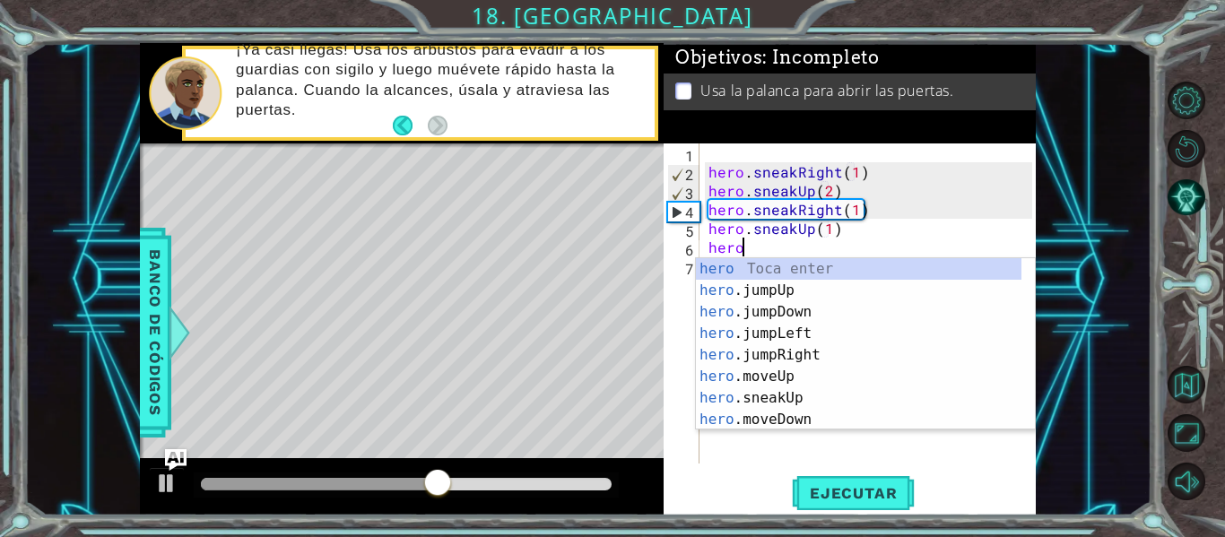
scroll to position [0, 10]
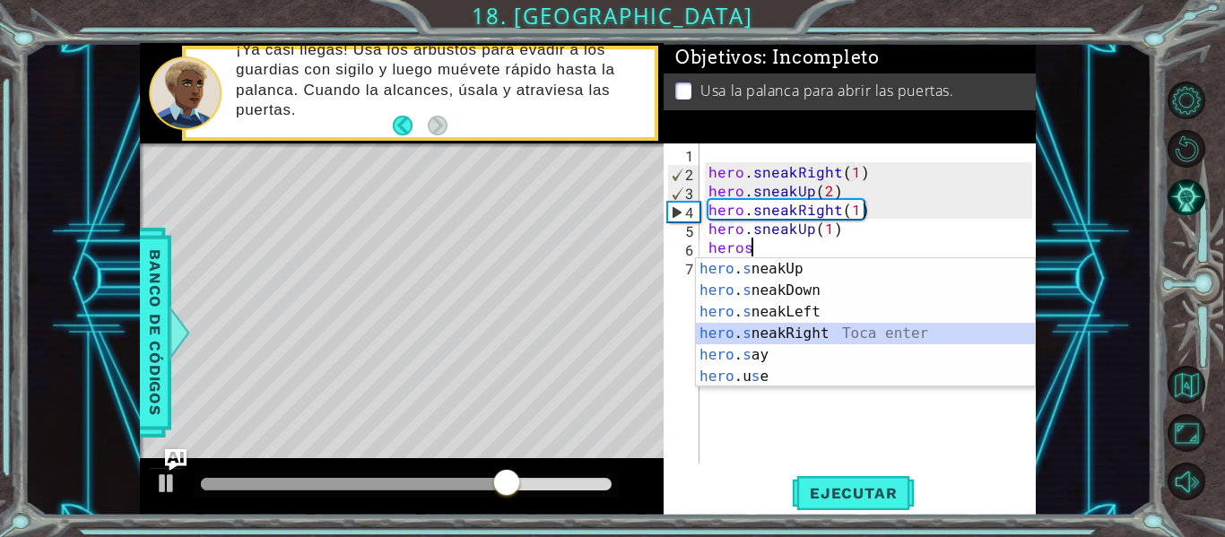
click at [773, 330] on div "hero . s neakUp Toca enter hero . s neakDown Toca enter hero . s neakLeft Toca …" at bounding box center [865, 344] width 339 height 172
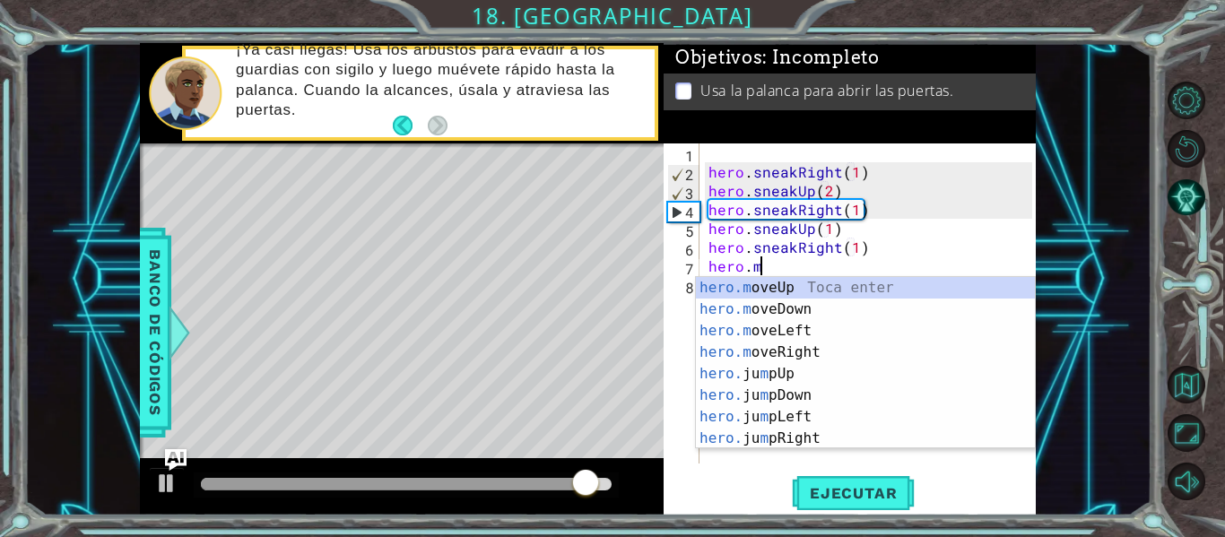
scroll to position [0, 13]
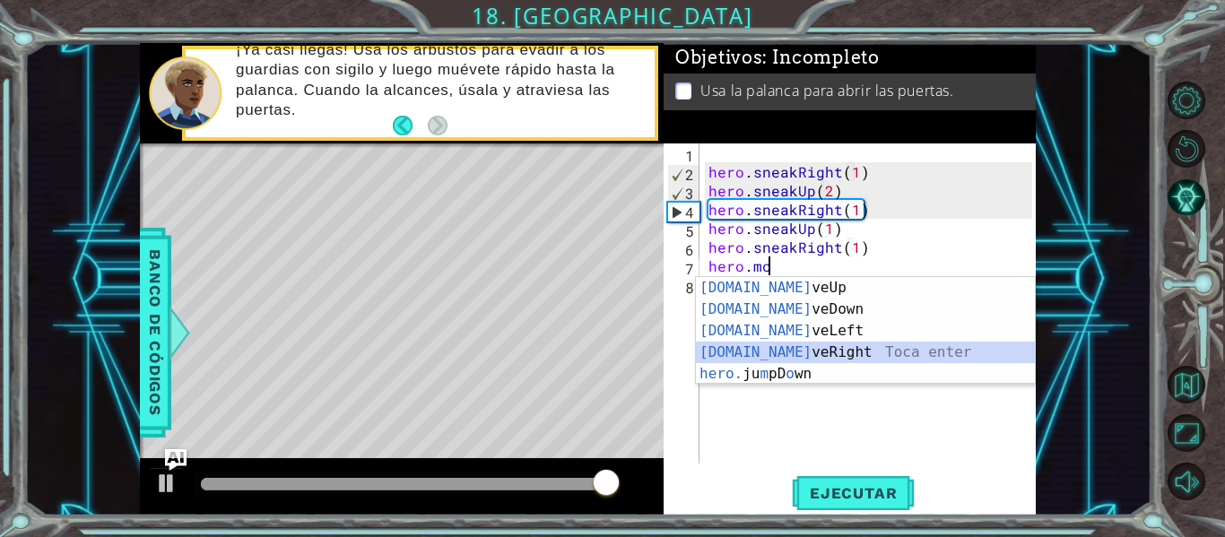
click at [781, 350] on div "[DOMAIN_NAME] veUp Toca enter [DOMAIN_NAME] veDown Toca enter [DOMAIN_NAME] veL…" at bounding box center [865, 352] width 339 height 151
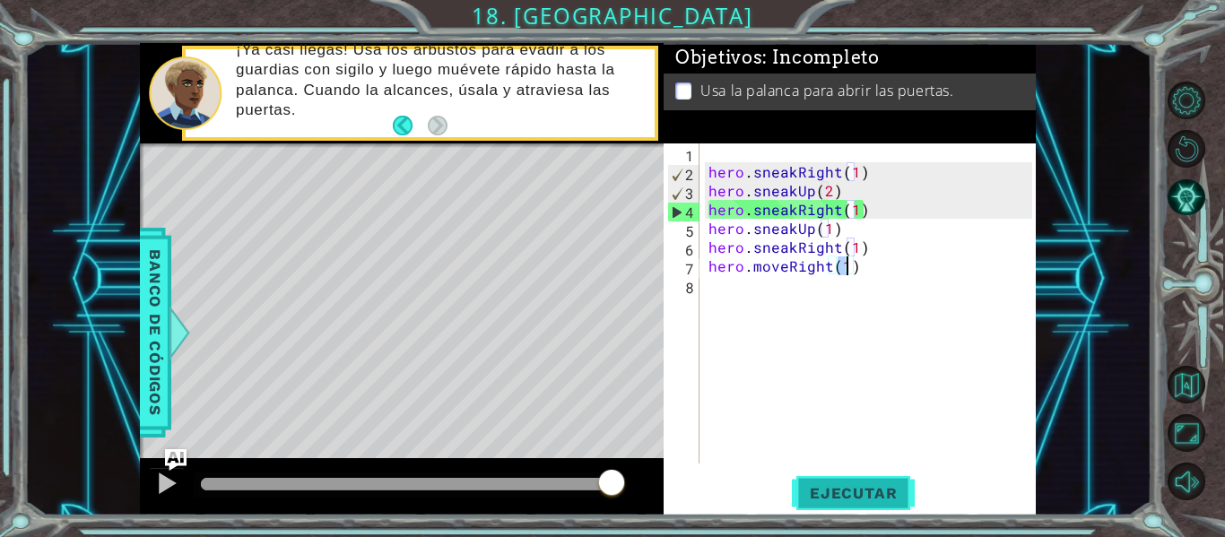
type textarea "hero.moveRight(1)"
click at [836, 505] on button "Ejecutar" at bounding box center [853, 493] width 123 height 37
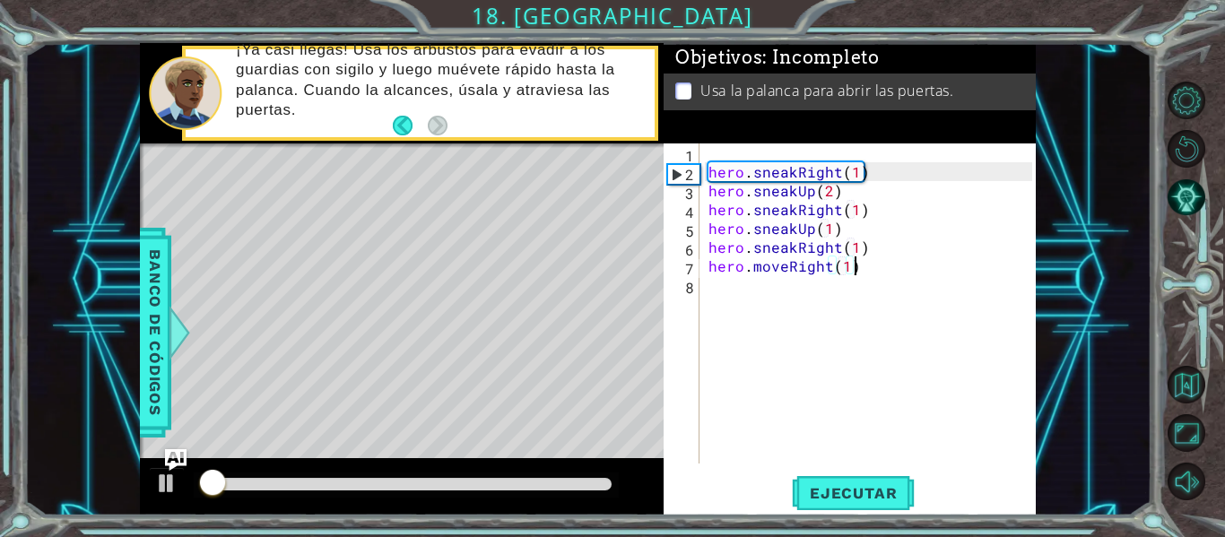
click at [860, 269] on div "hero . sneakRight ( 1 ) hero . sneakUp ( 2 ) hero . sneakRight ( 1 ) hero . sne…" at bounding box center [873, 322] width 336 height 358
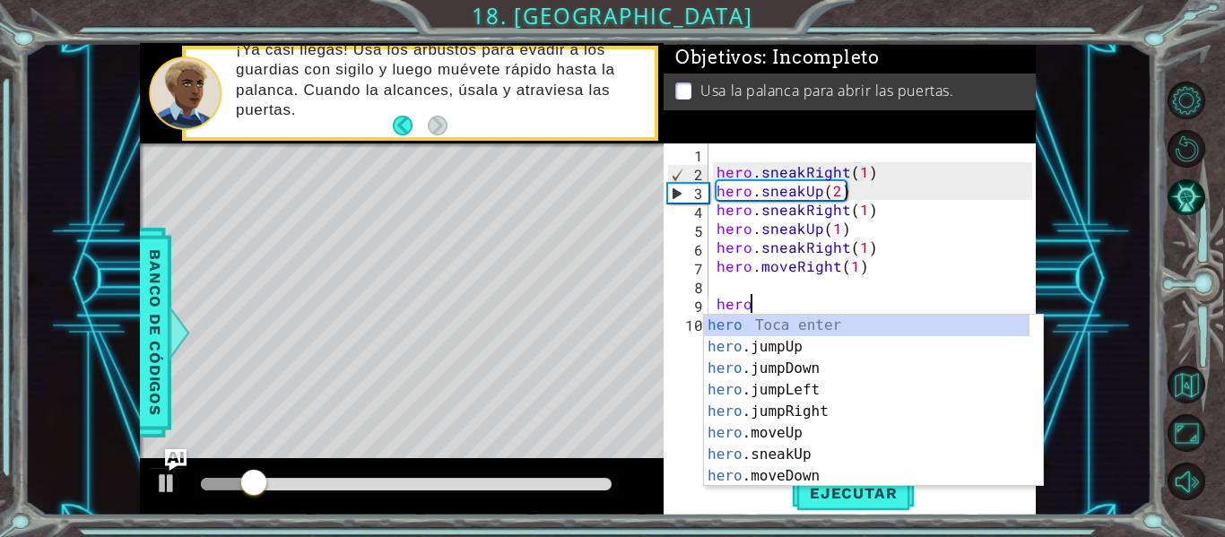
scroll to position [0, 2]
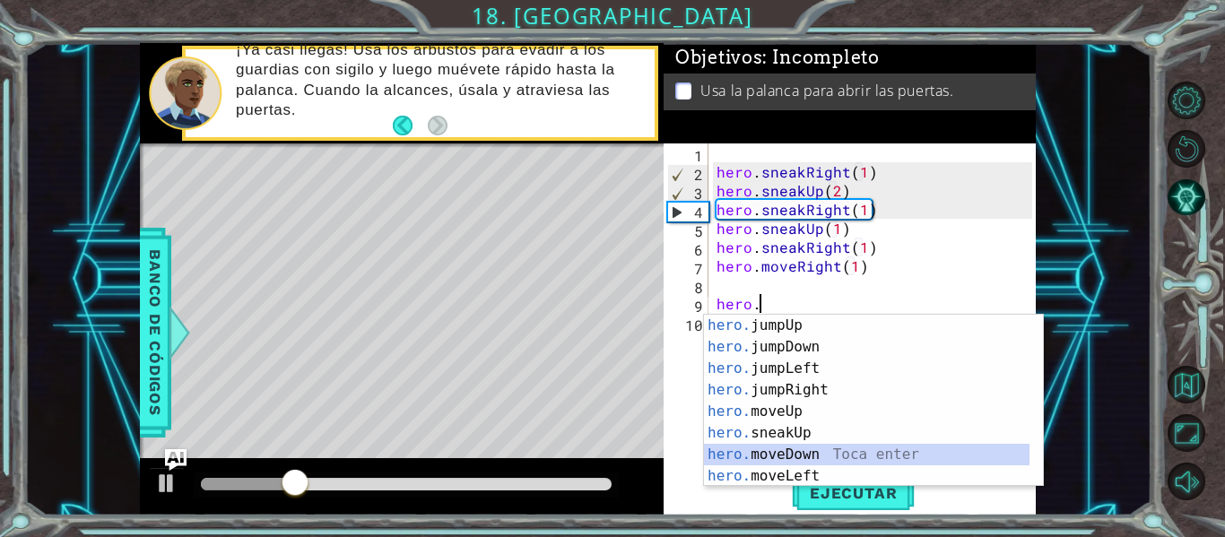
click at [798, 458] on div "hero. jumpUp Toca enter hero. jumpDown Toca enter hero. jumpLeft Toca enter her…" at bounding box center [866, 422] width 325 height 215
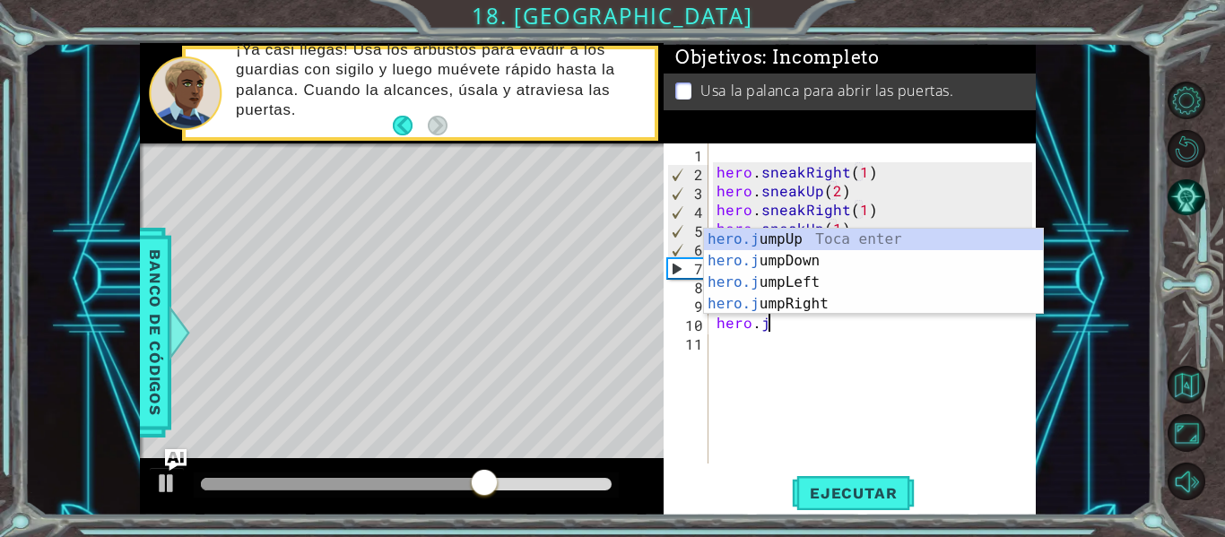
type textarea "hero.moveDown(1)hero.ju"
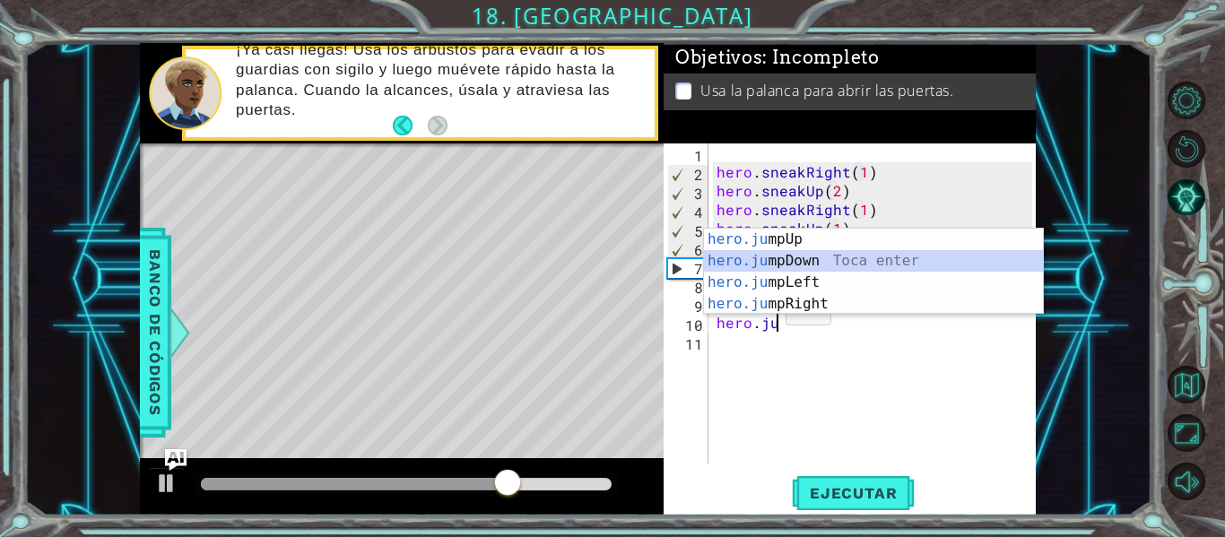
click at [760, 260] on div "hero.ju mpUp Toca enter hero.ju mpDown Toca enter hero.ju mpLeft Toca enter her…" at bounding box center [873, 293] width 339 height 129
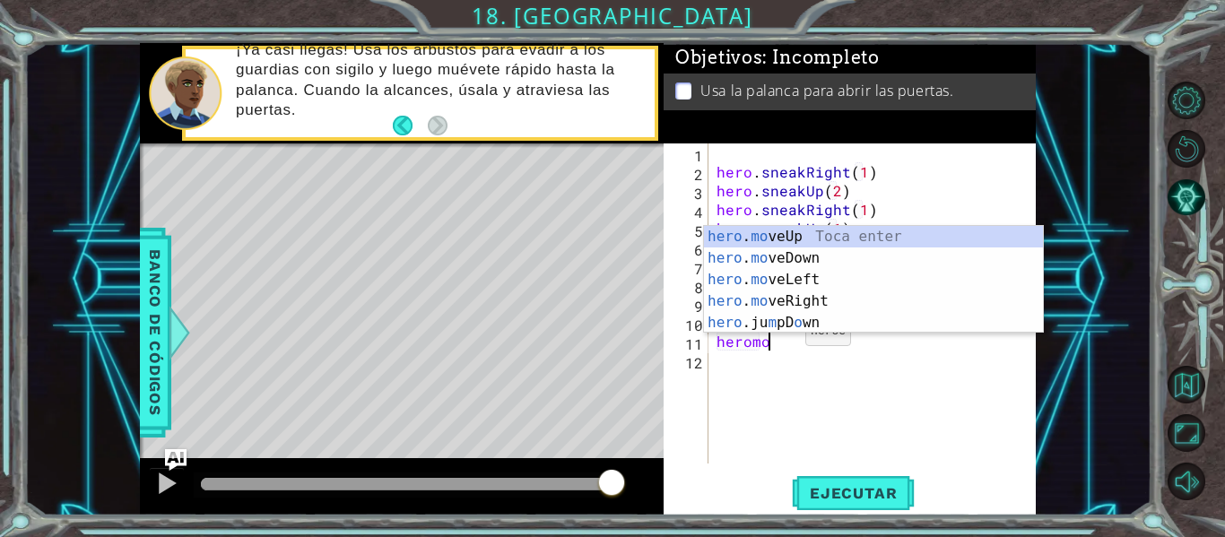
scroll to position [0, 3]
click at [799, 297] on div "hero . mo veUp Toca enter hero . mo veDown Toca enter hero . mo veLeft Toca ent…" at bounding box center [873, 301] width 339 height 151
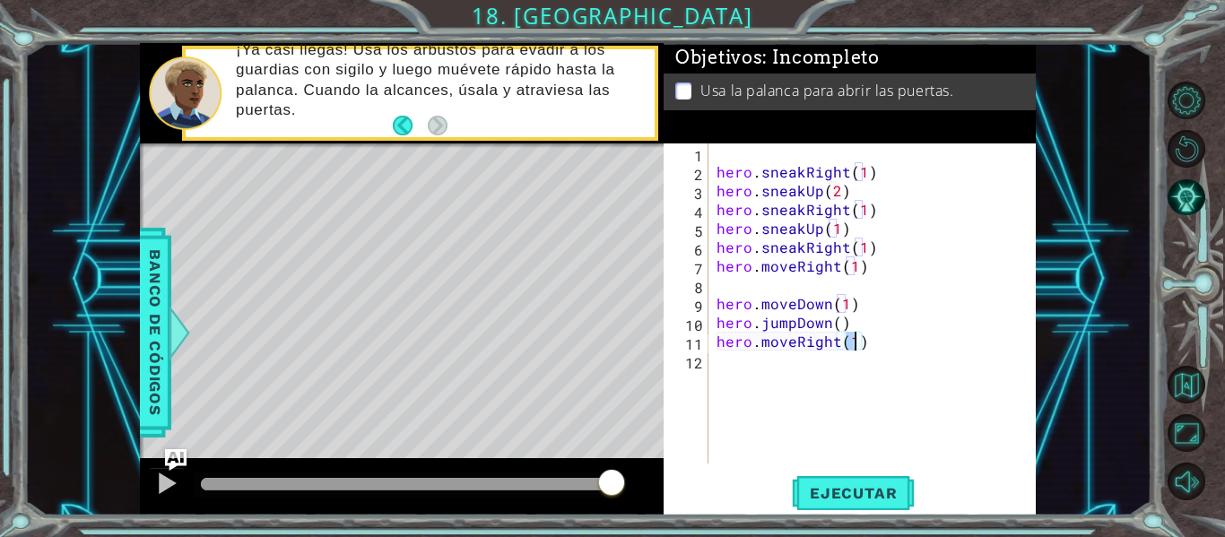
type textarea "hero.moveRight(2)"
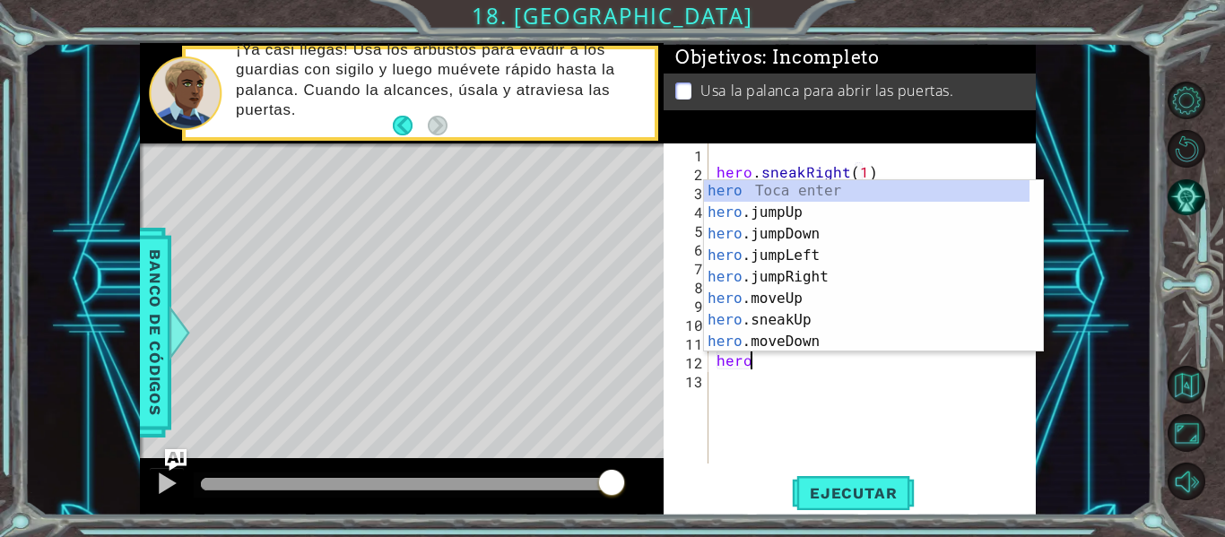
type textarea "heroj"
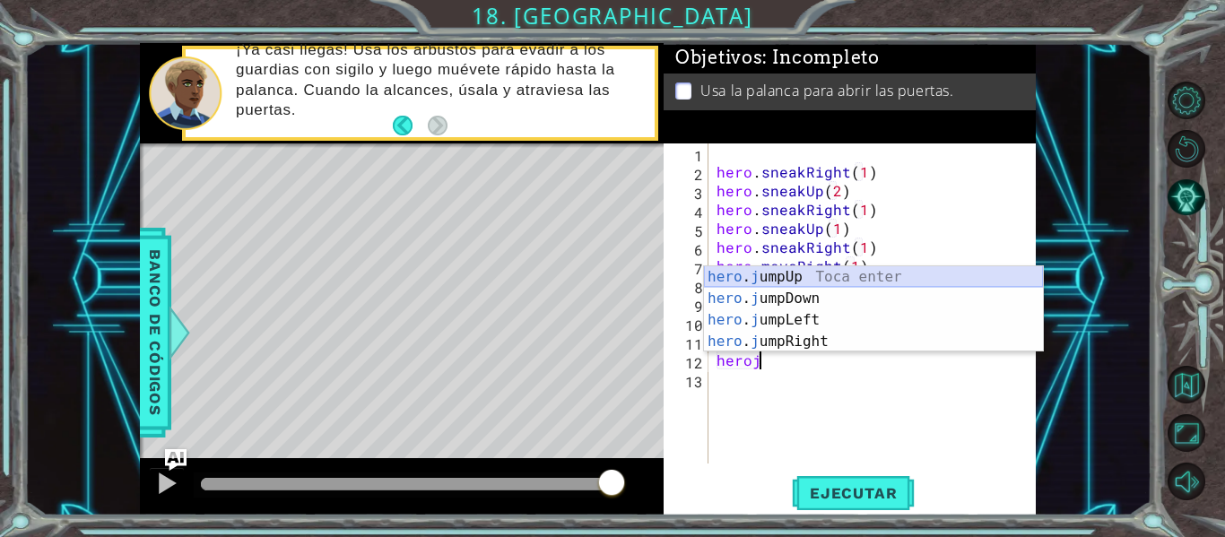
click at [779, 273] on div "hero . j umpUp Toca enter hero . j umpDown Toca enter hero . j umpLeft Toca ent…" at bounding box center [873, 330] width 339 height 129
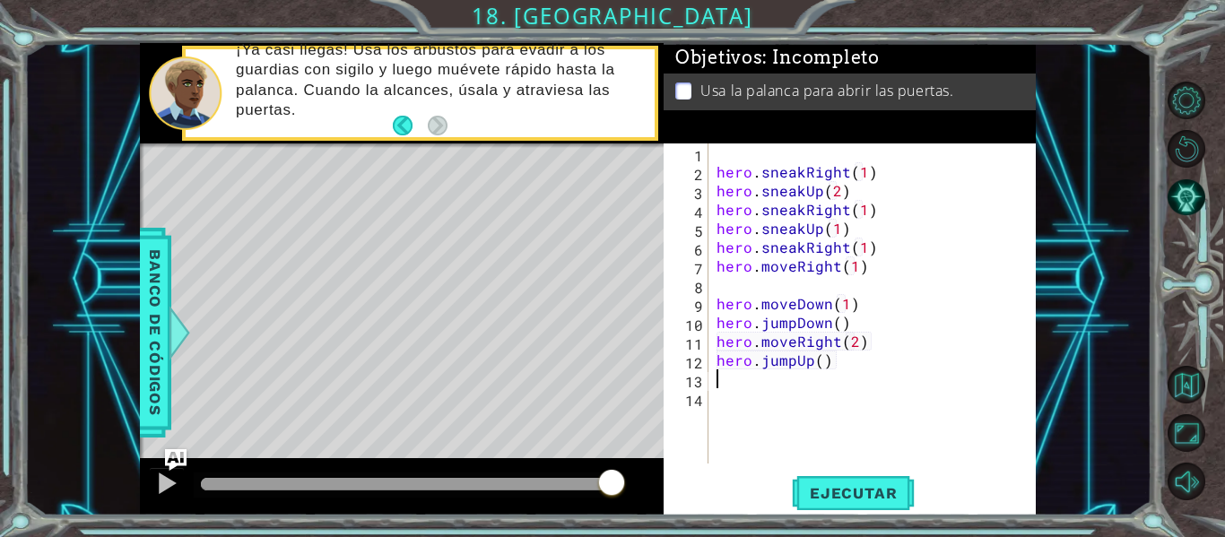
scroll to position [0, 0]
type textarea "1"
type textarea "hero.jumpUp(1)"
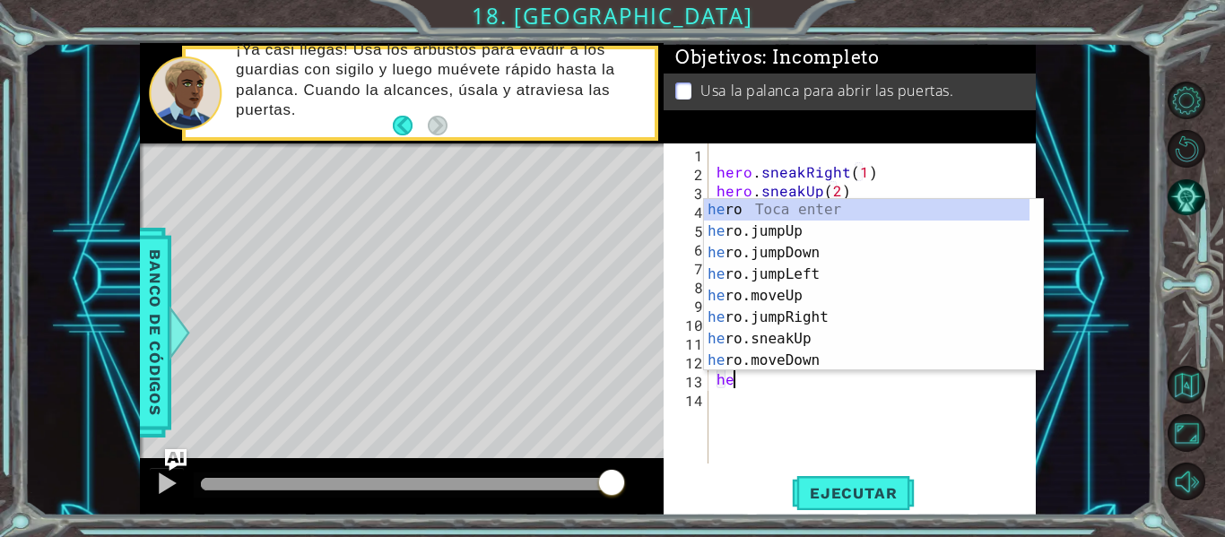
scroll to position [0, 1]
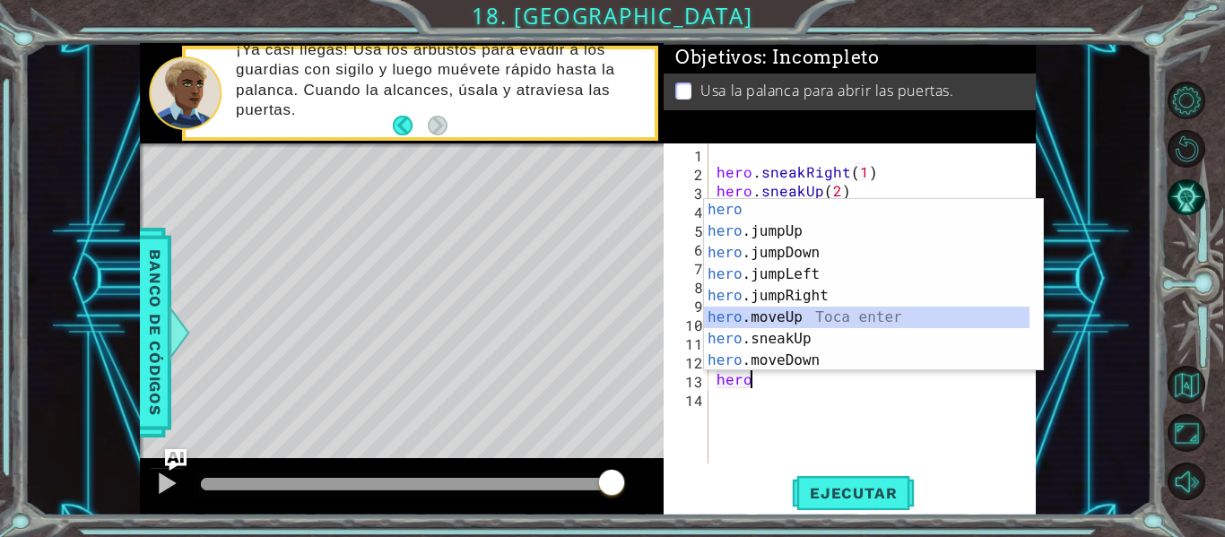
click at [774, 320] on div "hero Toca enter hero .jumpUp Toca enter hero .jumpDown Toca enter hero .jumpLef…" at bounding box center [866, 306] width 325 height 215
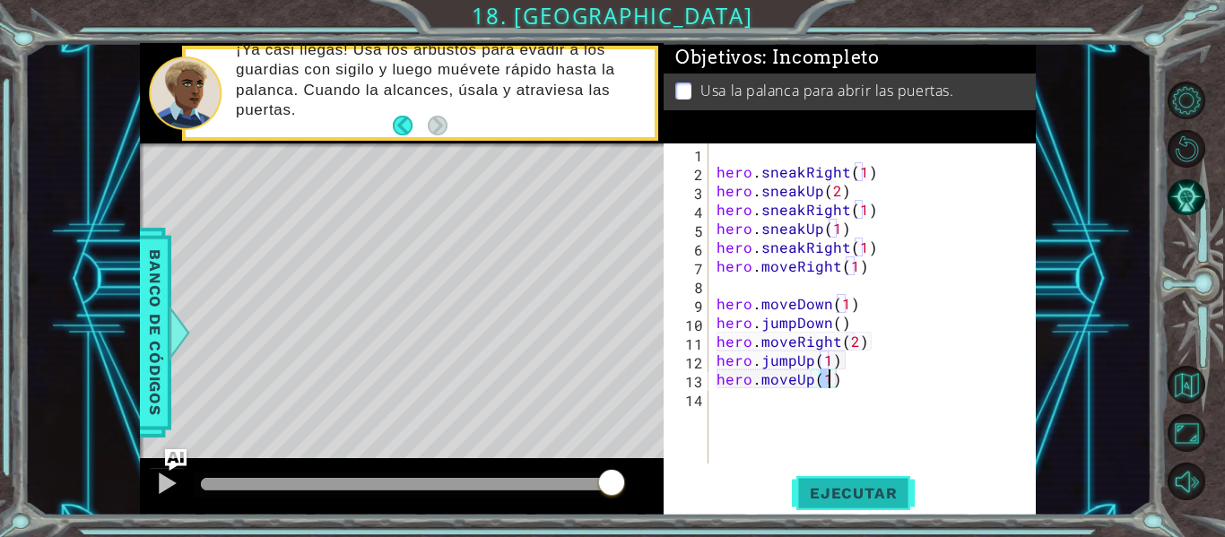
type textarea "hero.moveUp(1)"
click at [825, 489] on span "Ejecutar" at bounding box center [853, 493] width 123 height 18
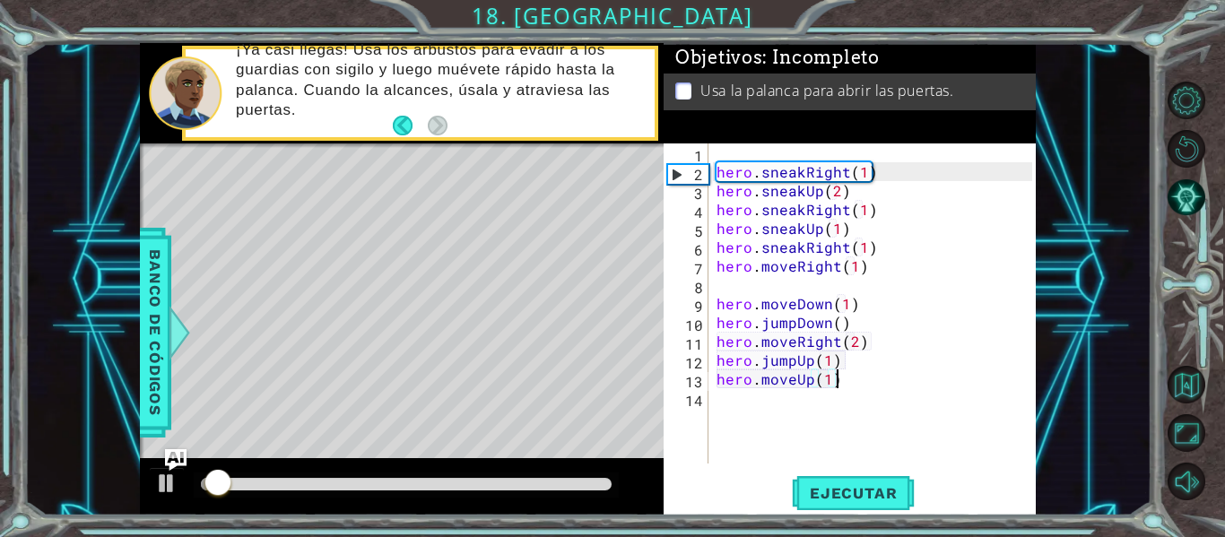
click at [844, 384] on div "hero . sneakRight ( 1 ) hero . sneakUp ( 2 ) hero . sneakRight ( 1 ) hero . sne…" at bounding box center [877, 322] width 328 height 358
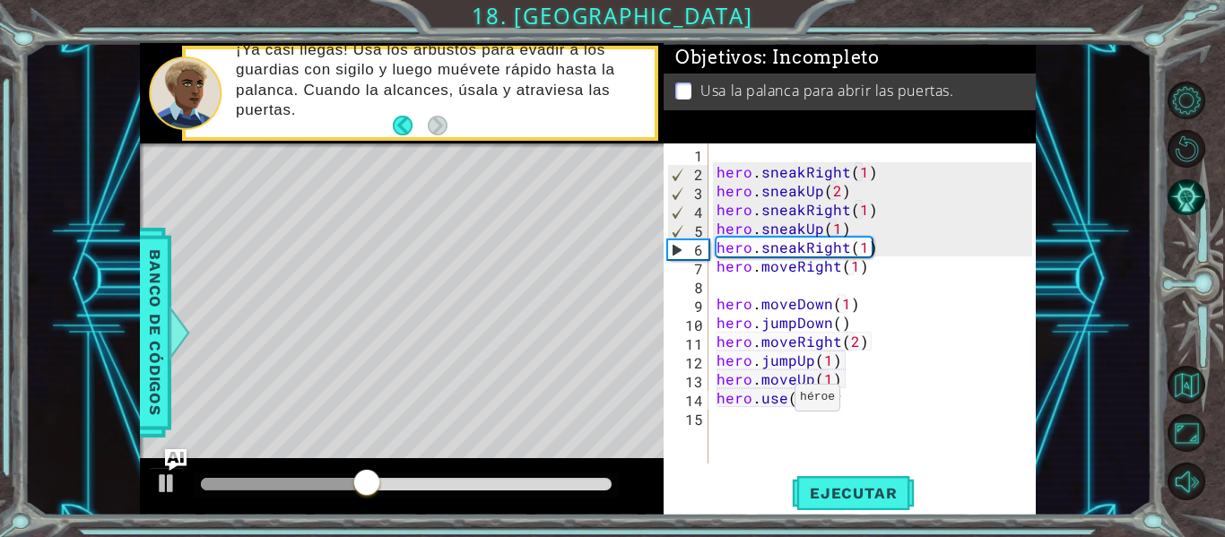
scroll to position [0, 7]
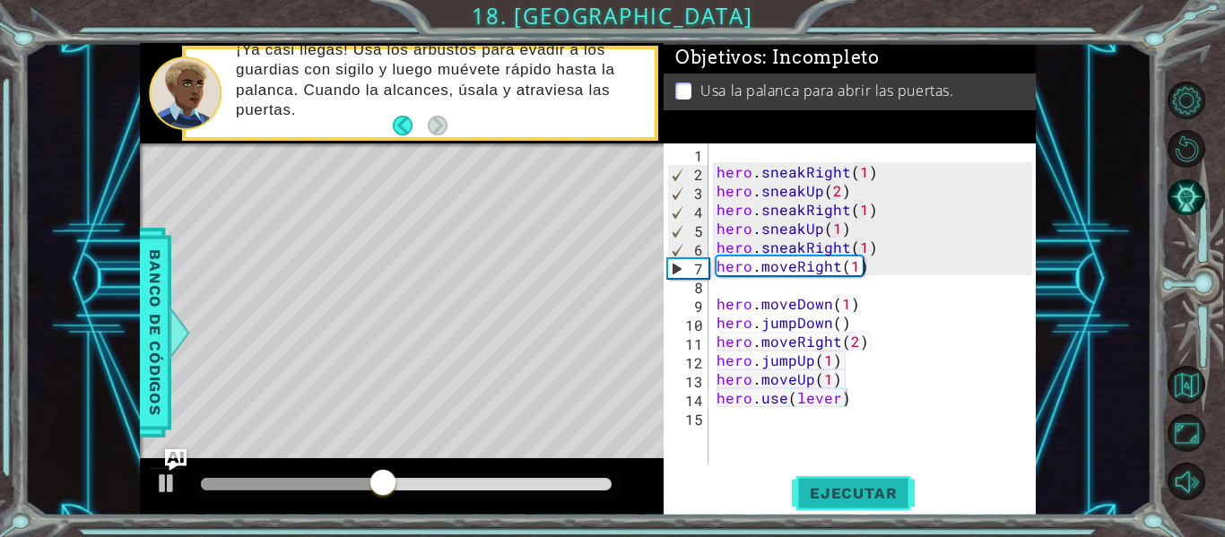
click at [836, 482] on button "Ejecutar" at bounding box center [853, 493] width 123 height 37
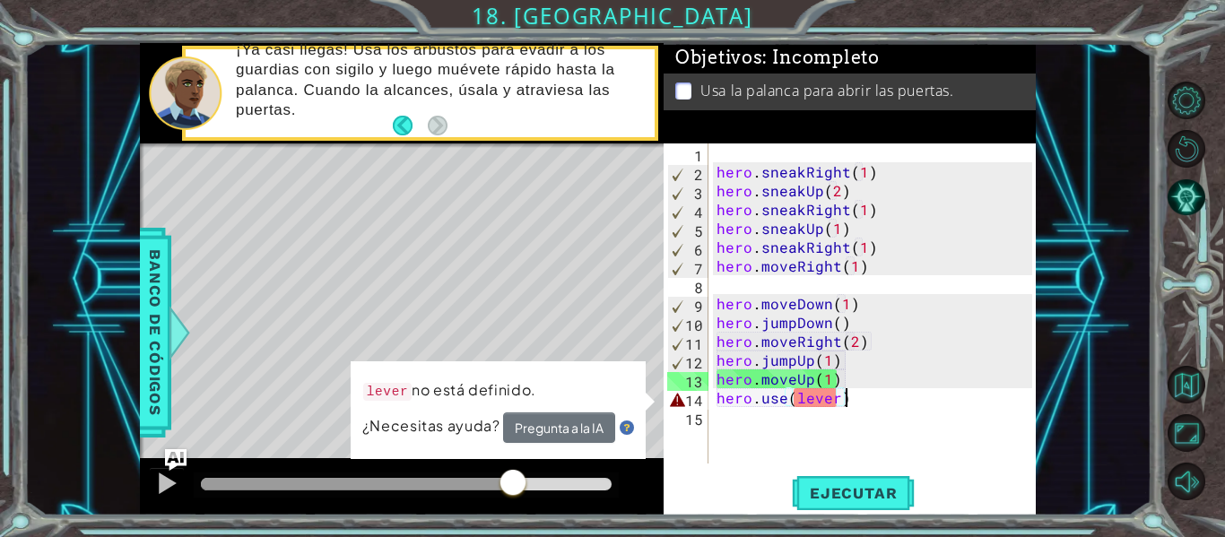
click at [512, 480] on div at bounding box center [406, 484] width 411 height 13
click at [160, 290] on span "Banco de códigos" at bounding box center [155, 333] width 29 height 186
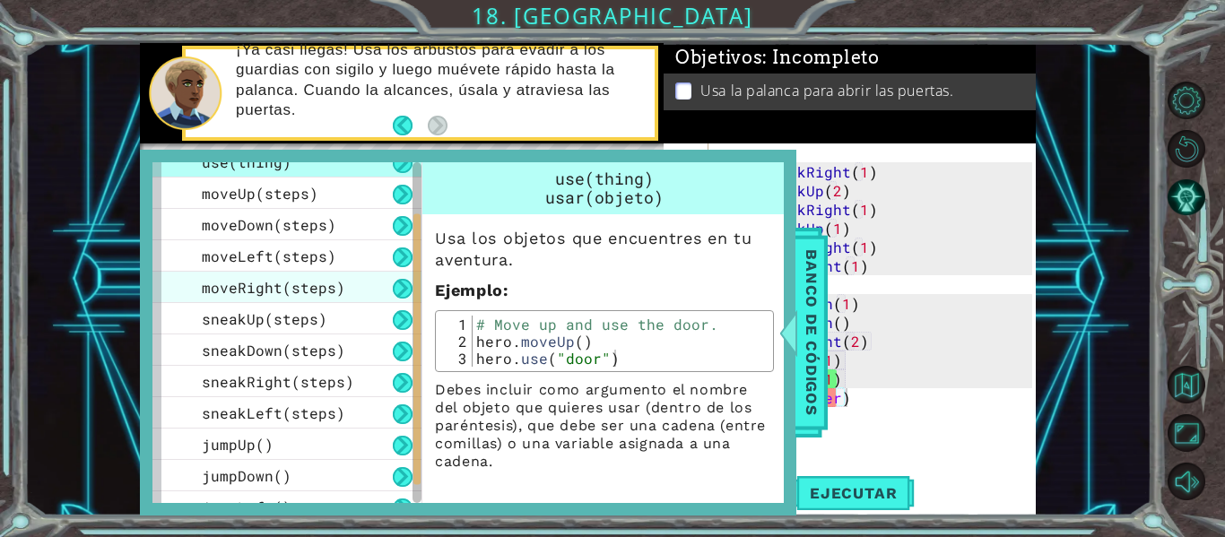
scroll to position [130, 0]
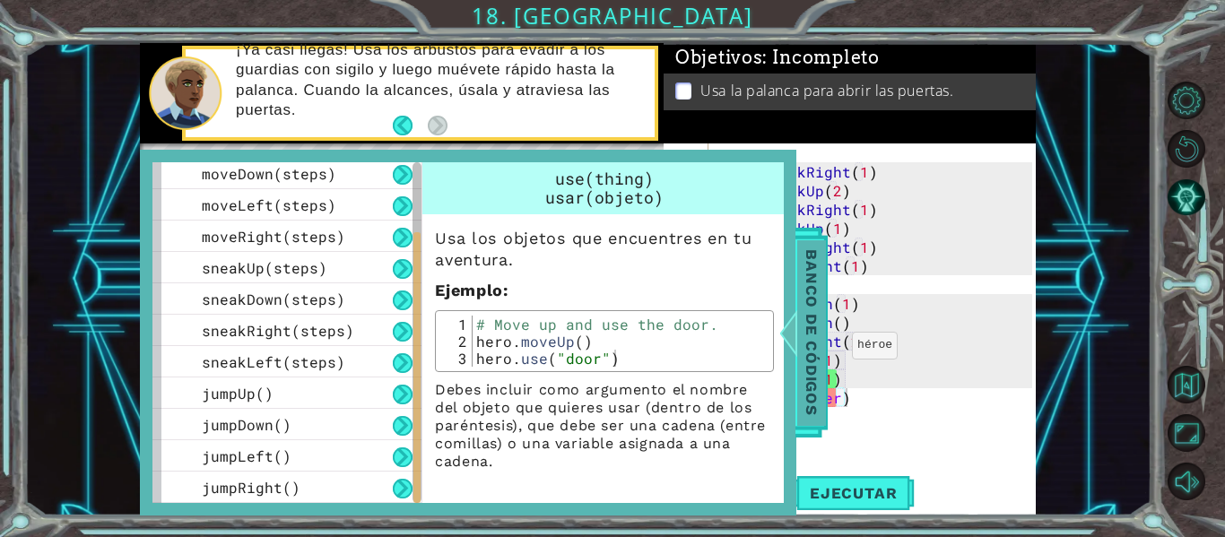
click at [807, 349] on span "Banco de códigos" at bounding box center [811, 333] width 29 height 186
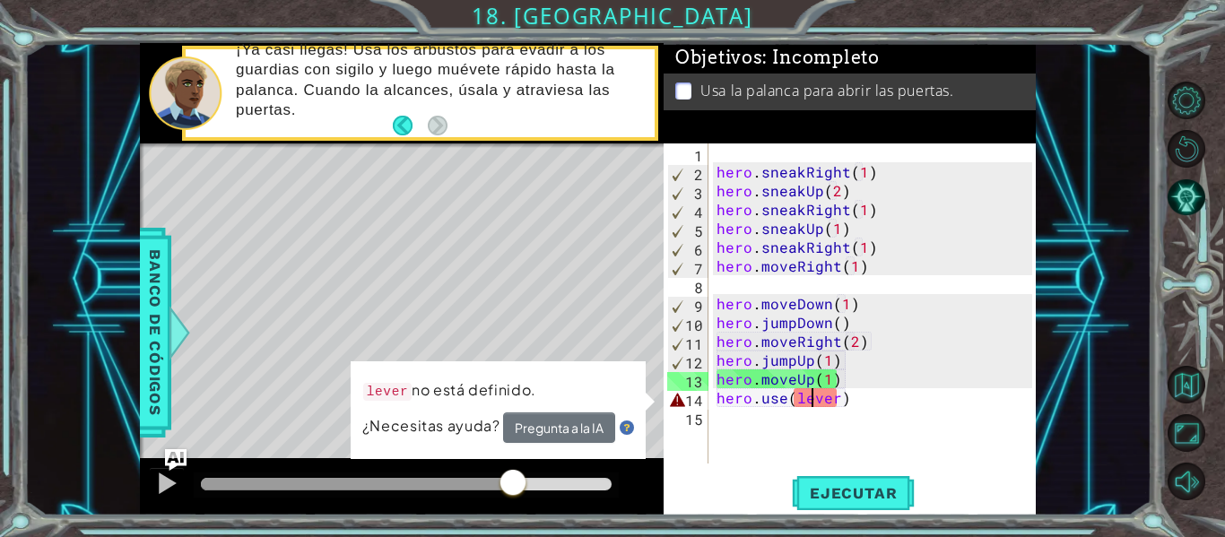
click at [809, 401] on div "hero . sneakRight ( 1 ) hero . sneakUp ( 2 ) hero . sneakRight ( 1 ) hero . sne…" at bounding box center [877, 322] width 328 height 358
click at [809, 401] on div "hero . sneakRight ( 1 ) hero . sneakUp ( 2 ) hero . sneakRight ( 1 ) hero . sne…" at bounding box center [872, 303] width 319 height 320
click at [809, 401] on div "hero . sneakRight ( 1 ) hero . sneakUp ( 2 ) hero . sneakRight ( 1 ) hero . sne…" at bounding box center [877, 322] width 328 height 358
click at [809, 401] on div "hero . sneakRight ( 1 ) hero . sneakUp ( 2 ) hero . sneakRight ( 1 ) hero . sne…" at bounding box center [872, 303] width 319 height 320
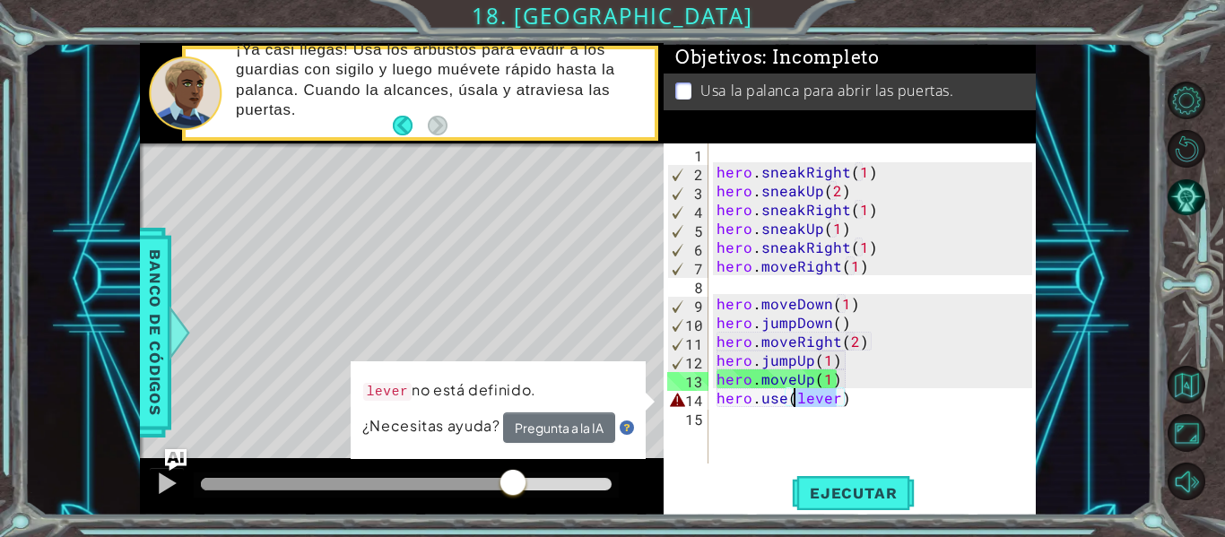
click at [809, 401] on div "hero . sneakRight ( 1 ) hero . sneakUp ( 2 ) hero . sneakRight ( 1 ) hero . sne…" at bounding box center [877, 322] width 328 height 358
click at [834, 402] on div "hero . sneakRight ( 1 ) hero . sneakUp ( 2 ) hero . sneakRight ( 1 ) hero . sne…" at bounding box center [872, 303] width 319 height 320
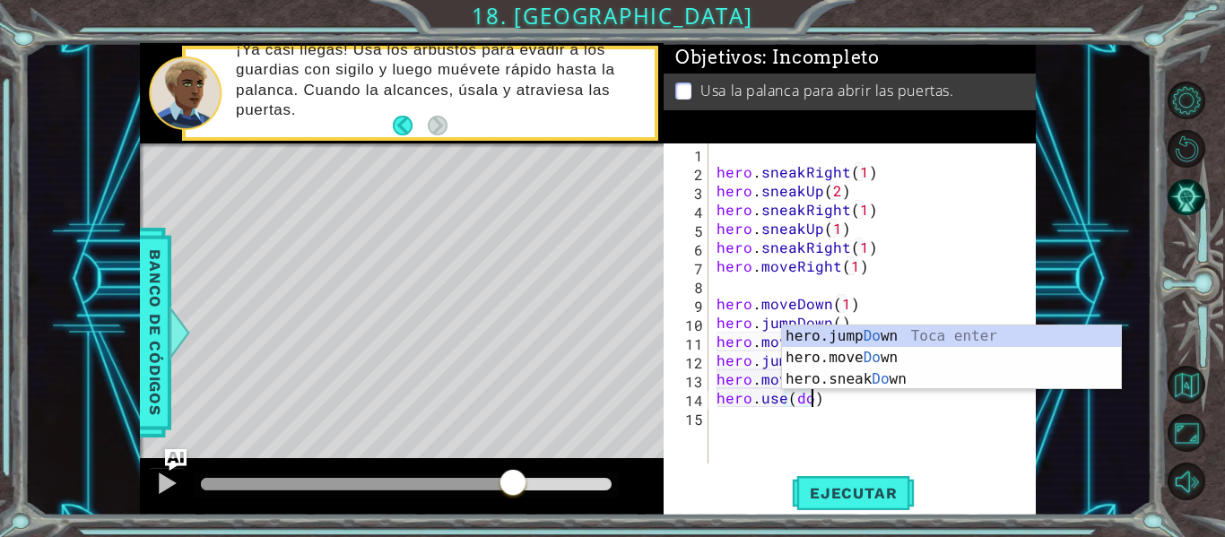
scroll to position [0, 6]
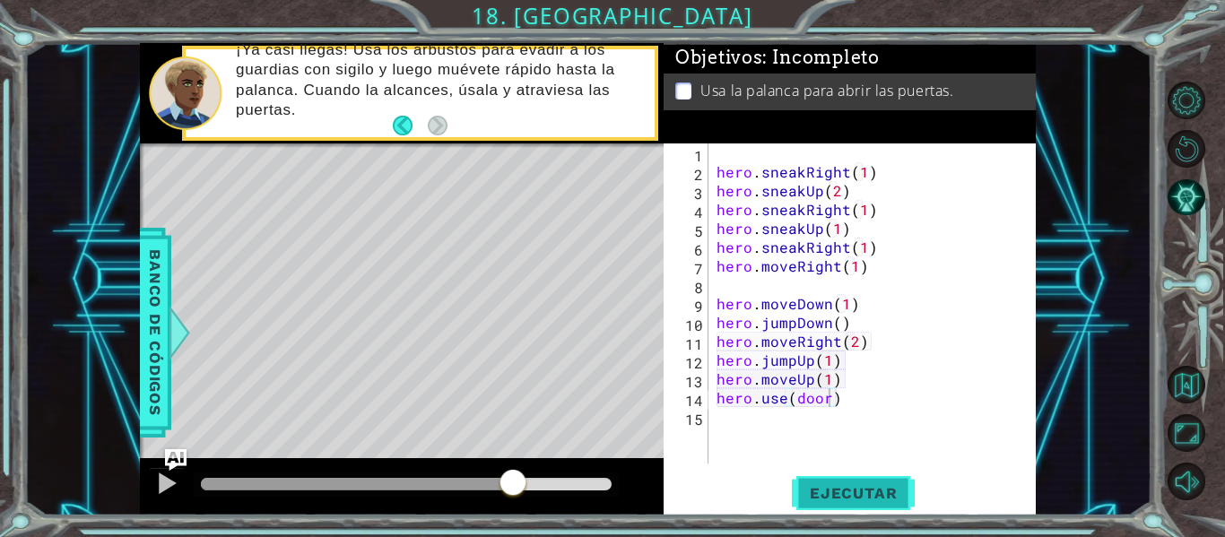
click at [826, 476] on button "Ejecutar" at bounding box center [853, 493] width 123 height 37
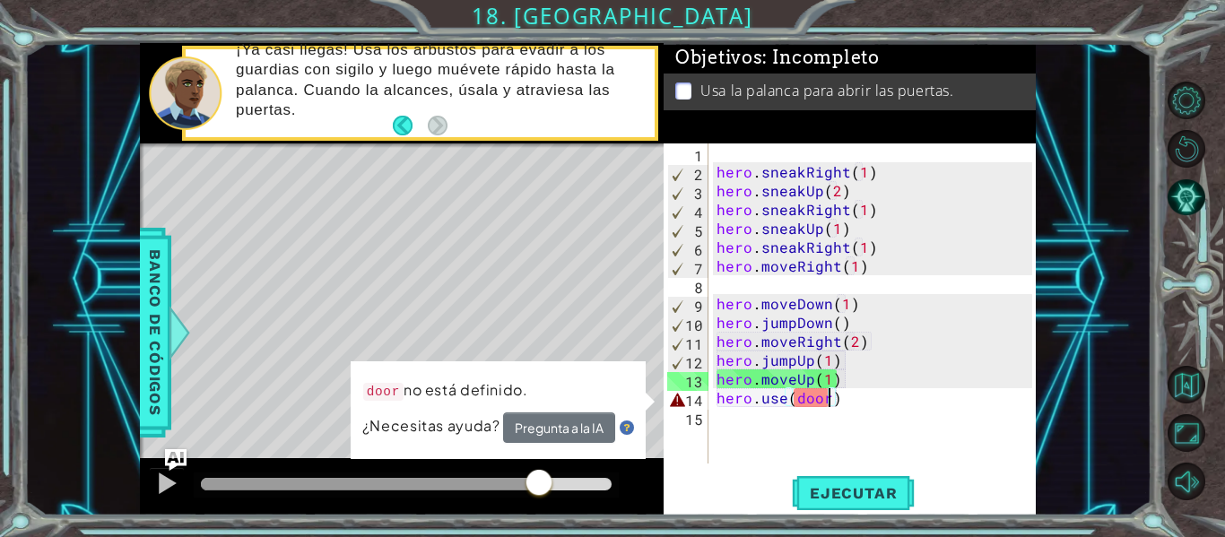
click at [539, 489] on div at bounding box center [406, 484] width 411 height 13
click at [164, 477] on div at bounding box center [166, 483] width 23 height 23
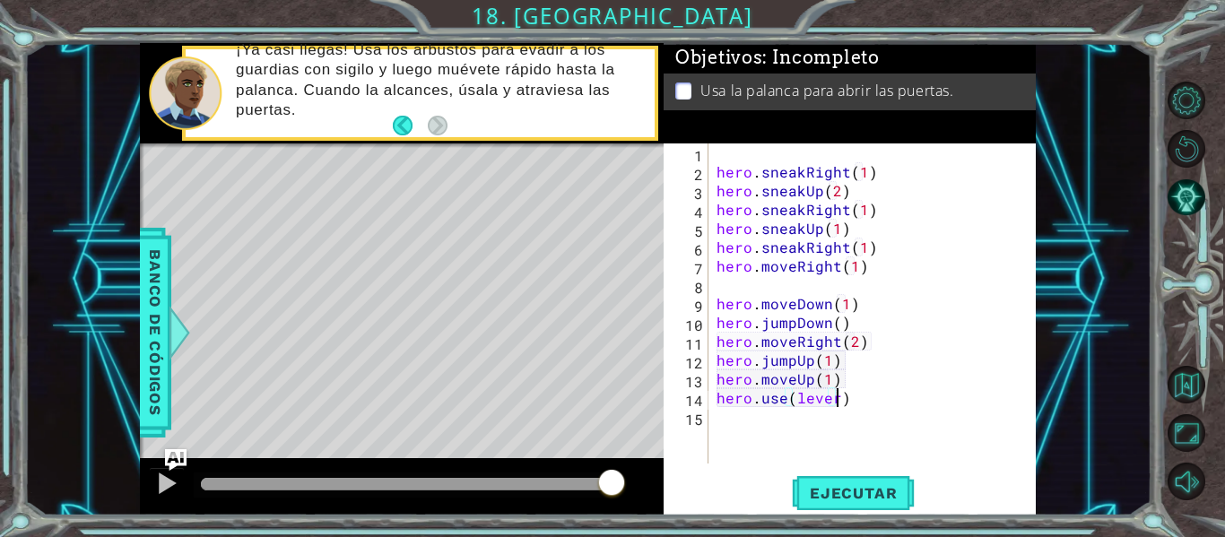
scroll to position [0, 7]
click at [854, 491] on span "Ejecutar" at bounding box center [853, 493] width 123 height 18
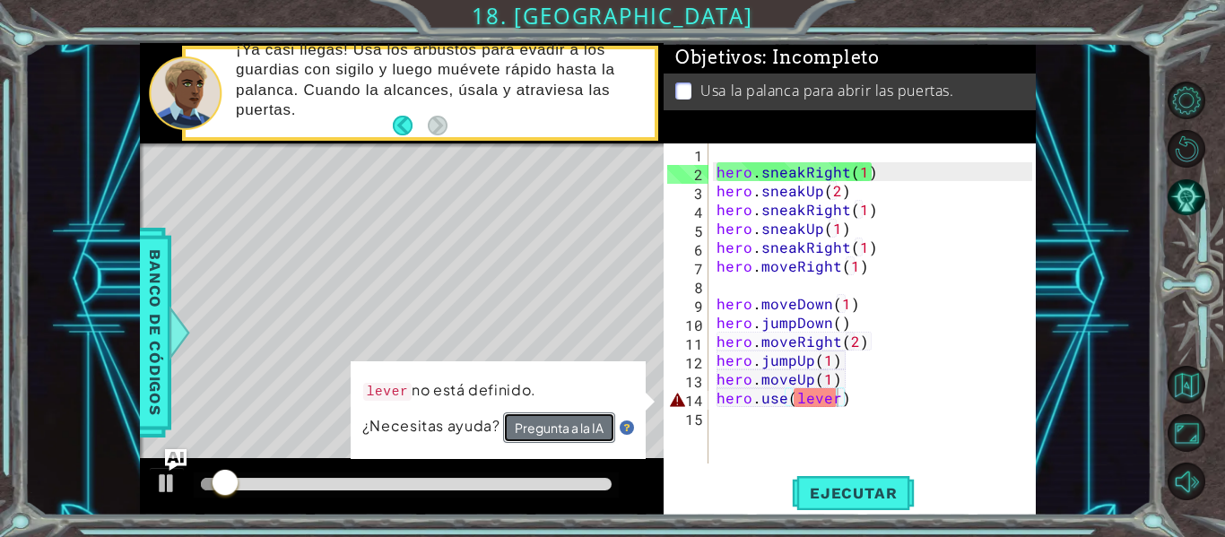
click at [603, 420] on button "Pregunta a la IA" at bounding box center [559, 427] width 112 height 31
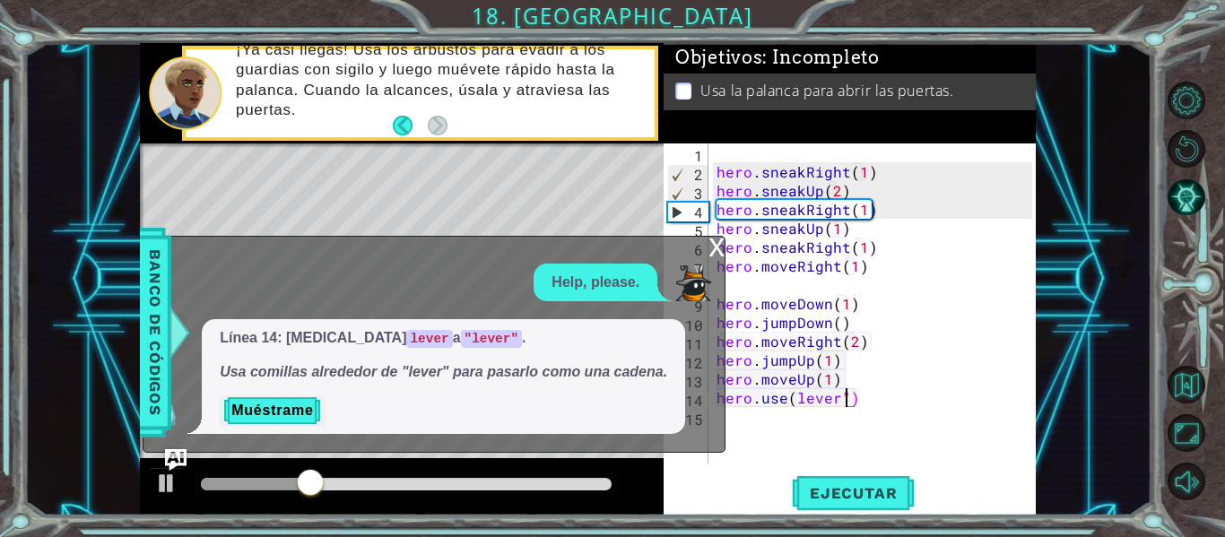
scroll to position [0, 8]
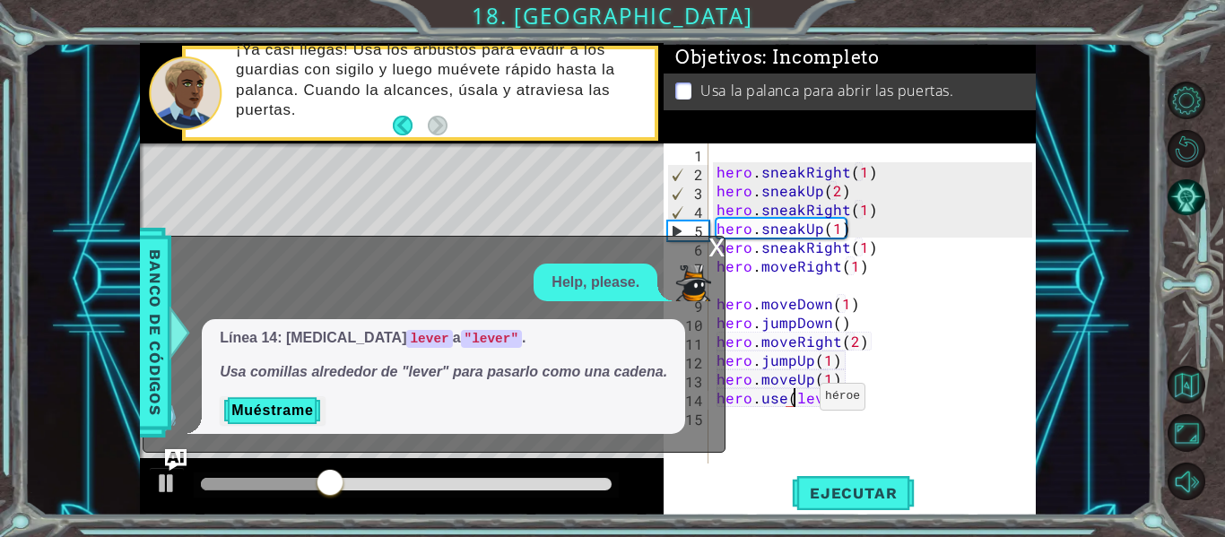
click at [797, 401] on div "hero . sneakRight ( 1 ) hero . sneakUp ( 2 ) hero . sneakRight ( 1 ) hero . sne…" at bounding box center [877, 322] width 328 height 358
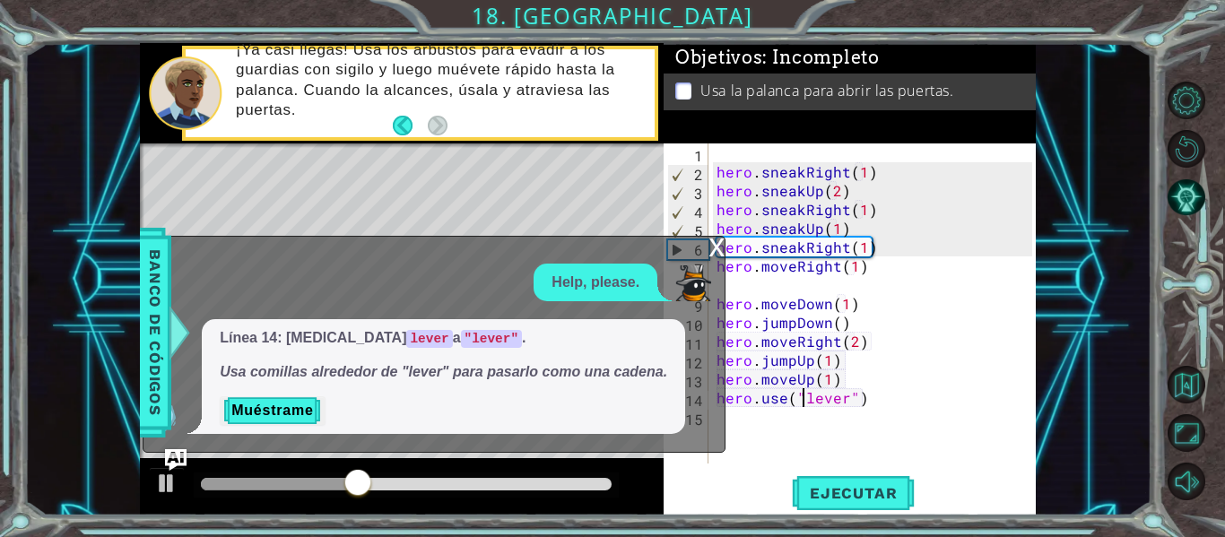
type textarea "hero.use("lever")"
drag, startPoint x: 830, startPoint y: 471, endPoint x: 829, endPoint y: 484, distance: 13.5
click at [829, 484] on div "hero.use("lever") 1 2 3 4 5 6 7 8 9 10 11 12 13 14 15 hero . sneakRight ( 1 ) h…" at bounding box center [849, 329] width 372 height 372
click at [829, 484] on span "Ejecutar" at bounding box center [853, 493] width 123 height 18
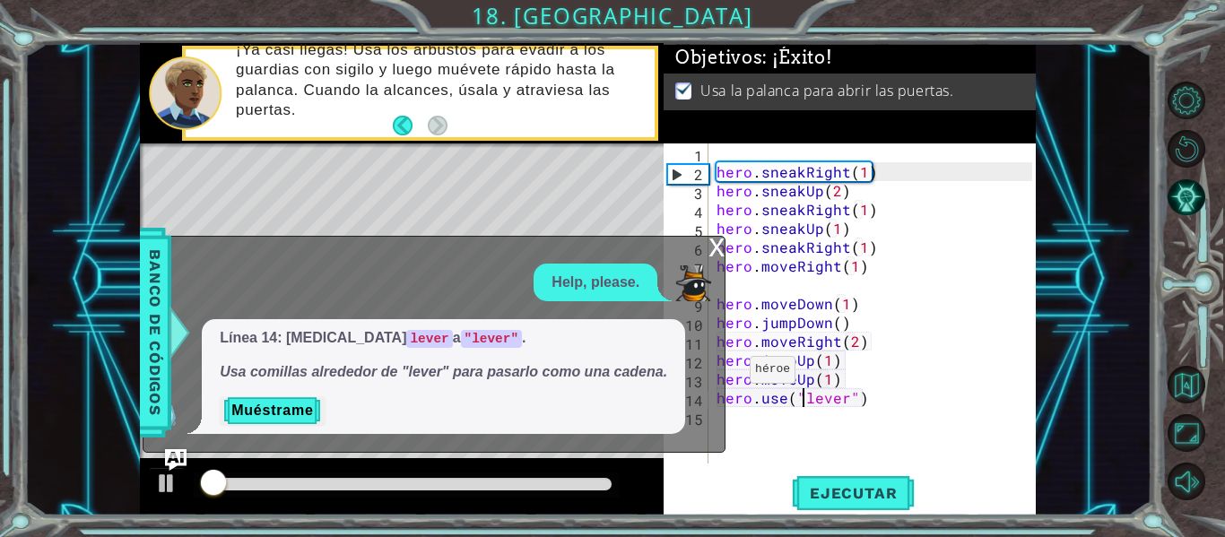
click at [710, 251] on div "x" at bounding box center [716, 246] width 16 height 18
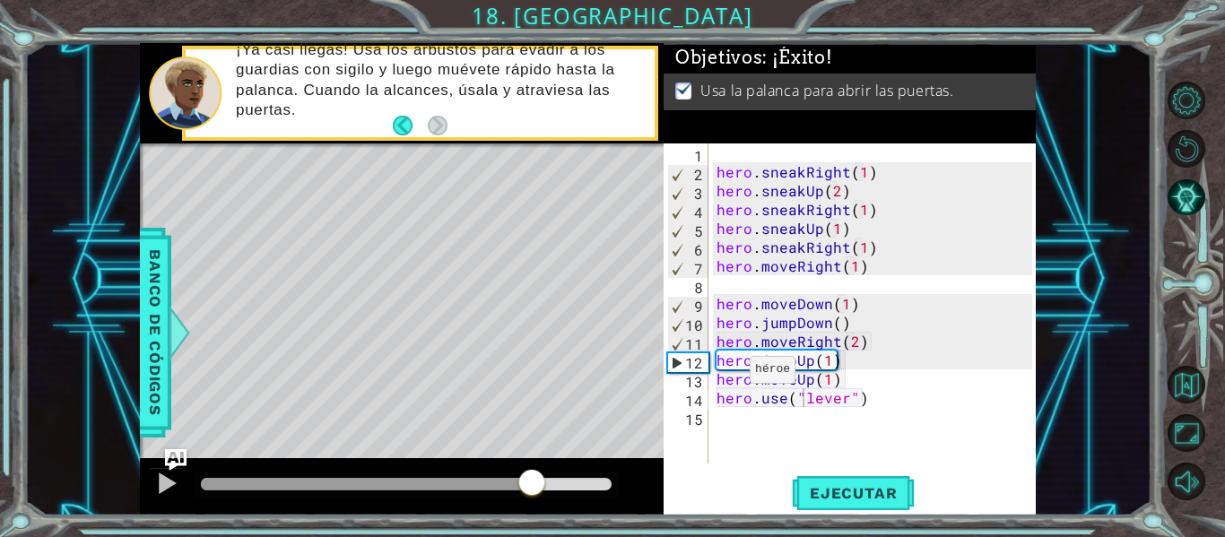
click at [532, 479] on div at bounding box center [406, 484] width 411 height 13
click at [178, 477] on div at bounding box center [166, 483] width 23 height 23
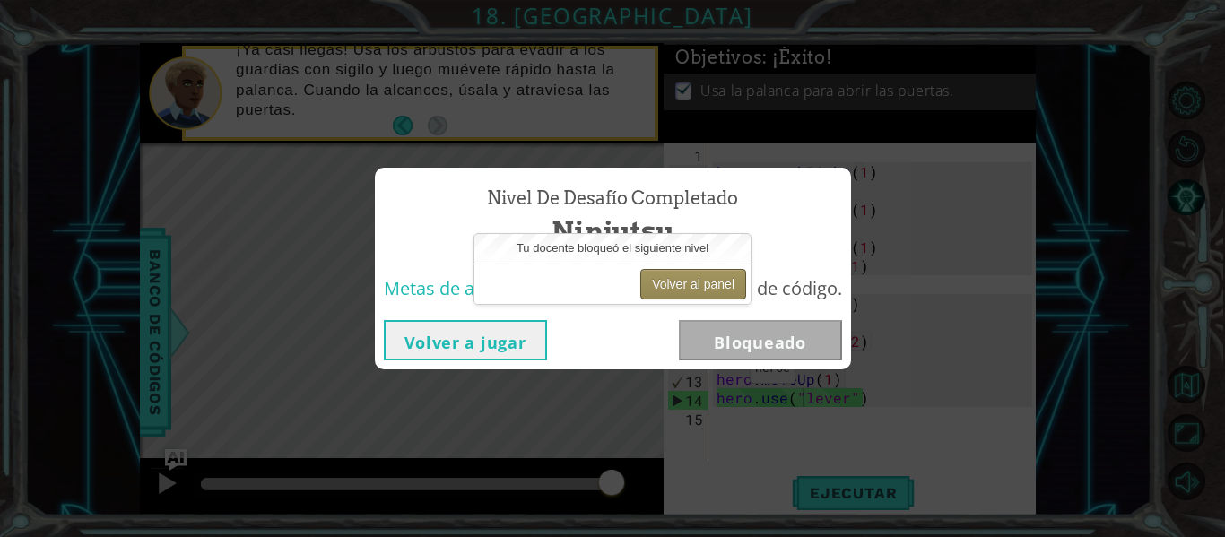
click at [652, 290] on button "Volver al panel" at bounding box center [693, 284] width 106 height 30
click at [671, 285] on button "Volver al panel" at bounding box center [693, 284] width 106 height 30
